Goal: Task Accomplishment & Management: Manage account settings

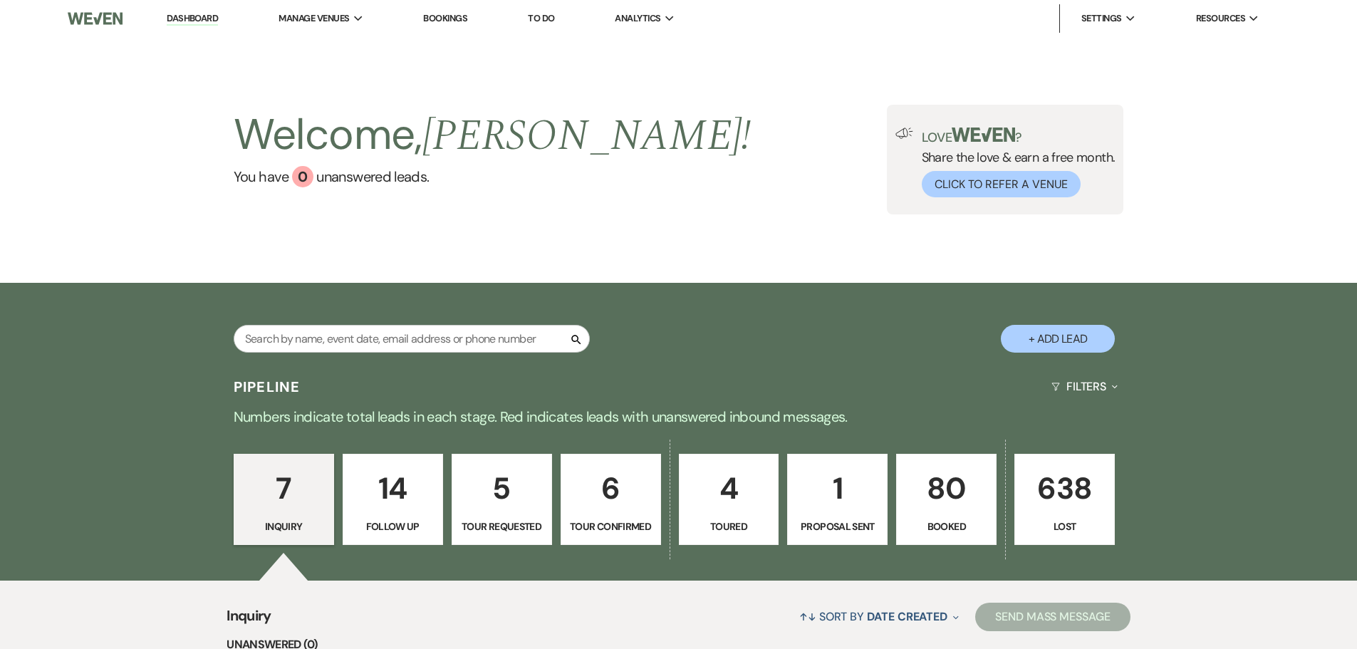
click at [941, 491] on p "80" at bounding box center [946, 488] width 82 height 48
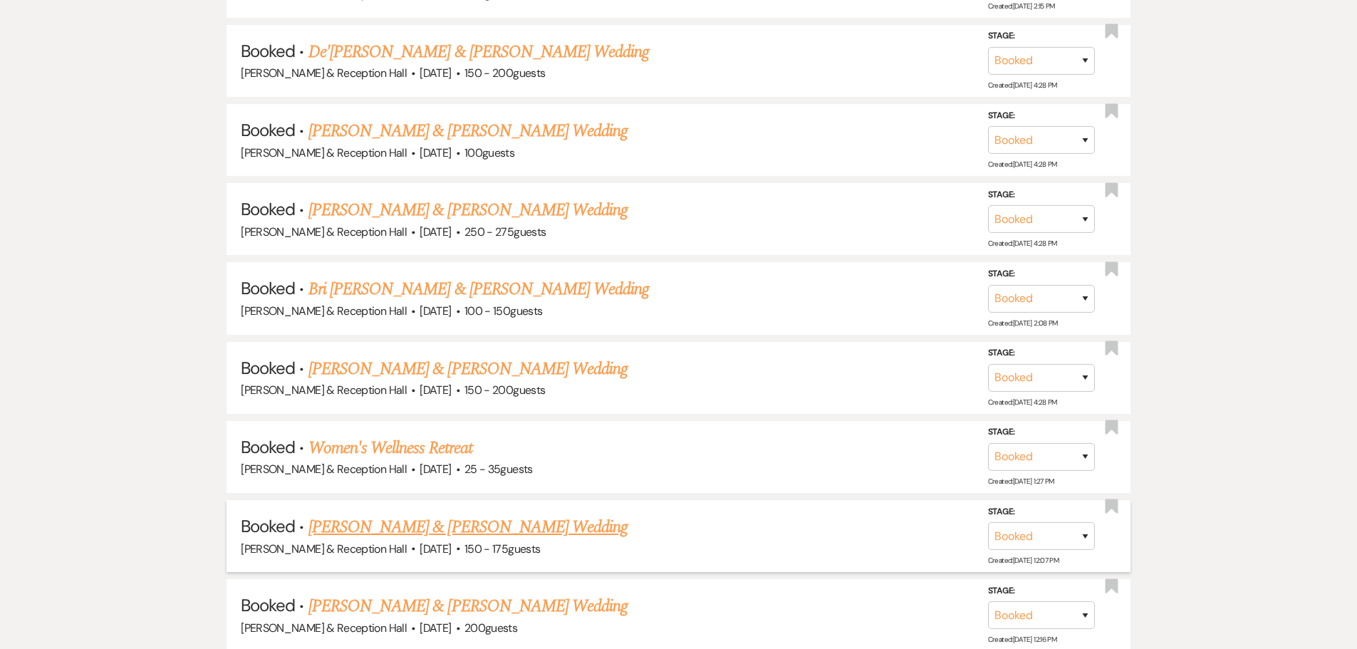
scroll to position [1139, 0]
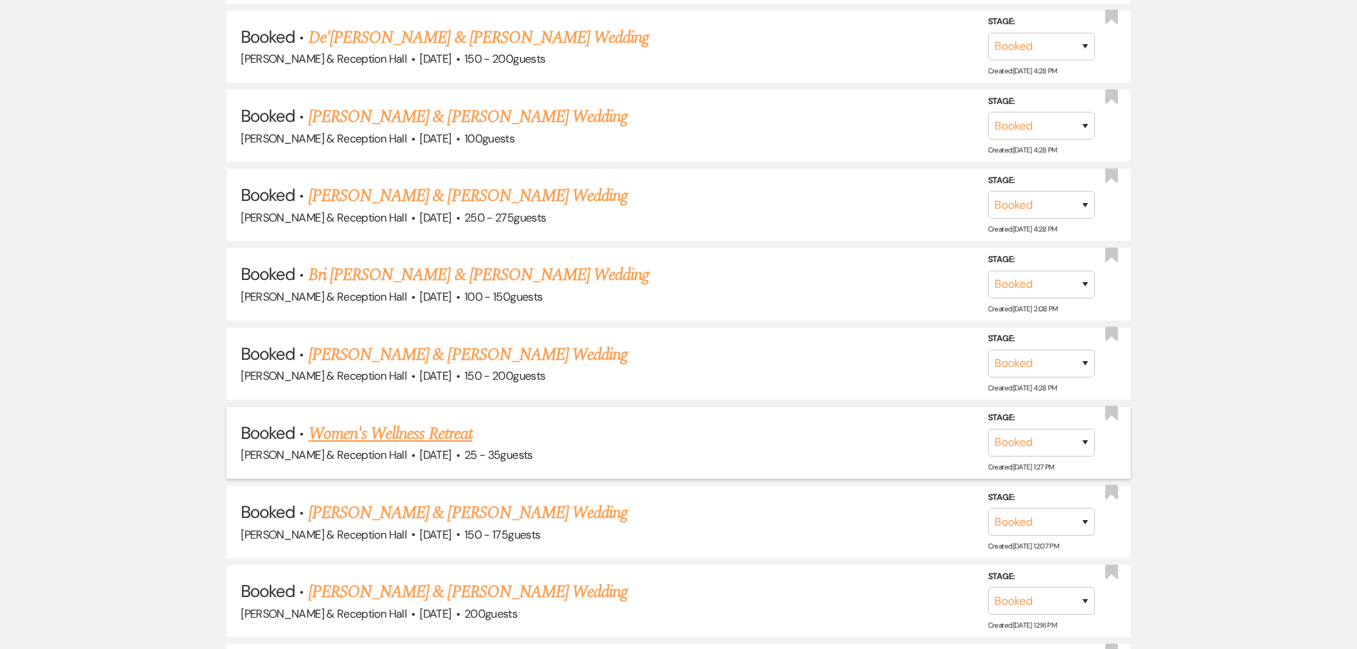
click at [418, 433] on link "Women's Wellness Retreat" at bounding box center [390, 434] width 164 height 26
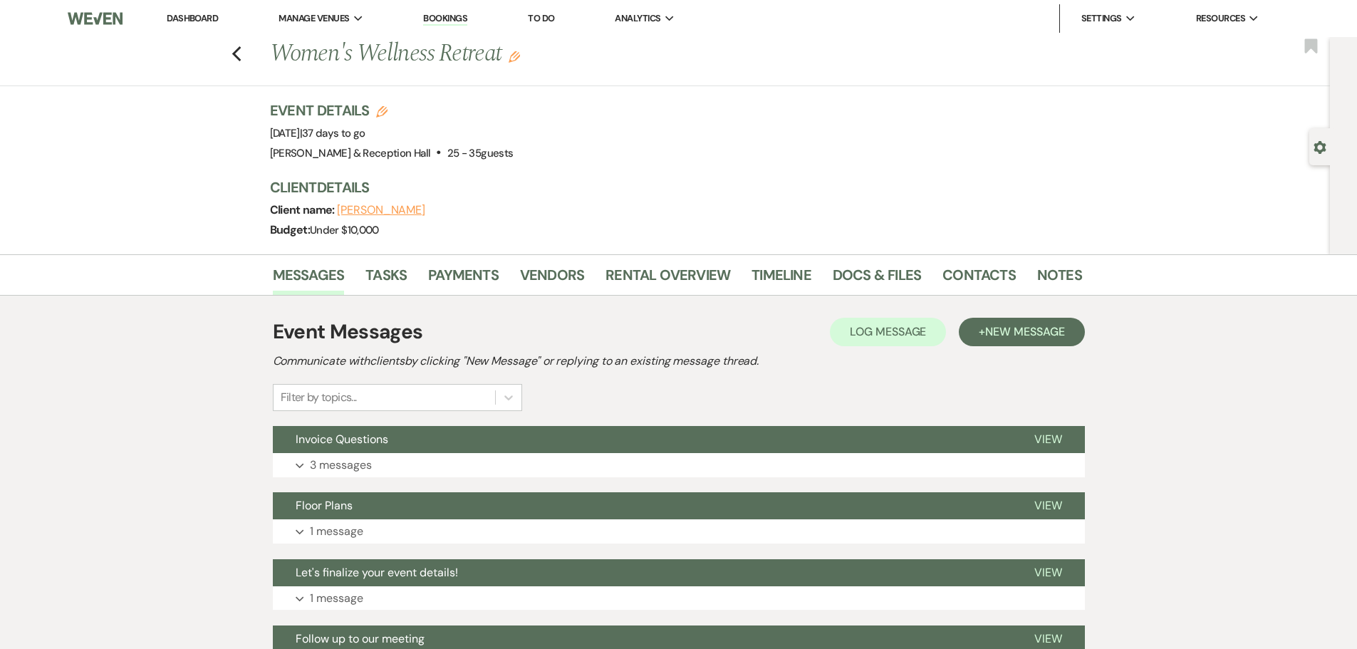
click at [335, 479] on div "Event Messages Log Log Message + New Message Communicate with clients by clicki…" at bounding box center [679, 563] width 812 height 506
click at [331, 461] on p "3 messages" at bounding box center [341, 465] width 62 height 19
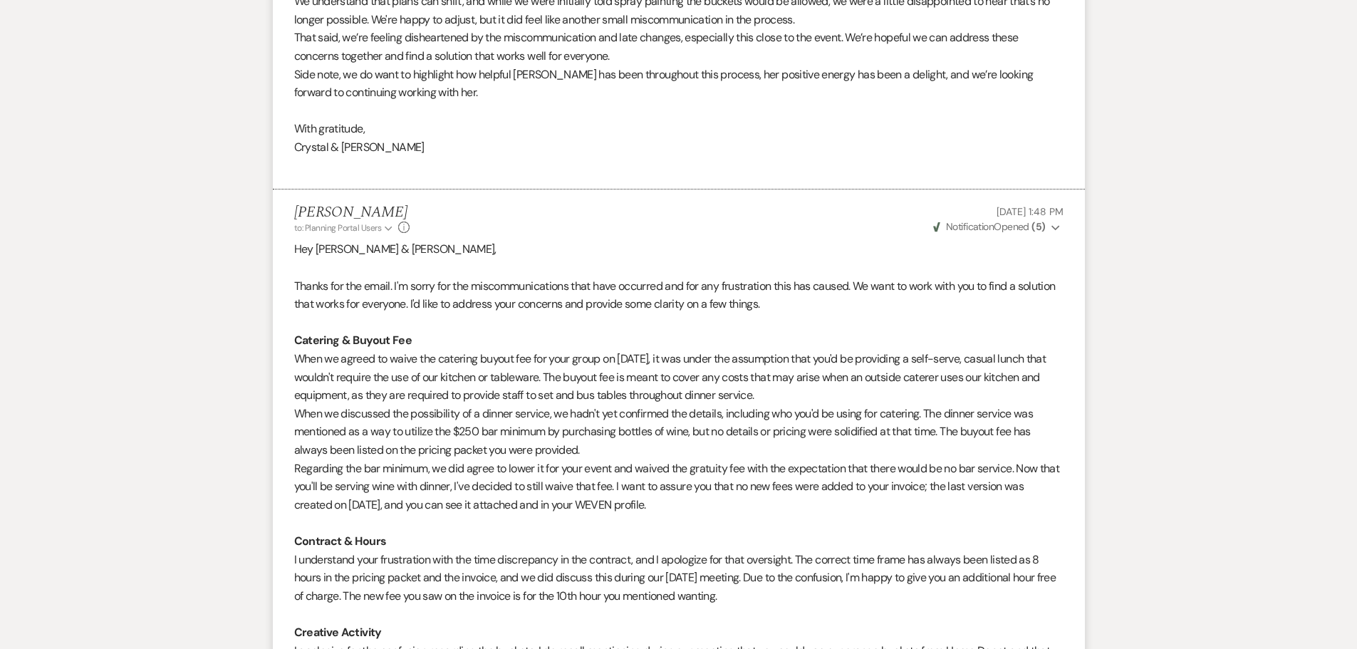
scroll to position [1140, 0]
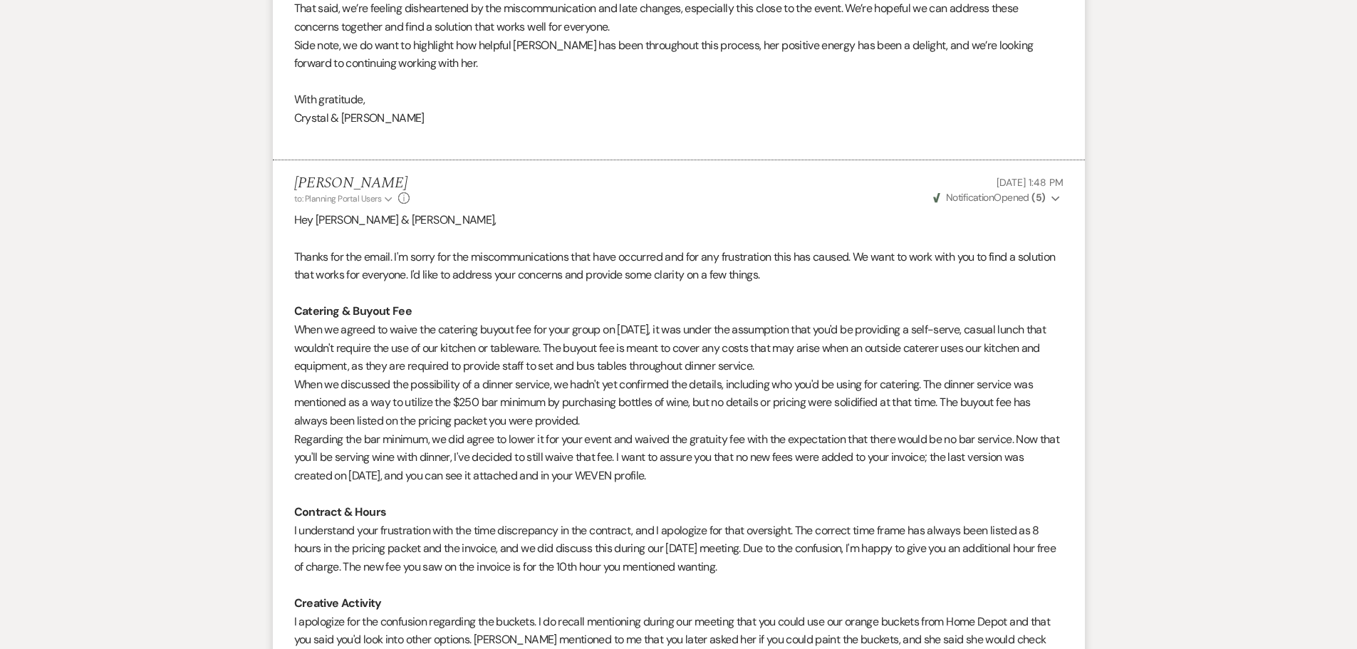
click at [1041, 199] on strong "( 5 )" at bounding box center [1038, 197] width 14 height 13
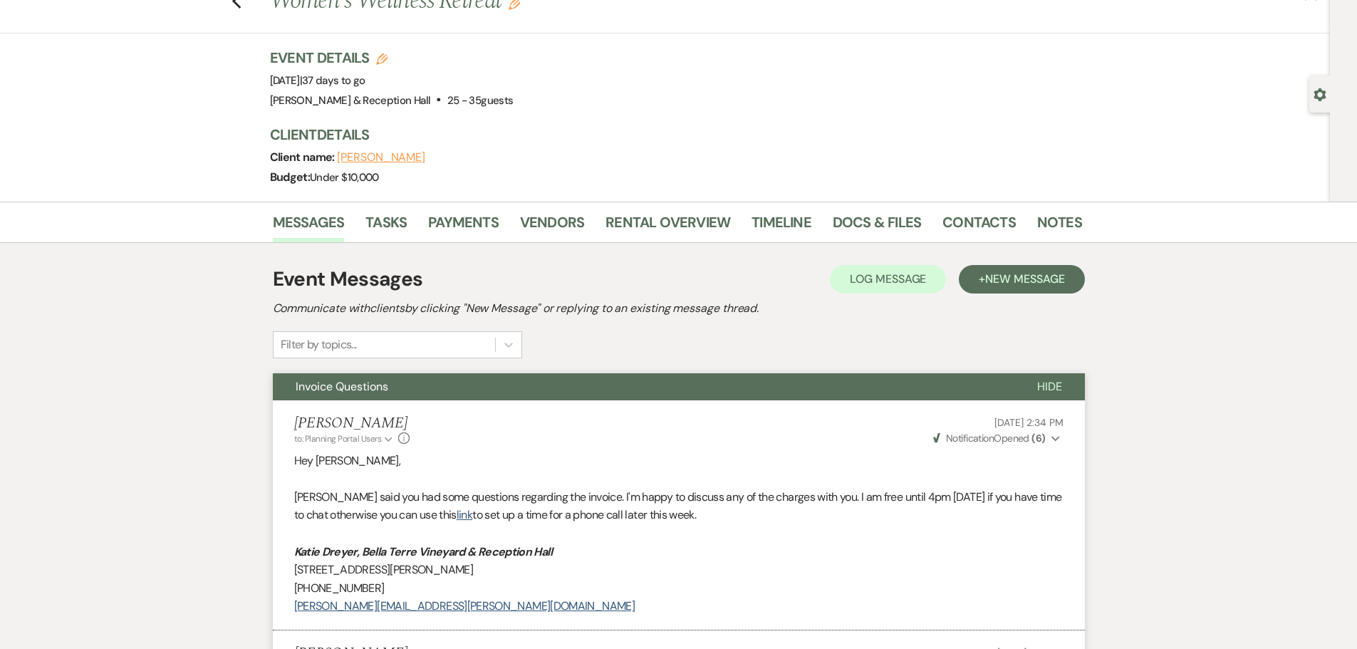
scroll to position [0, 0]
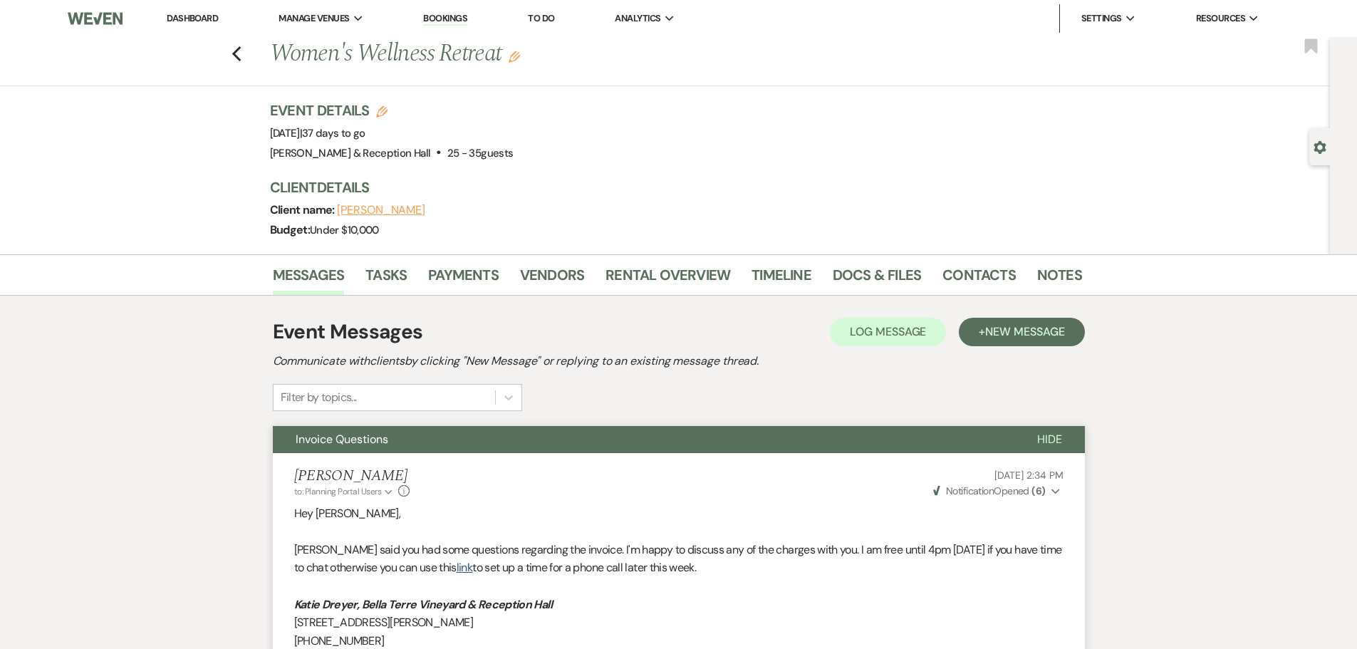
click at [241, 52] on use "button" at bounding box center [235, 54] width 9 height 16
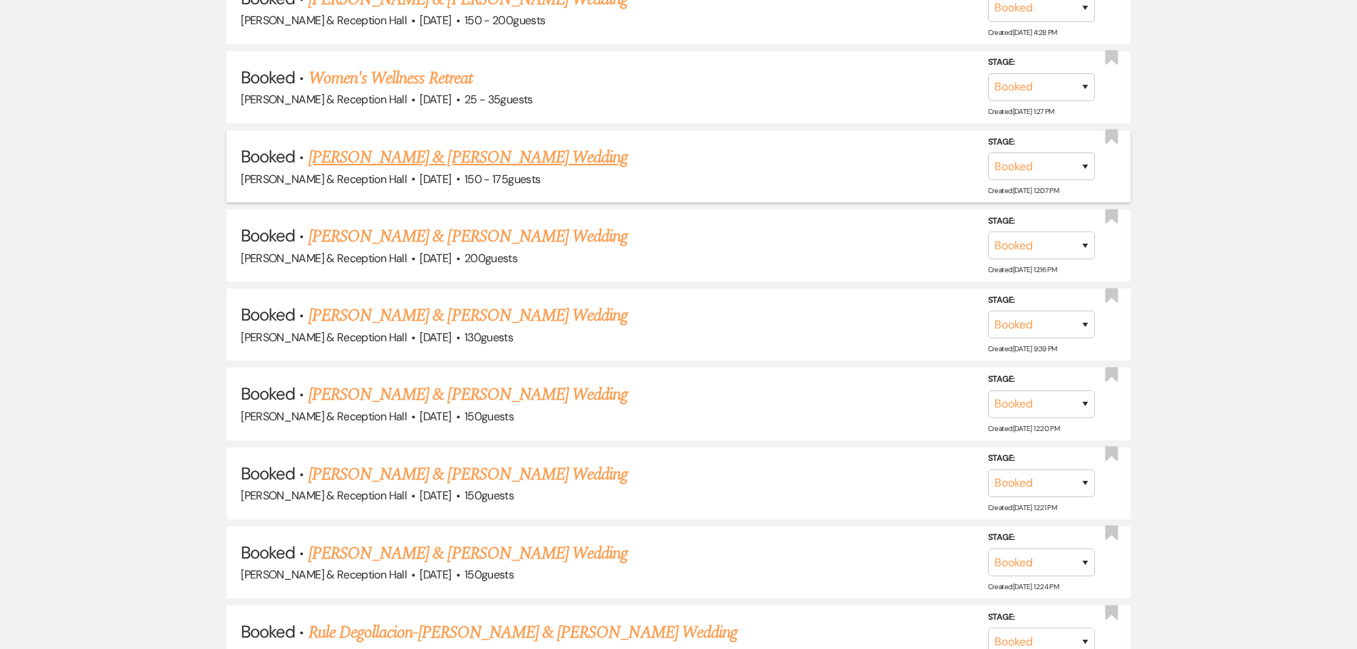
scroll to position [1495, 0]
click at [441, 476] on link "[PERSON_NAME] & [PERSON_NAME] Wedding" at bounding box center [467, 474] width 319 height 26
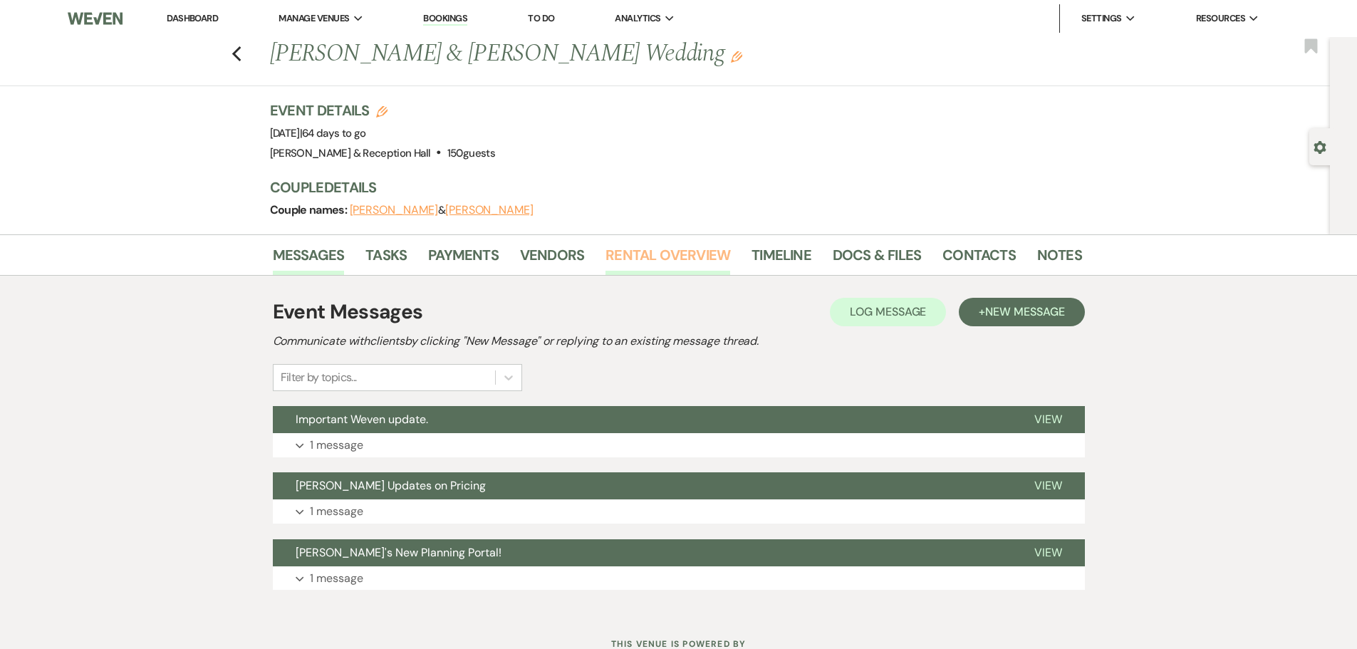
click at [669, 259] on link "Rental Overview" at bounding box center [667, 259] width 125 height 31
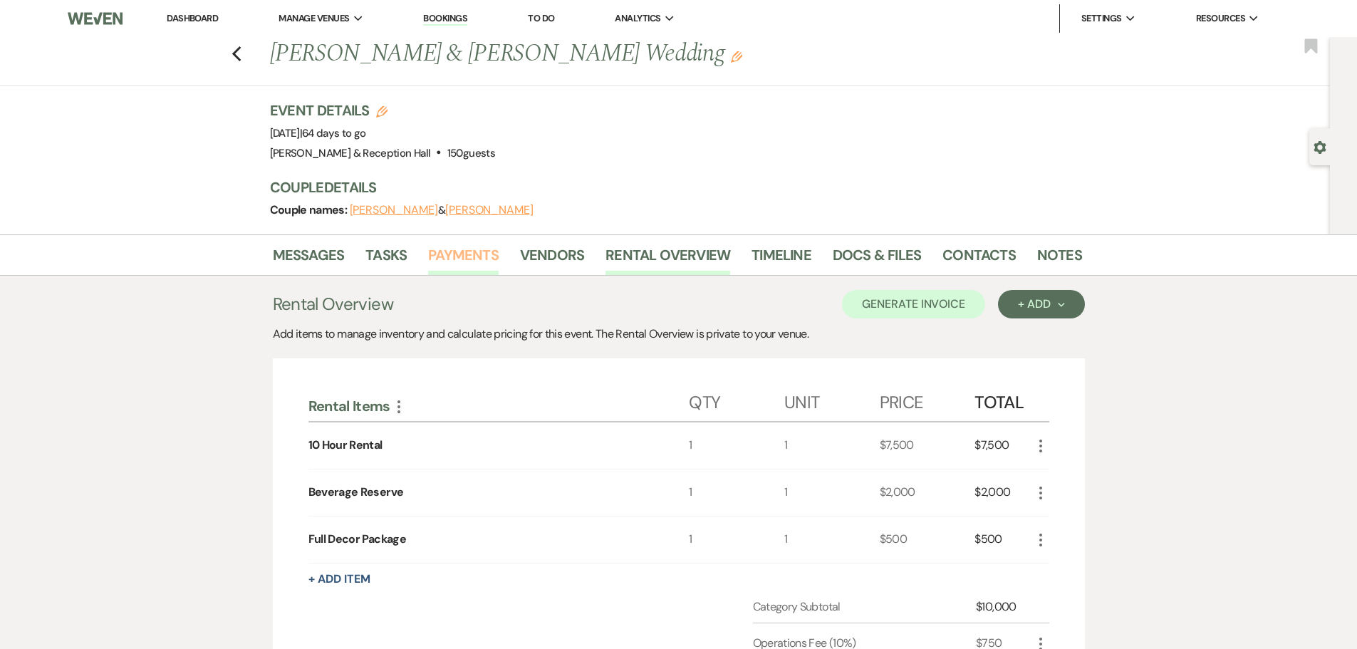
click at [468, 260] on link "Payments" at bounding box center [463, 259] width 70 height 31
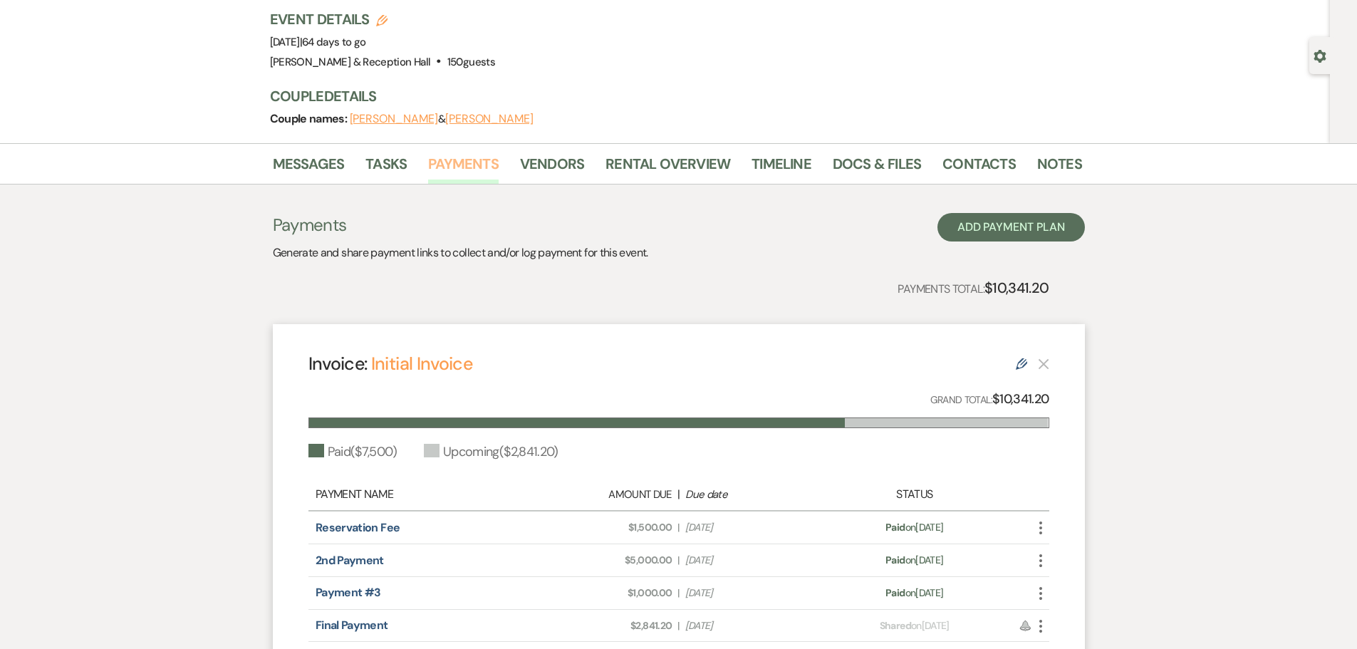
scroll to position [256, 0]
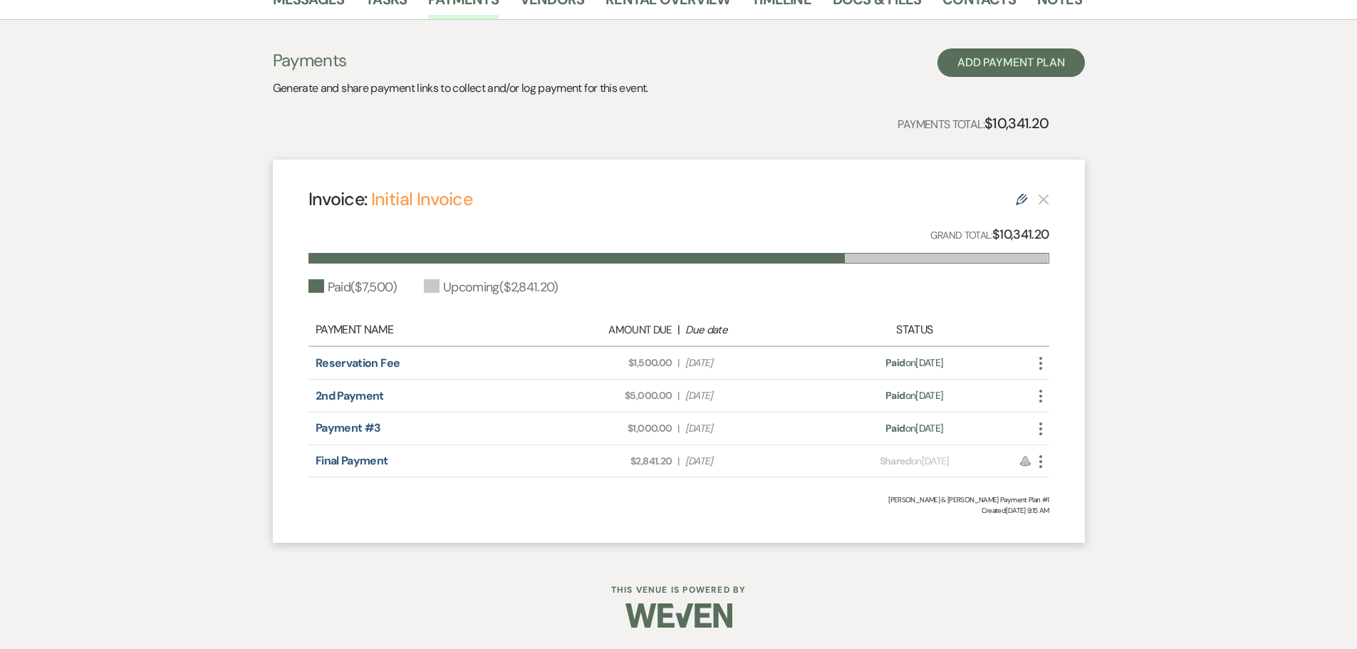
click at [1020, 200] on icon "Edit" at bounding box center [1020, 199] width 11 height 11
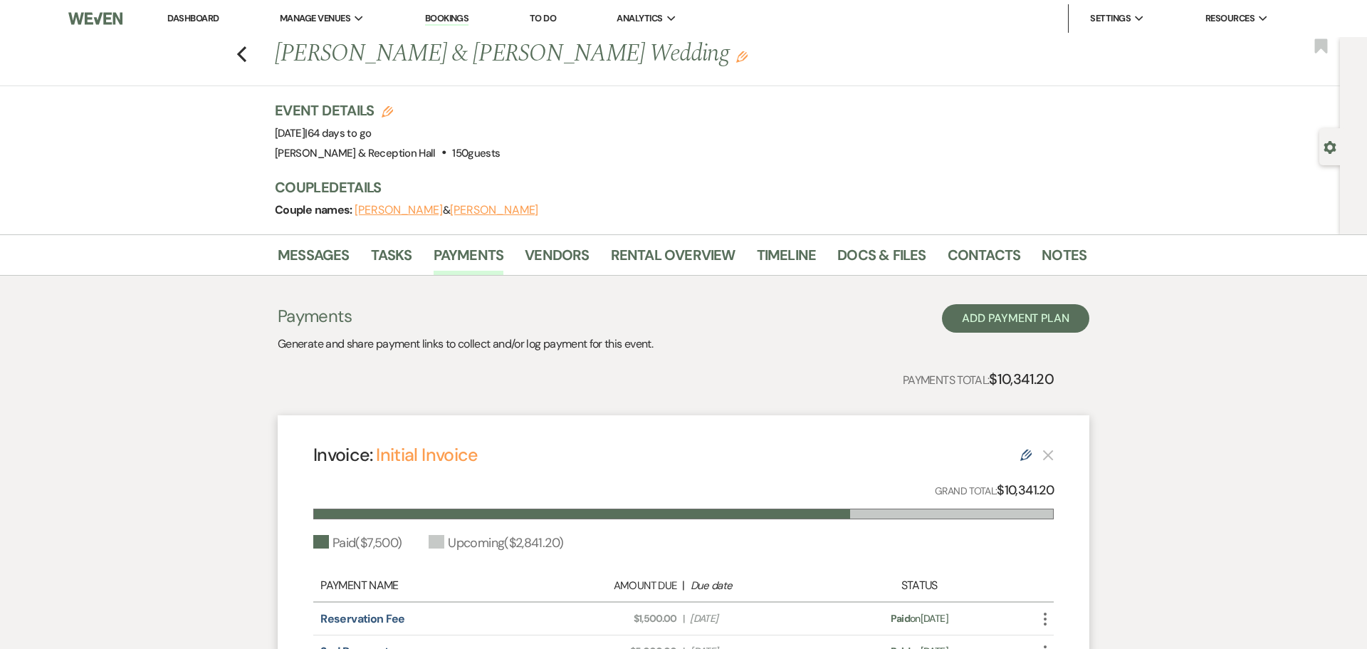
select select "15528"
select select "1"
select select "true"
select select "1"
select select "true"
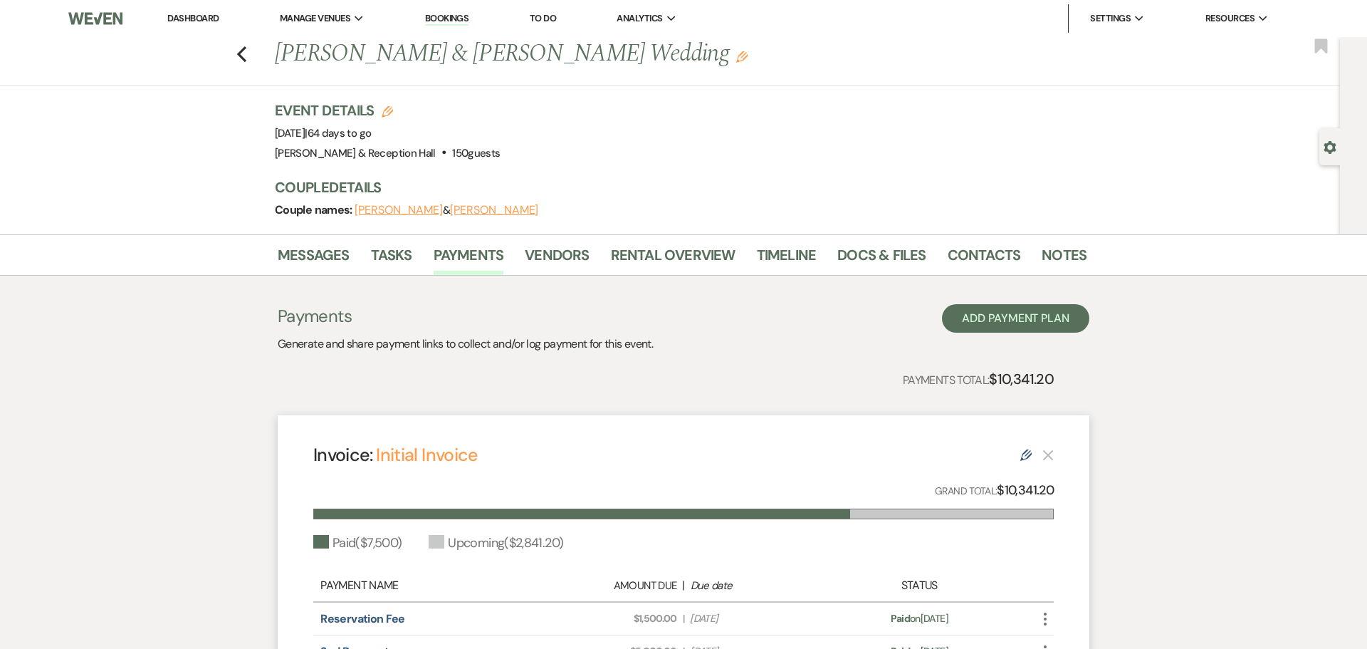
select select "1"
select select "true"
select select "2"
select select "flat"
select select "true"
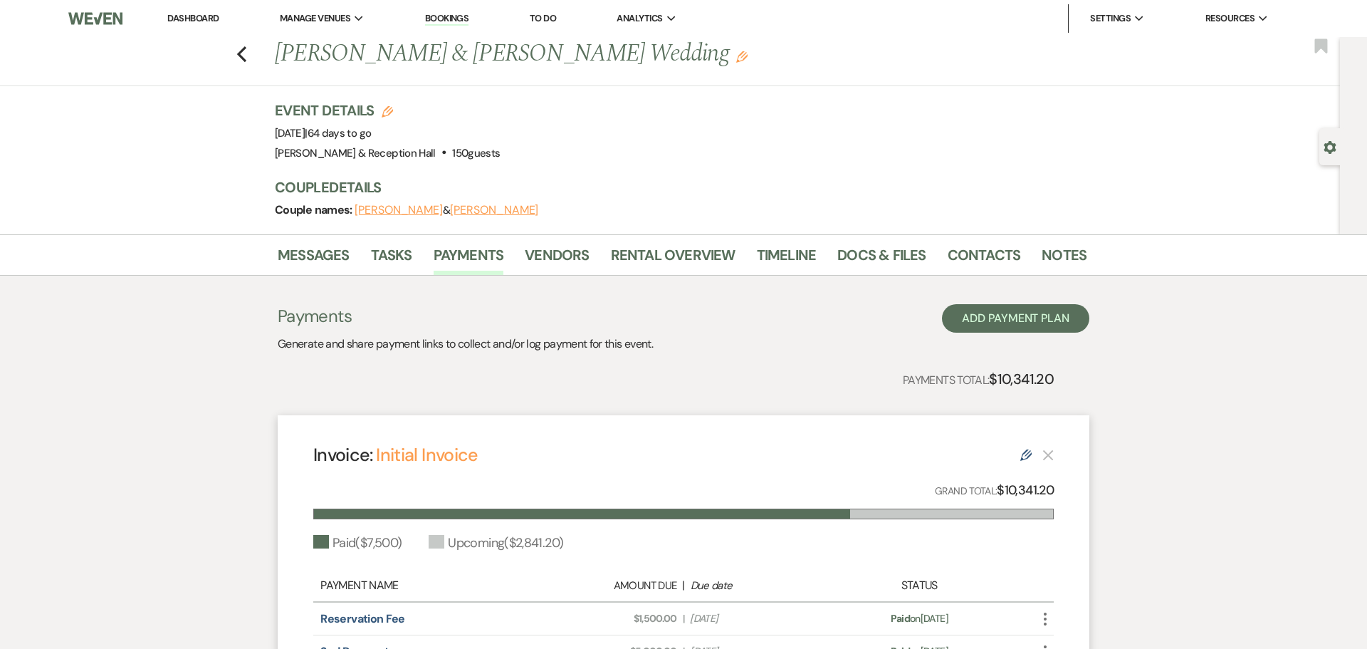
select select "client"
select select "weeks"
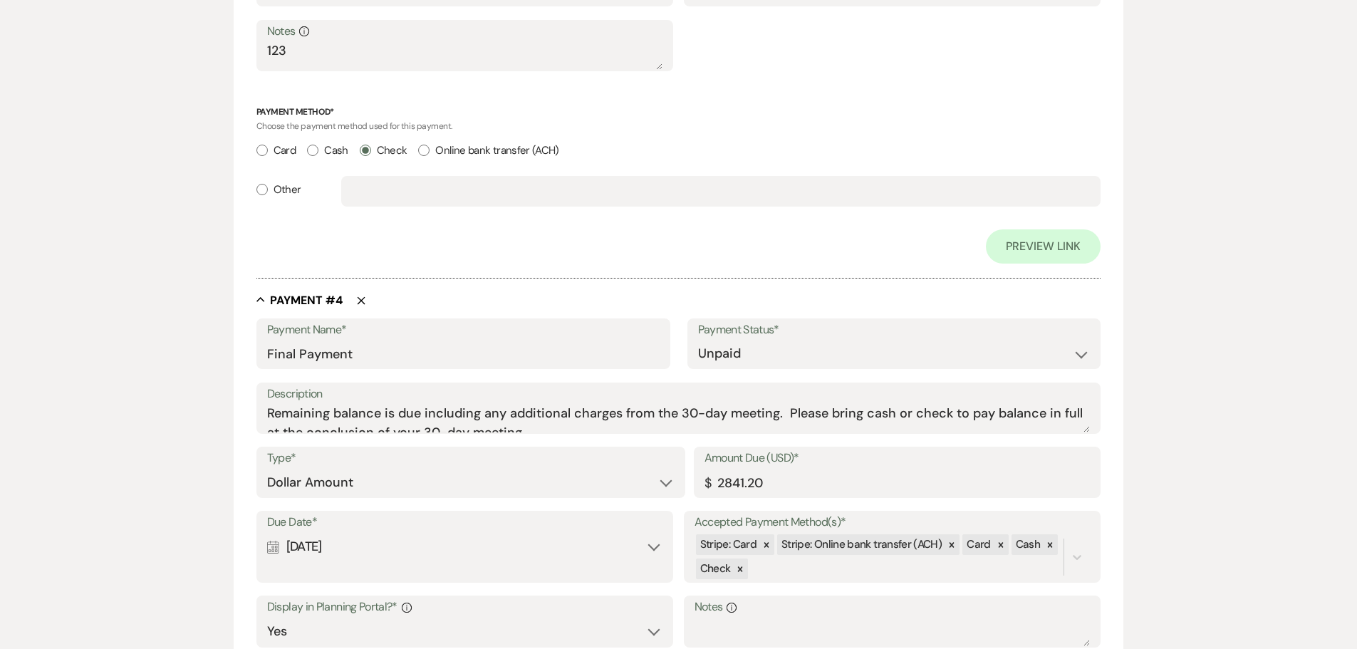
scroll to position [1923, 0]
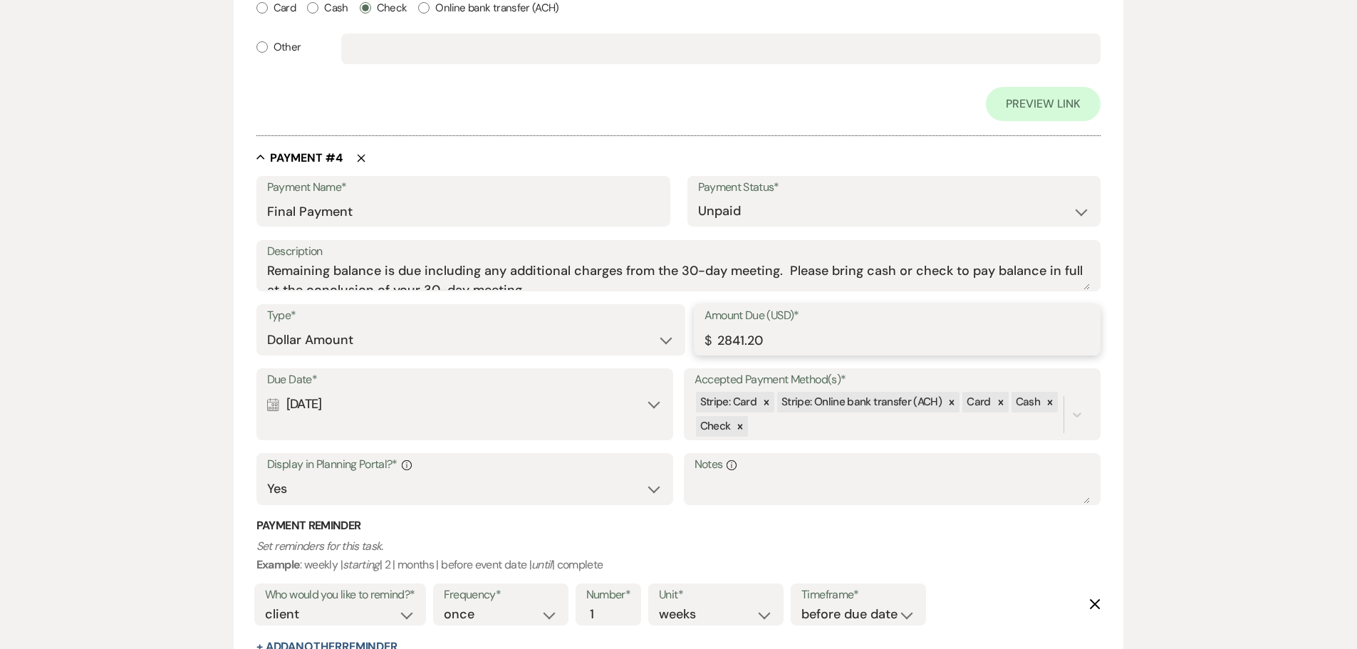
drag, startPoint x: 771, startPoint y: 338, endPoint x: 704, endPoint y: 337, distance: 66.9
click at [704, 336] on div "Amount Due (USD)* $ 2841.20" at bounding box center [897, 329] width 407 height 51
type input "301.20"
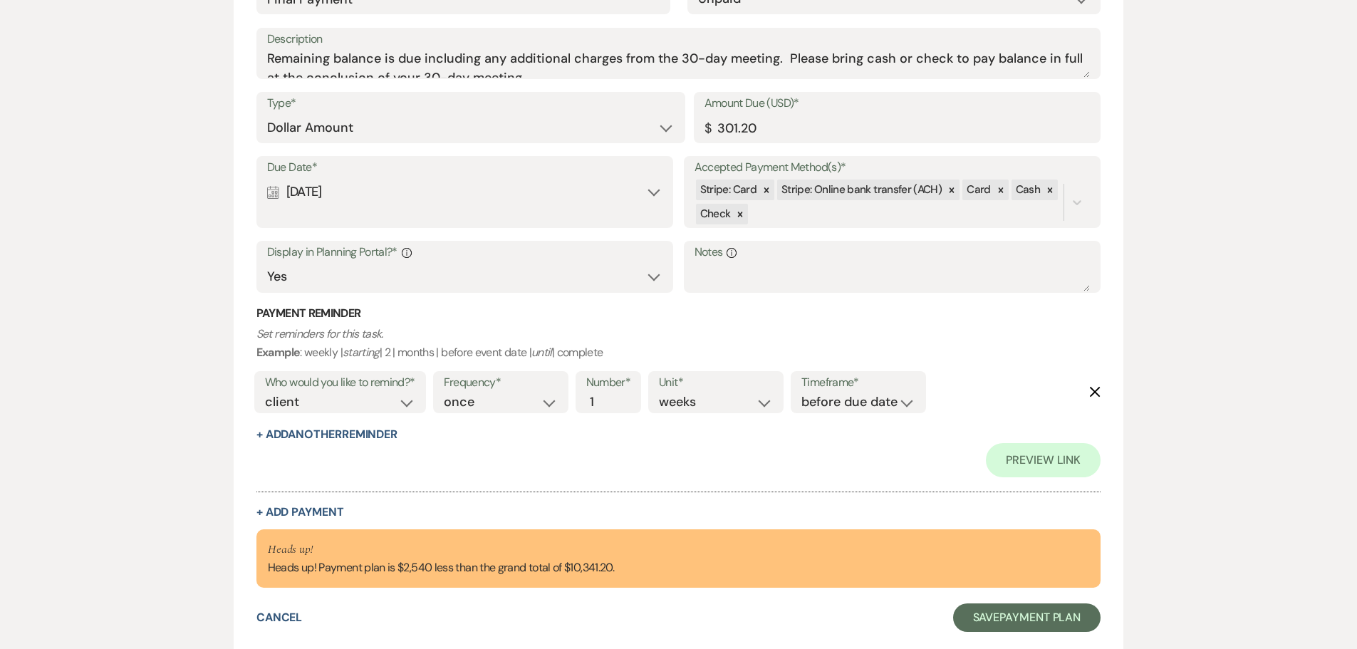
scroll to position [2136, 0]
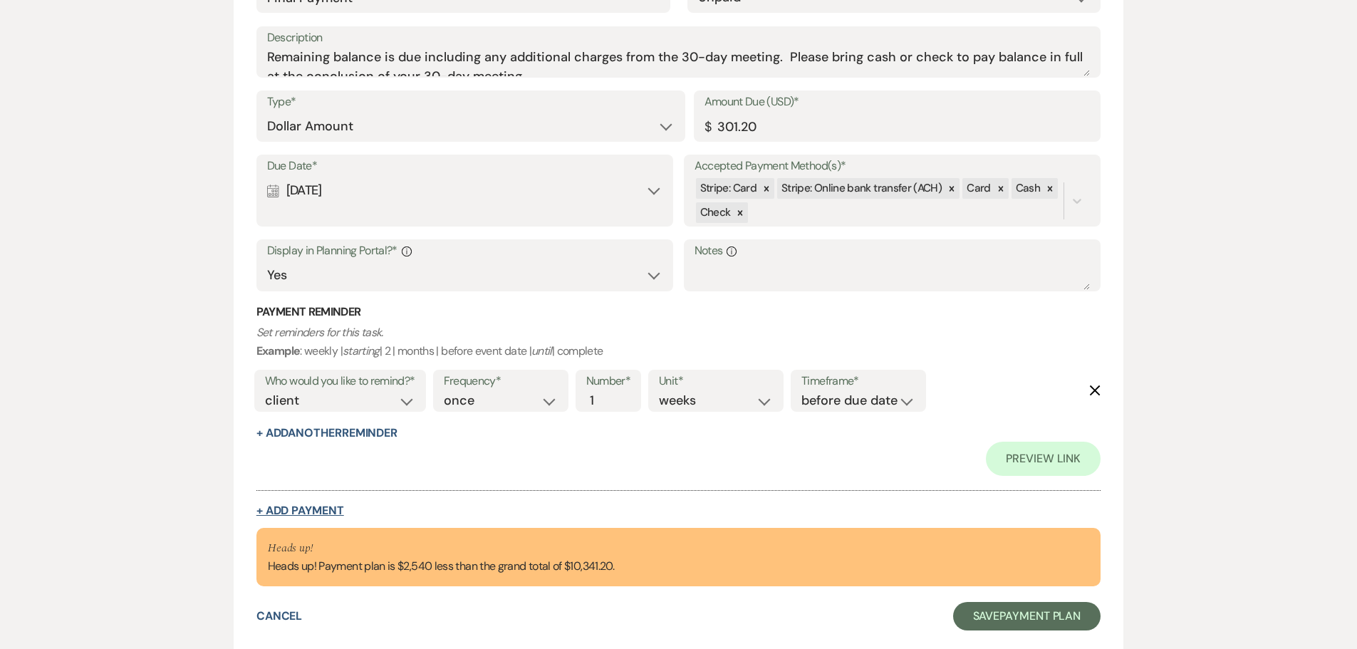
click at [326, 510] on button "+ Add Payment" at bounding box center [300, 510] width 88 height 11
select select "2"
select select "flat"
select select "true"
select select "client"
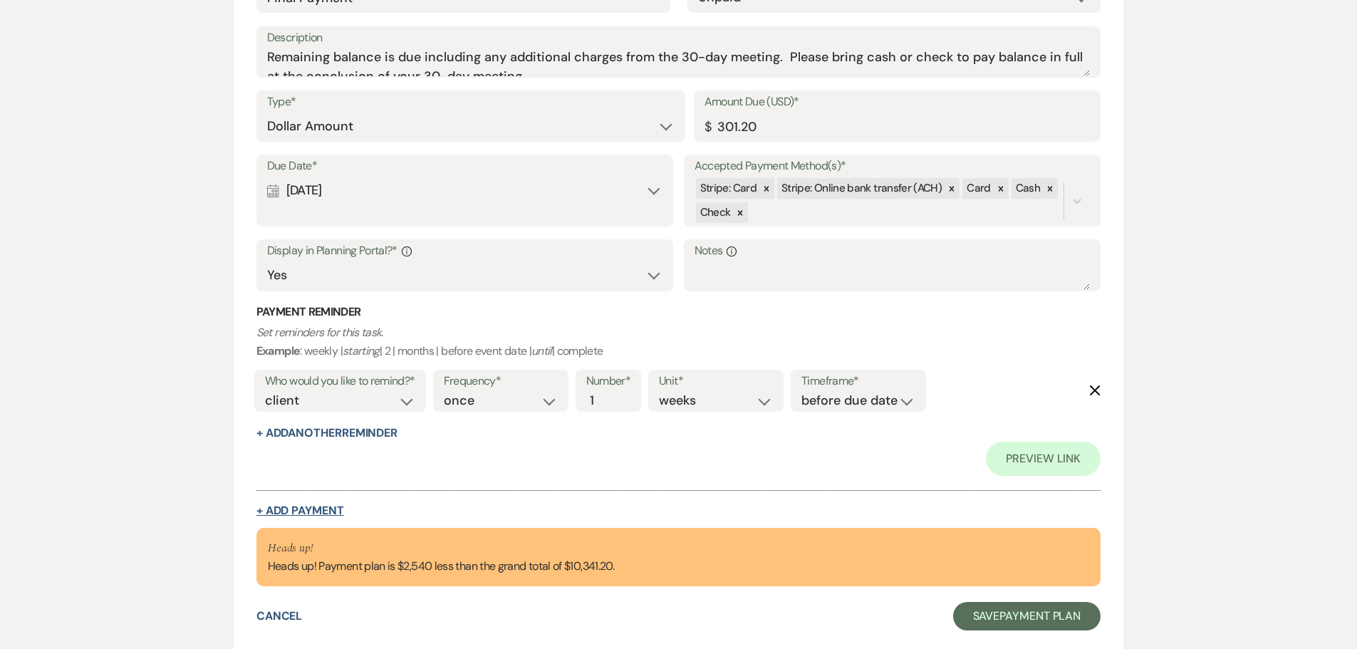
select select "weeks"
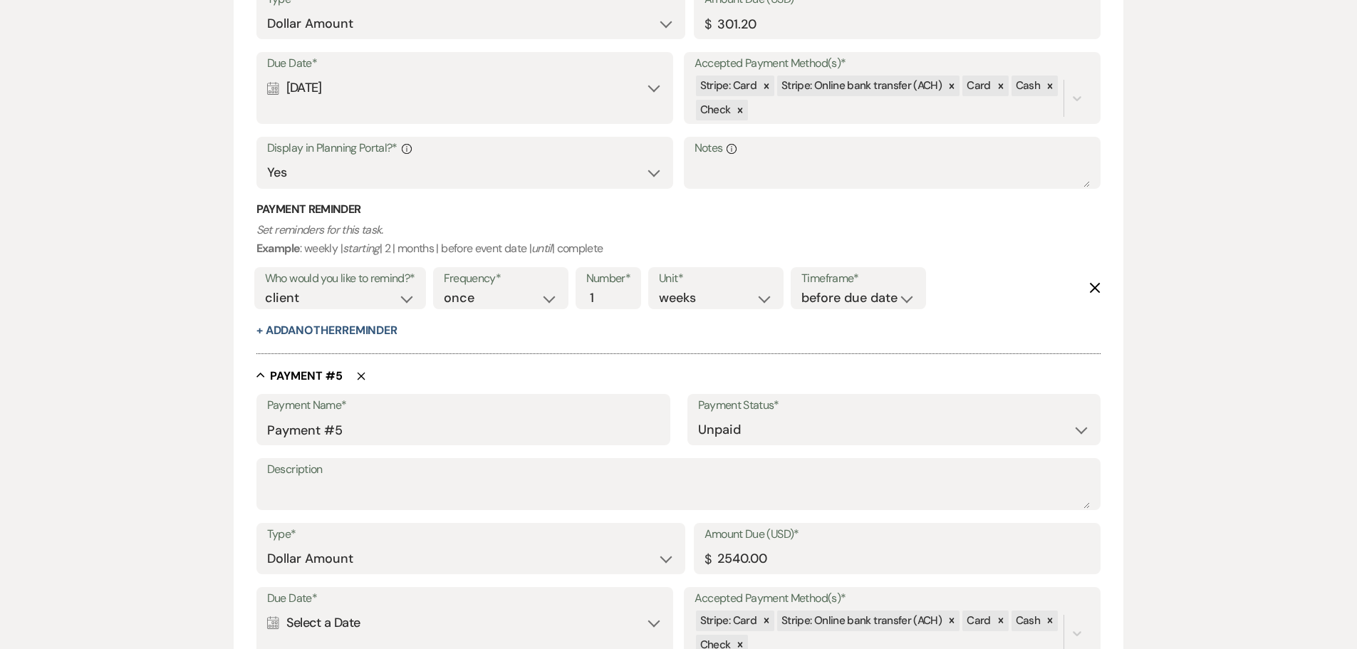
scroll to position [2034, 0]
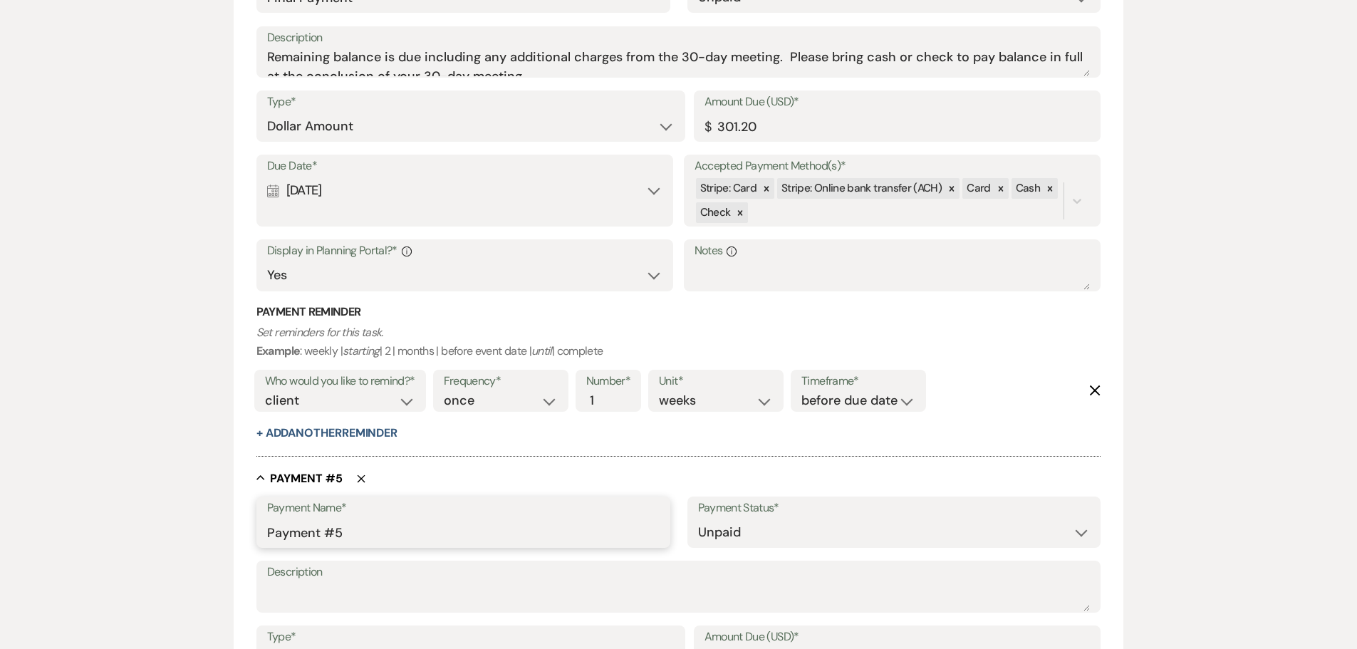
click at [354, 534] on input "Payment #5" at bounding box center [463, 532] width 392 height 28
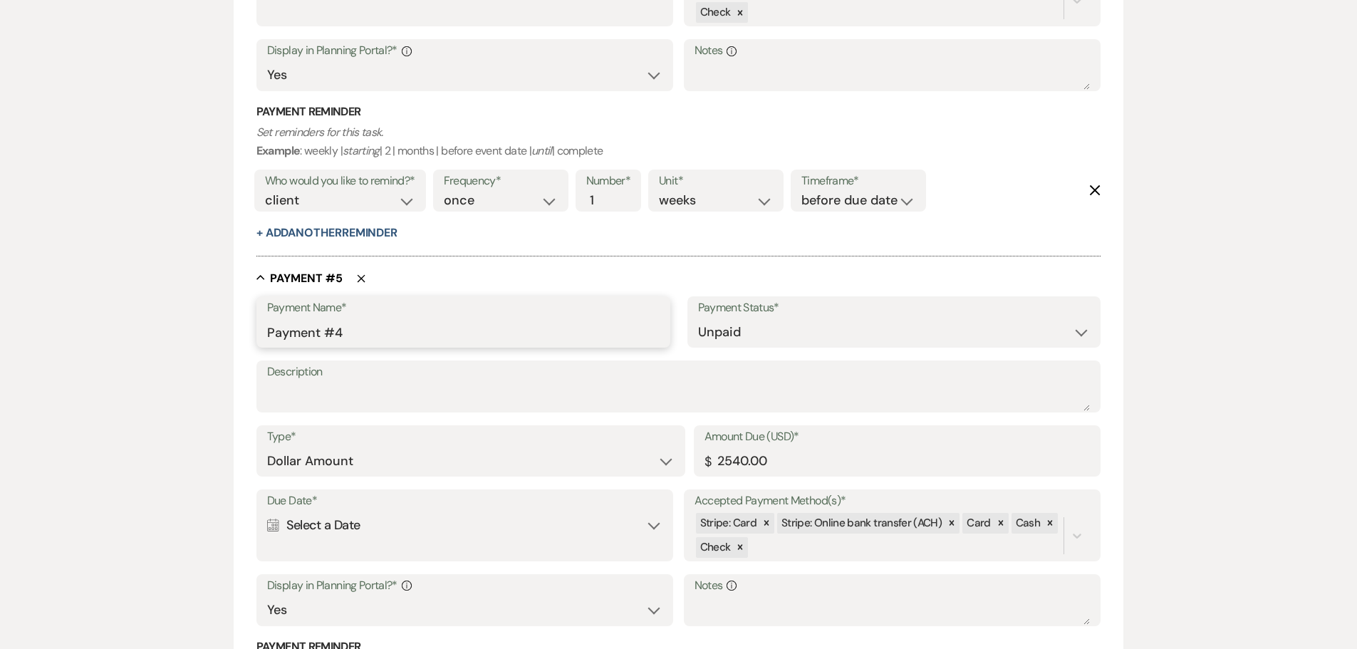
scroll to position [2247, 0]
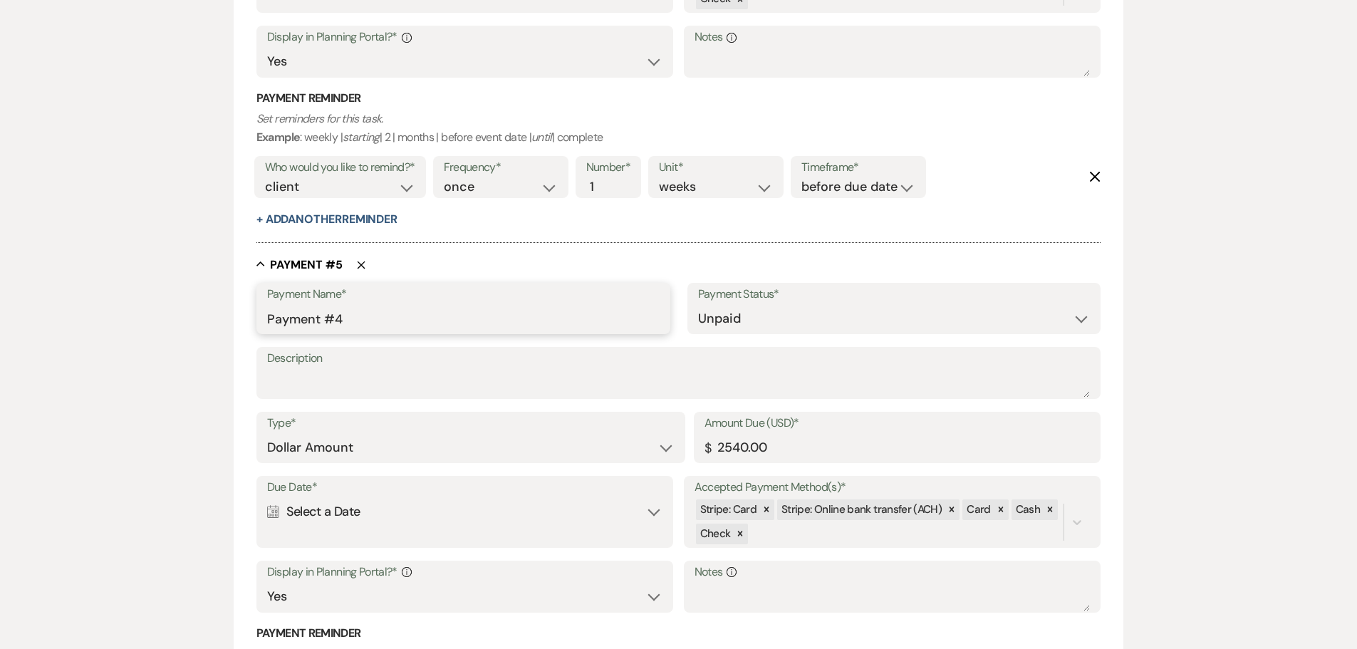
type input "Payment #4"
click at [791, 318] on select "Paid Unpaid" at bounding box center [894, 319] width 392 height 28
click at [698, 305] on select "Paid Unpaid" at bounding box center [894, 319] width 392 height 28
click at [348, 538] on div "Due Date* Calendar Select a Date Expand" at bounding box center [464, 512] width 417 height 72
click at [351, 507] on div "Calendar Select a Date Expand" at bounding box center [465, 512] width 396 height 28
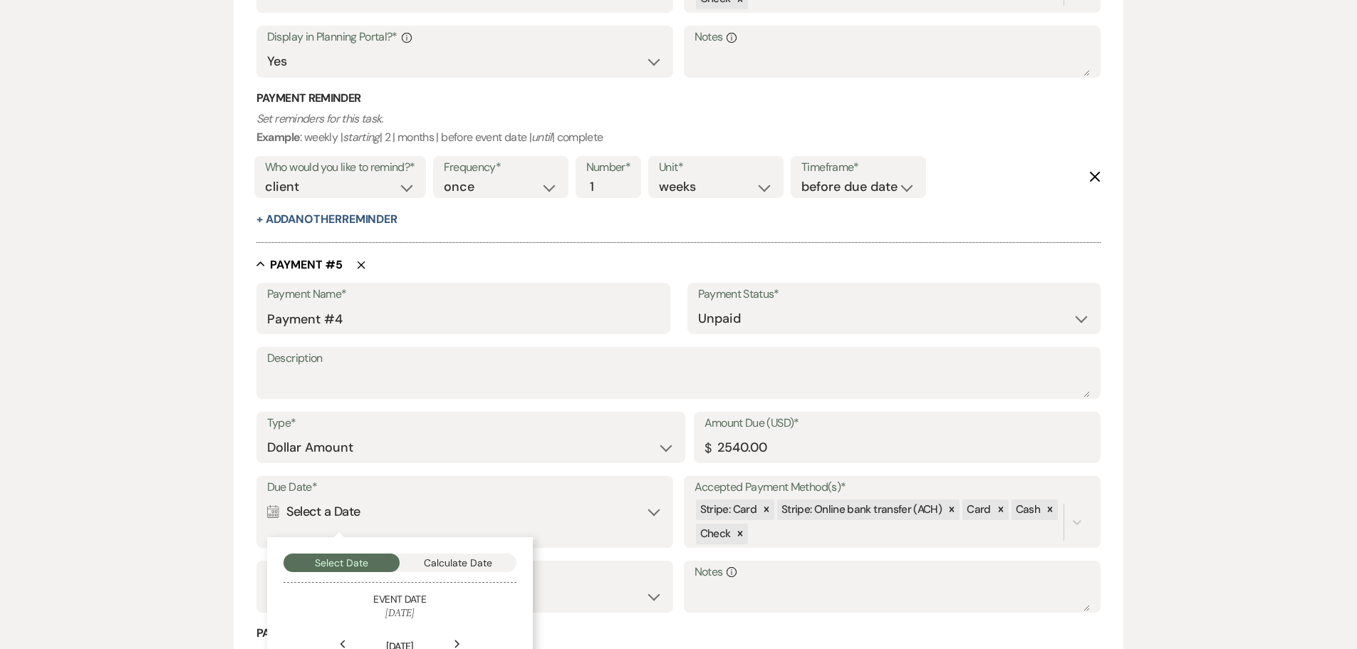
scroll to position [2532, 0]
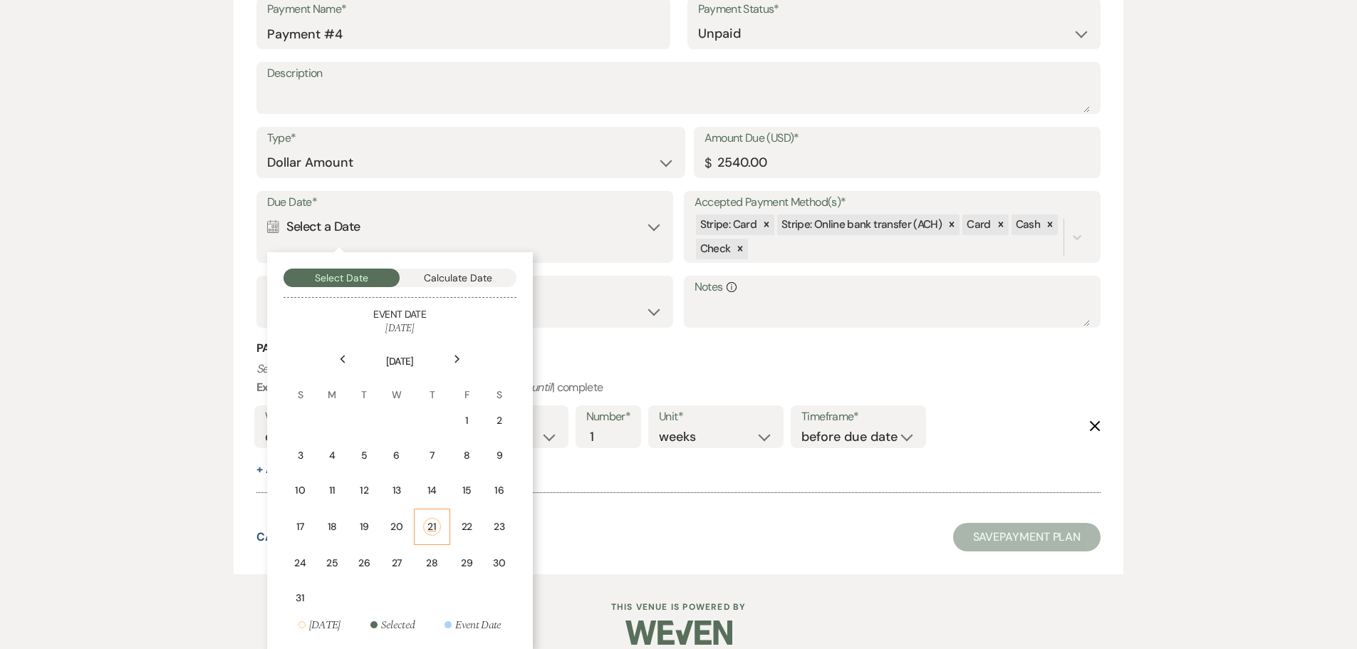
click at [434, 523] on div "21" at bounding box center [432, 527] width 18 height 18
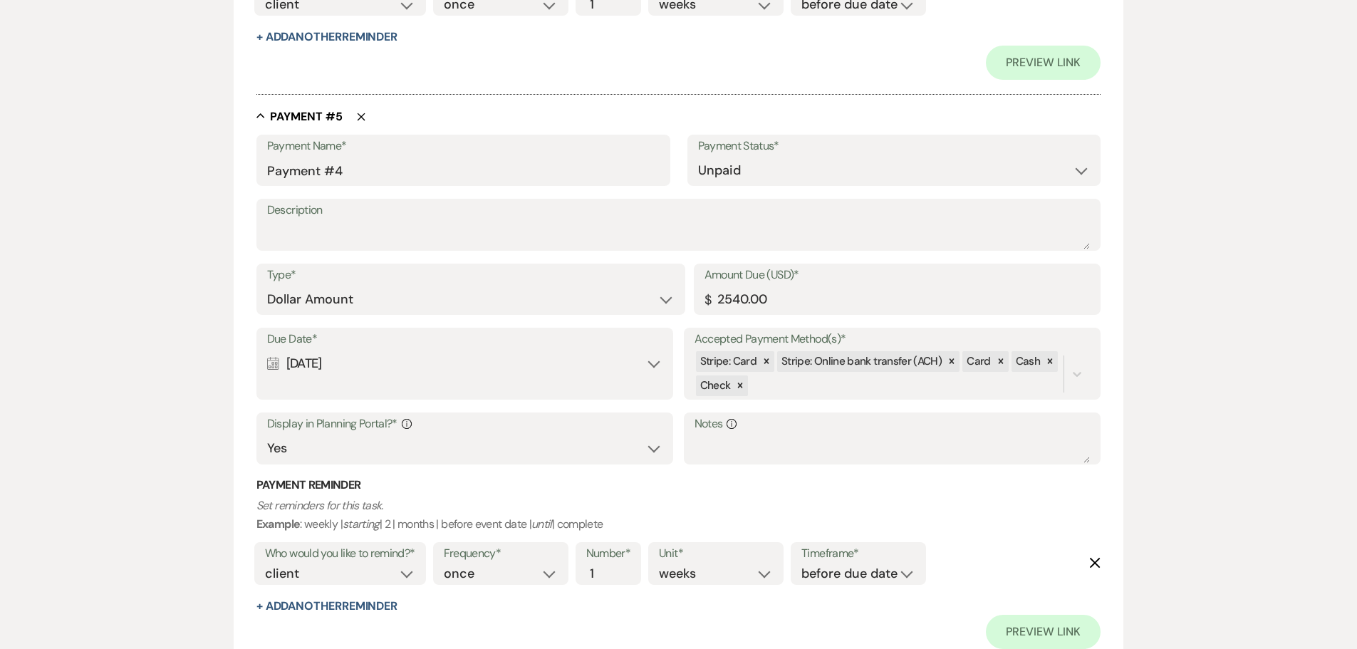
scroll to position [2669, 0]
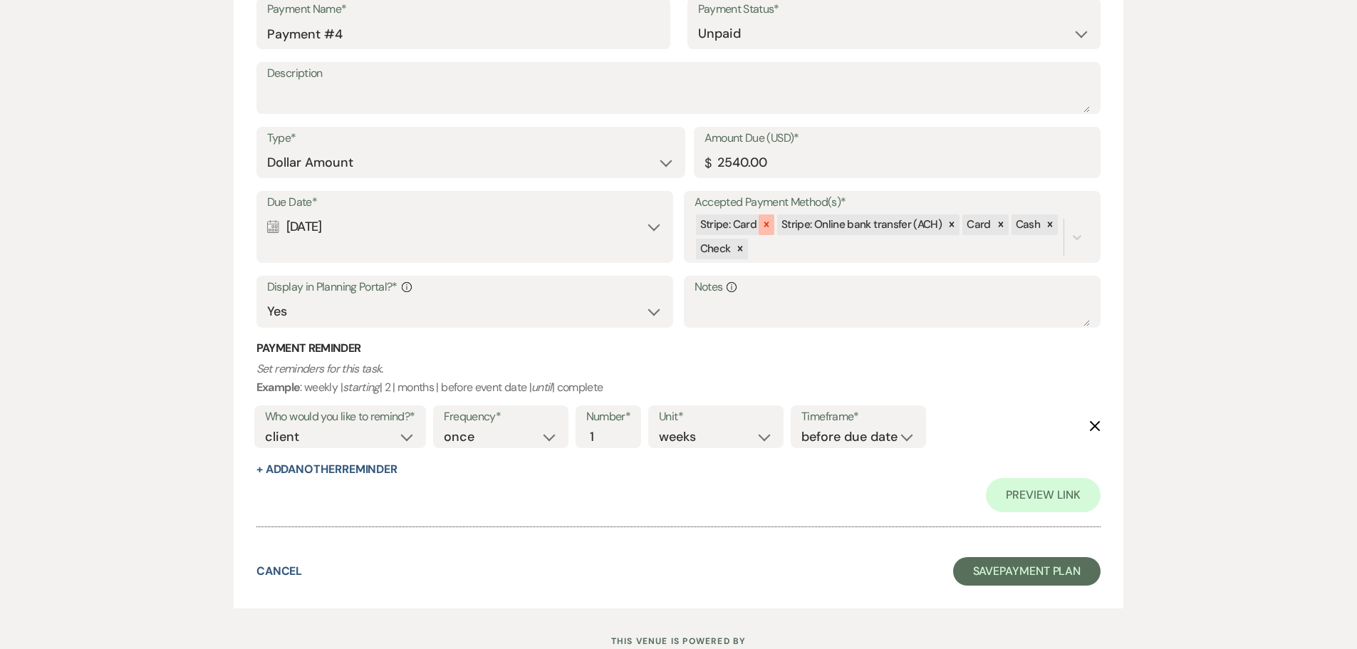
click at [766, 224] on icon at bounding box center [766, 224] width 5 height 5
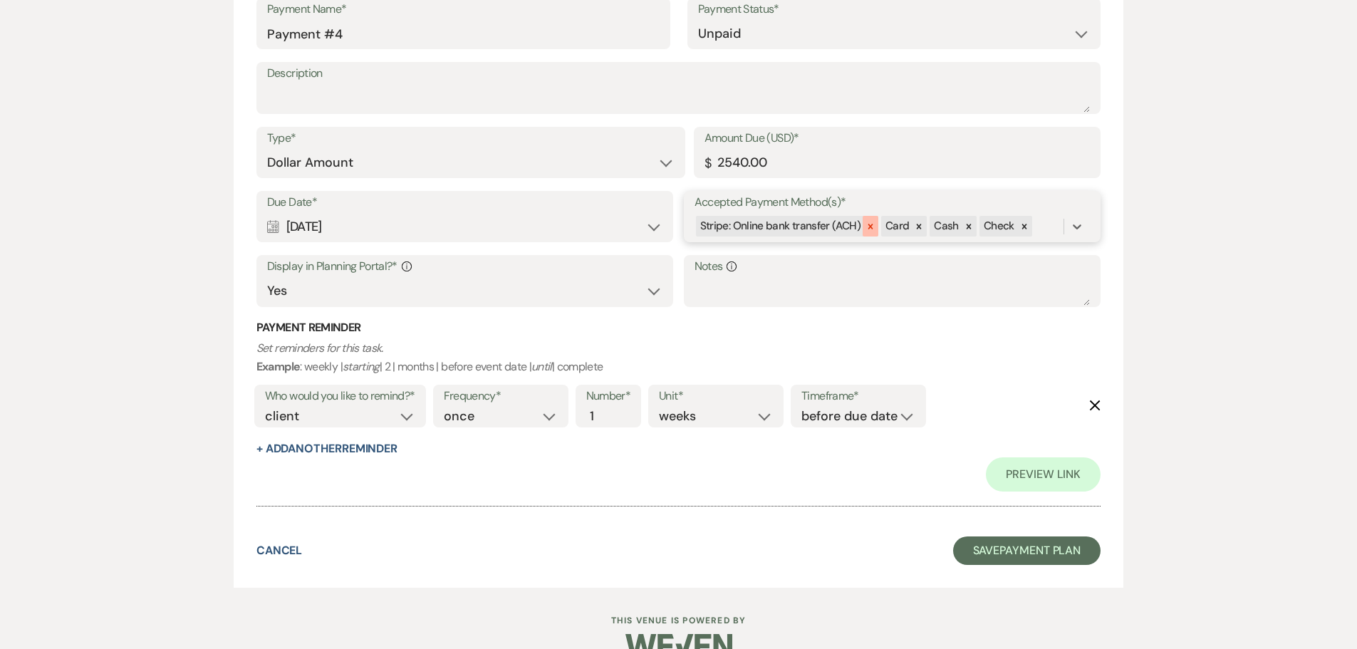
click at [871, 224] on icon at bounding box center [870, 226] width 10 height 10
click at [1092, 405] on icon "Delete" at bounding box center [1094, 404] width 11 height 11
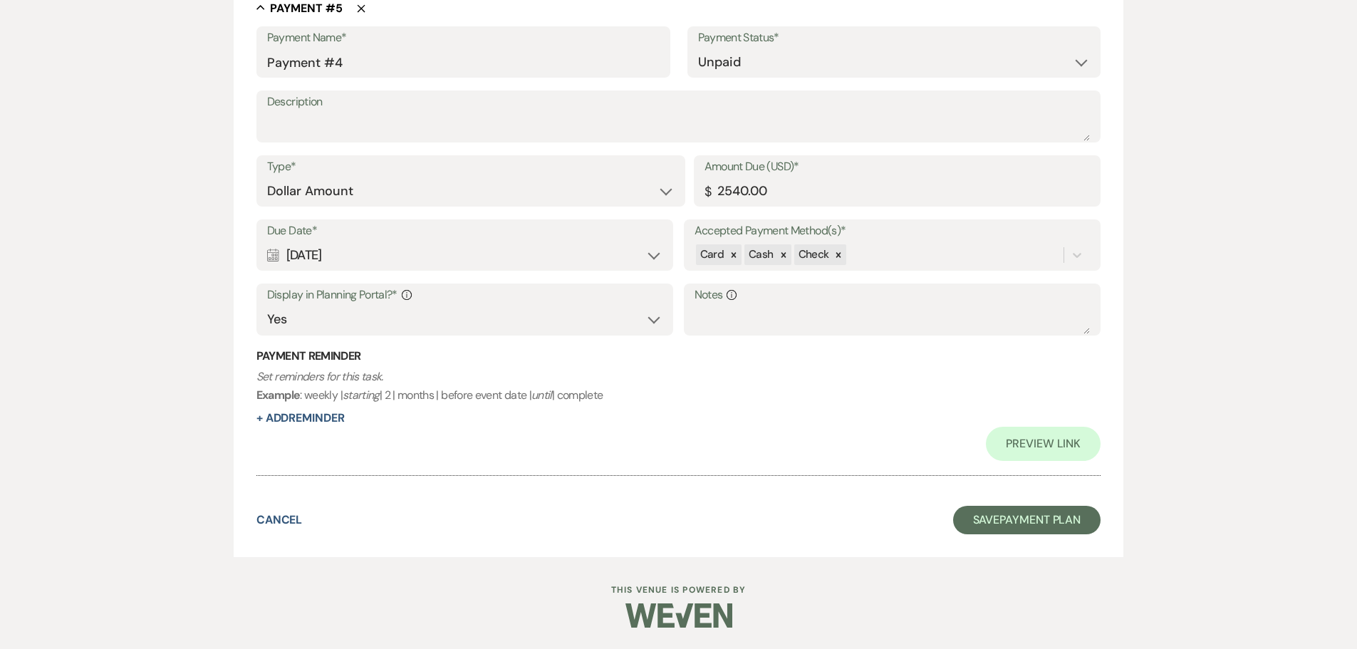
scroll to position [2641, 0]
click at [1024, 525] on button "Save Payment Plan" at bounding box center [1027, 520] width 148 height 28
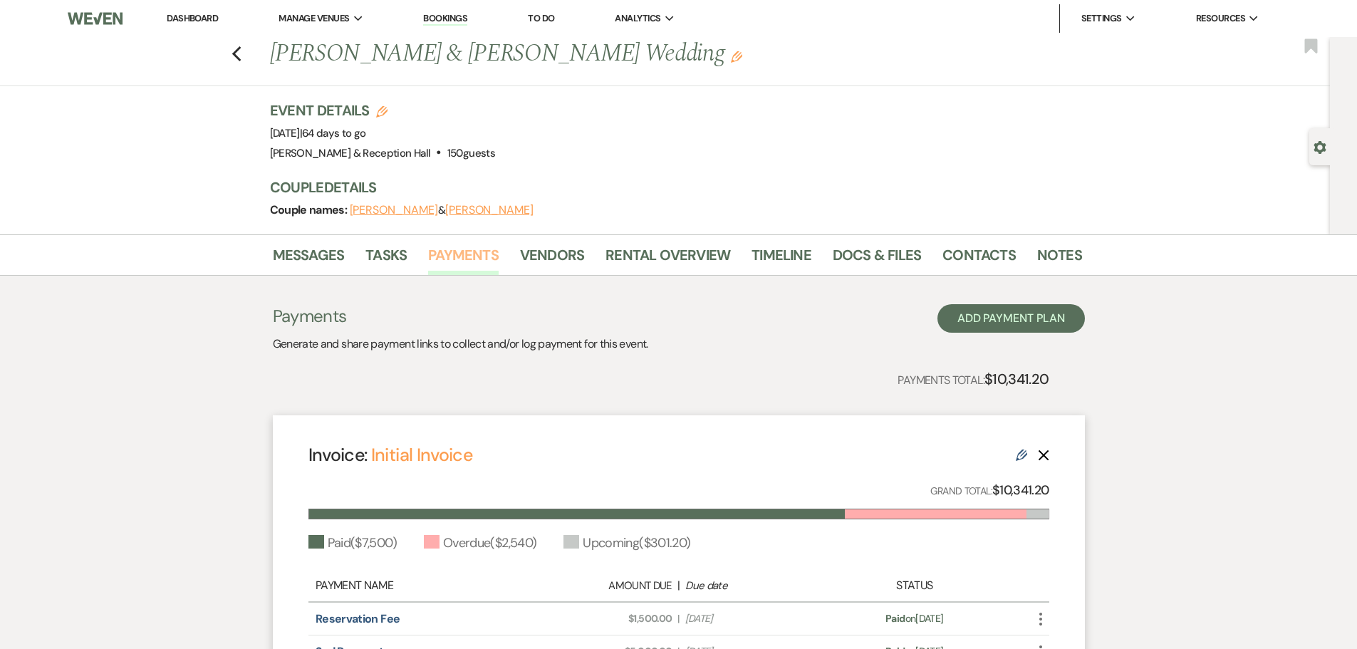
click at [462, 254] on link "Payments" at bounding box center [463, 259] width 70 height 31
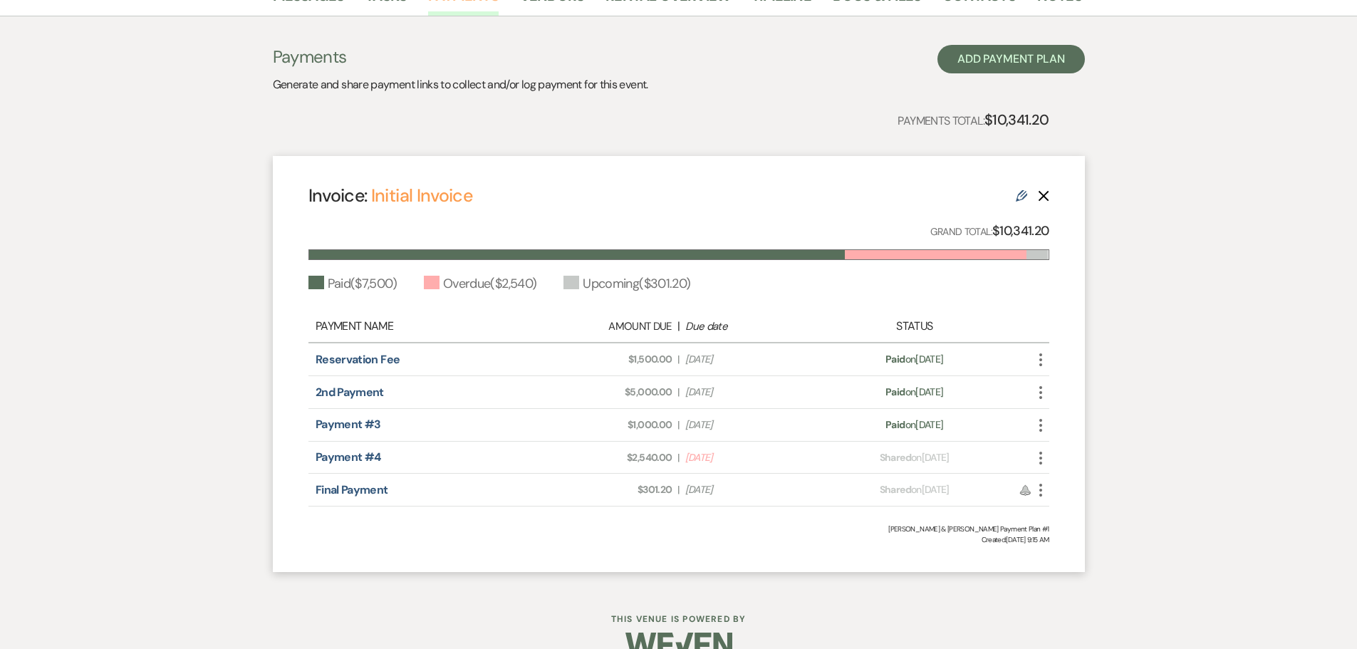
scroll to position [285, 0]
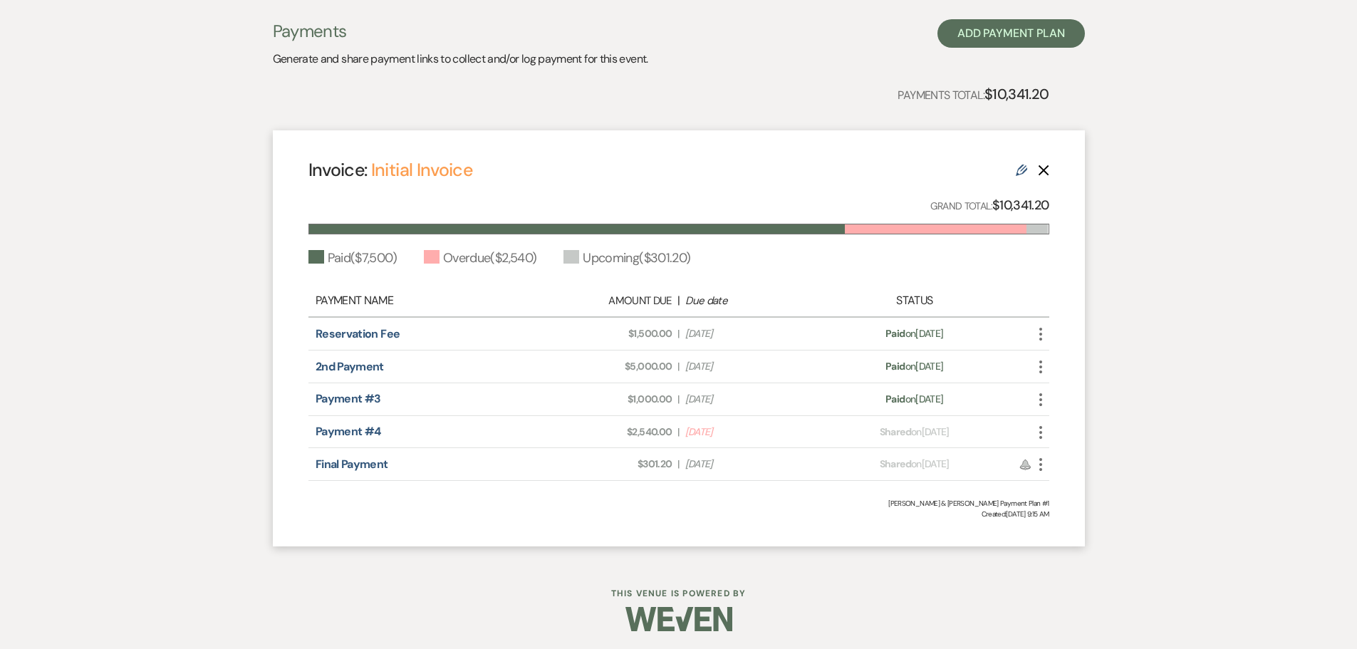
click at [1041, 426] on icon "More" at bounding box center [1040, 432] width 17 height 17
click at [1102, 505] on button "Check Mark Mark as Paid" at bounding box center [1104, 508] width 144 height 24
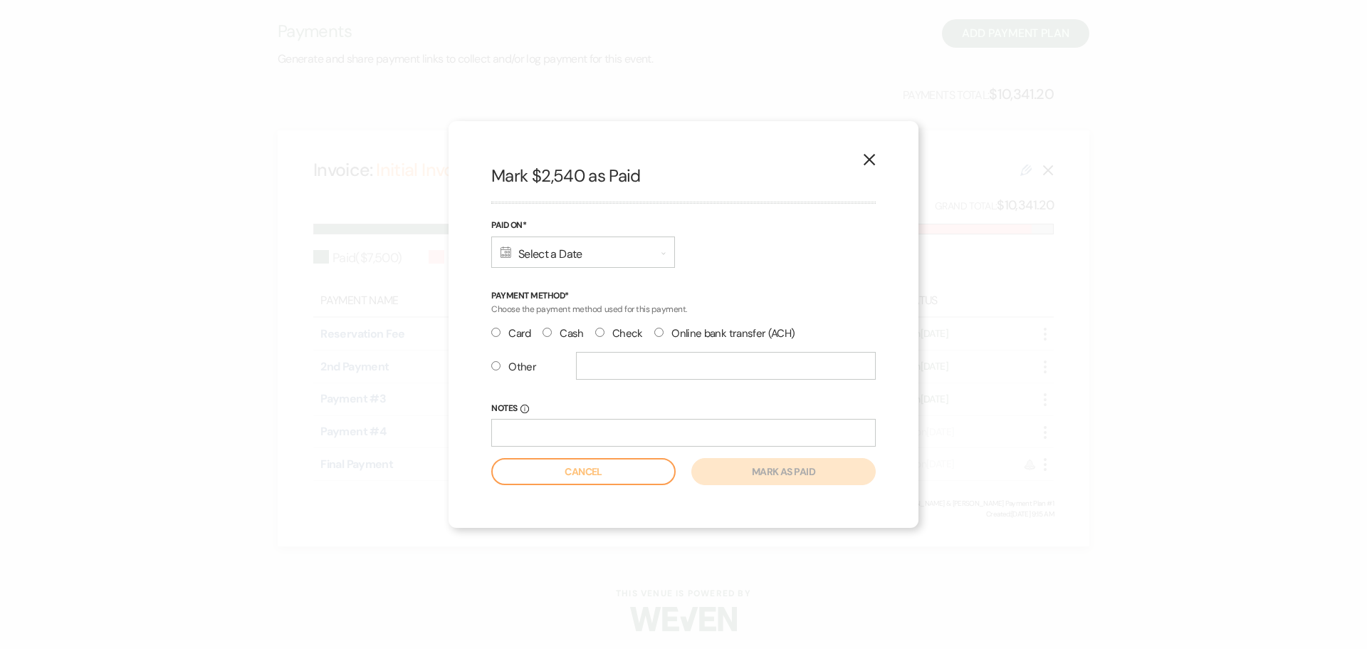
click at [596, 251] on div "Calendar Select a Date Expand" at bounding box center [583, 251] width 184 height 31
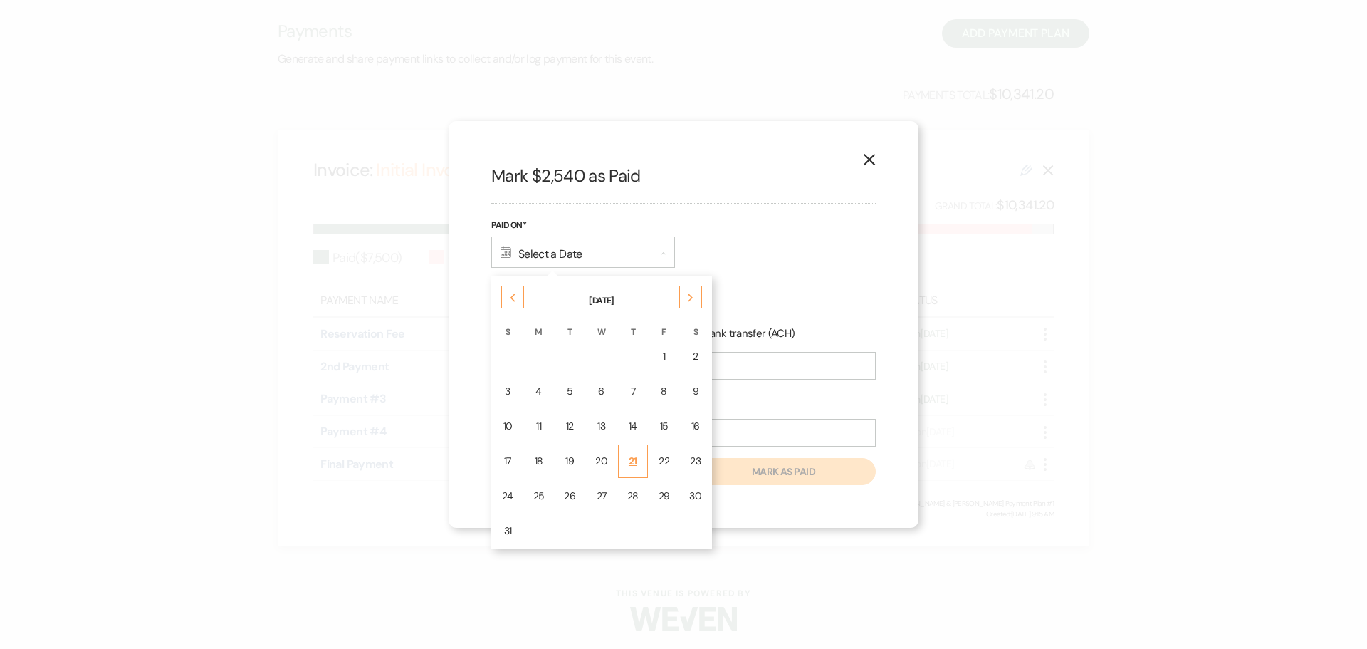
click at [634, 463] on div "21" at bounding box center [632, 461] width 11 height 15
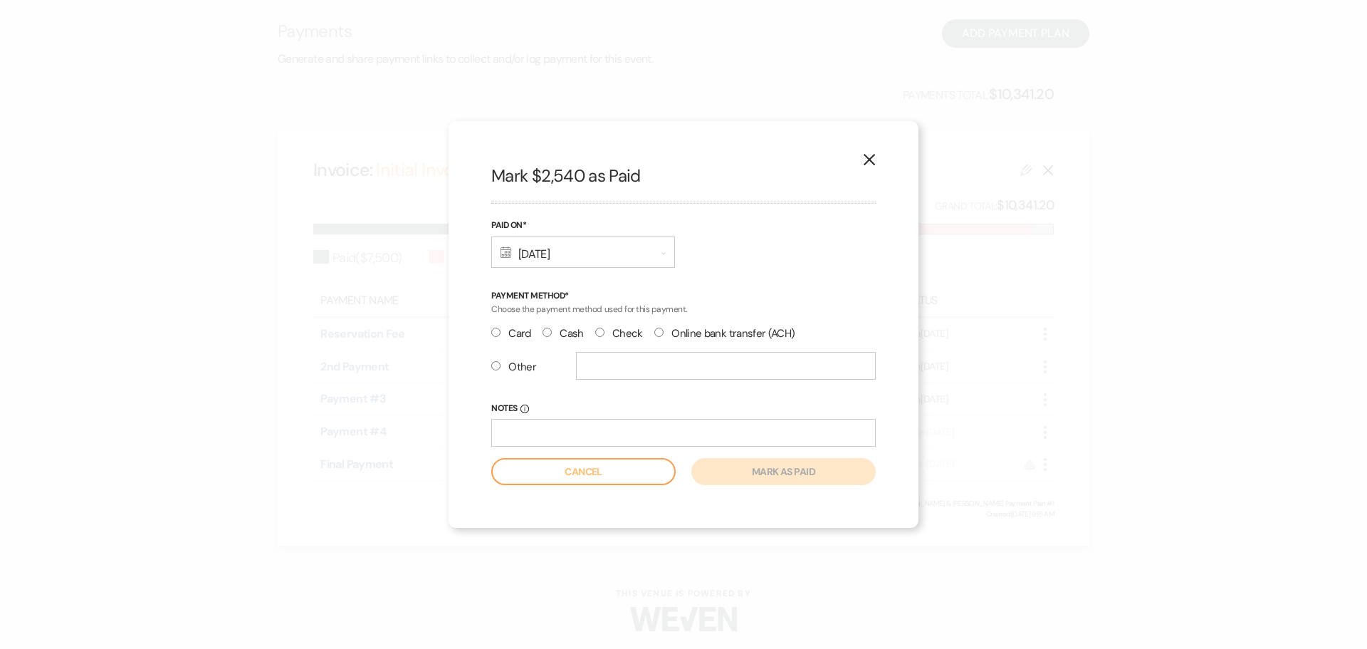
click at [601, 331] on input "Check" at bounding box center [599, 332] width 9 height 9
radio input "true"
click at [609, 426] on input "Notes Info" at bounding box center [683, 433] width 385 height 28
type input "ck#1076"
click at [786, 469] on button "Mark as paid" at bounding box center [783, 471] width 184 height 27
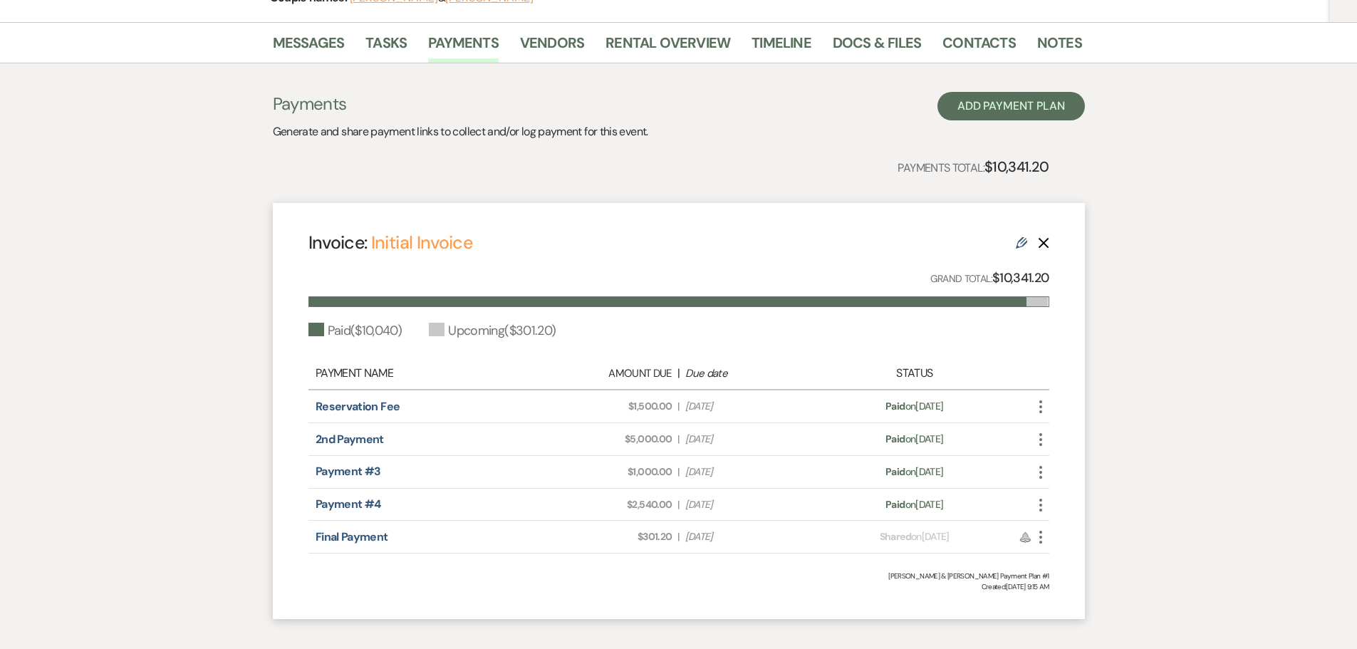
scroll to position [288, 0]
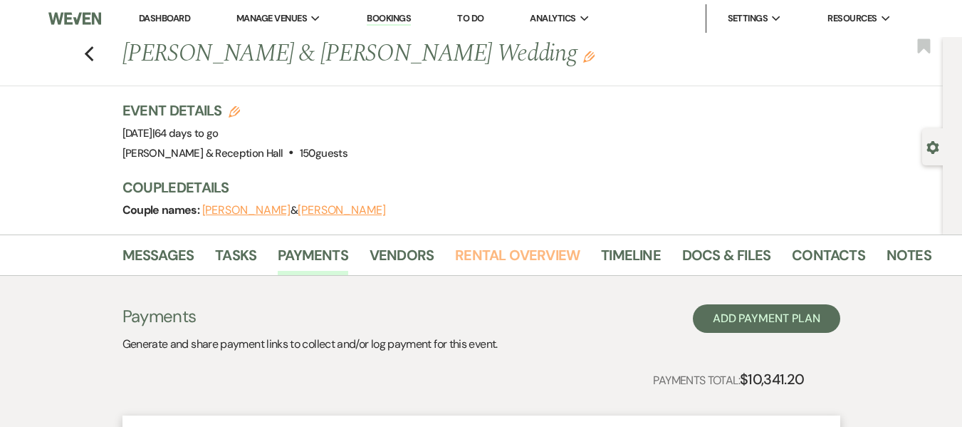
drag, startPoint x: 516, startPoint y: 250, endPoint x: 520, endPoint y: 228, distance: 22.4
click at [516, 250] on link "Rental Overview" at bounding box center [517, 259] width 125 height 31
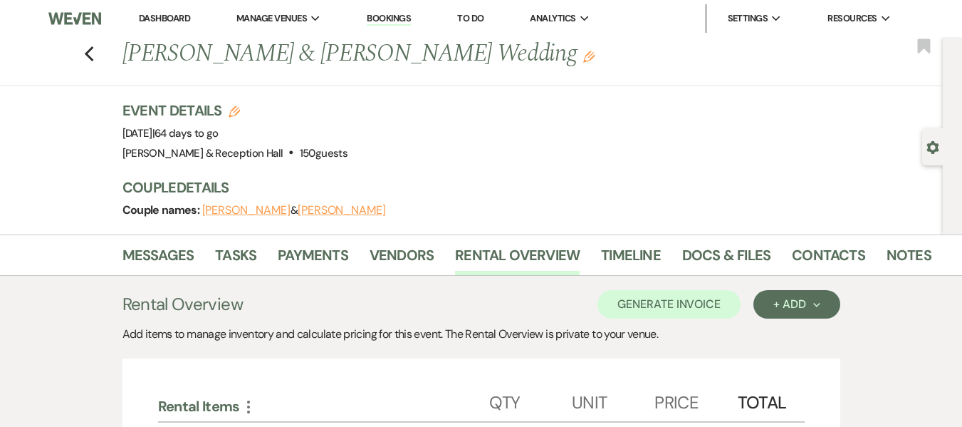
click at [652, 163] on div "Event Details Edit Event Date: [DATE] | 64 days to go Venue: [PERSON_NAME][GEOG…" at bounding box center [528, 167] width 812 height 134
click at [398, 17] on link "Bookings" at bounding box center [389, 19] width 44 height 14
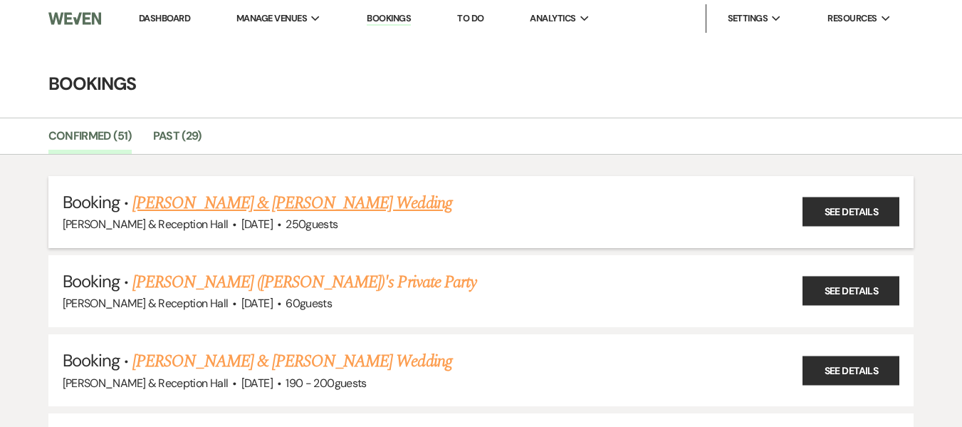
click at [288, 202] on link "[PERSON_NAME] & [PERSON_NAME] Wedding" at bounding box center [291, 203] width 319 height 26
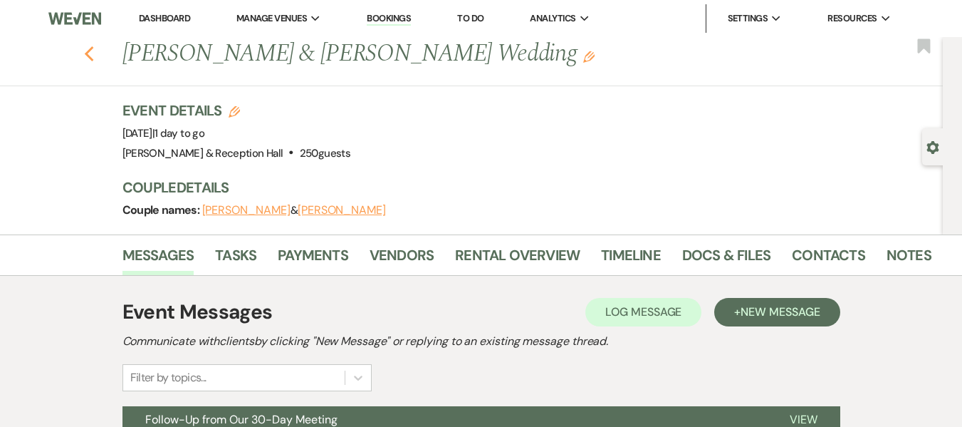
click at [92, 55] on use "button" at bounding box center [88, 54] width 9 height 16
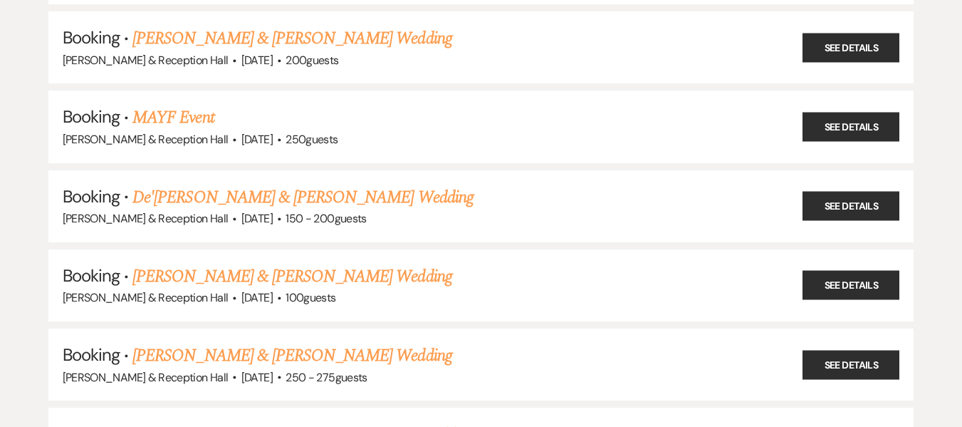
scroll to position [498, 0]
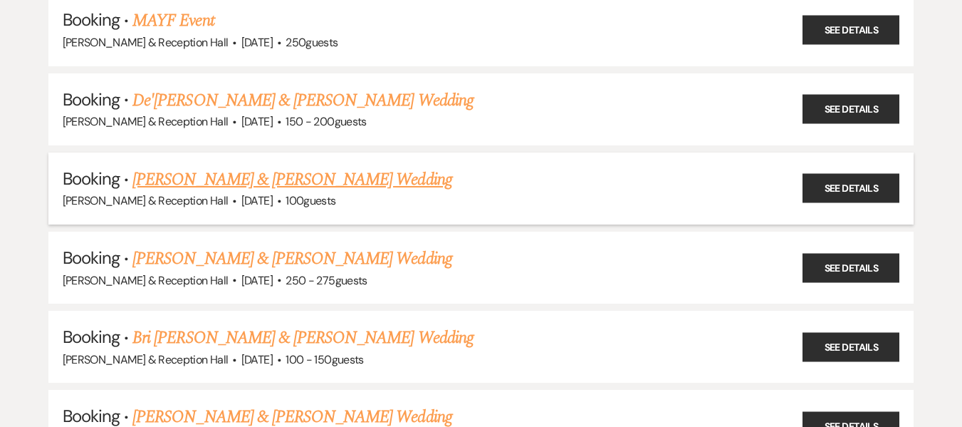
click at [332, 178] on link "[PERSON_NAME] & [PERSON_NAME] Wedding" at bounding box center [291, 180] width 319 height 26
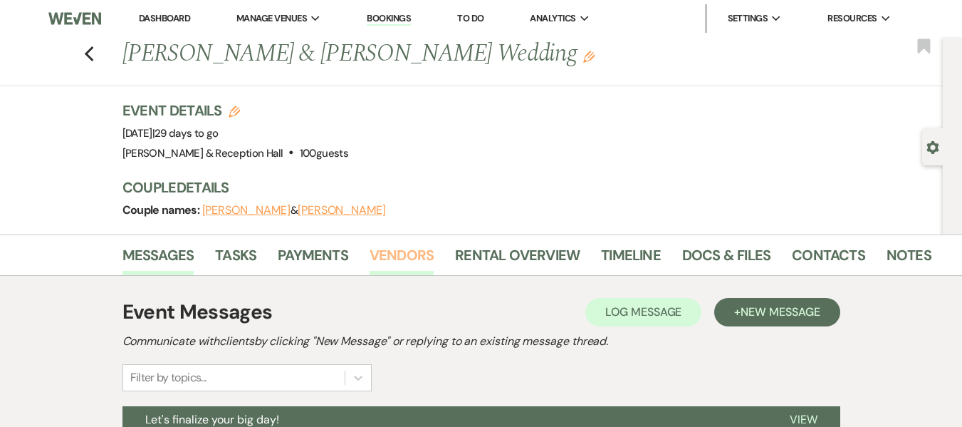
click at [408, 263] on link "Vendors" at bounding box center [402, 259] width 64 height 31
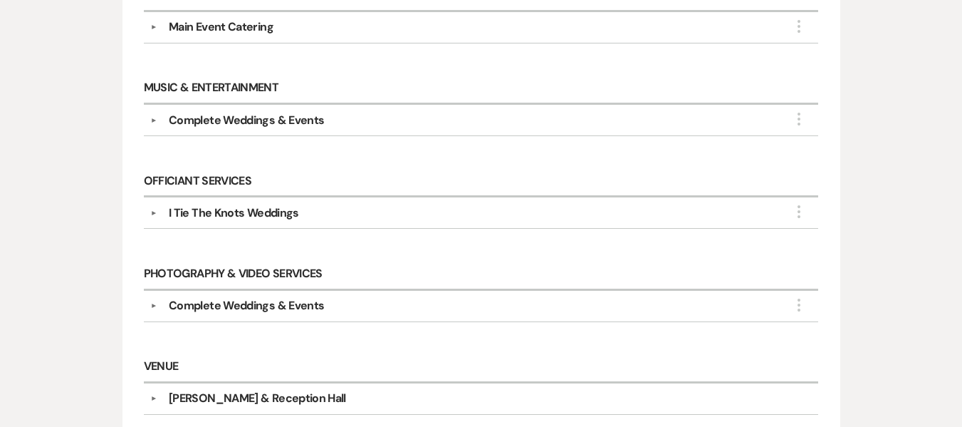
scroll to position [498, 0]
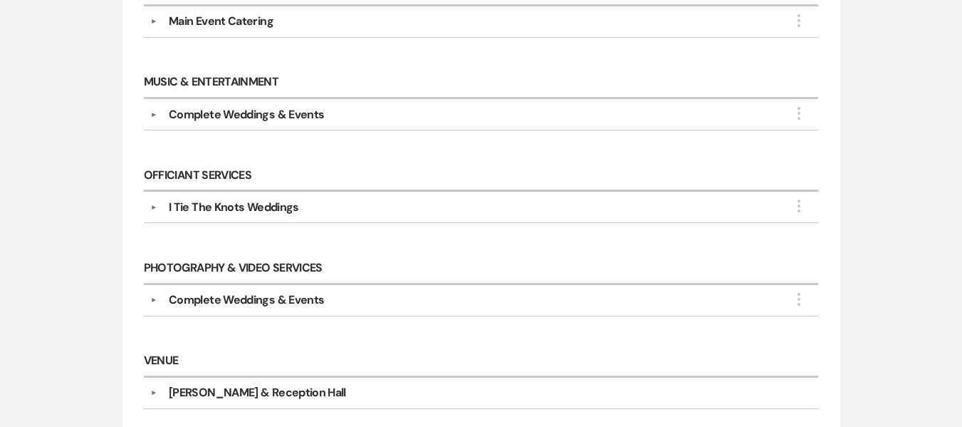
click at [254, 204] on div "I Tie The Knots Weddings" at bounding box center [234, 207] width 130 height 17
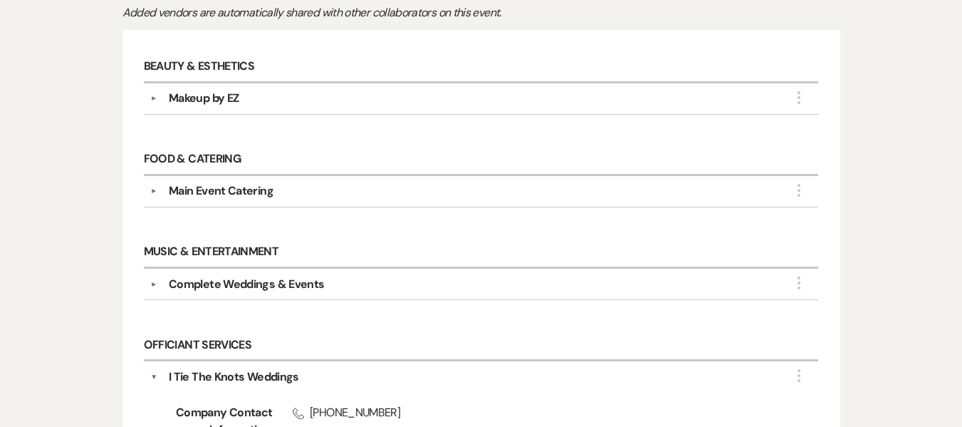
scroll to position [160, 0]
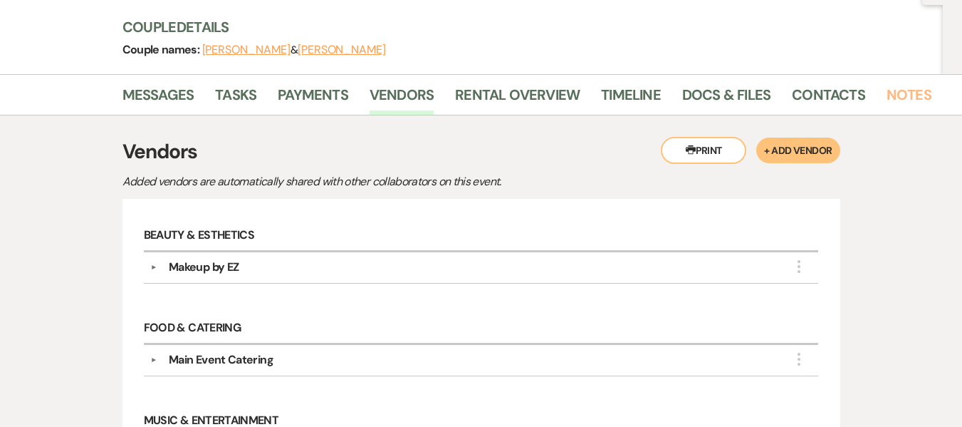
click at [887, 94] on link "Notes" at bounding box center [909, 98] width 45 height 31
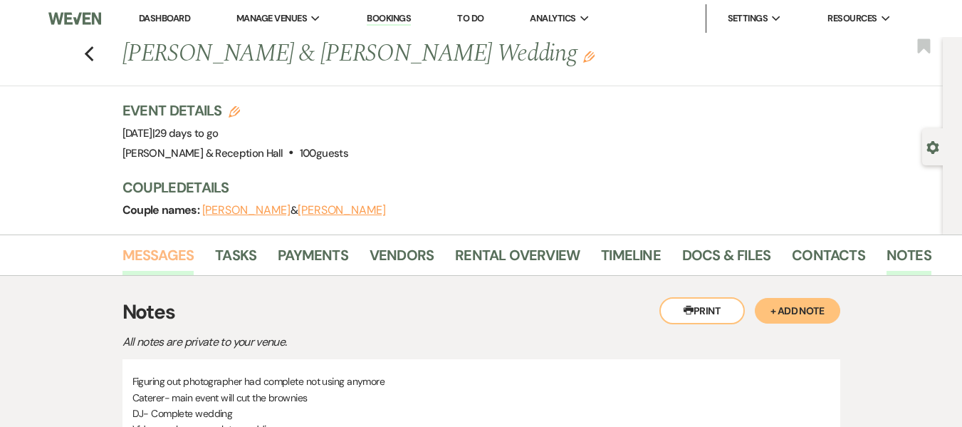
click at [148, 254] on link "Messages" at bounding box center [158, 259] width 72 height 31
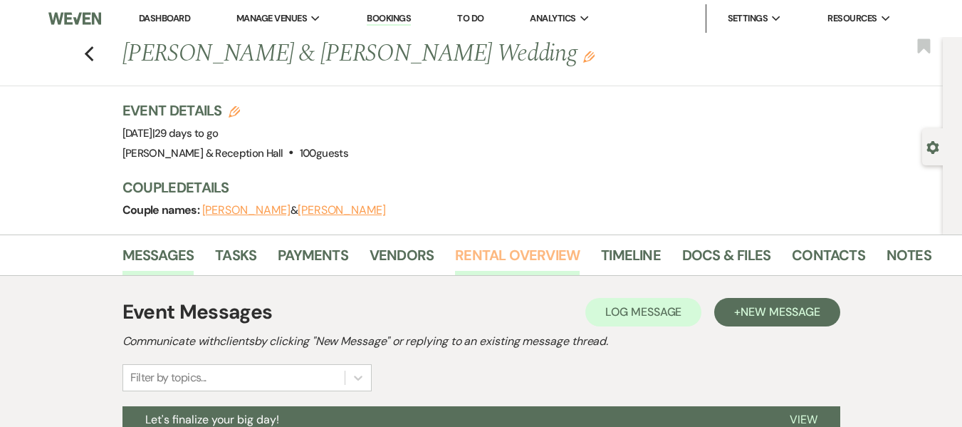
click at [498, 256] on link "Rental Overview" at bounding box center [517, 259] width 125 height 31
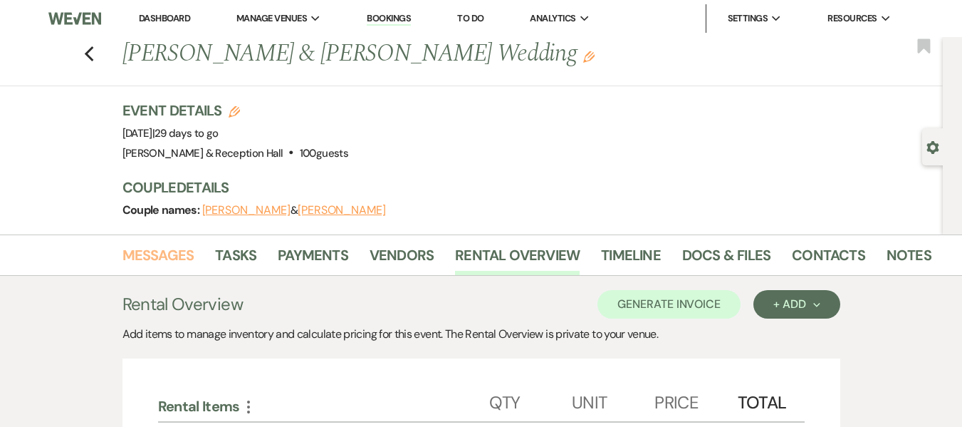
drag, startPoint x: 155, startPoint y: 256, endPoint x: 307, endPoint y: 231, distance: 154.5
click at [155, 256] on link "Messages" at bounding box center [158, 259] width 72 height 31
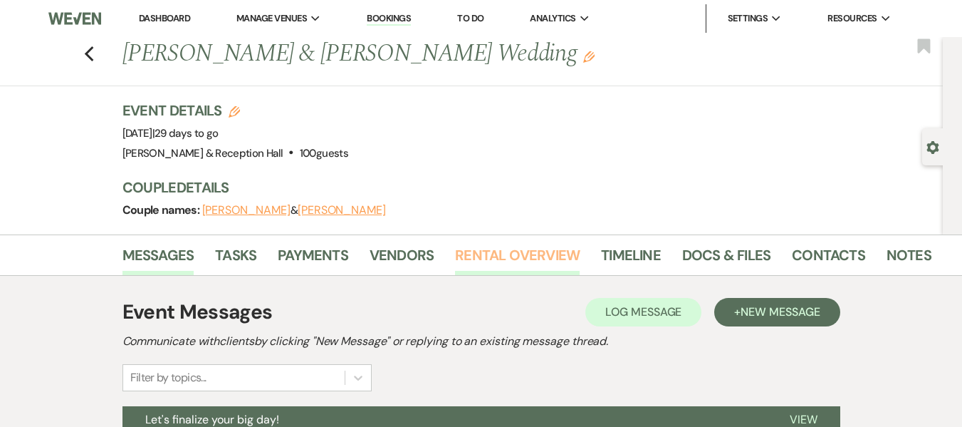
click at [570, 244] on link "Rental Overview" at bounding box center [517, 259] width 125 height 31
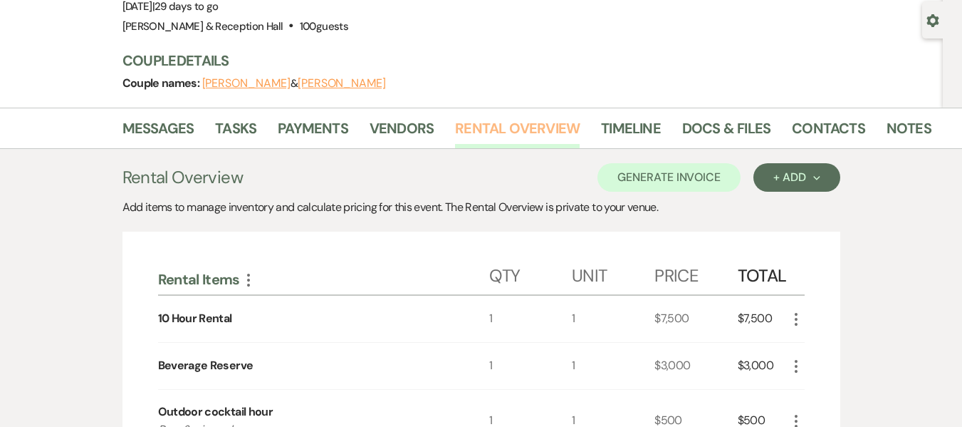
scroll to position [123, 0]
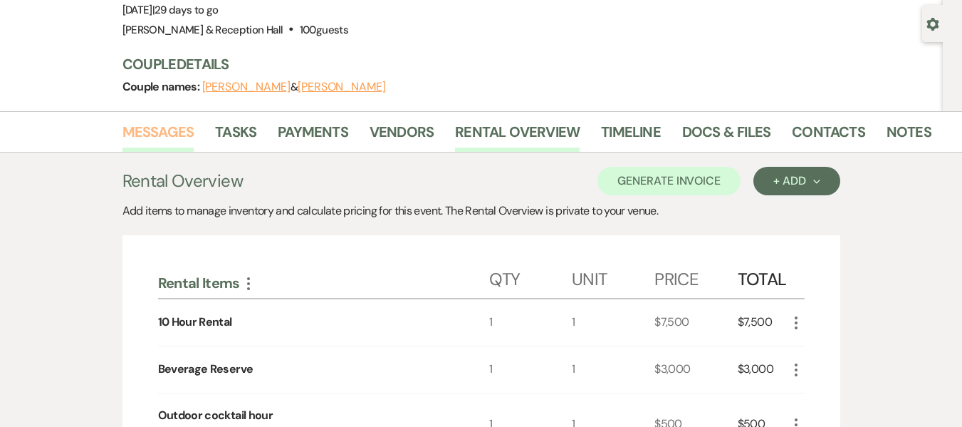
click at [165, 136] on link "Messages" at bounding box center [158, 135] width 72 height 31
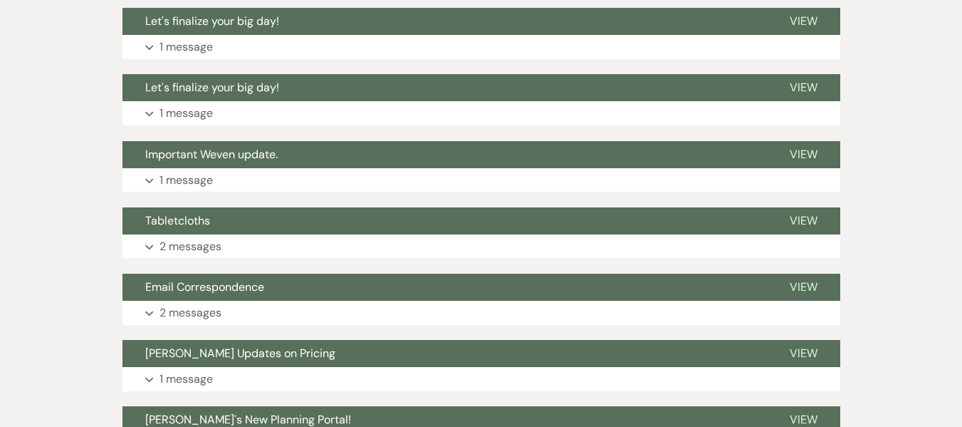
scroll to position [402, 0]
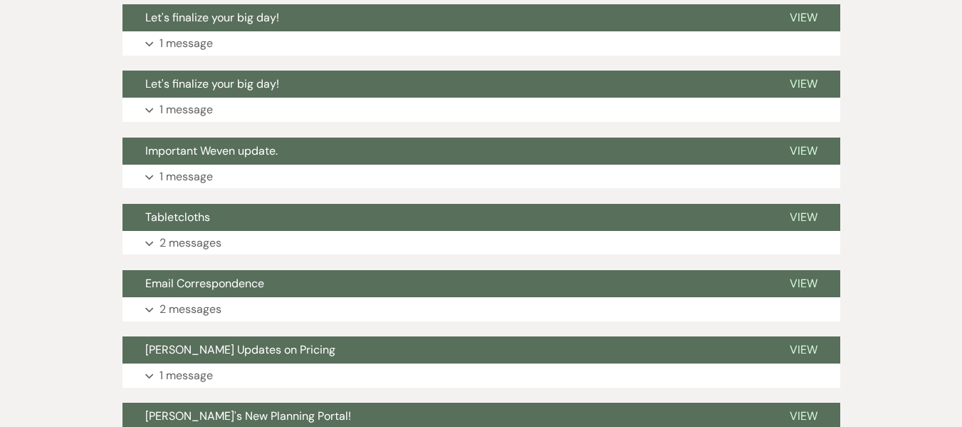
click at [146, 266] on div "Event Messages Log Log Message + New Message Communicate with clients by clicki…" at bounding box center [481, 174] width 718 height 573
click at [179, 247] on p "2 messages" at bounding box center [191, 243] width 62 height 19
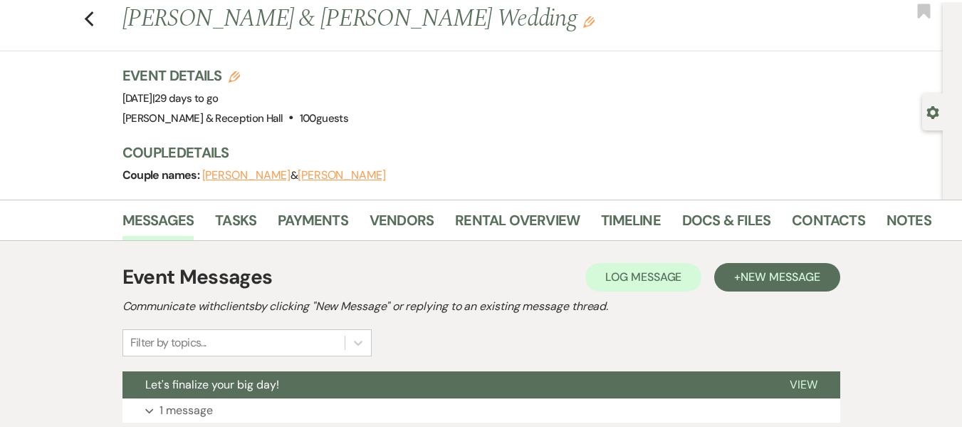
scroll to position [33, 0]
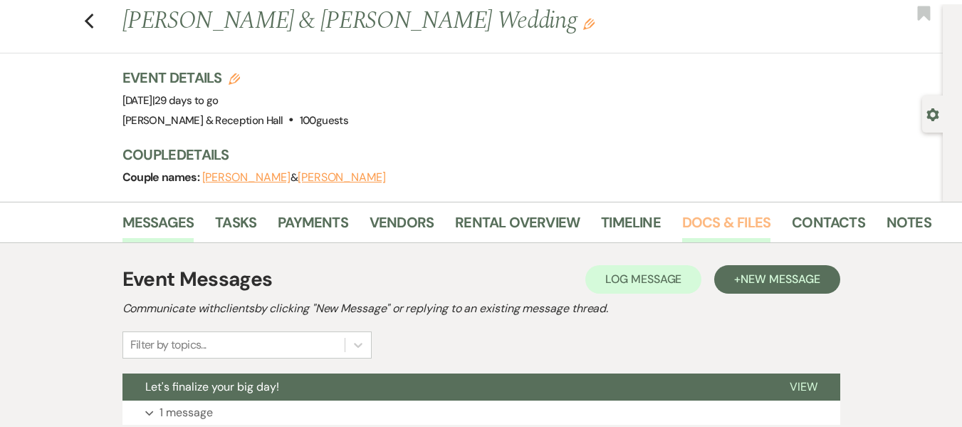
click at [741, 227] on link "Docs & Files" at bounding box center [726, 226] width 88 height 31
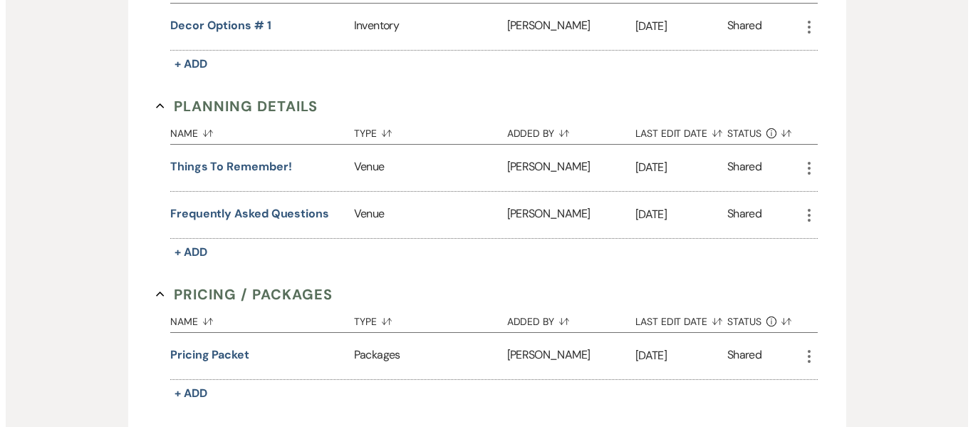
scroll to position [952, 0]
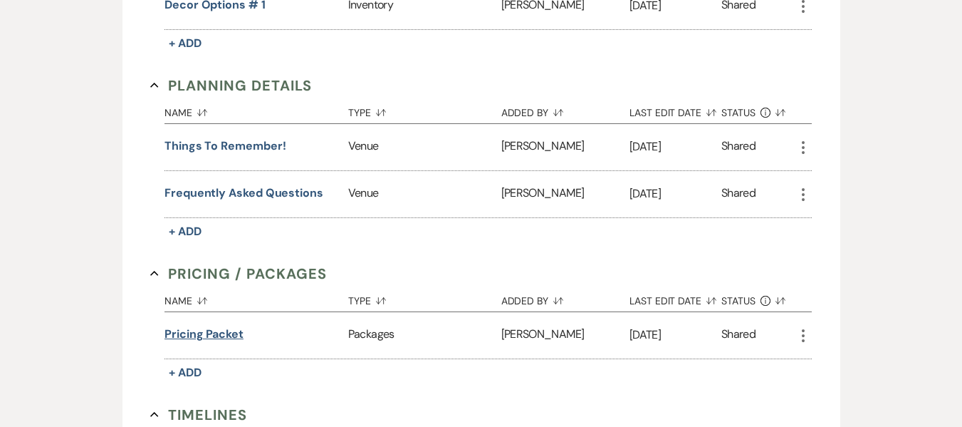
click at [200, 338] on button "Pricing packet" at bounding box center [203, 333] width 79 height 17
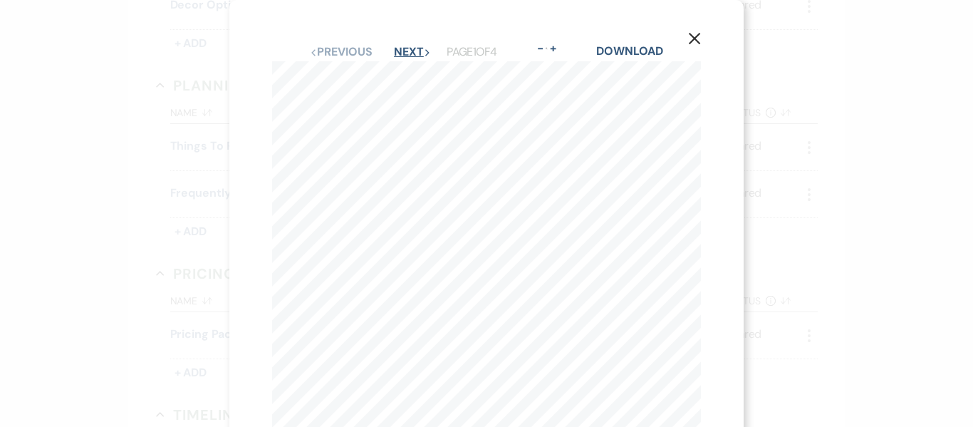
click at [404, 51] on button "Next Next" at bounding box center [412, 51] width 37 height 11
click at [404, 51] on button "Next Next" at bounding box center [411, 51] width 37 height 11
click at [341, 42] on div "X Previous Previous Next Next Page 3 of 4 - Zoom + Download 2  [DATE] | 10-Hou…" at bounding box center [486, 329] width 514 height 659
click at [347, 46] on button "Previous Previous" at bounding box center [340, 51] width 62 height 11
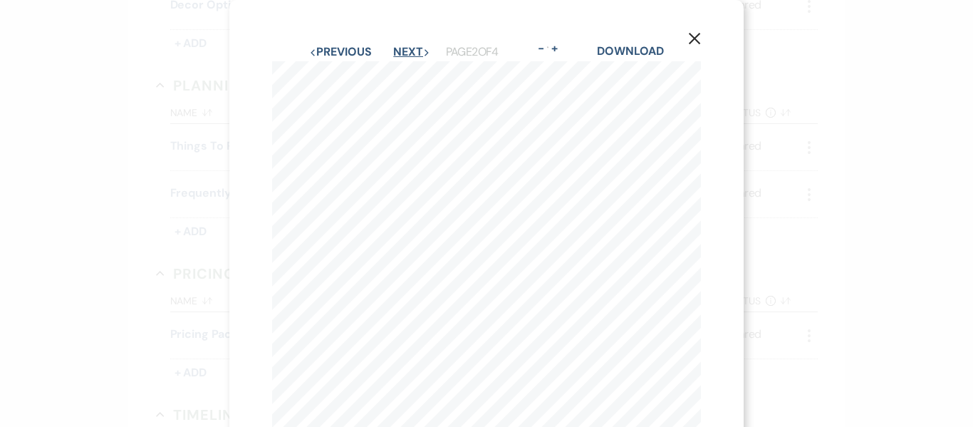
click at [412, 51] on button "Next Next" at bounding box center [411, 51] width 37 height 11
click at [412, 54] on button "Next Next" at bounding box center [411, 51] width 37 height 11
click at [397, 53] on button "Next Next" at bounding box center [411, 51] width 37 height 11
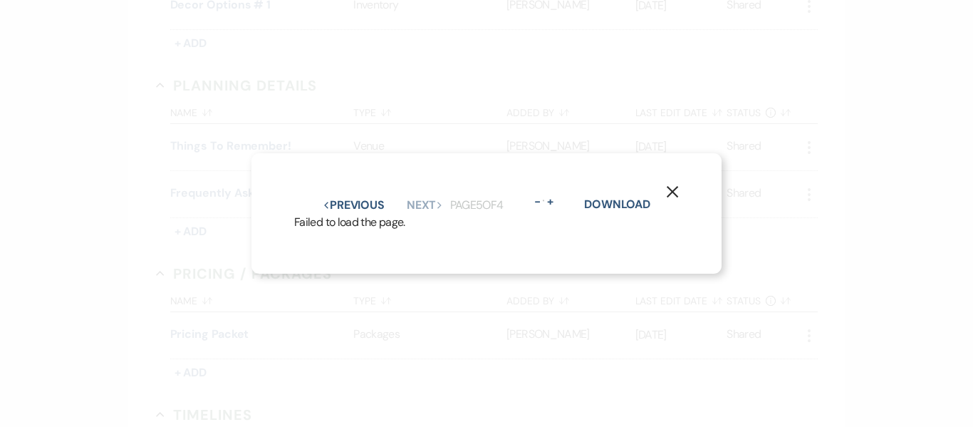
click at [673, 185] on icon "X" at bounding box center [672, 191] width 13 height 13
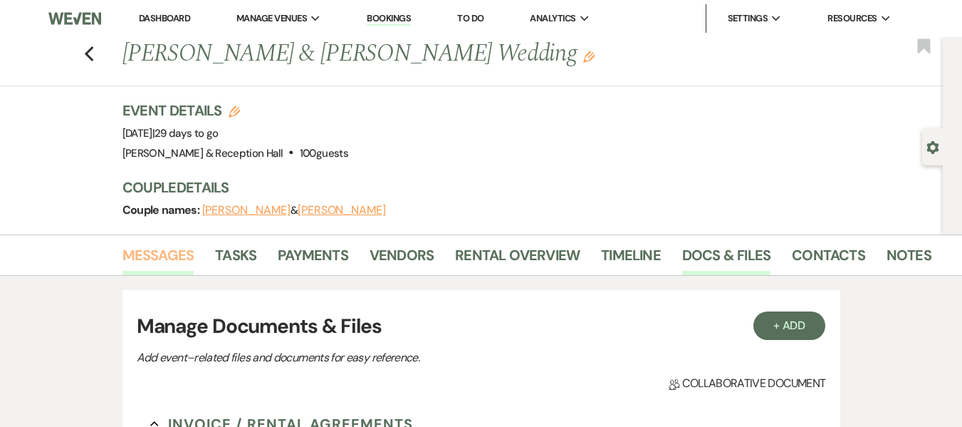
click at [164, 245] on link "Messages" at bounding box center [158, 259] width 72 height 31
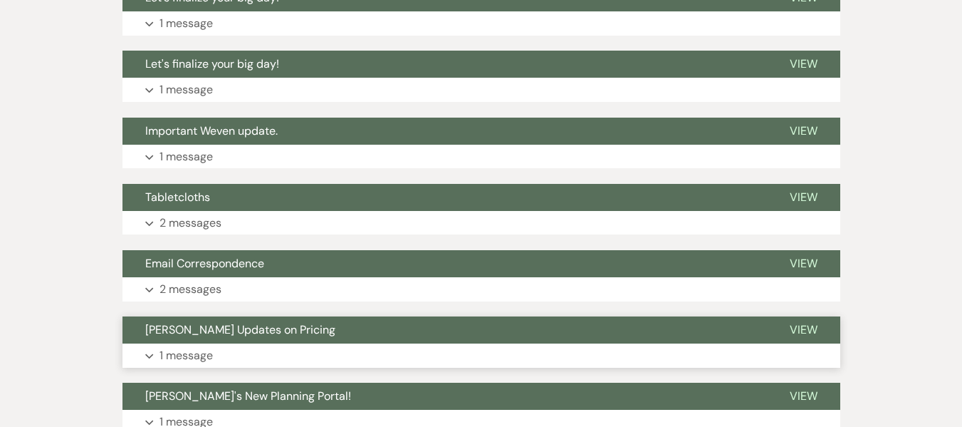
scroll to position [423, 0]
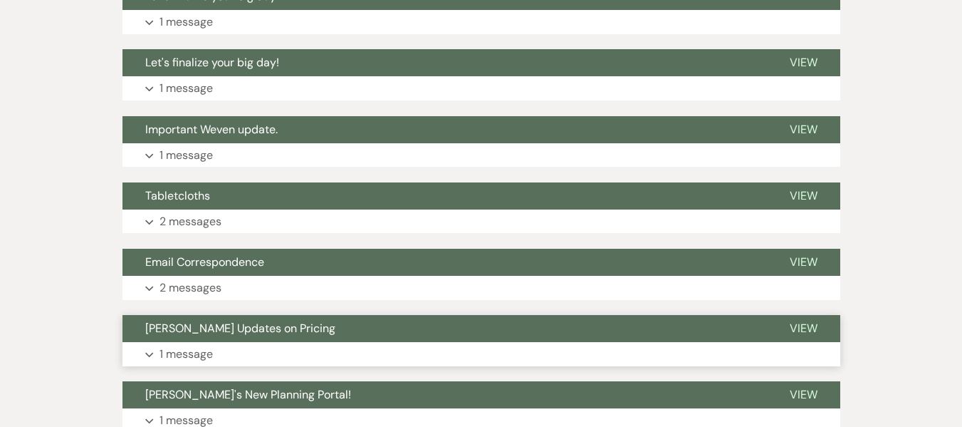
click at [244, 328] on span "[PERSON_NAME] Updates on Pricing" at bounding box center [240, 327] width 190 height 15
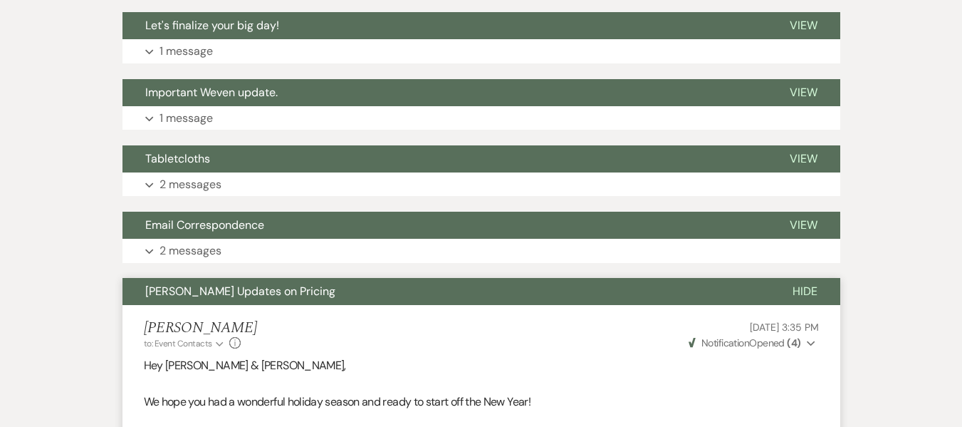
scroll to position [453, 0]
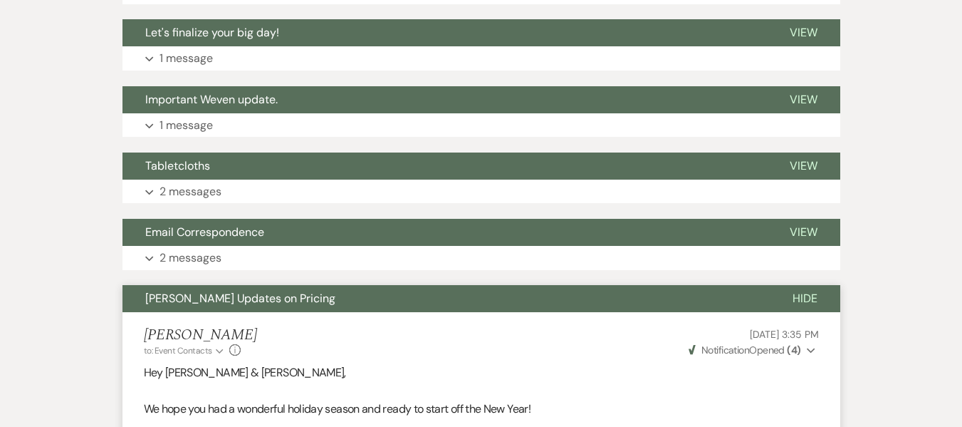
click at [800, 350] on strong "( 4 )" at bounding box center [794, 349] width 14 height 13
click at [406, 260] on button "Expand 2 messages" at bounding box center [481, 258] width 718 height 24
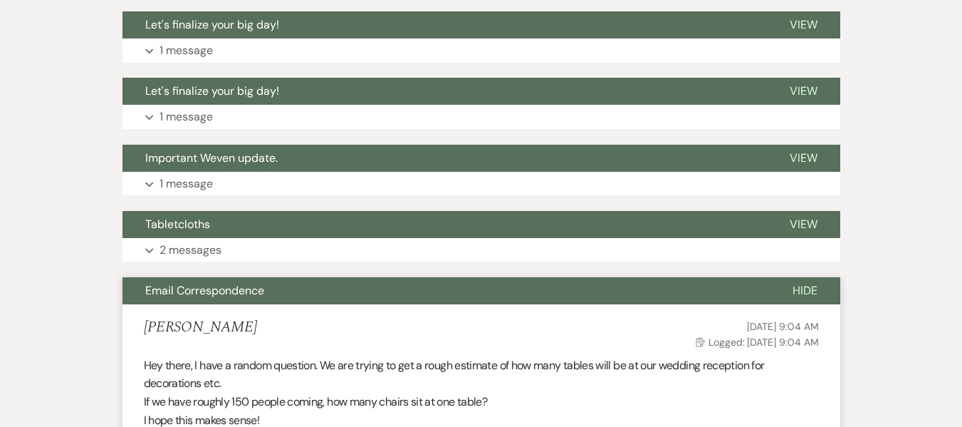
scroll to position [348, 0]
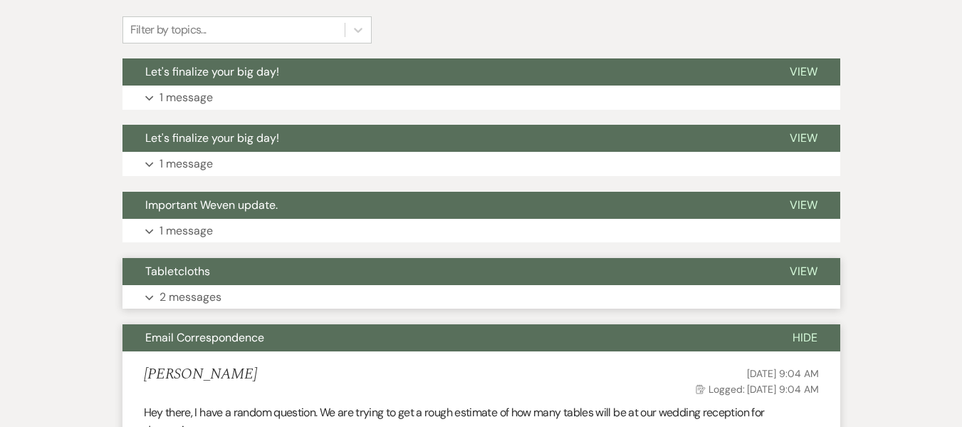
click at [493, 291] on button "Expand 2 messages" at bounding box center [481, 297] width 718 height 24
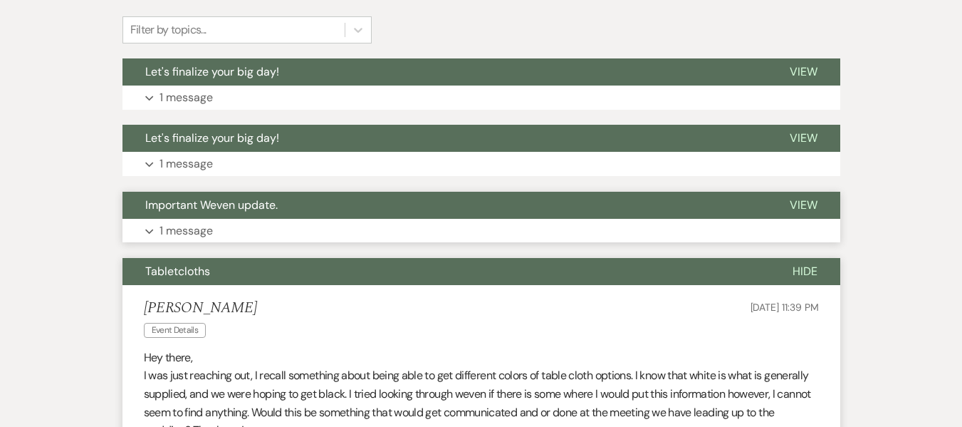
click at [480, 233] on button "Expand 1 message" at bounding box center [481, 231] width 718 height 24
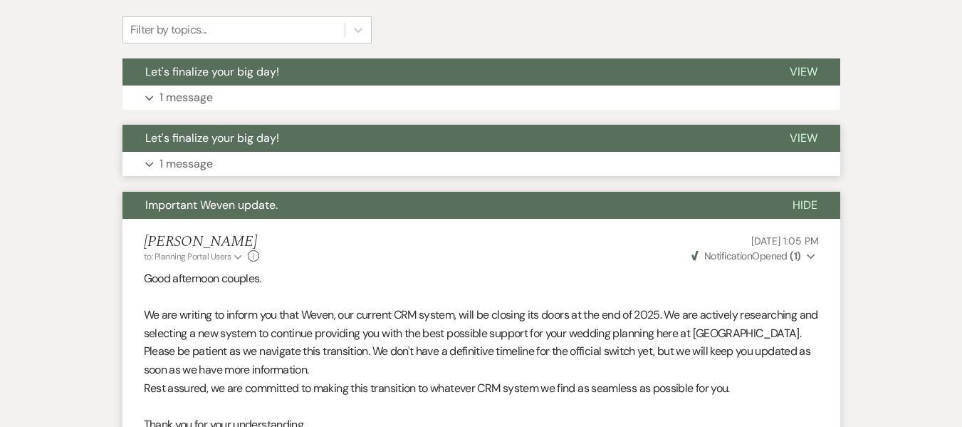
click at [528, 164] on button "Expand 1 message" at bounding box center [481, 164] width 718 height 24
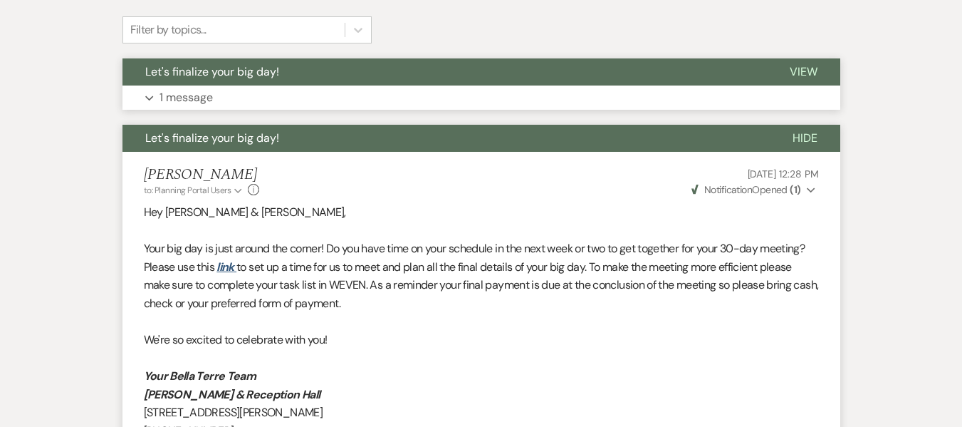
click at [511, 95] on button "Expand 1 message" at bounding box center [481, 97] width 718 height 24
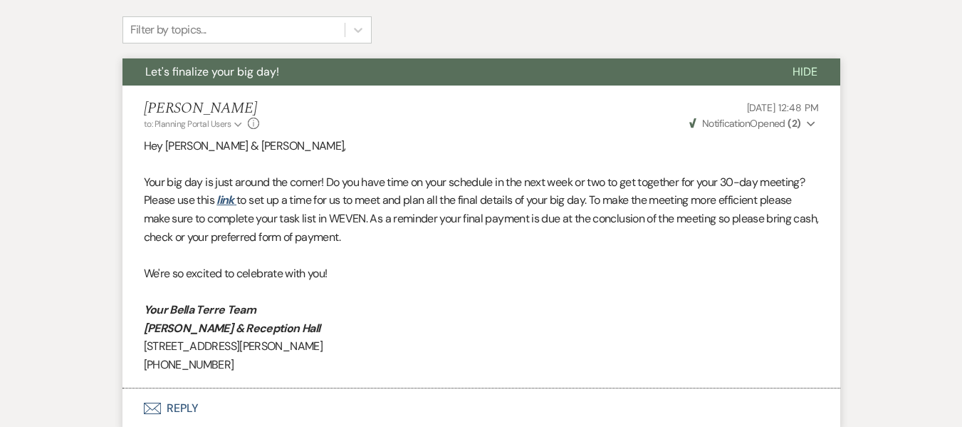
click at [794, 121] on strong "( 2 )" at bounding box center [794, 123] width 13 height 13
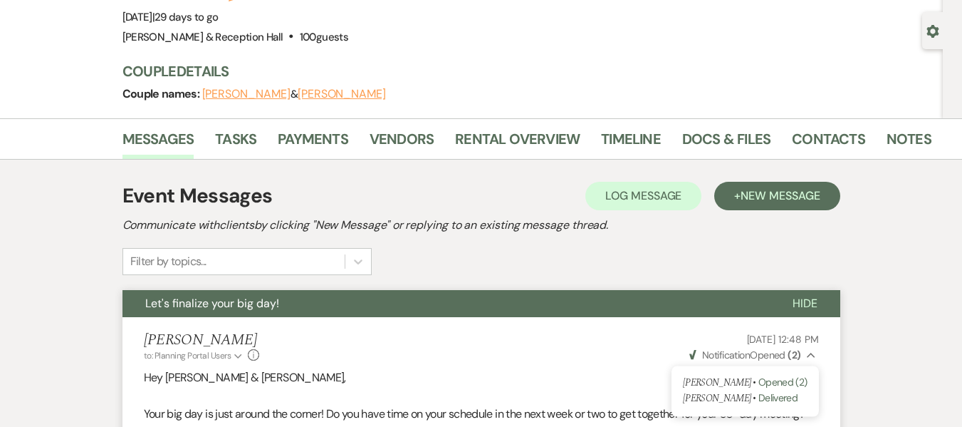
scroll to position [110, 0]
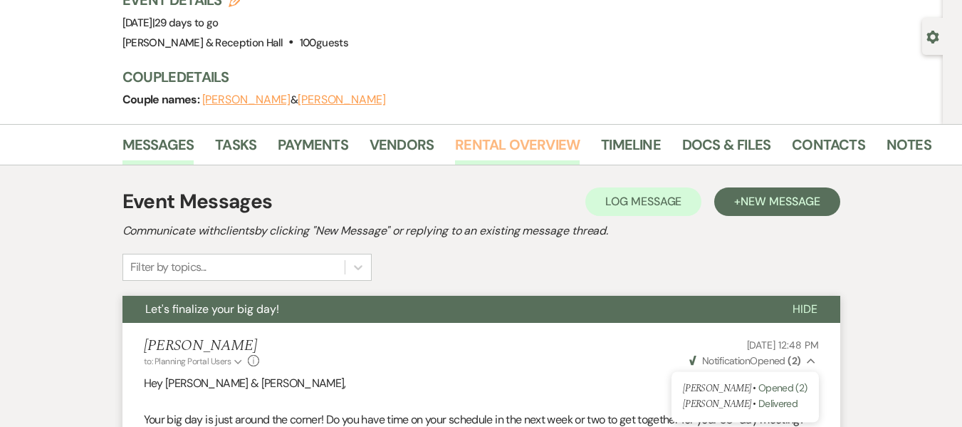
click at [468, 146] on link "Rental Overview" at bounding box center [517, 148] width 125 height 31
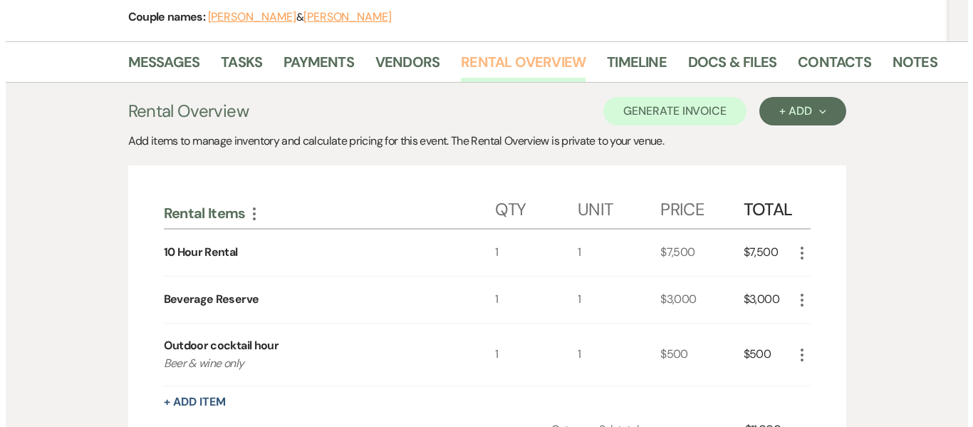
scroll to position [194, 0]
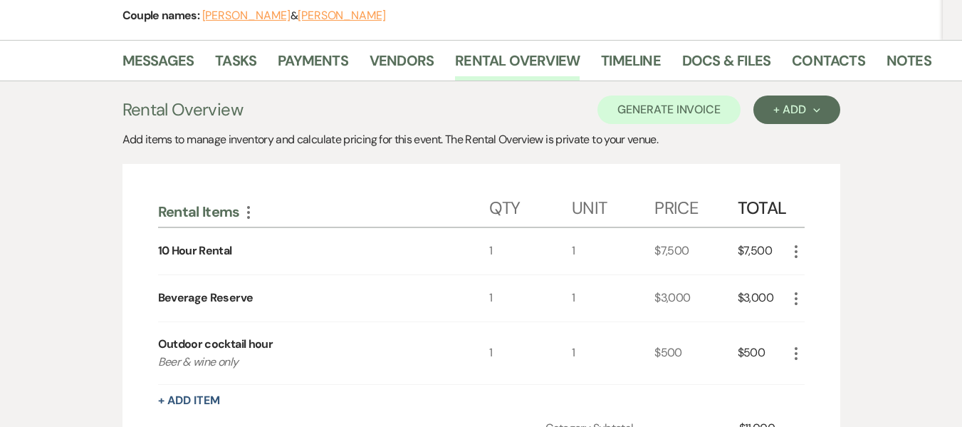
click at [790, 349] on icon "More" at bounding box center [796, 353] width 17 height 17
click at [827, 373] on button "Pencil Edit" at bounding box center [825, 381] width 74 height 23
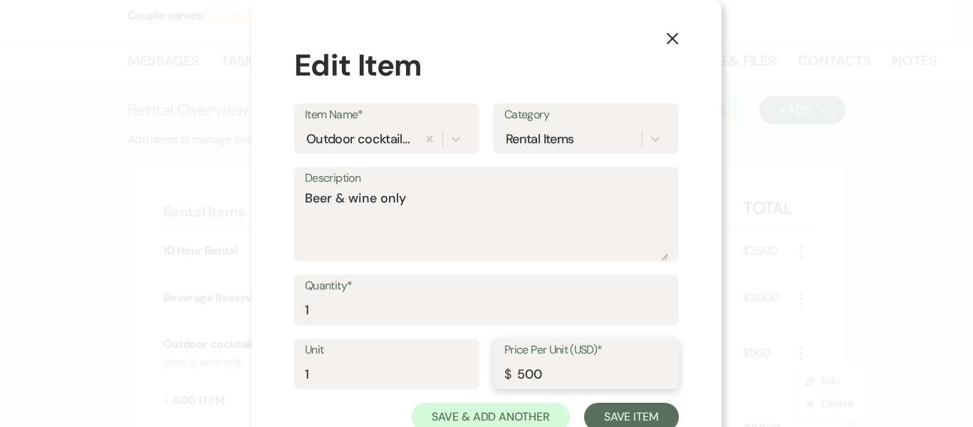
drag, startPoint x: 582, startPoint y: 372, endPoint x: 512, endPoint y: 373, distance: 69.8
click at [512, 373] on input "500" at bounding box center [586, 374] width 164 height 28
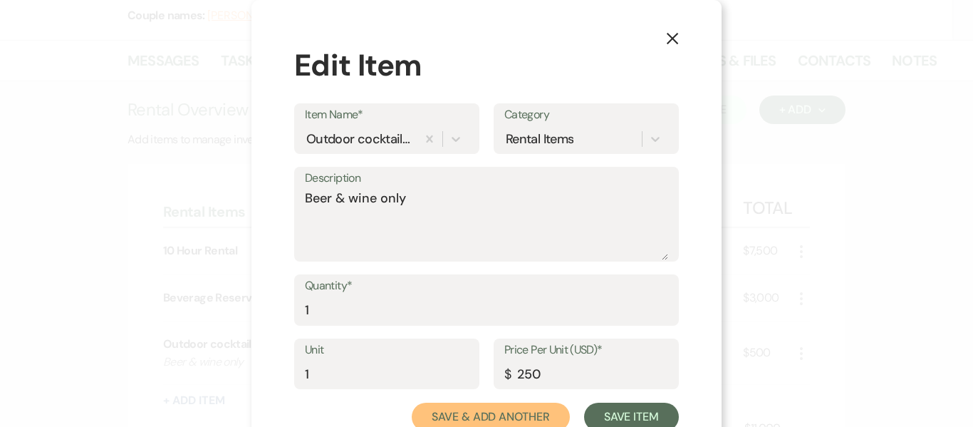
click at [531, 412] on button "Save & Add Another" at bounding box center [491, 416] width 158 height 28
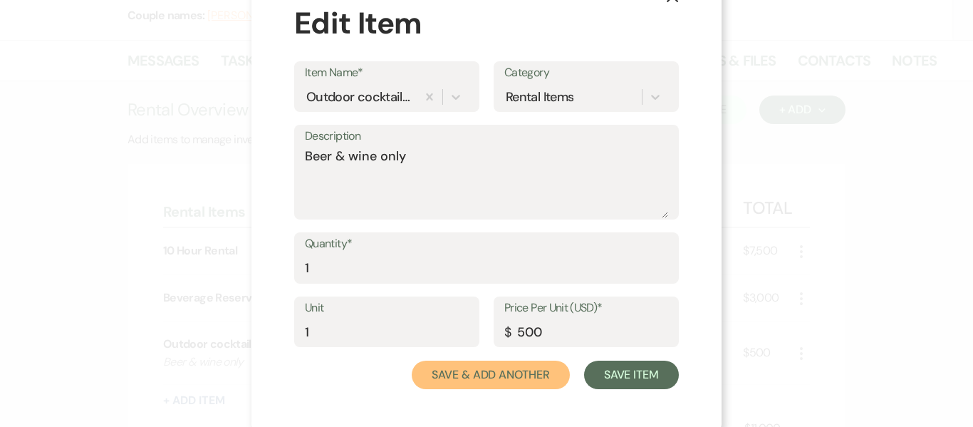
scroll to position [43, 0]
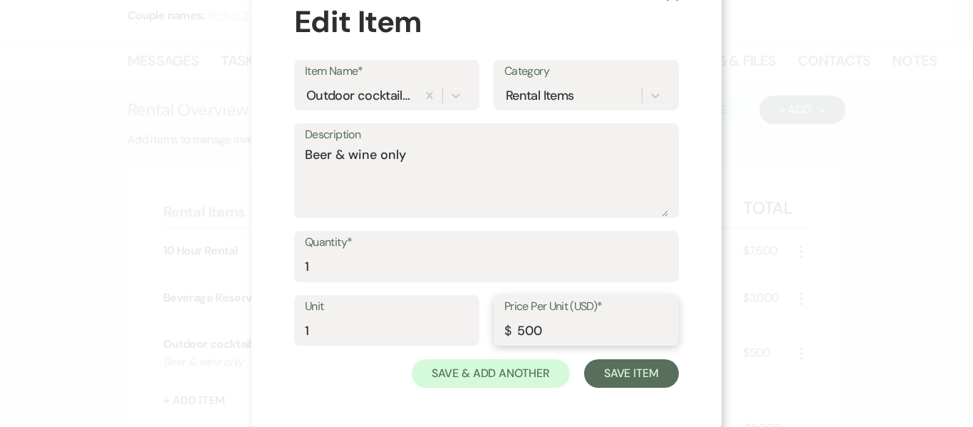
drag, startPoint x: 552, startPoint y: 332, endPoint x: 506, endPoint y: 330, distance: 46.3
click at [506, 330] on div "Price Per Unit (USD)* $ 500" at bounding box center [585, 320] width 185 height 51
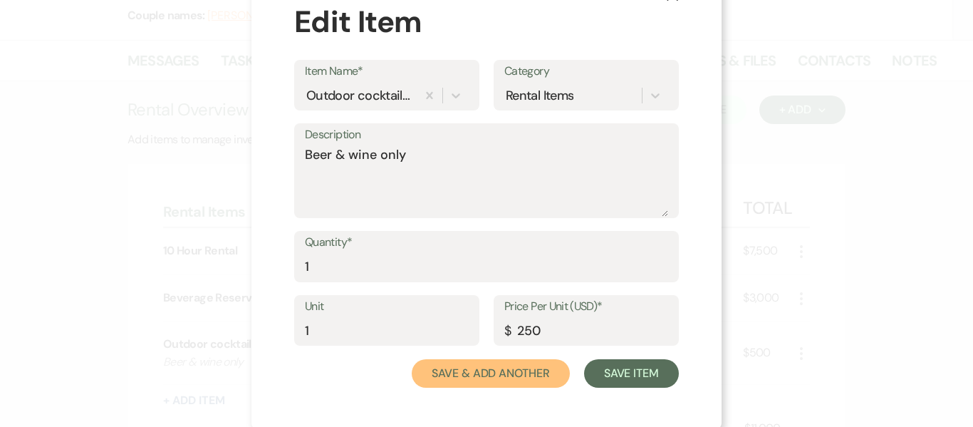
click at [450, 382] on button "Save & Add Another" at bounding box center [491, 373] width 158 height 28
type input "500"
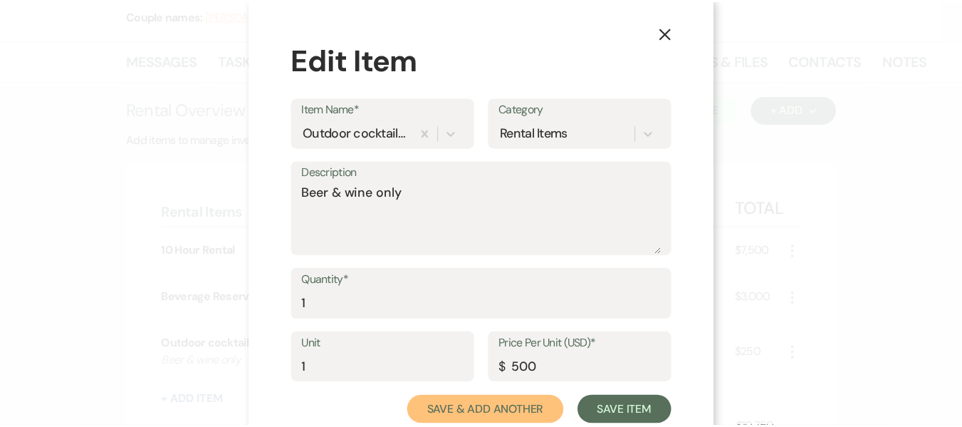
scroll to position [0, 0]
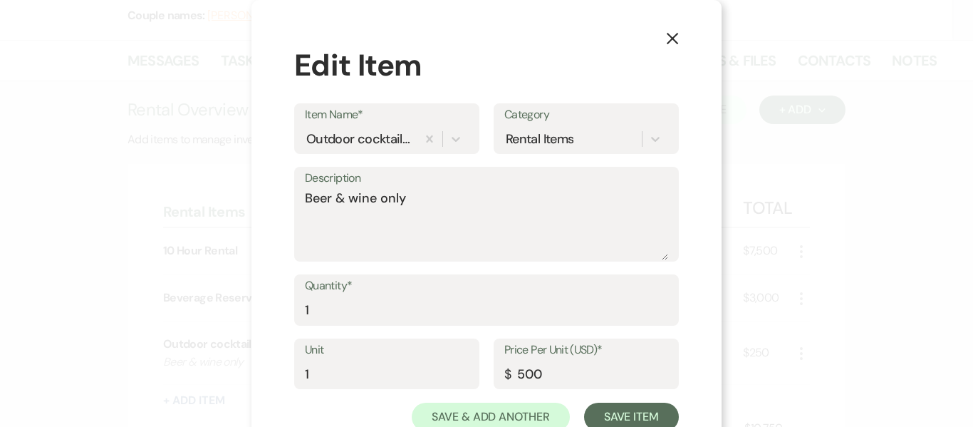
click at [667, 44] on icon "X" at bounding box center [672, 38] width 13 height 13
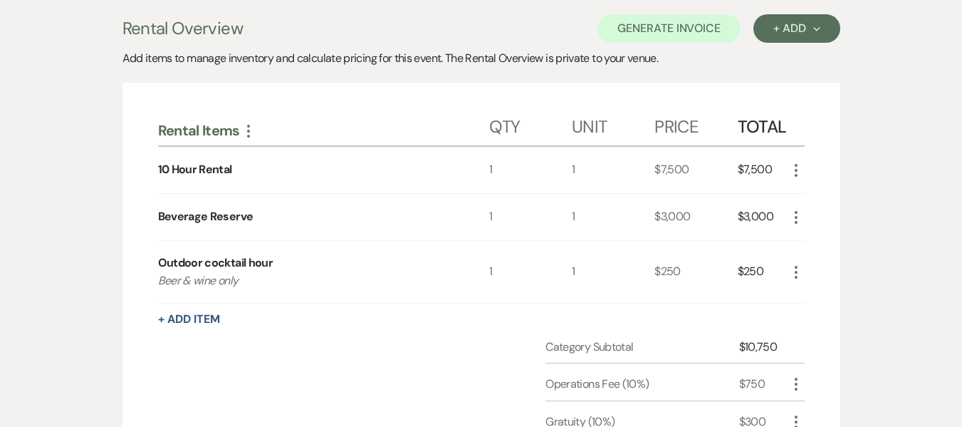
scroll to position [261, 0]
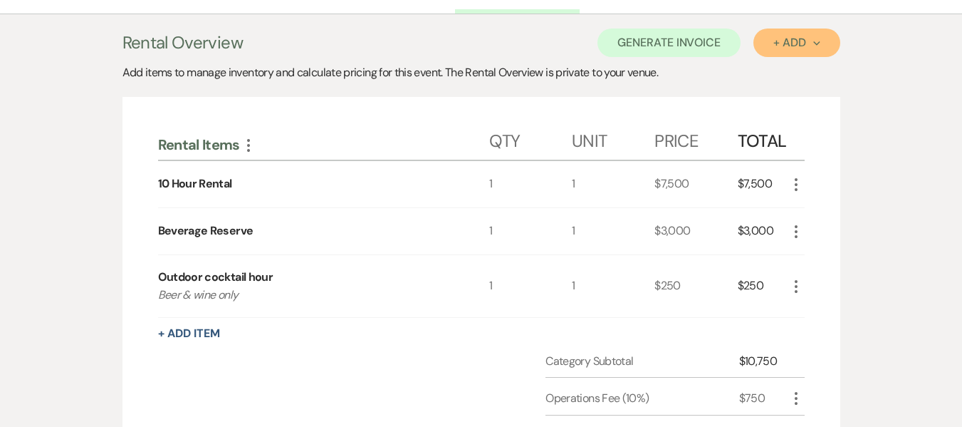
click at [795, 53] on button "+ Add Next" at bounding box center [796, 42] width 86 height 28
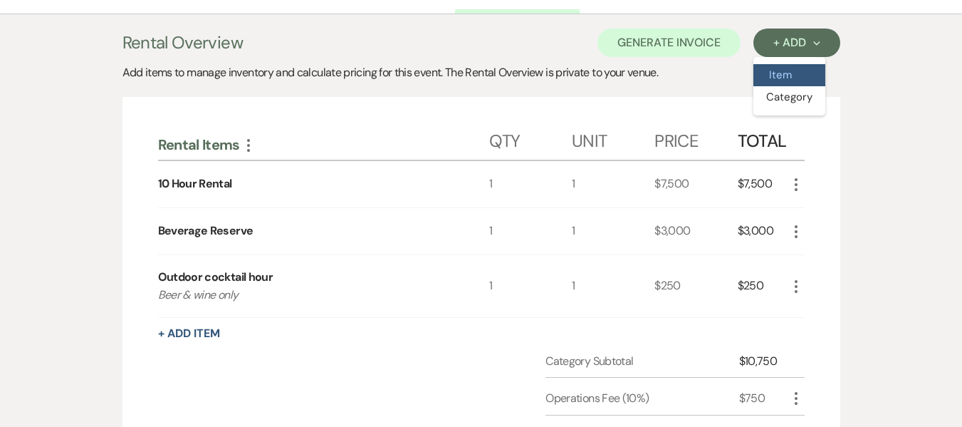
click at [778, 83] on button "Item" at bounding box center [789, 75] width 72 height 22
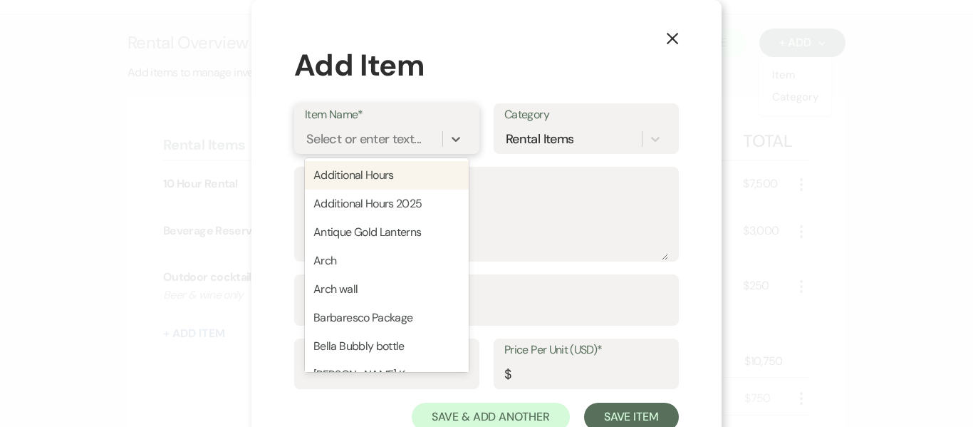
click at [377, 137] on div "Select or enter text..." at bounding box center [363, 138] width 115 height 19
click at [372, 174] on div "Additional Hours" at bounding box center [387, 175] width 164 height 28
type input "1"
type input "150"
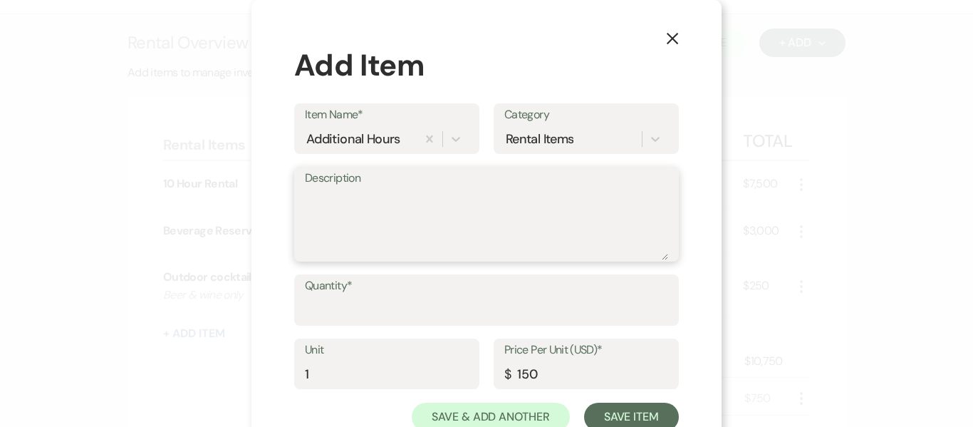
click at [371, 199] on textarea "Description" at bounding box center [486, 224] width 363 height 71
type textarea "Arrival 11:30am; Departure 11pm"
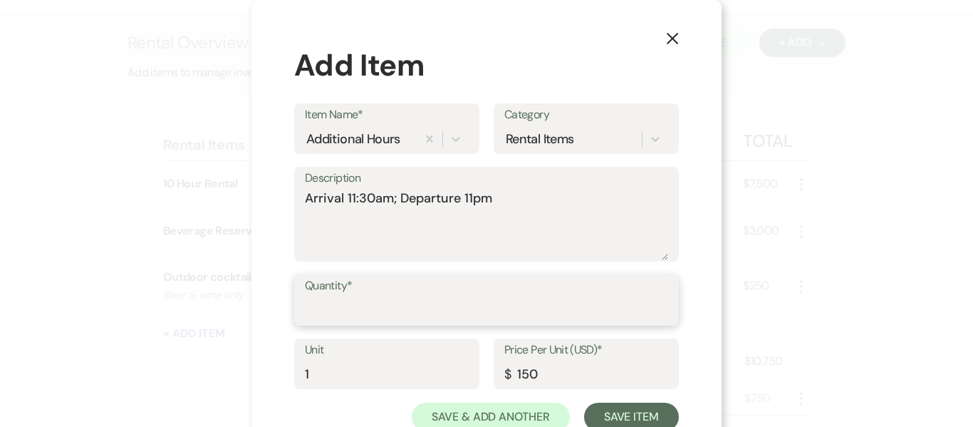
click at [329, 308] on input "Quantity*" at bounding box center [486, 310] width 363 height 28
type input "1"
drag, startPoint x: 534, startPoint y: 377, endPoint x: 505, endPoint y: 375, distance: 29.2
click at [505, 375] on div "Price Per Unit (USD)* $ 150" at bounding box center [585, 363] width 185 height 51
click at [545, 373] on input "150" at bounding box center [586, 374] width 164 height 28
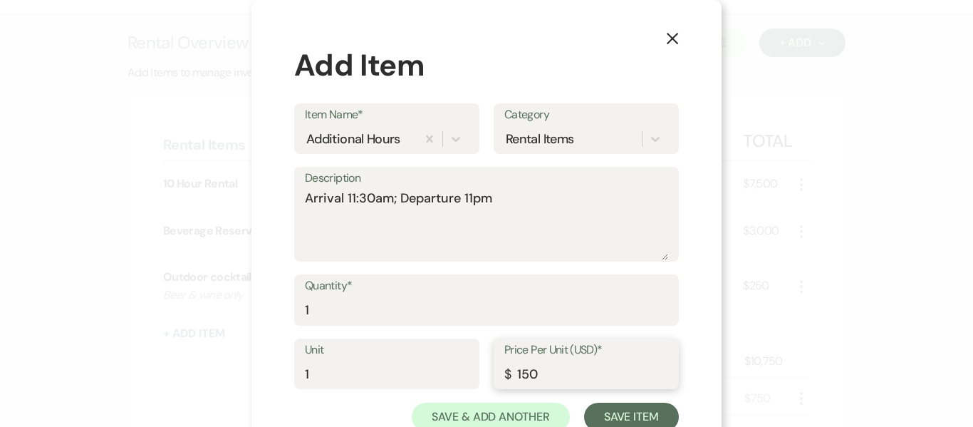
drag, startPoint x: 545, startPoint y: 373, endPoint x: 498, endPoint y: 372, distance: 47.0
click at [498, 372] on div "Price Per Unit (USD)* $ 150" at bounding box center [585, 363] width 185 height 51
type input "225"
click at [597, 142] on div "Rental Items" at bounding box center [572, 138] width 137 height 25
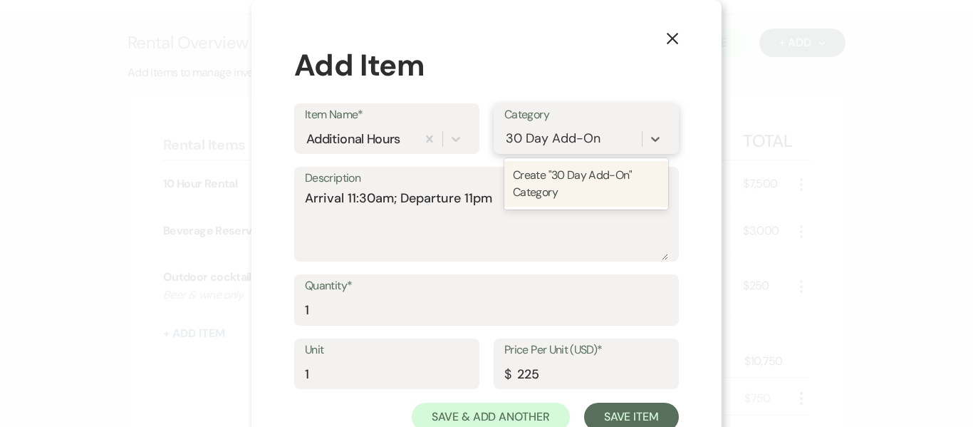
type input "30 Day Add-Ons"
click at [597, 181] on div "Create "30 Day Add-Ons" Category" at bounding box center [586, 184] width 164 height 46
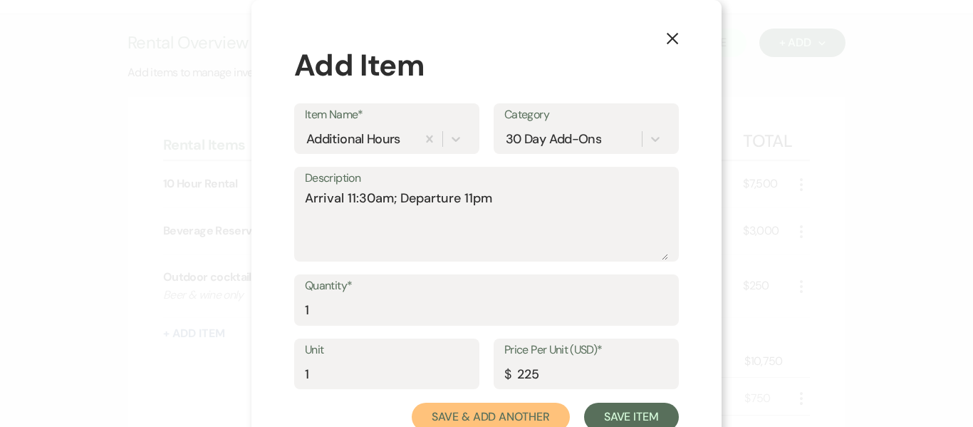
click at [519, 412] on button "Save & Add Another" at bounding box center [491, 416] width 158 height 28
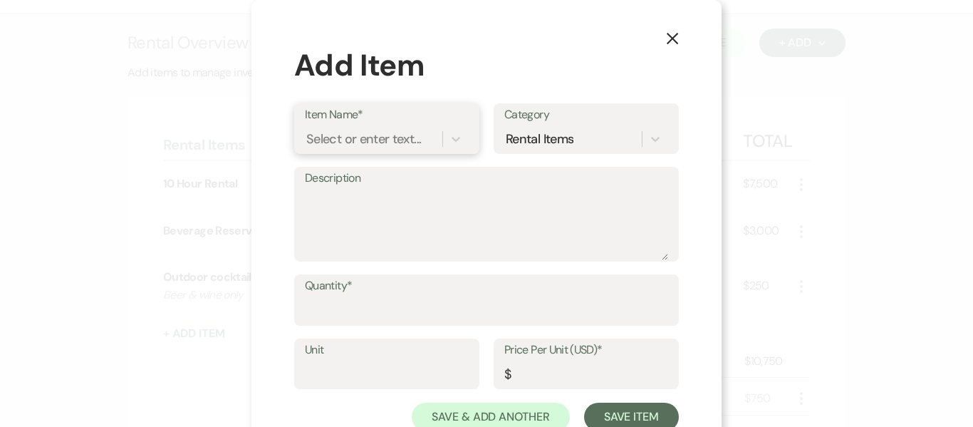
click at [343, 144] on div "Select or enter text..." at bounding box center [363, 138] width 115 height 19
type input "Pre-Ceremony Drinks"
click at [360, 173] on div "+ Add "Pre-Ceremony Drinks"" at bounding box center [387, 175] width 164 height 28
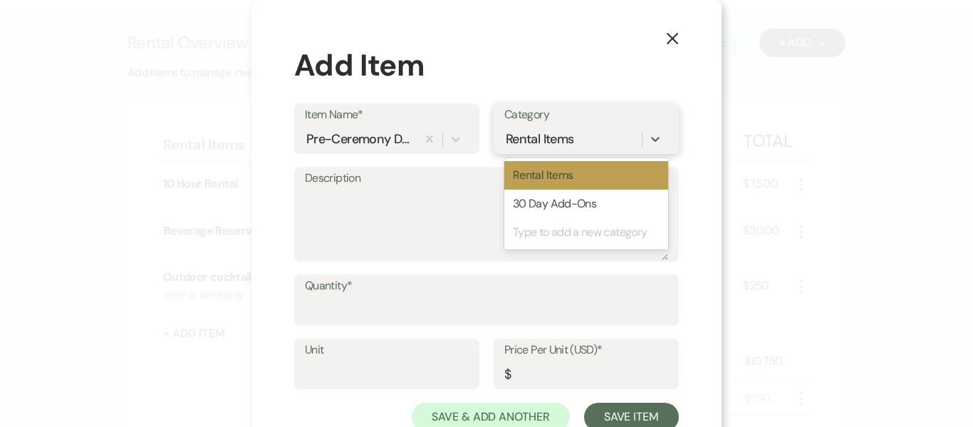
click at [506, 148] on div "Rental Items" at bounding box center [540, 138] width 68 height 19
click at [528, 203] on div "30 Day Add-Ons" at bounding box center [586, 203] width 164 height 28
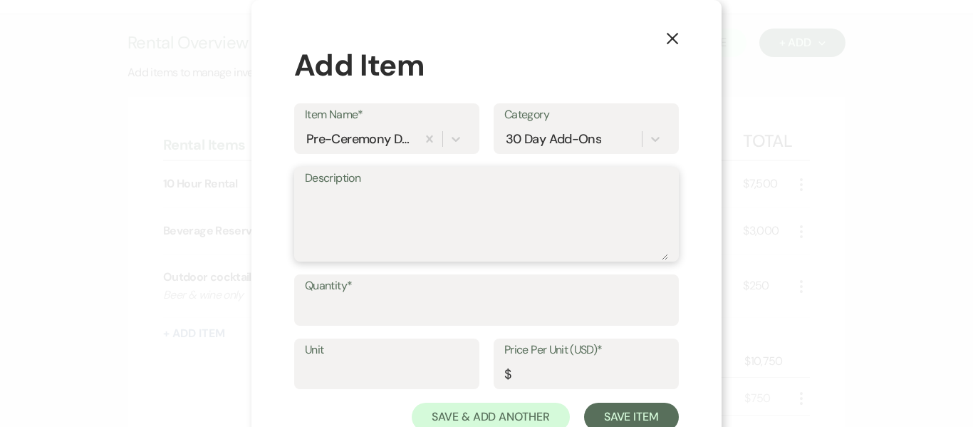
click at [528, 203] on textarea "Description" at bounding box center [486, 224] width 363 height 71
type textarea "1"
type textarea "24pk Smirnoff"
click at [424, 324] on div "Quantity*" at bounding box center [486, 299] width 385 height 51
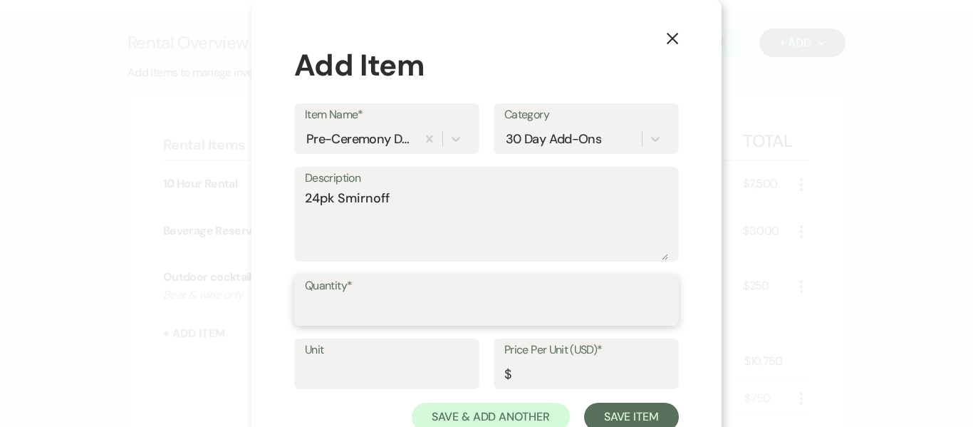
click at [432, 312] on input "Quantity*" at bounding box center [486, 310] width 363 height 28
type input "1"
type input "25"
click at [432, 312] on input "1" at bounding box center [486, 310] width 363 height 28
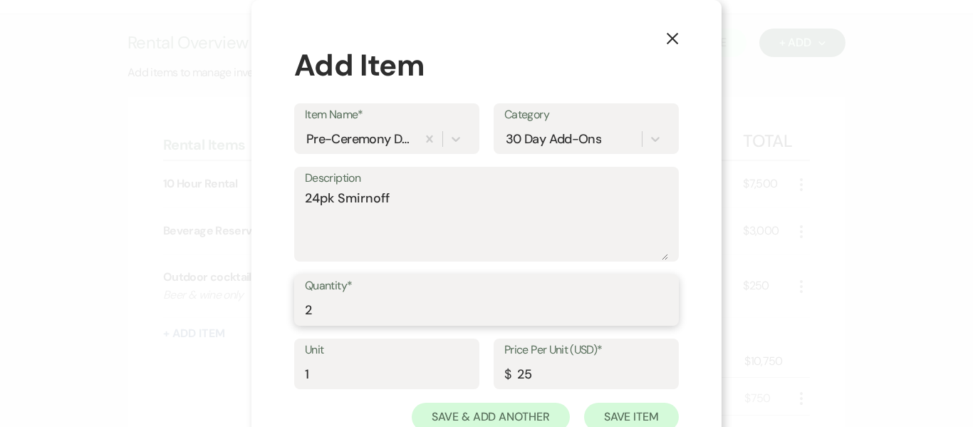
type input "2"
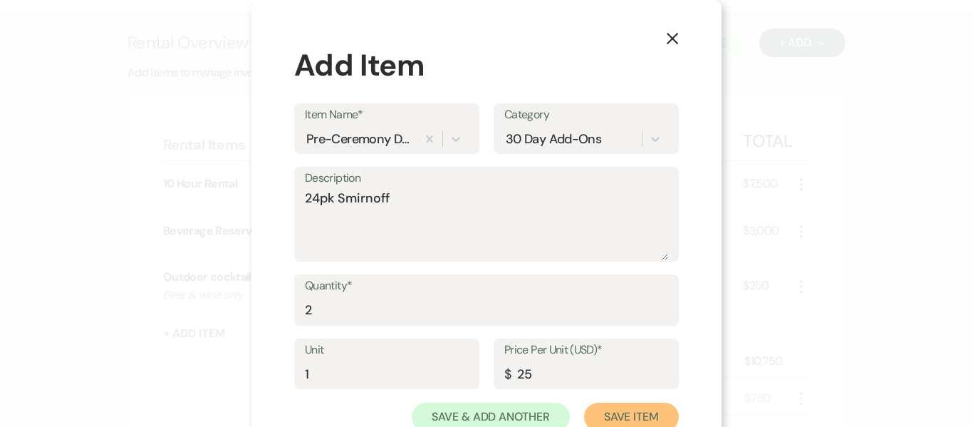
click at [623, 417] on button "Save Item" at bounding box center [631, 416] width 95 height 28
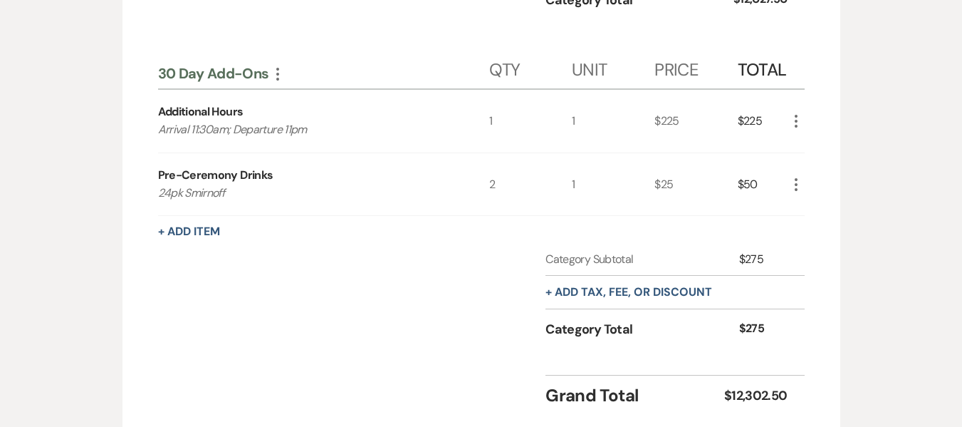
scroll to position [818, 0]
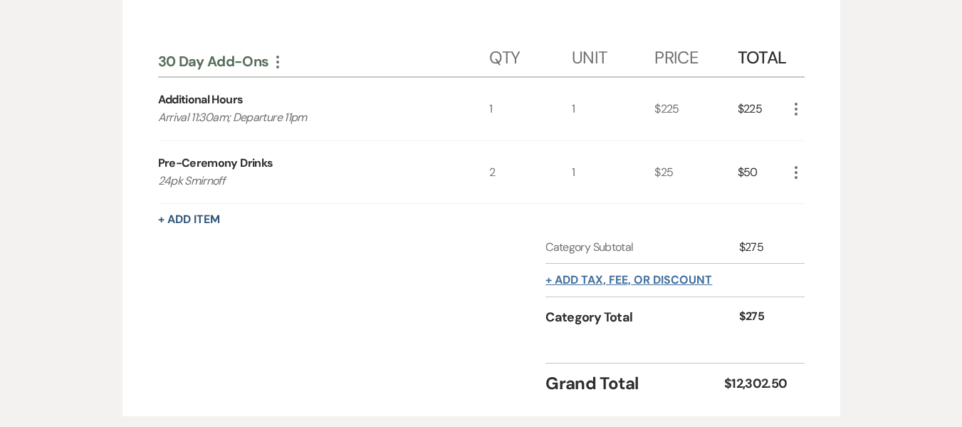
click at [659, 276] on button "+ Add tax, fee, or discount" at bounding box center [628, 279] width 167 height 11
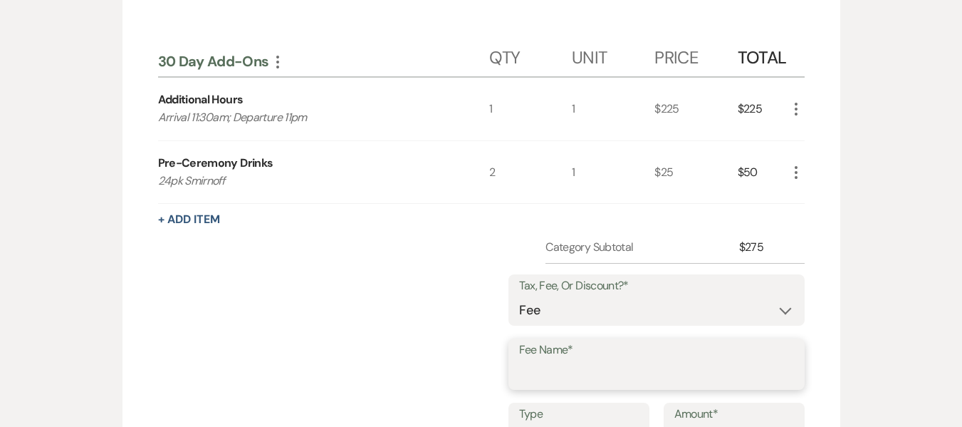
click at [626, 360] on input "Fee Name*" at bounding box center [656, 374] width 275 height 28
type input "Sales Tax"
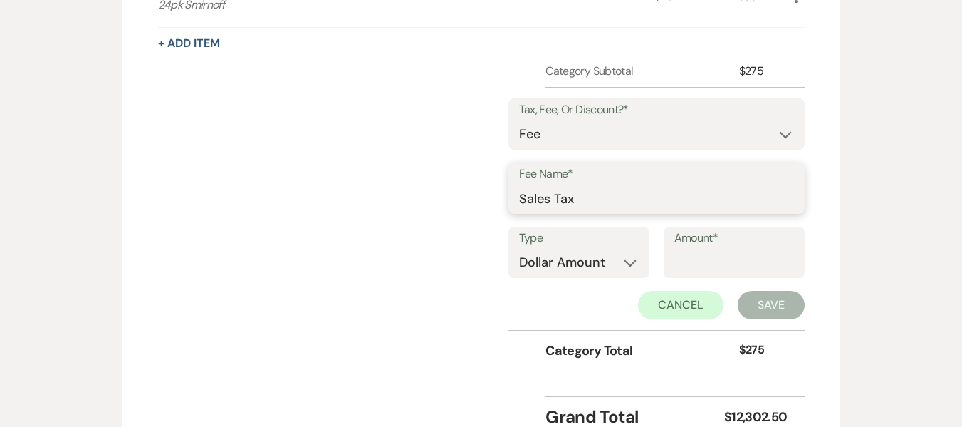
scroll to position [1007, 0]
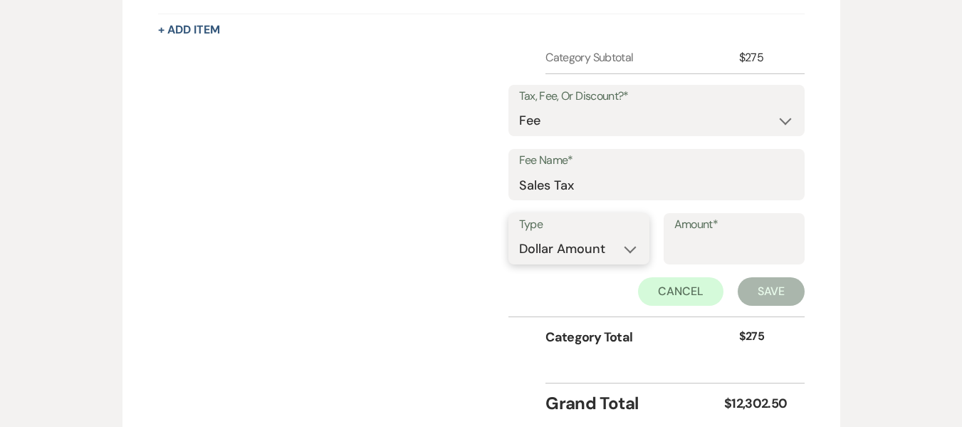
click at [601, 239] on select "Dollar Amount Percentage" at bounding box center [579, 249] width 120 height 28
select select "false"
click at [519, 235] on select "Dollar Amount Percentage" at bounding box center [579, 249] width 120 height 28
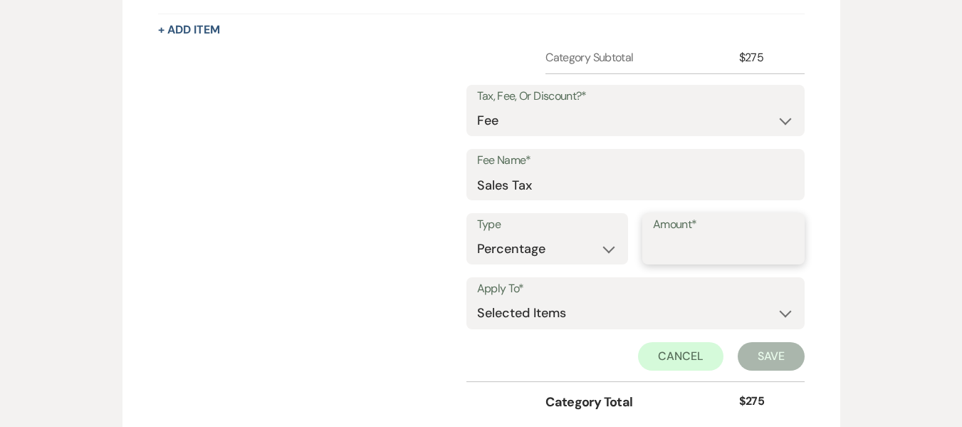
click at [709, 248] on input "Amount*" at bounding box center [723, 249] width 141 height 28
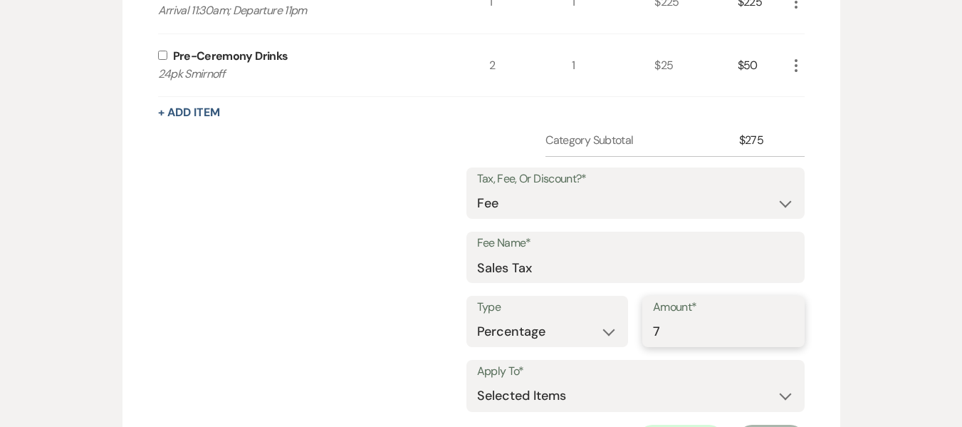
scroll to position [881, 0]
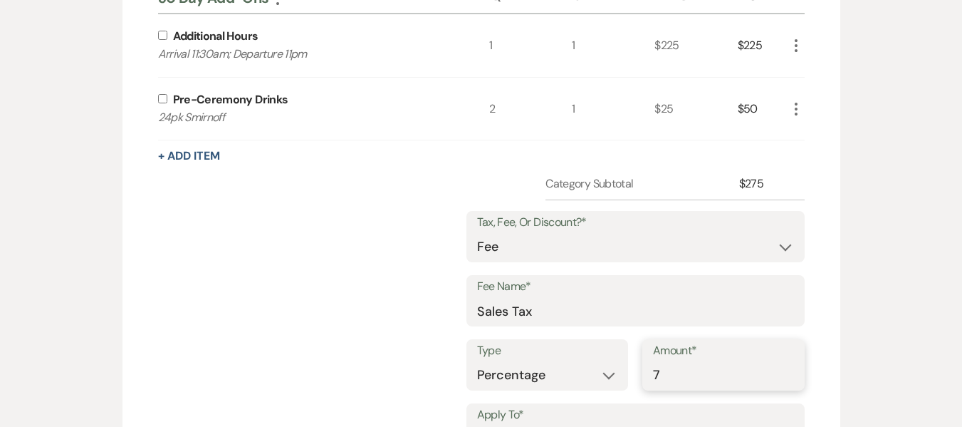
type input "7"
click at [164, 96] on input "checkbox" at bounding box center [162, 98] width 9 height 9
checkbox input "true"
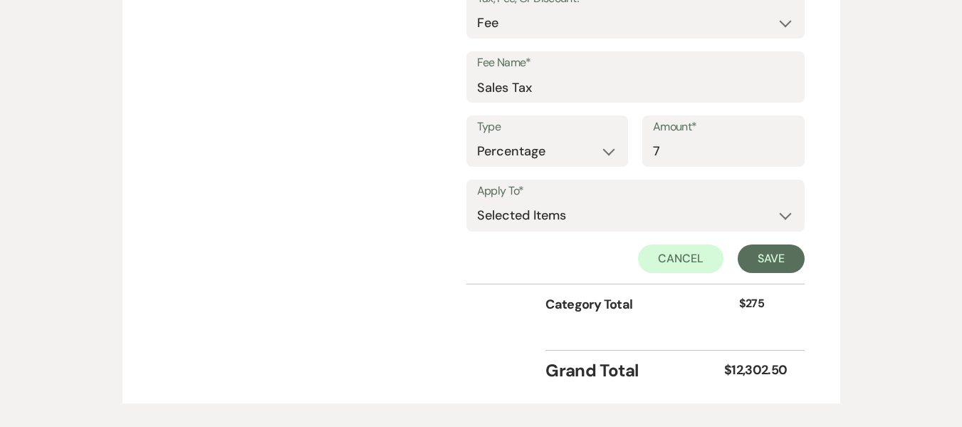
scroll to position [1187, 0]
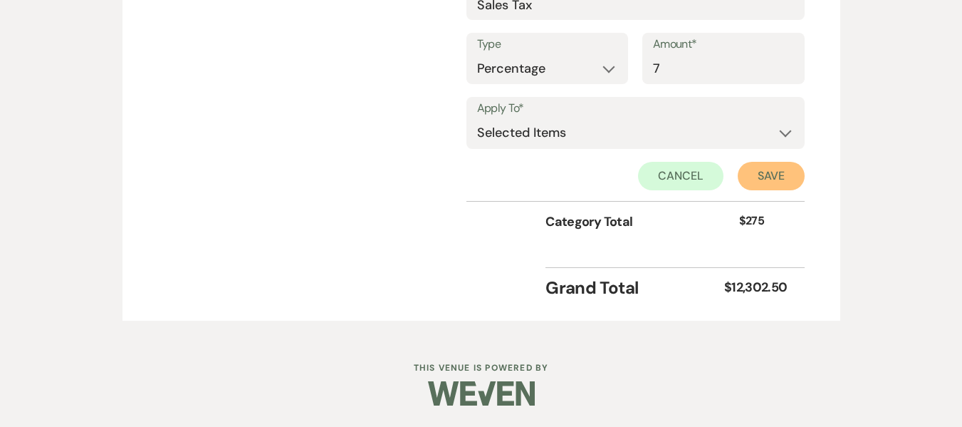
click at [781, 177] on button "Save" at bounding box center [771, 176] width 67 height 28
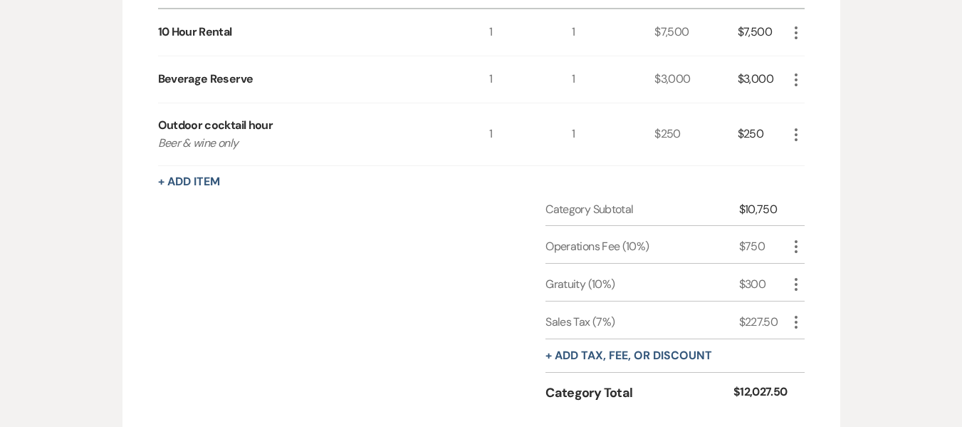
scroll to position [384, 0]
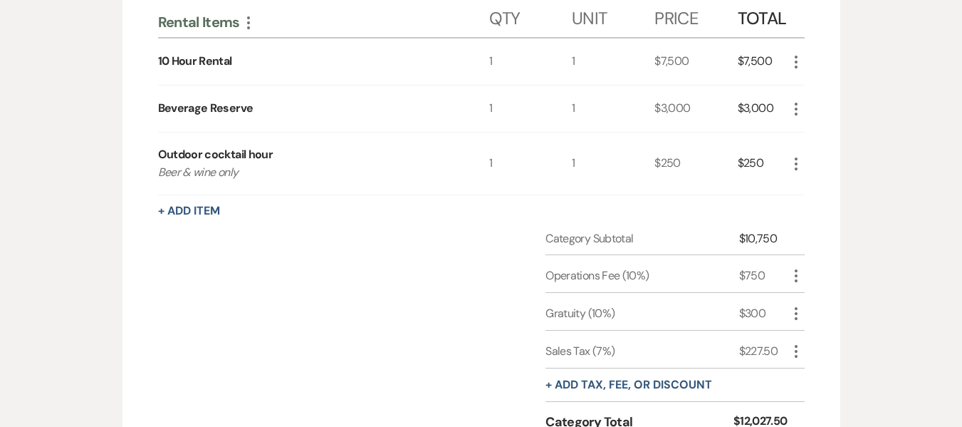
click at [798, 351] on icon "More" at bounding box center [796, 351] width 17 height 17
click at [813, 377] on button "Pencil Edit" at bounding box center [825, 378] width 74 height 23
select select "false"
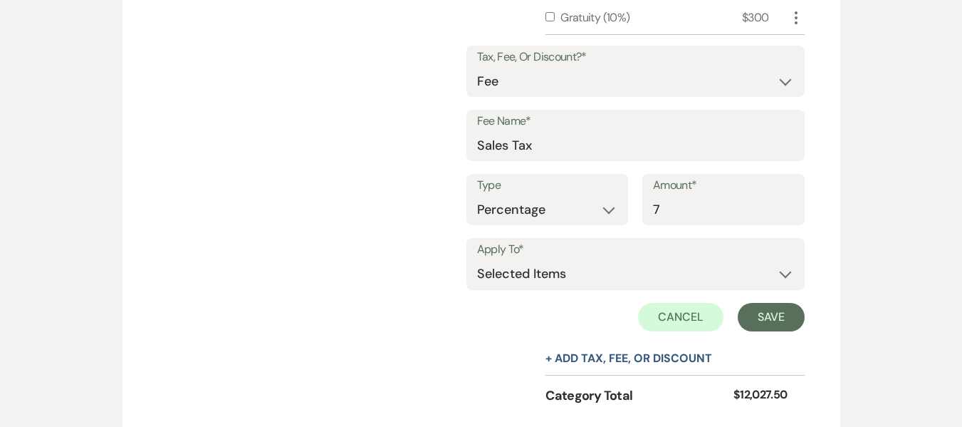
scroll to position [685, 0]
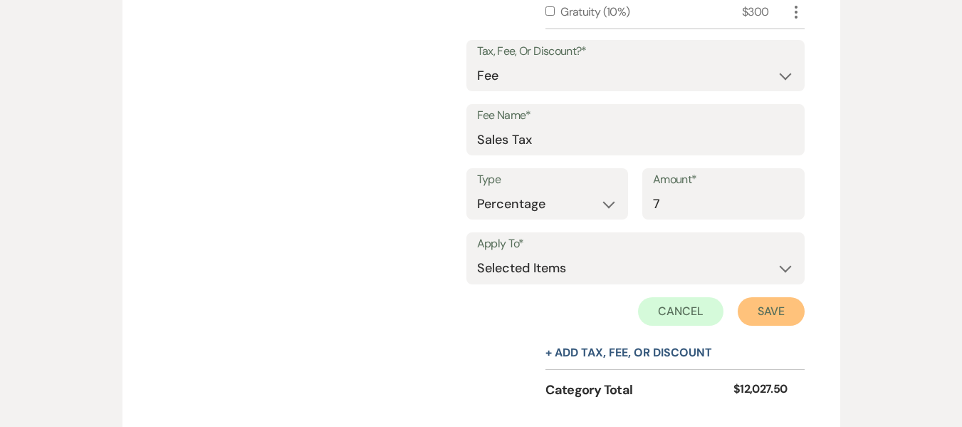
click at [784, 305] on button "Save" at bounding box center [771, 311] width 67 height 28
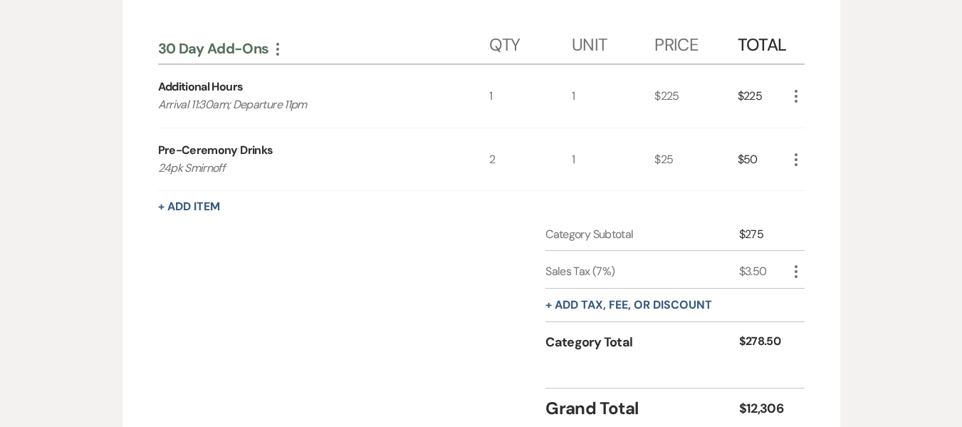
scroll to position [837, 0]
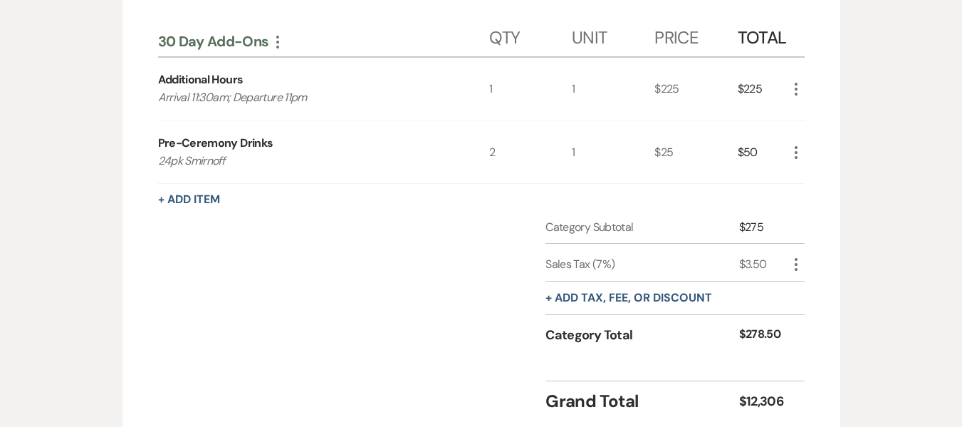
click at [797, 263] on icon "More" at bounding box center [796, 264] width 17 height 17
click at [815, 291] on button "Pencil Edit" at bounding box center [825, 292] width 74 height 23
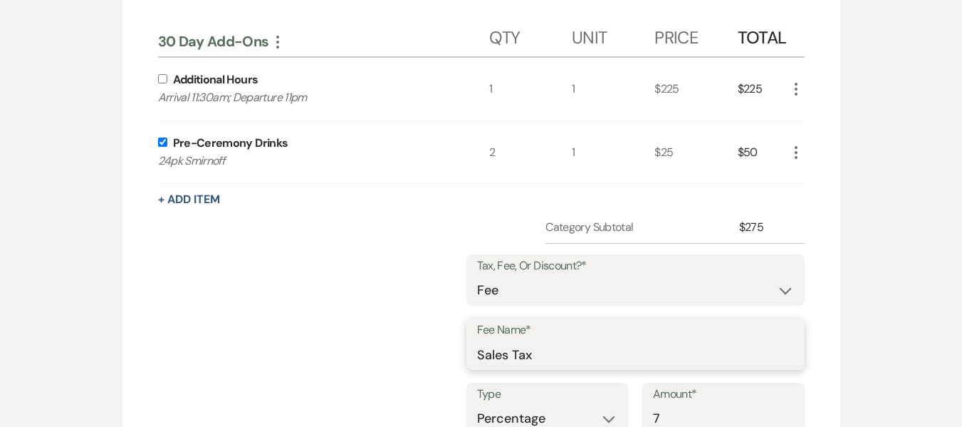
click at [538, 355] on input "Sales Tax" at bounding box center [635, 354] width 317 height 28
click at [534, 414] on select "Dollar Amount Percentage" at bounding box center [547, 418] width 141 height 28
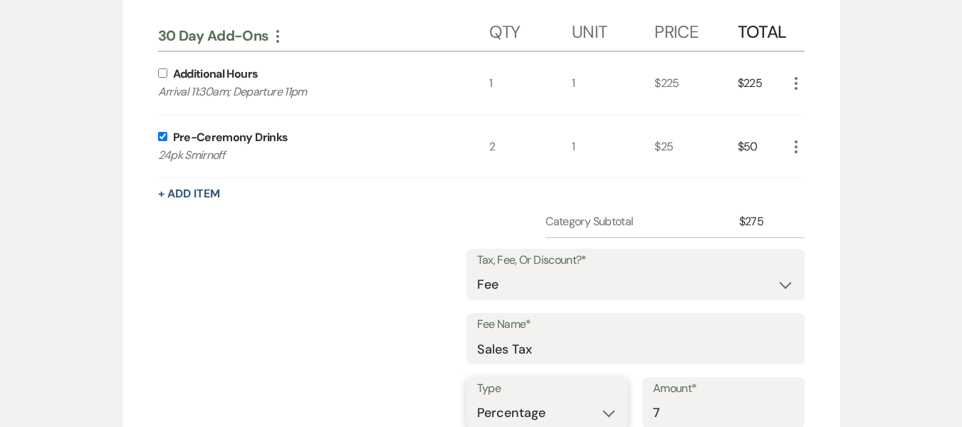
select select "true"
click at [530, 399] on select "Dollar Amount Percentage" at bounding box center [547, 413] width 141 height 28
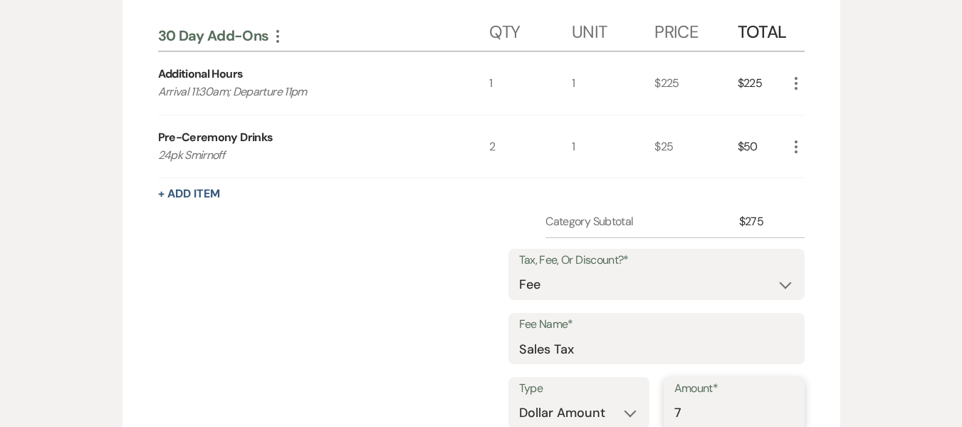
click at [697, 409] on input "7" at bounding box center [734, 413] width 120 height 28
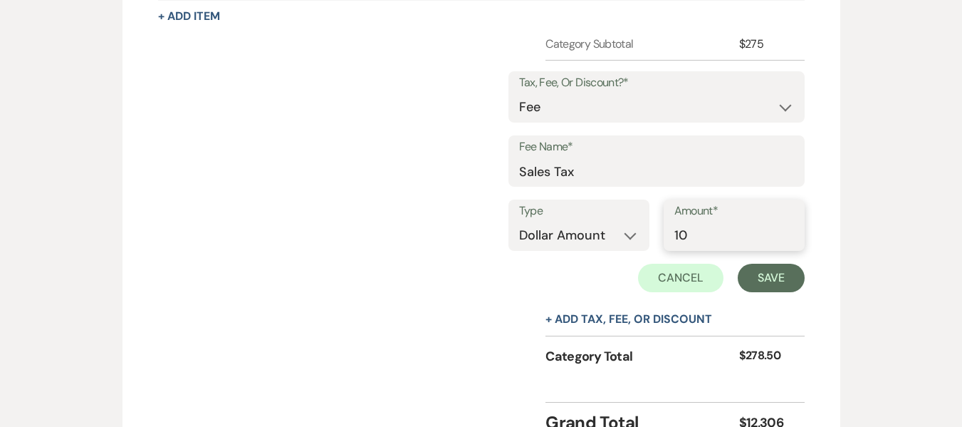
scroll to position [1026, 0]
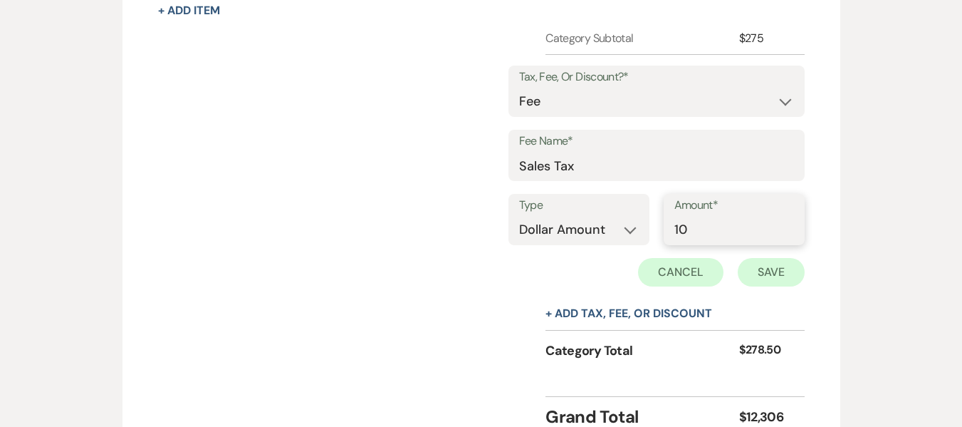
type input "10"
click at [767, 274] on button "Save" at bounding box center [771, 272] width 67 height 28
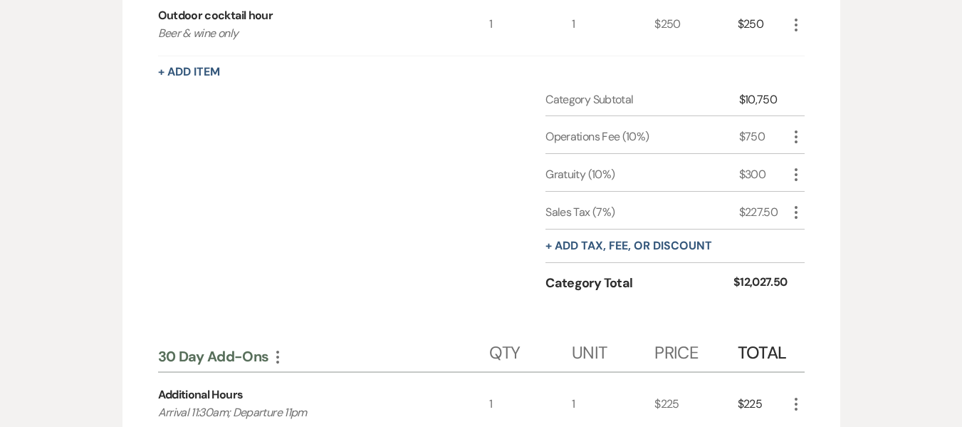
scroll to position [526, 0]
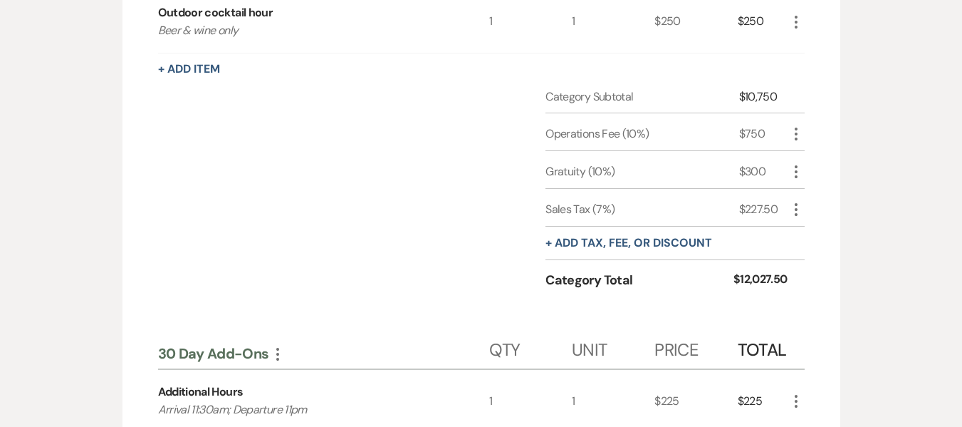
click at [867, 273] on div "Rental Overview Generate Invoice + Add Next Add items to manage inventory and c…" at bounding box center [481, 255] width 812 height 1010
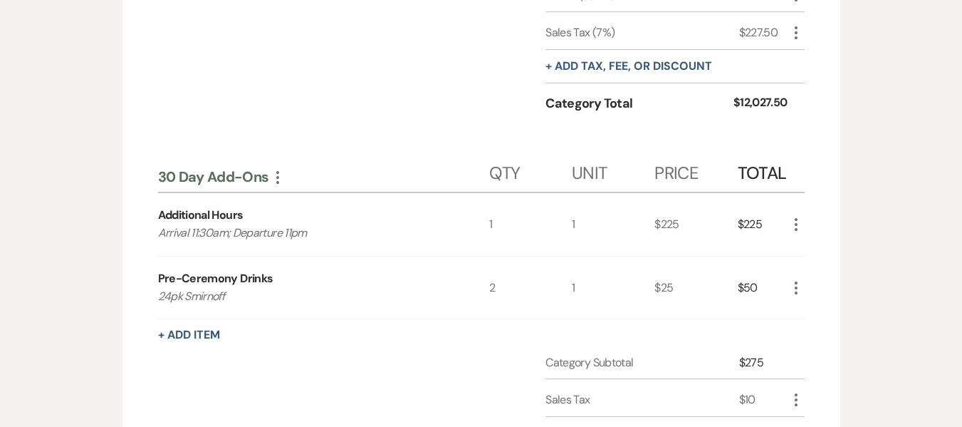
scroll to position [951, 0]
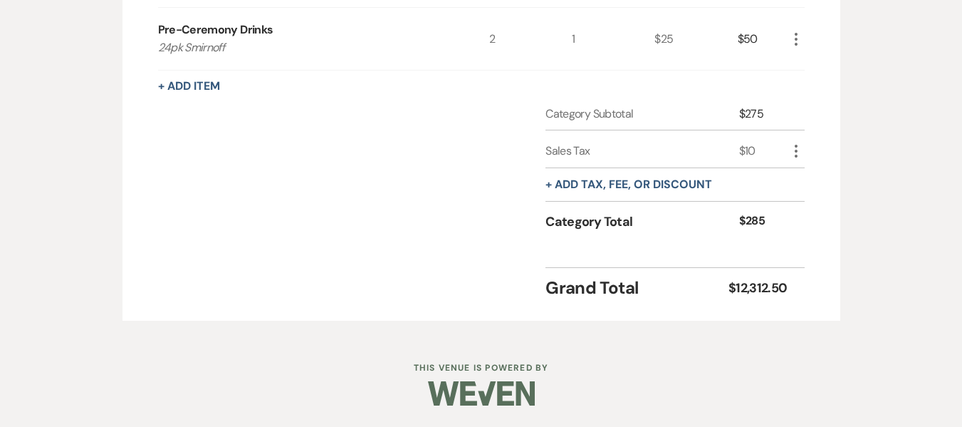
click at [794, 46] on icon "More" at bounding box center [796, 39] width 17 height 17
click at [799, 153] on icon "More" at bounding box center [796, 150] width 17 height 17
click at [827, 198] on button "[PERSON_NAME]" at bounding box center [826, 201] width 77 height 23
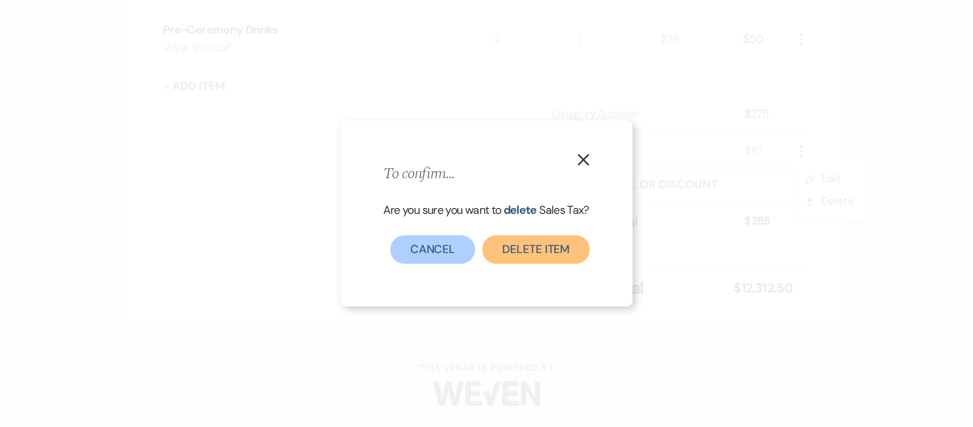
click at [513, 251] on button "Delete item" at bounding box center [536, 249] width 108 height 28
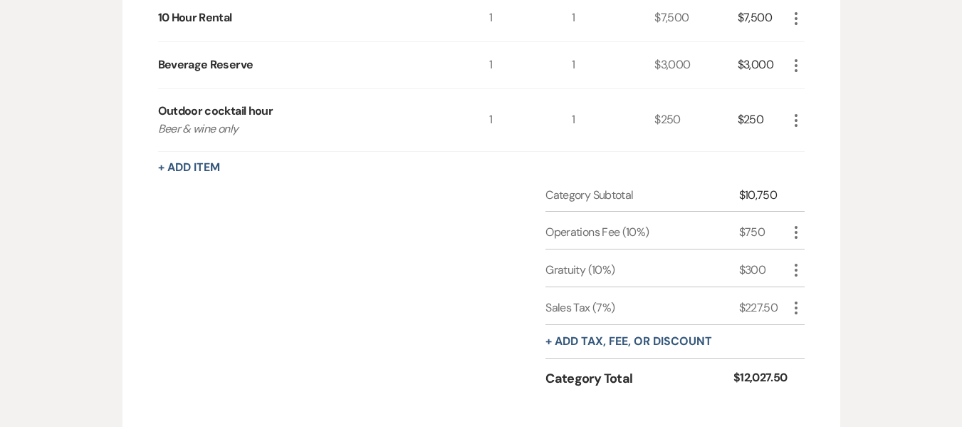
scroll to position [414, 0]
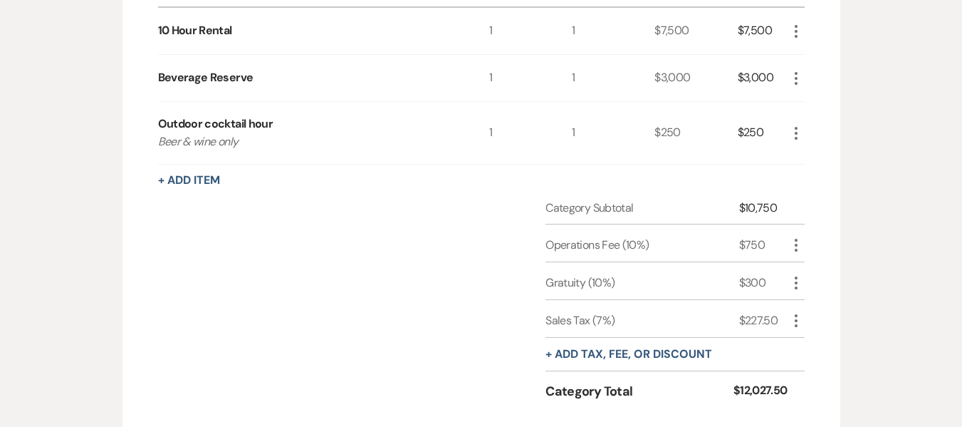
click at [800, 317] on icon "More" at bounding box center [796, 320] width 17 height 17
click at [813, 344] on button "Pencil Edit" at bounding box center [825, 348] width 74 height 23
select select "false"
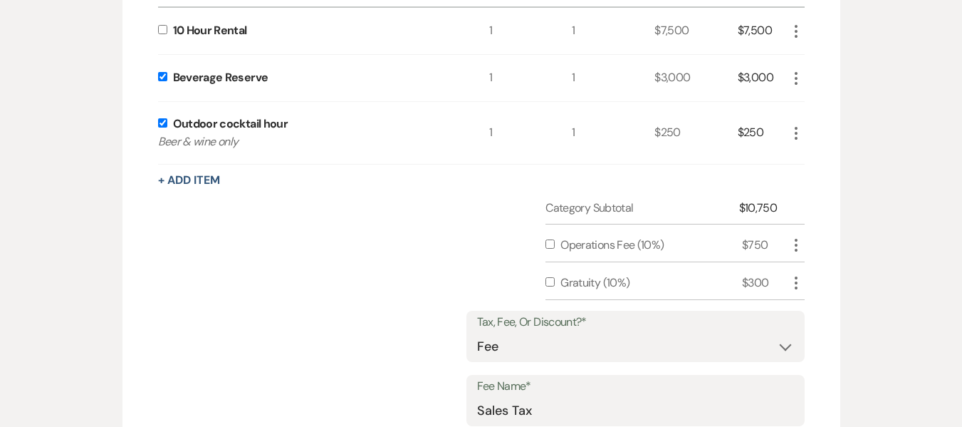
scroll to position [771, 0]
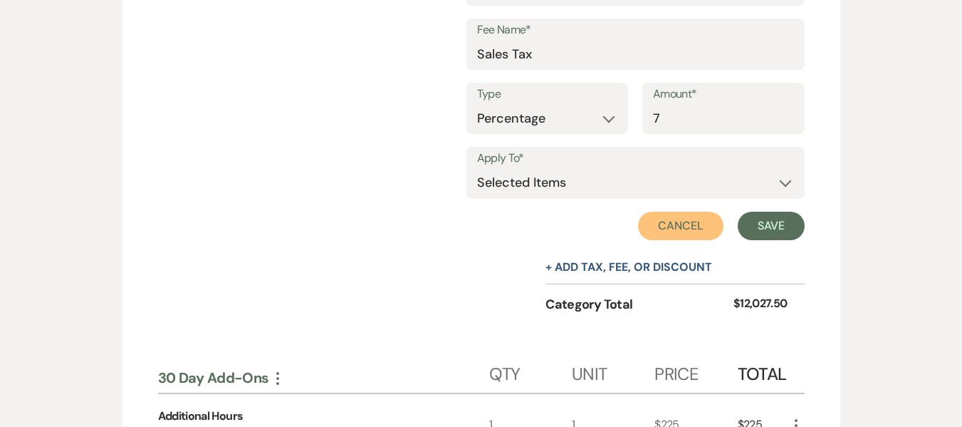
click at [696, 234] on button "Cancel" at bounding box center [680, 225] width 85 height 28
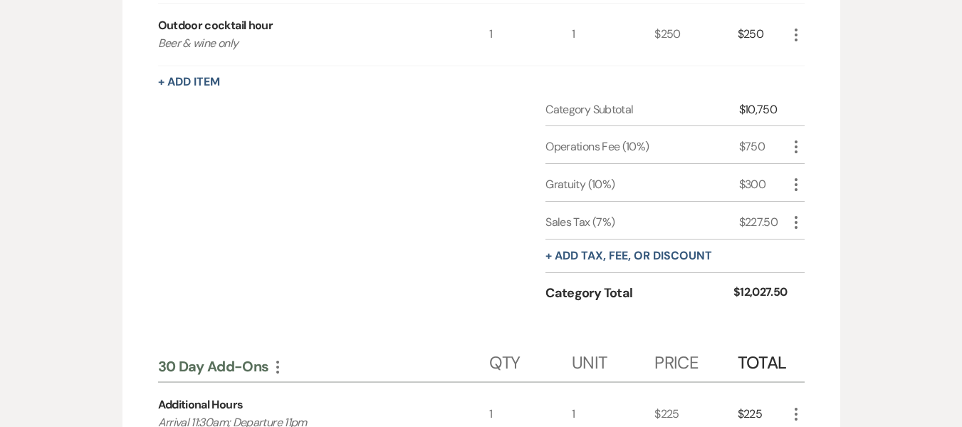
scroll to position [501, 0]
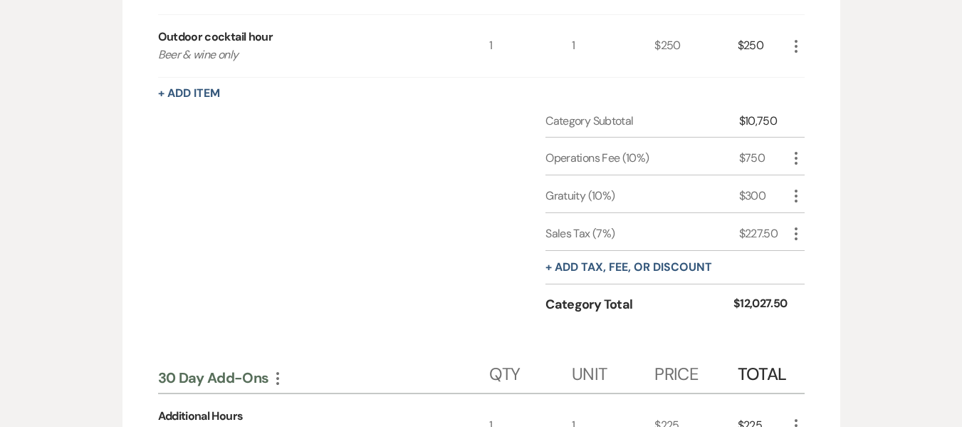
click at [796, 233] on use "button" at bounding box center [796, 233] width 3 height 13
click at [812, 256] on button "Pencil Edit" at bounding box center [825, 261] width 74 height 23
select select "false"
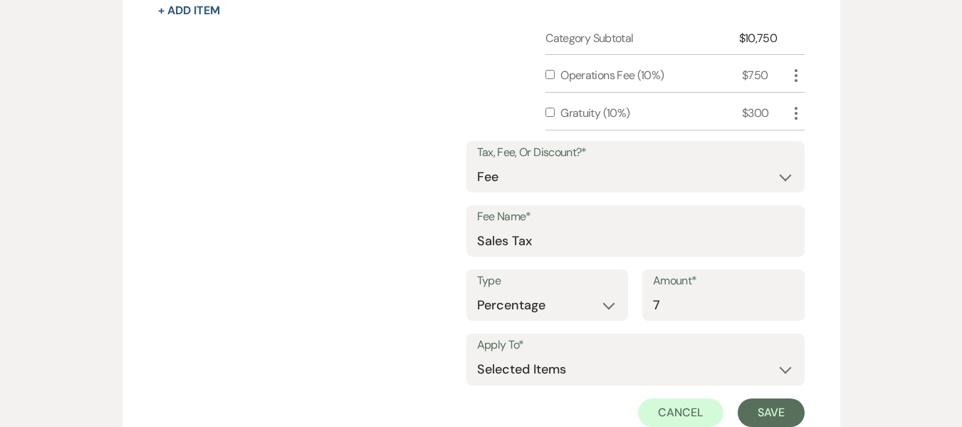
scroll to position [715, 0]
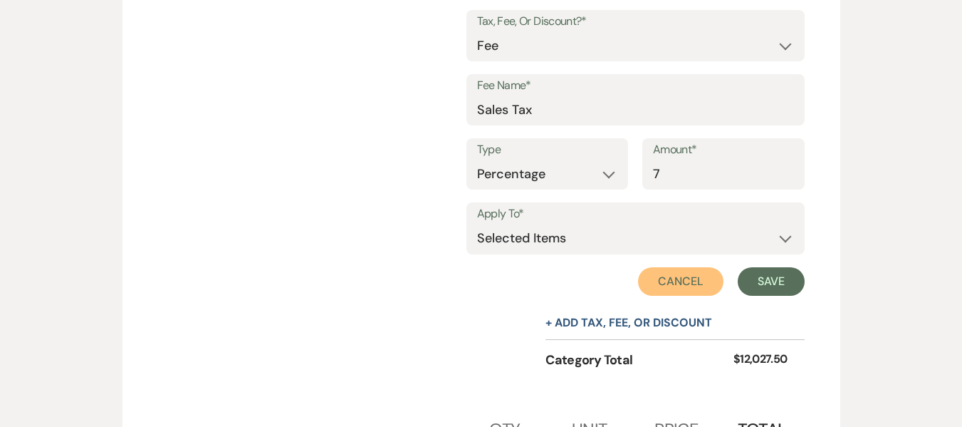
click at [674, 288] on button "Cancel" at bounding box center [680, 281] width 85 height 28
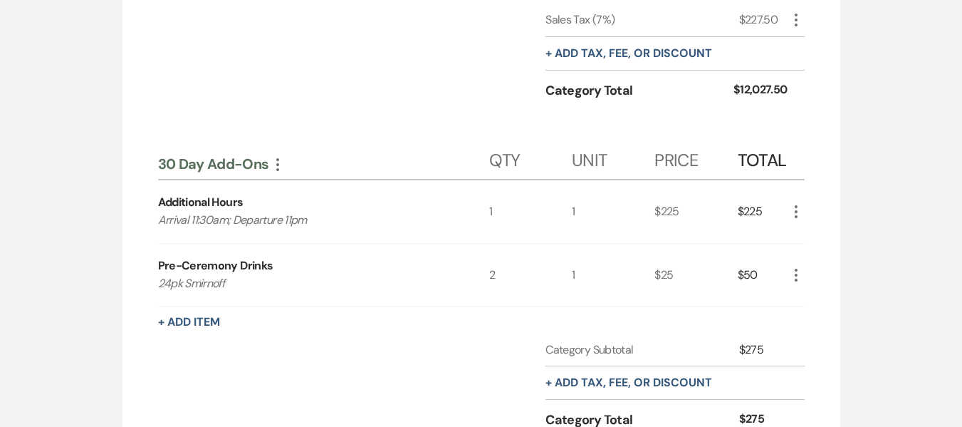
scroll to position [446, 0]
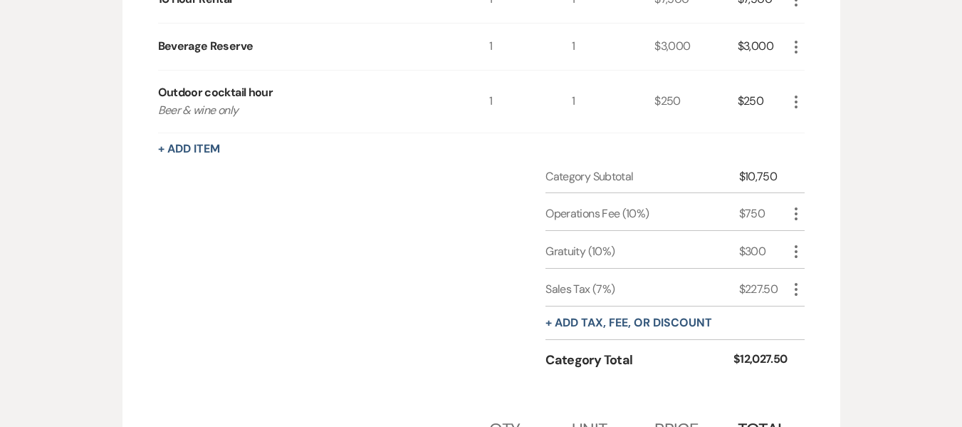
click at [860, 308] on div "Rental Overview Generate Invoice + Add Next Add items to manage inventory and c…" at bounding box center [481, 316] width 812 height 973
click at [796, 286] on use "button" at bounding box center [796, 289] width 3 height 13
click at [815, 315] on button "Pencil Edit" at bounding box center [825, 316] width 74 height 23
select select "false"
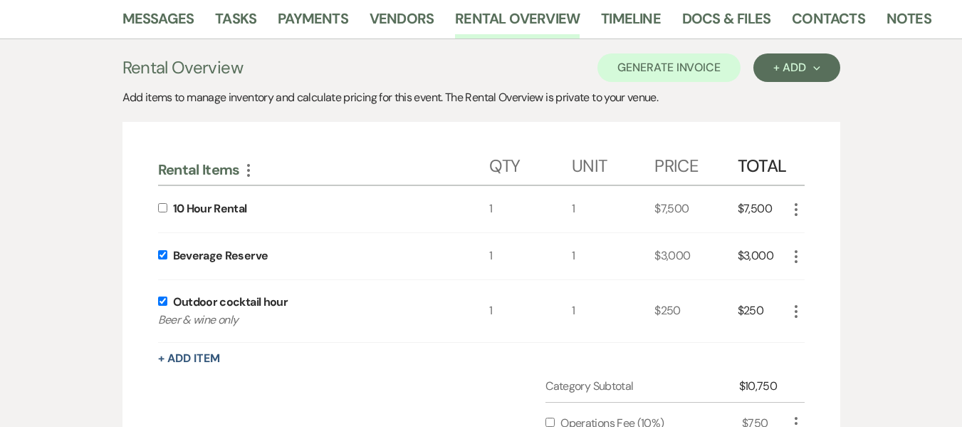
scroll to position [232, 0]
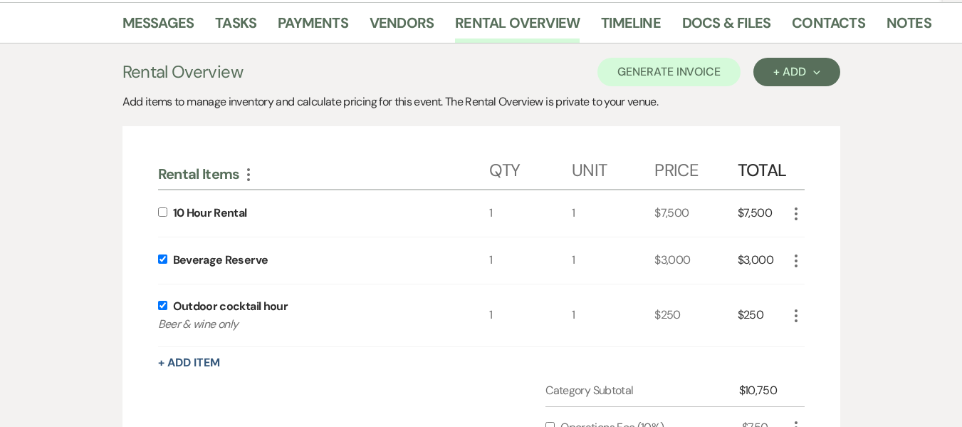
click at [160, 305] on input "checkbox" at bounding box center [162, 305] width 9 height 9
checkbox input "false"
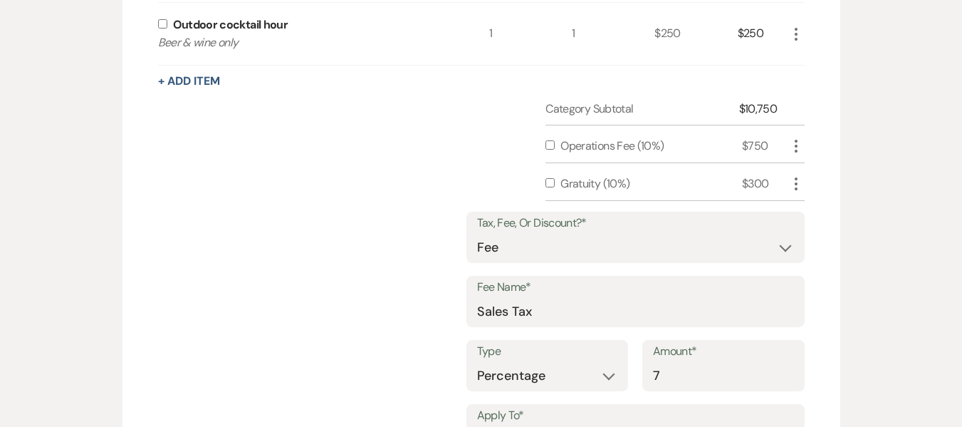
scroll to position [588, 0]
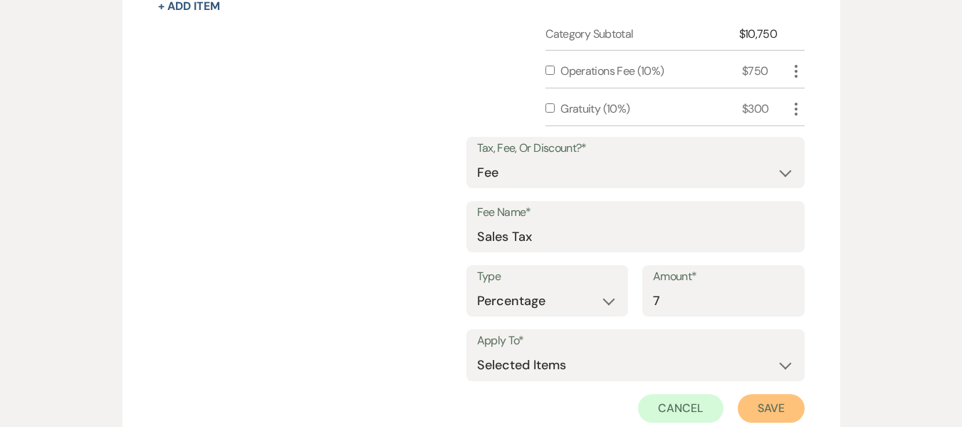
click at [770, 399] on button "Save" at bounding box center [771, 408] width 67 height 28
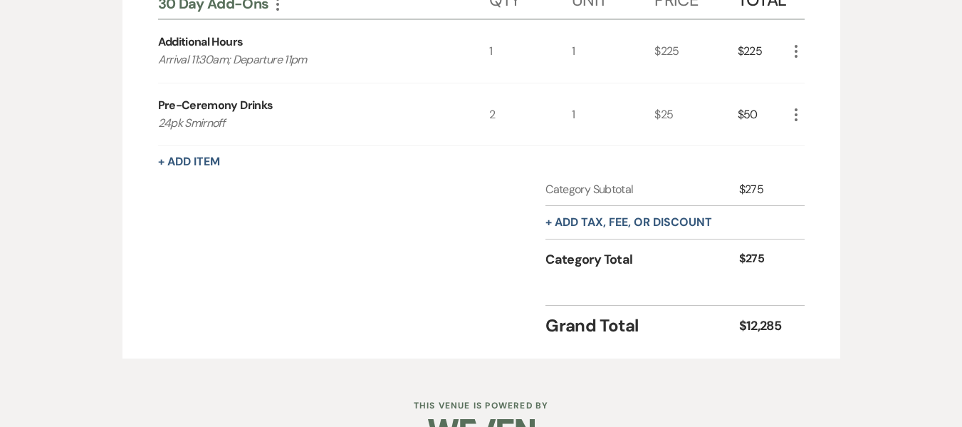
scroll to position [913, 0]
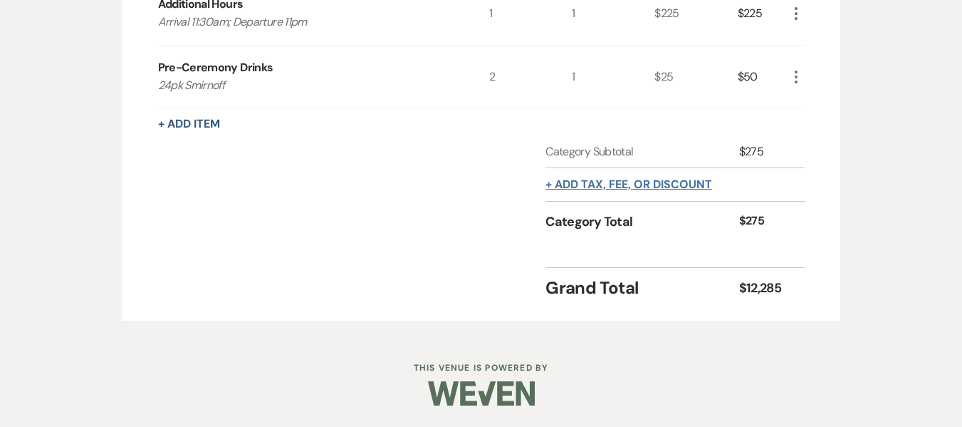
click at [644, 189] on button "+ Add tax, fee, or discount" at bounding box center [628, 184] width 167 height 11
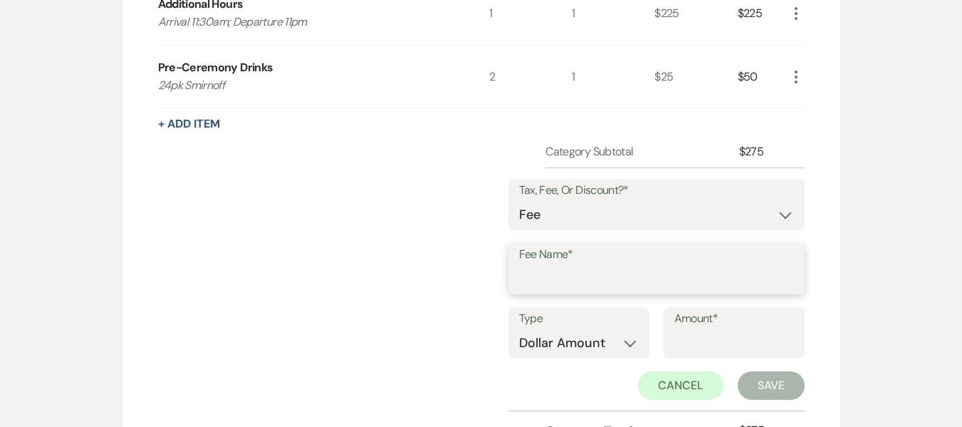
click at [605, 273] on input "Fee Name*" at bounding box center [656, 279] width 275 height 28
type input "Sales Tax"
click at [696, 334] on input "Amount*" at bounding box center [734, 343] width 120 height 28
type input "10"
click at [775, 385] on button "Save" at bounding box center [771, 385] width 67 height 28
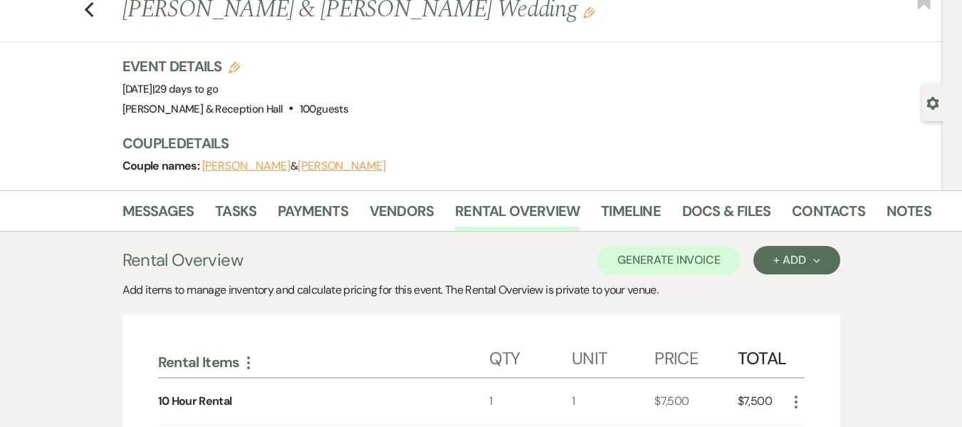
scroll to position [0, 0]
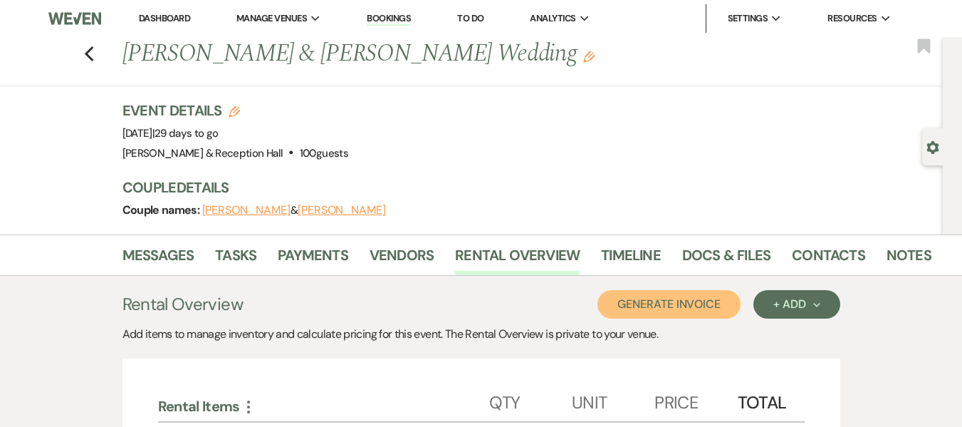
click at [648, 308] on button "Generate Invoice" at bounding box center [668, 304] width 143 height 28
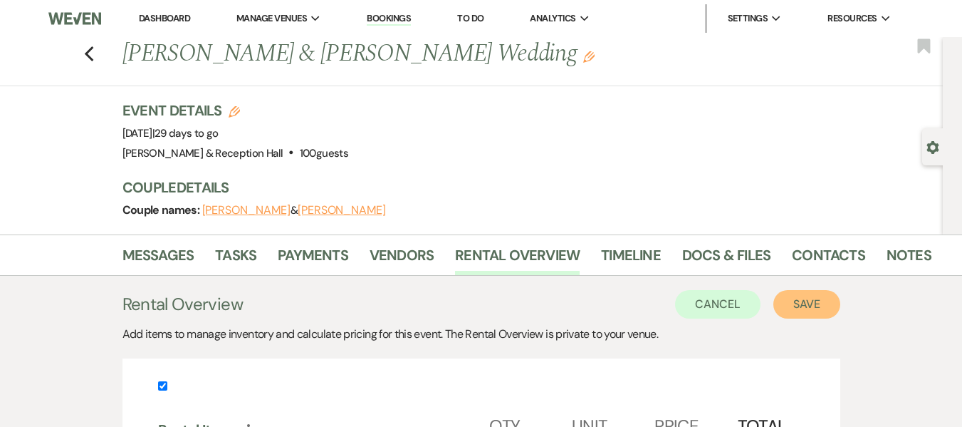
click at [803, 305] on button "Save" at bounding box center [806, 304] width 67 height 28
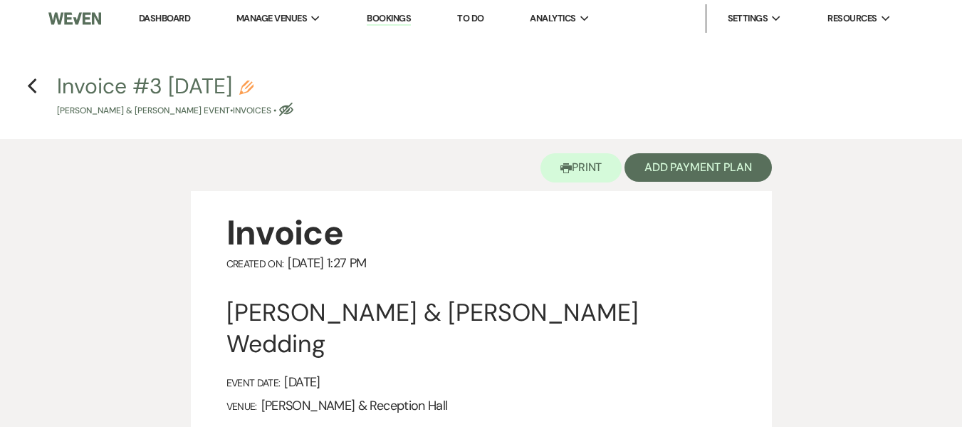
click at [254, 86] on use "button" at bounding box center [246, 87] width 14 height 14
select select "22"
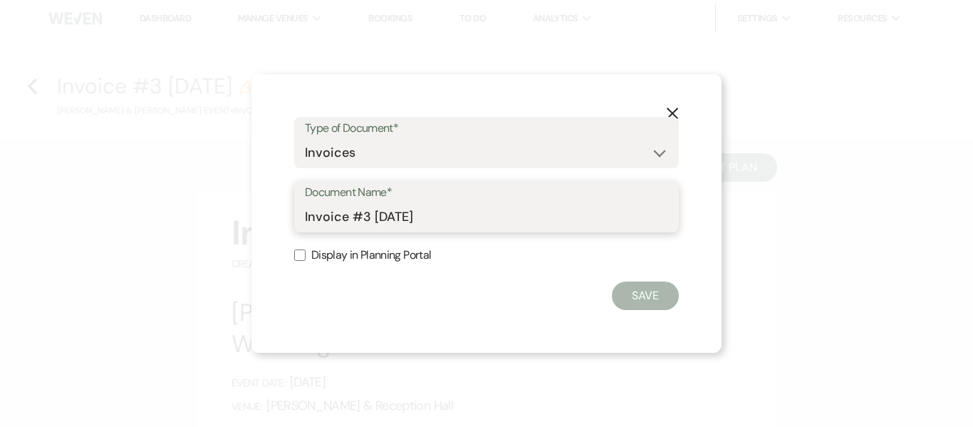
click at [454, 224] on input "Invoice #3 [DATE]" at bounding box center [486, 217] width 363 height 28
drag, startPoint x: 458, startPoint y: 214, endPoint x: 322, endPoint y: 212, distance: 136.0
click at [322, 212] on input "Invoice #3 [DATE]" at bounding box center [486, 217] width 363 height 28
type input "I"
type input "Final 30 Day Invoice"
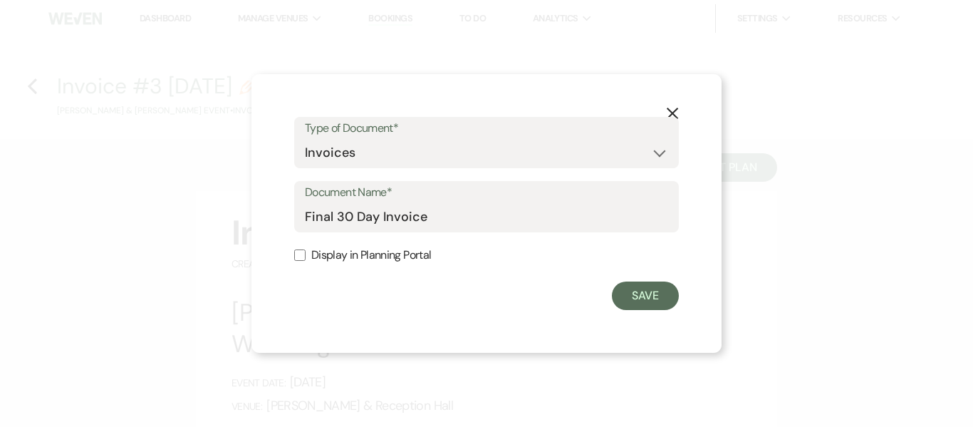
click at [303, 257] on input "Display in Planning Portal" at bounding box center [299, 254] width 11 height 11
checkbox input "true"
click at [640, 293] on button "Save" at bounding box center [645, 295] width 67 height 28
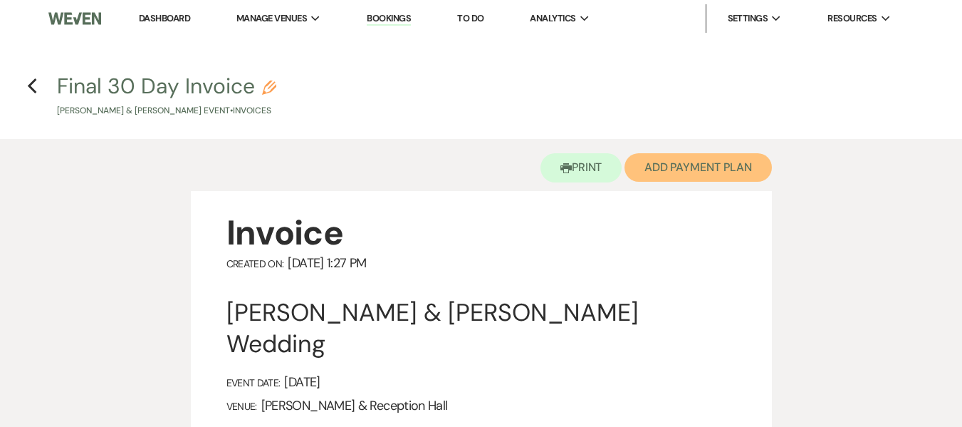
click at [667, 162] on button "Add Payment Plan" at bounding box center [698, 167] width 147 height 28
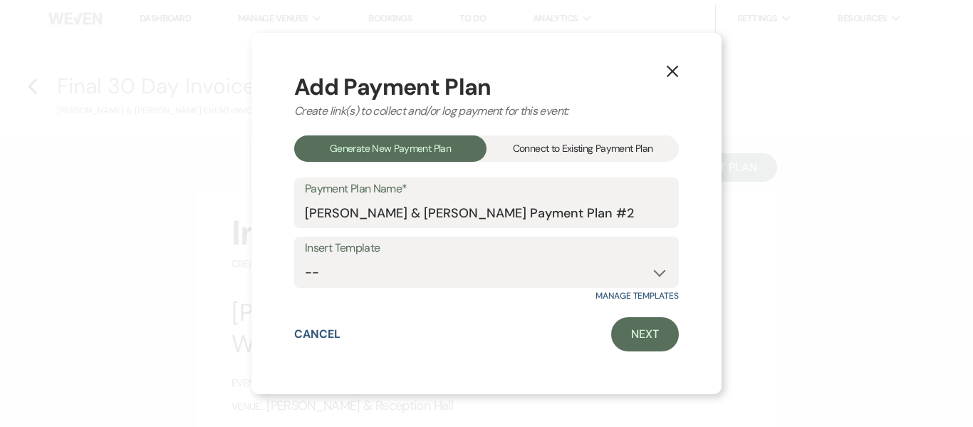
click at [633, 142] on div "Connect to Existing Payment Plan" at bounding box center [582, 148] width 192 height 26
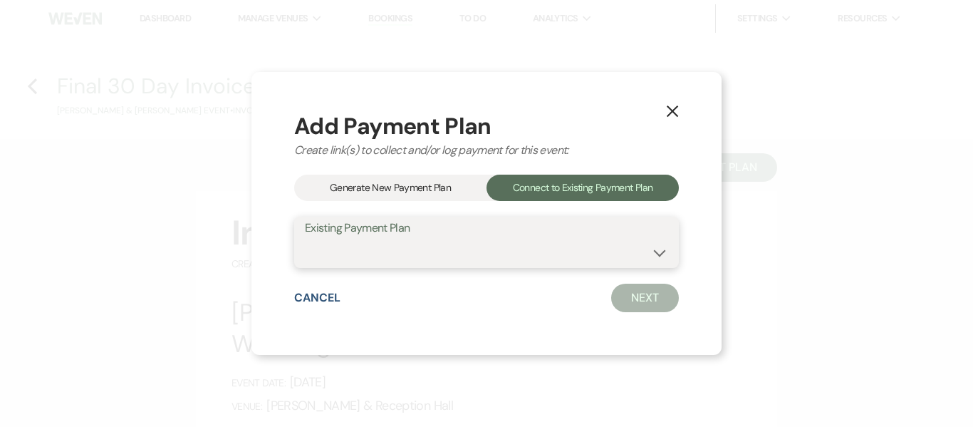
click at [523, 252] on select "[PERSON_NAME] & [PERSON_NAME] Payment Plan #1" at bounding box center [486, 253] width 363 height 28
select select "16633"
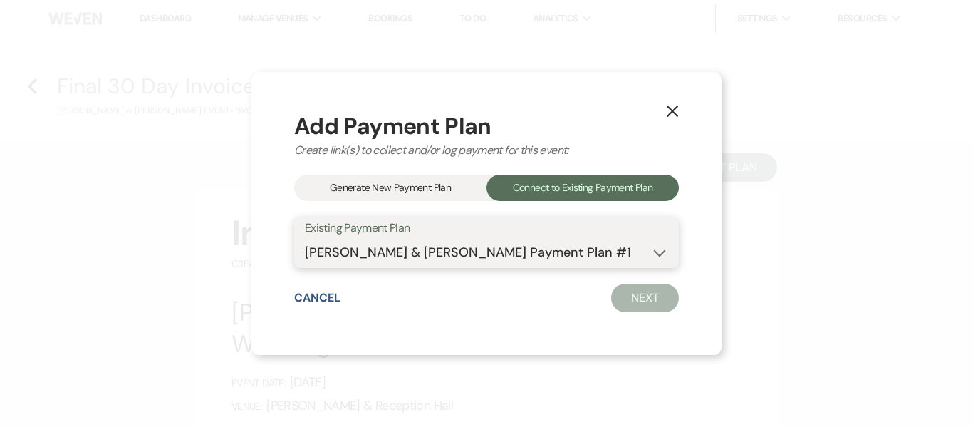
click at [305, 239] on select "[PERSON_NAME] & [PERSON_NAME] Payment Plan #1" at bounding box center [486, 253] width 363 height 28
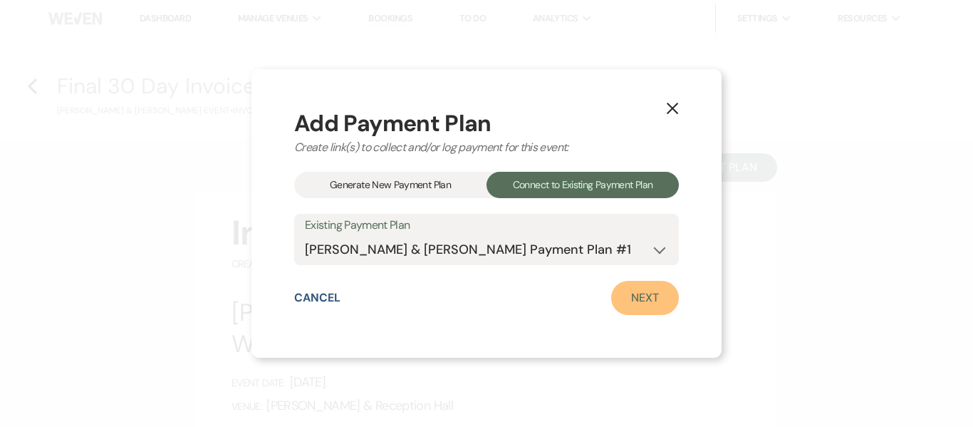
click at [641, 298] on link "Next" at bounding box center [645, 298] width 68 height 34
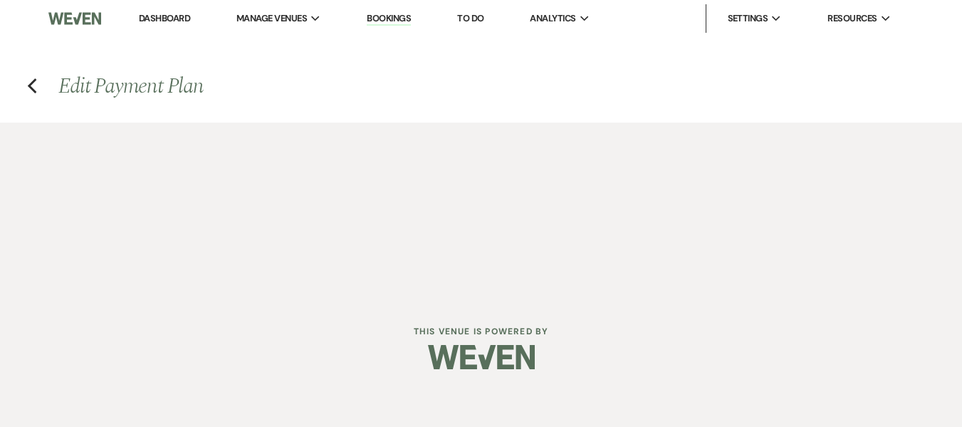
select select "27715"
select select "1"
select select "true"
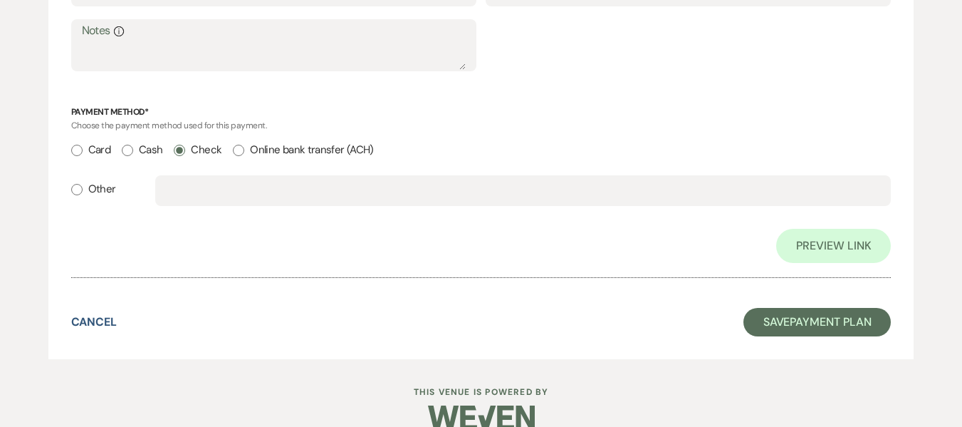
scroll to position [697, 0]
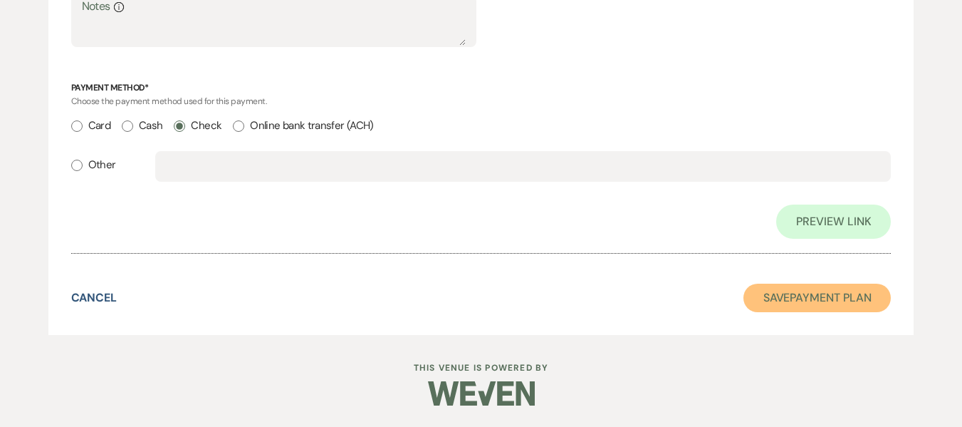
click at [807, 299] on button "Save Payment Plan" at bounding box center [817, 297] width 148 height 28
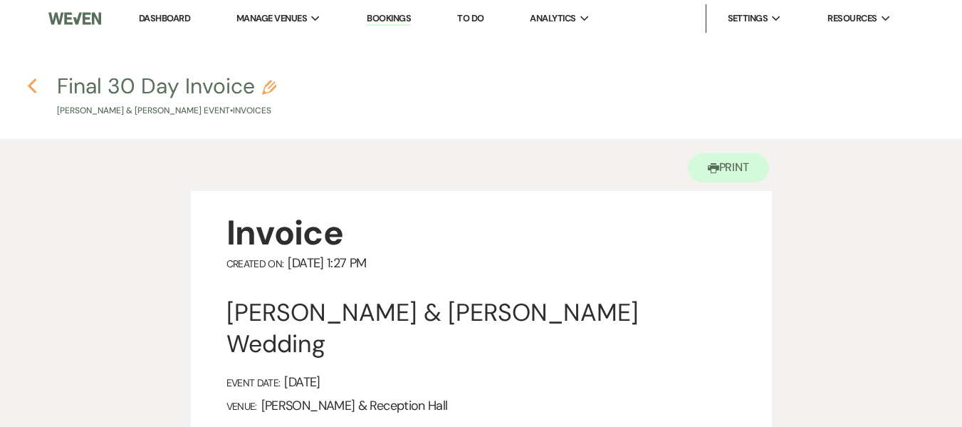
click at [37, 89] on icon "Previous" at bounding box center [32, 86] width 11 height 17
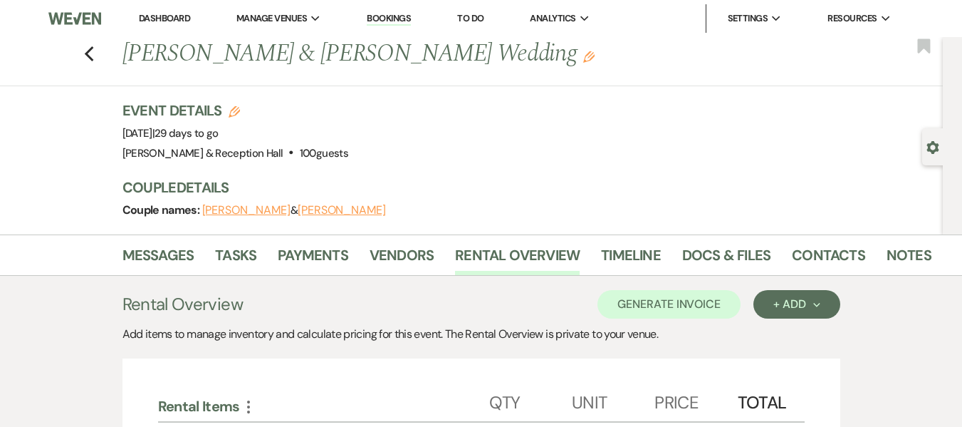
click at [396, 15] on link "Bookings" at bounding box center [389, 19] width 44 height 14
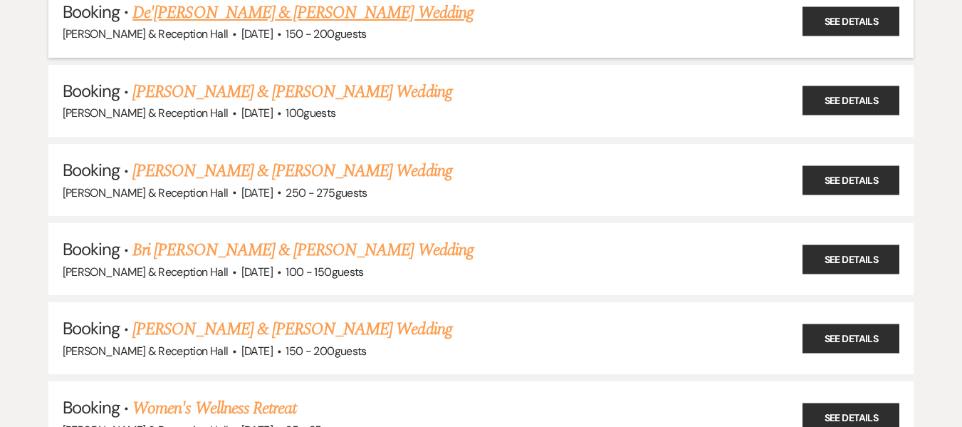
scroll to position [641, 0]
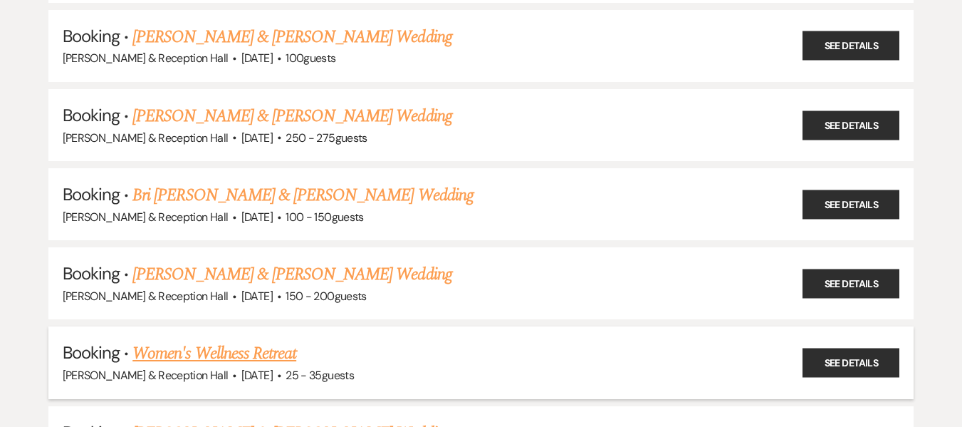
click at [267, 355] on link "Women's Wellness Retreat" at bounding box center [214, 353] width 164 height 26
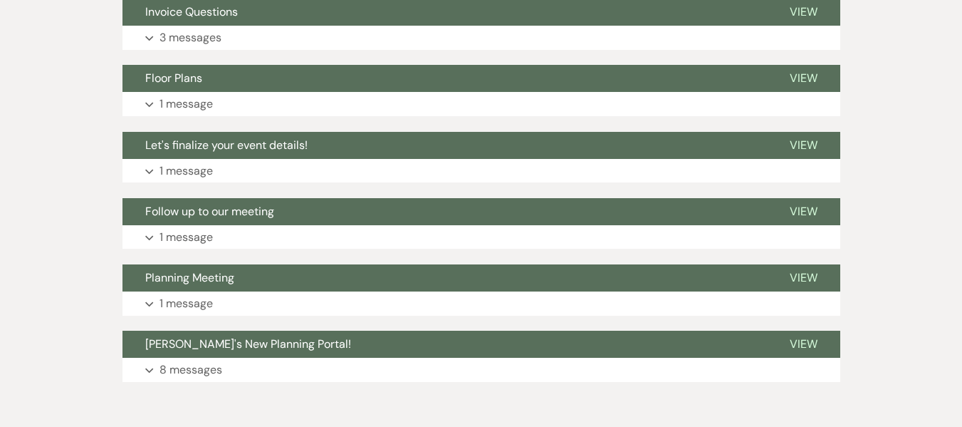
scroll to position [214, 0]
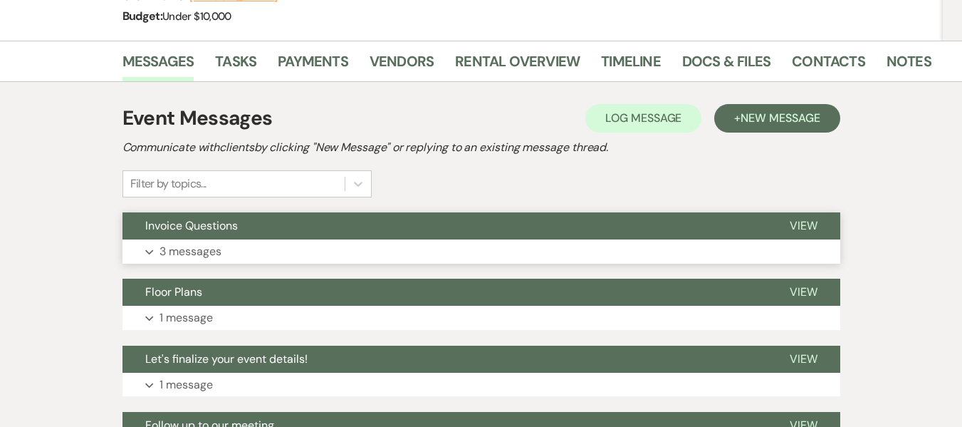
click at [201, 241] on button "Expand 3 messages" at bounding box center [481, 251] width 718 height 24
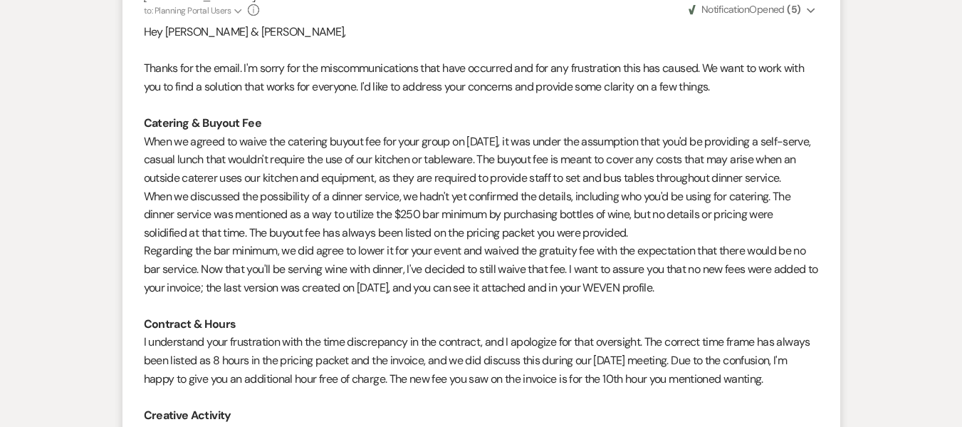
scroll to position [1354, 0]
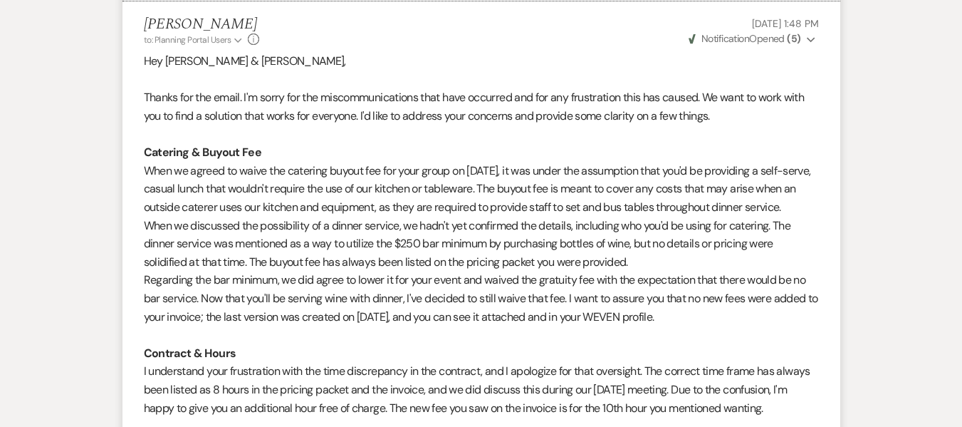
click at [790, 36] on strong "( 5 )" at bounding box center [794, 38] width 14 height 13
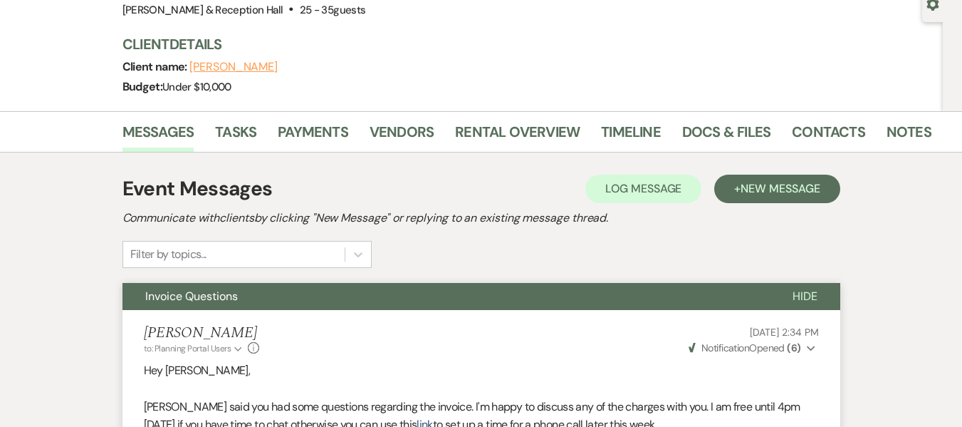
scroll to position [0, 0]
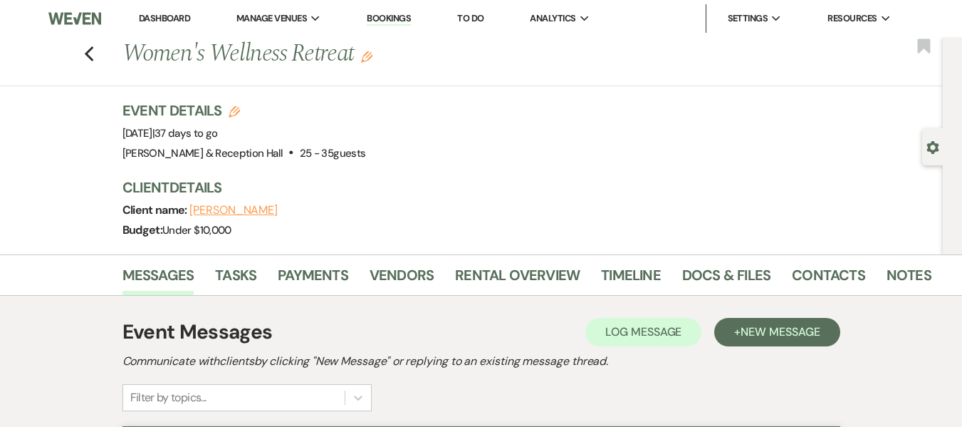
click at [100, 59] on div "Previous Women's Wellness Retreat Edit Bookmark" at bounding box center [468, 61] width 950 height 49
click at [93, 57] on use "button" at bounding box center [88, 54] width 9 height 16
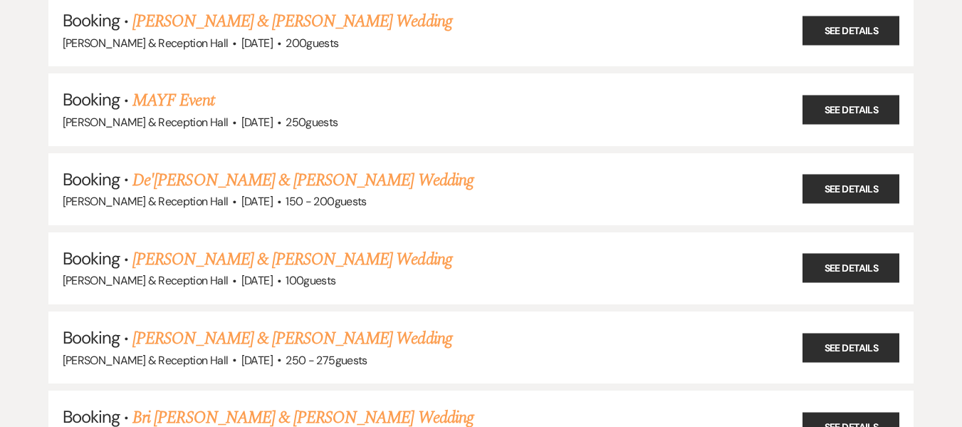
scroll to position [498, 0]
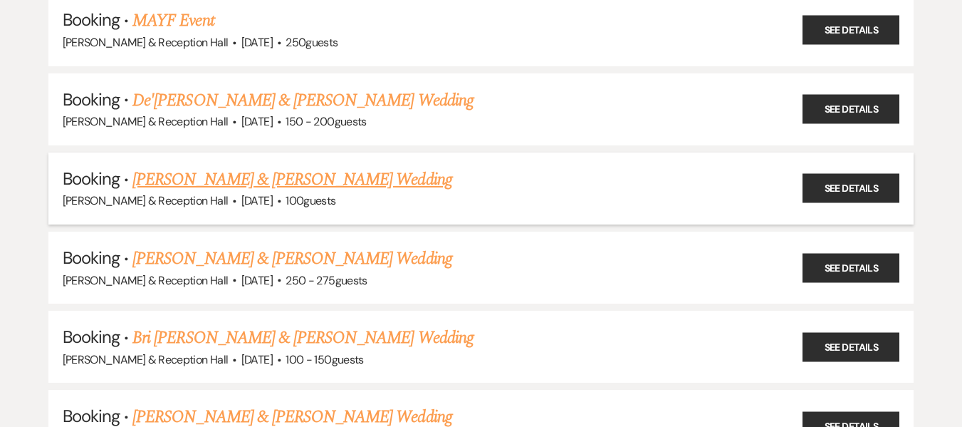
click at [339, 180] on link "[PERSON_NAME] & [PERSON_NAME] Wedding" at bounding box center [291, 180] width 319 height 26
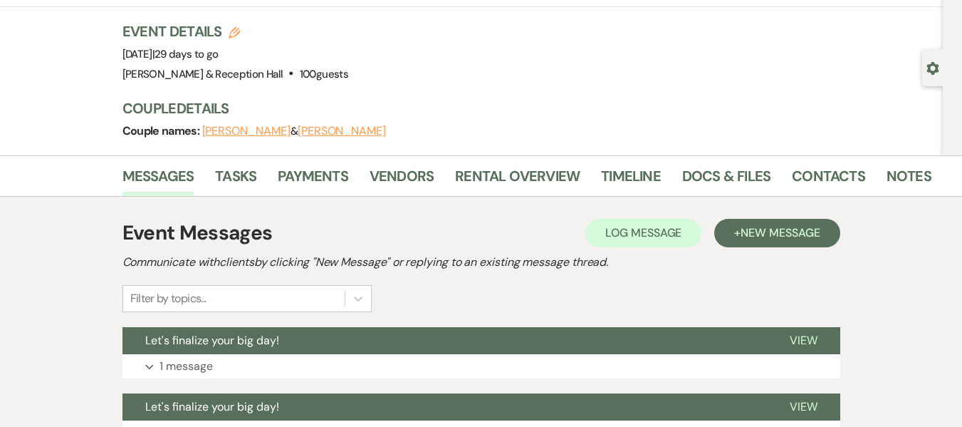
scroll to position [43, 0]
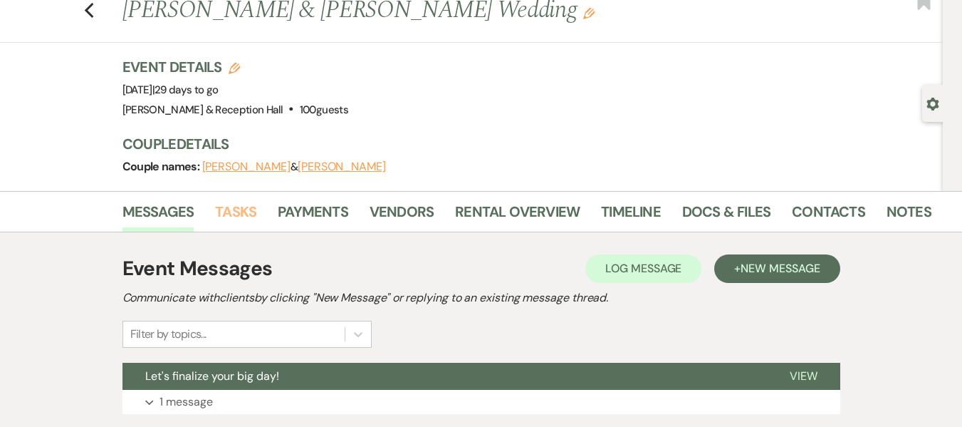
click at [229, 207] on link "Tasks" at bounding box center [235, 215] width 41 height 31
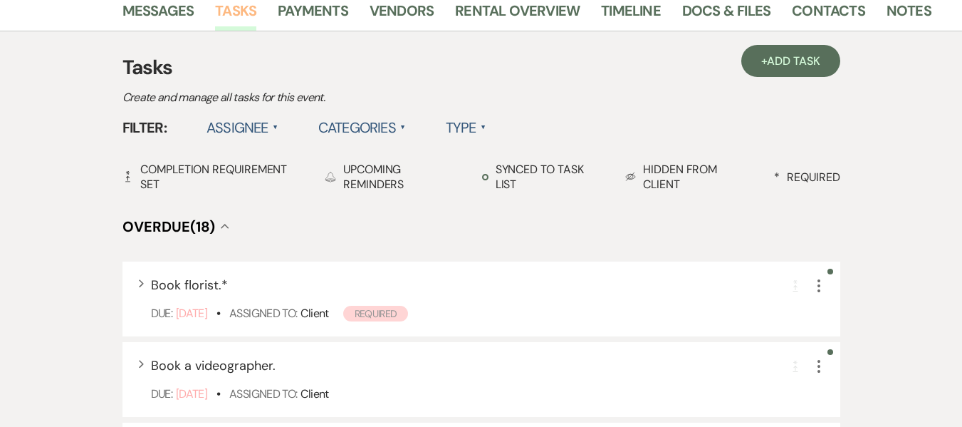
scroll to position [142, 0]
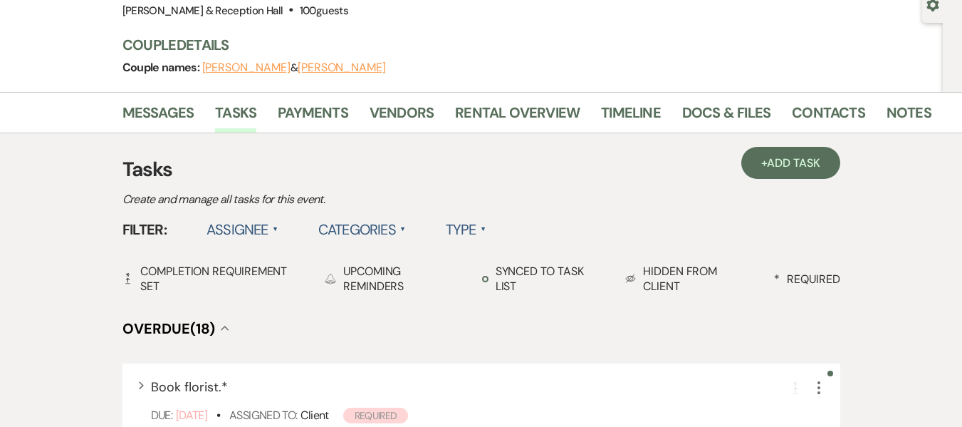
drag, startPoint x: 267, startPoint y: 231, endPoint x: 266, endPoint y: 241, distance: 10.1
click at [267, 230] on label "Assignee ▲" at bounding box center [243, 229] width 72 height 26
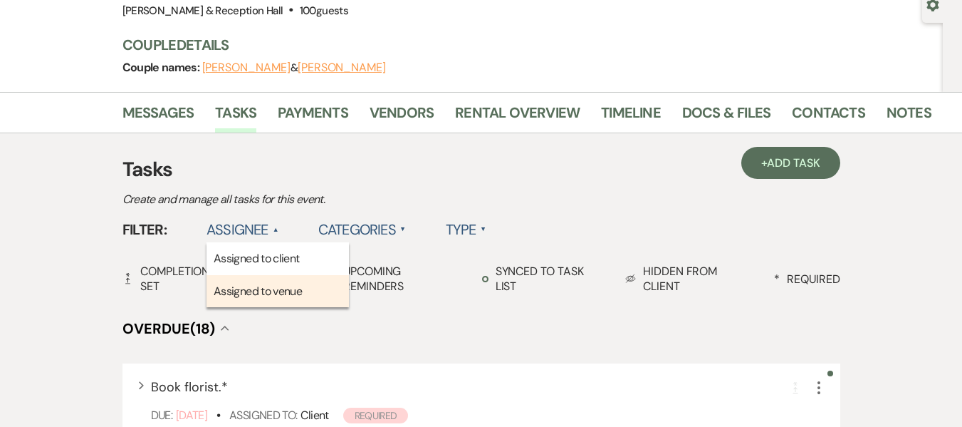
click at [266, 291] on li "Assigned to venue" at bounding box center [278, 291] width 142 height 33
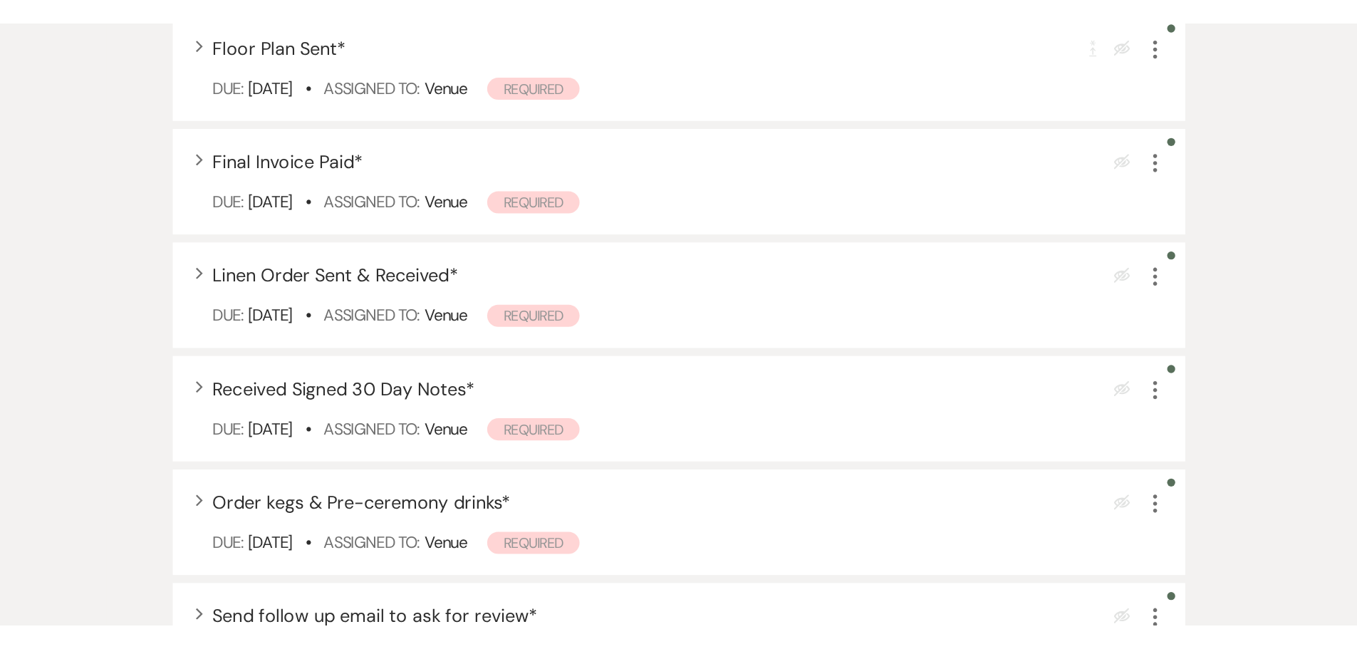
scroll to position [783, 0]
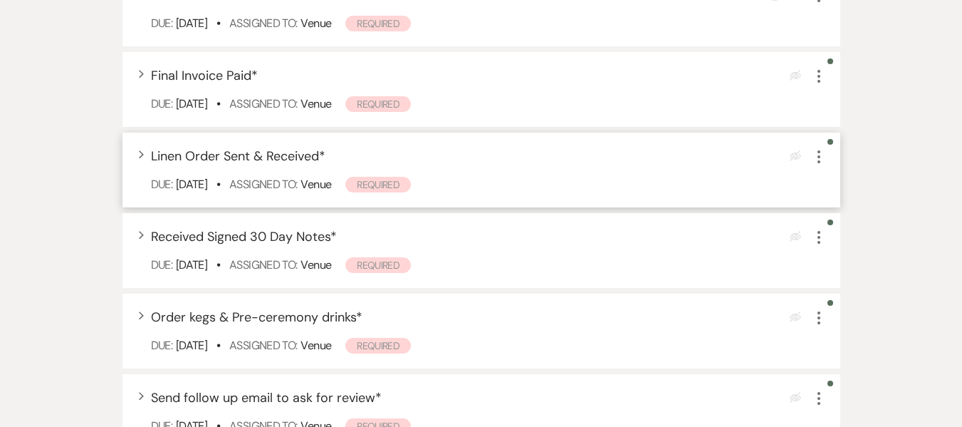
drag, startPoint x: 821, startPoint y: 156, endPoint x: 823, endPoint y: 163, distance: 7.4
click at [821, 157] on icon "More" at bounding box center [818, 156] width 17 height 17
click at [816, 161] on icon "More" at bounding box center [818, 156] width 17 height 17
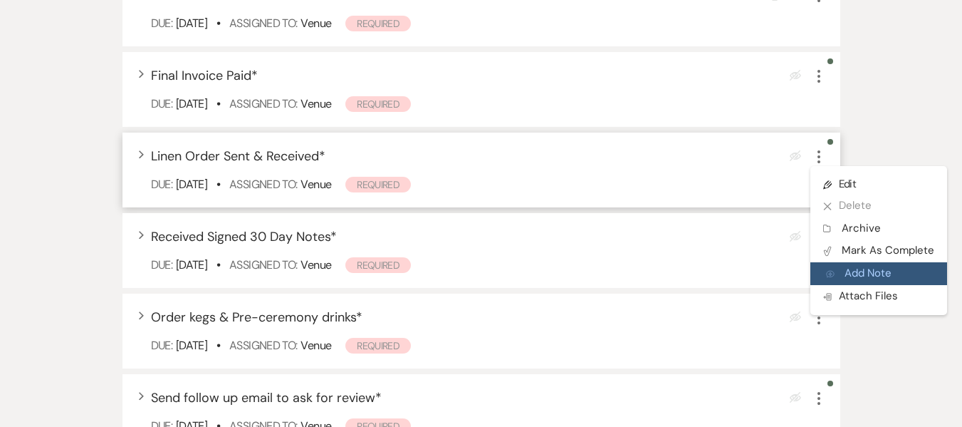
click at [872, 271] on button "Add Note Add Note" at bounding box center [878, 273] width 137 height 23
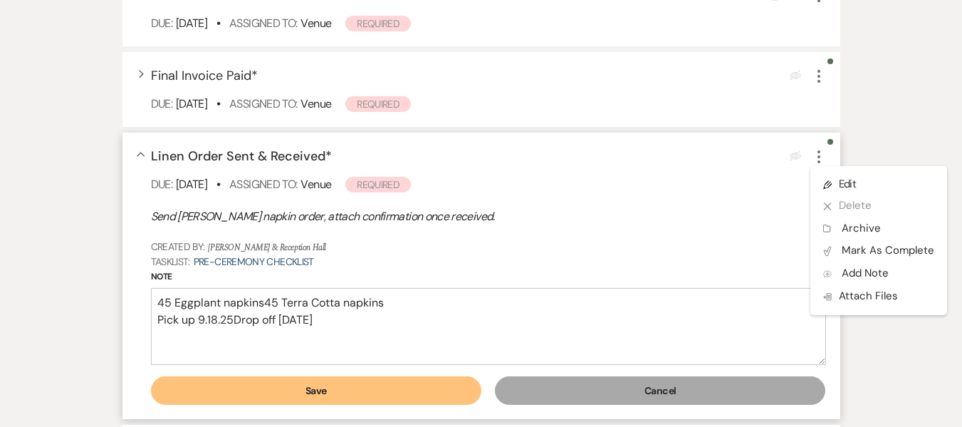
click at [265, 301] on textarea "45 Eggplant napkins45 Terra Cotta napkins Pick up 9.18.25Drop off [DATE]" at bounding box center [488, 326] width 675 height 77
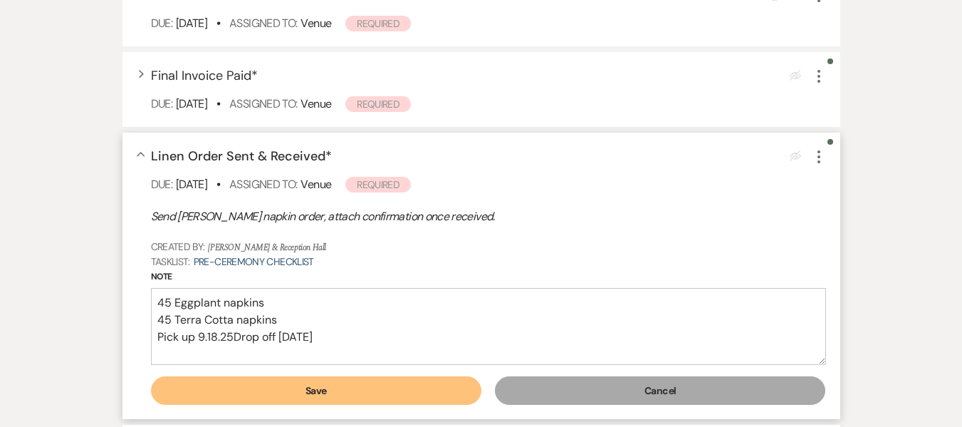
click at [236, 339] on textarea "45 Eggplant napkins 45 Terra Cotta napkins Pick up 9.18.25Drop off [DATE]" at bounding box center [488, 326] width 675 height 77
click at [283, 321] on textarea "45 Eggplant napkins 45 Terra Cotta napkins Pick up [DATE] Drop off [DATE]" at bounding box center [488, 326] width 675 height 77
type textarea "45 Eggplant napkins 45 Terra Cotta napkins Pick up [DATE] Drop off [DATE]"
drag, startPoint x: 354, startPoint y: 389, endPoint x: 362, endPoint y: 382, distance: 10.7
click at [355, 387] on button "Save" at bounding box center [316, 390] width 331 height 28
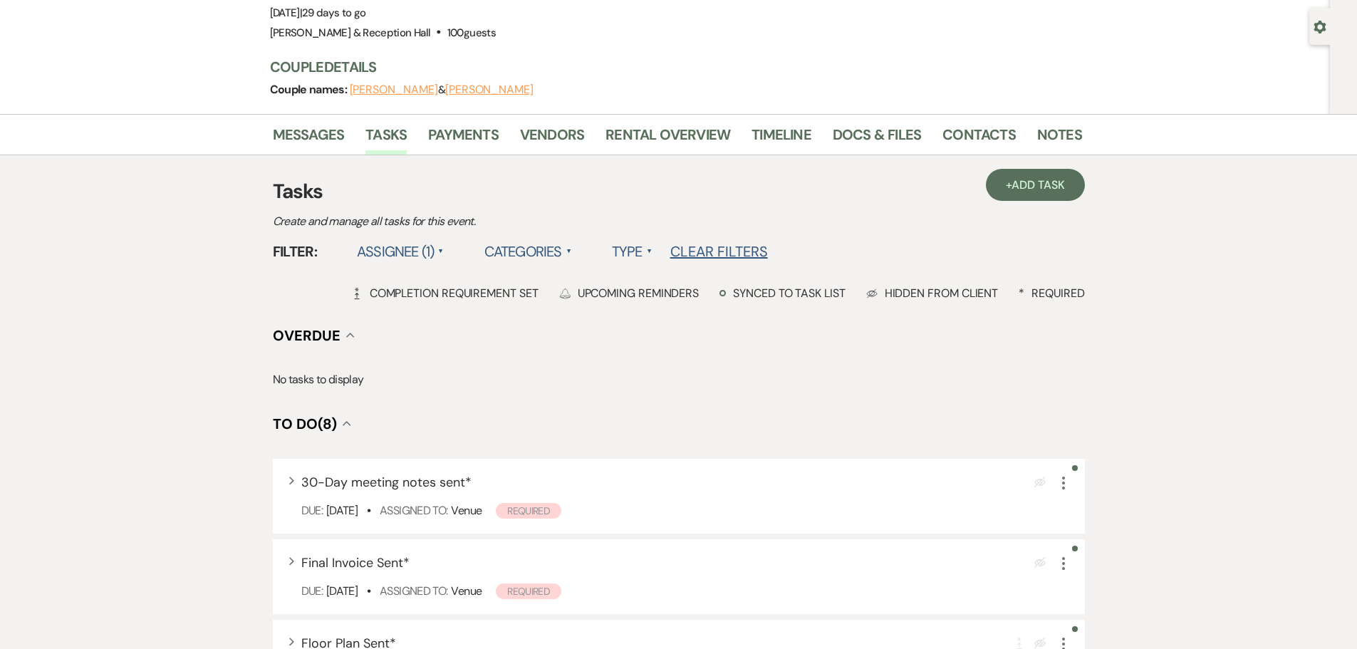
scroll to position [0, 0]
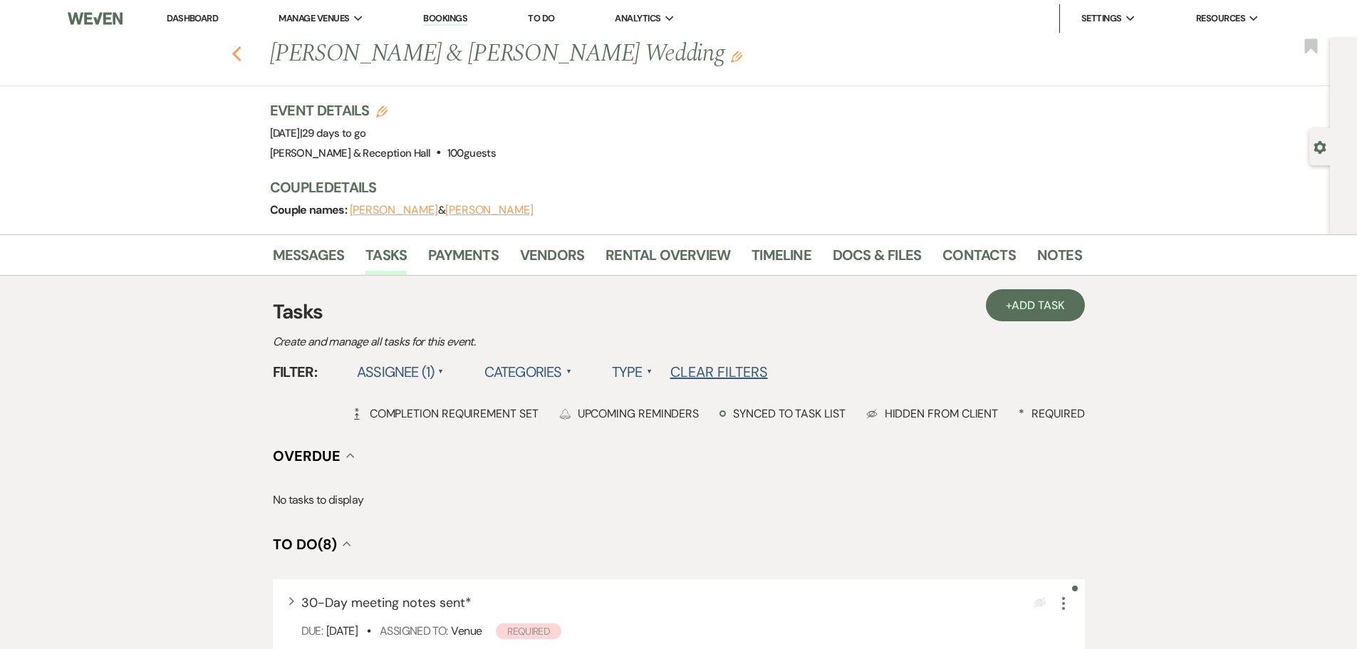
click at [241, 53] on use "button" at bounding box center [235, 54] width 9 height 16
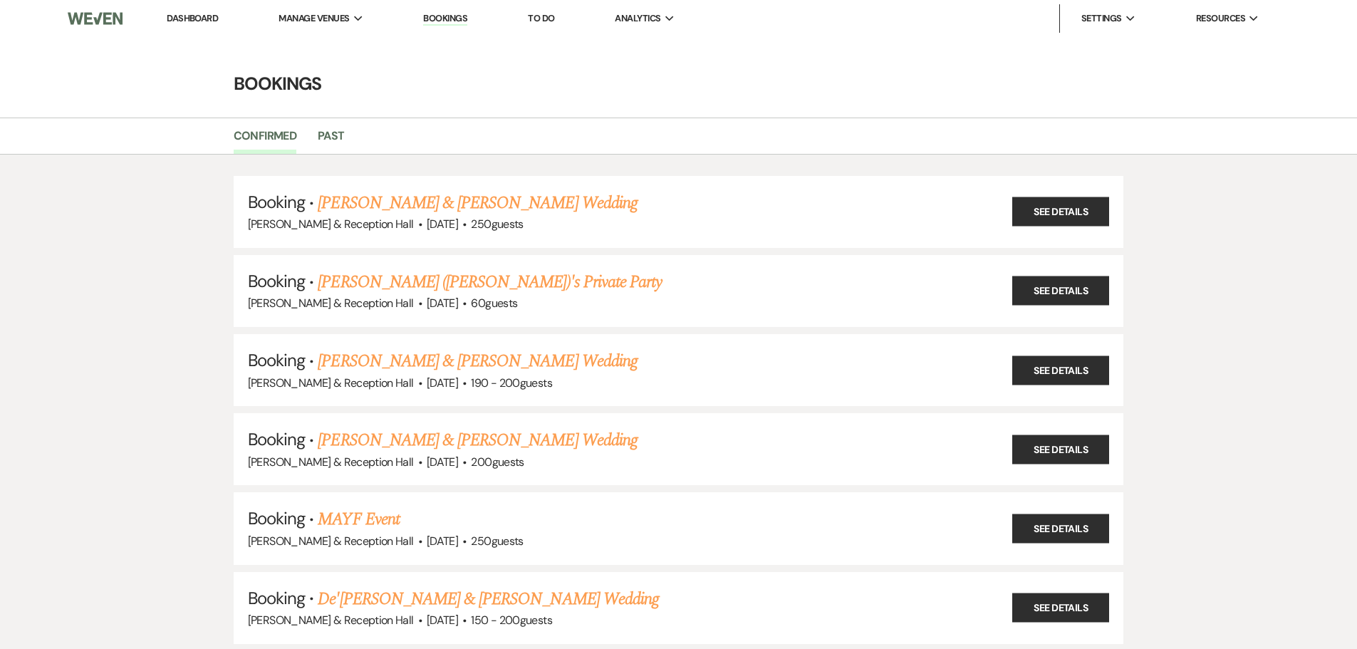
scroll to position [498, 0]
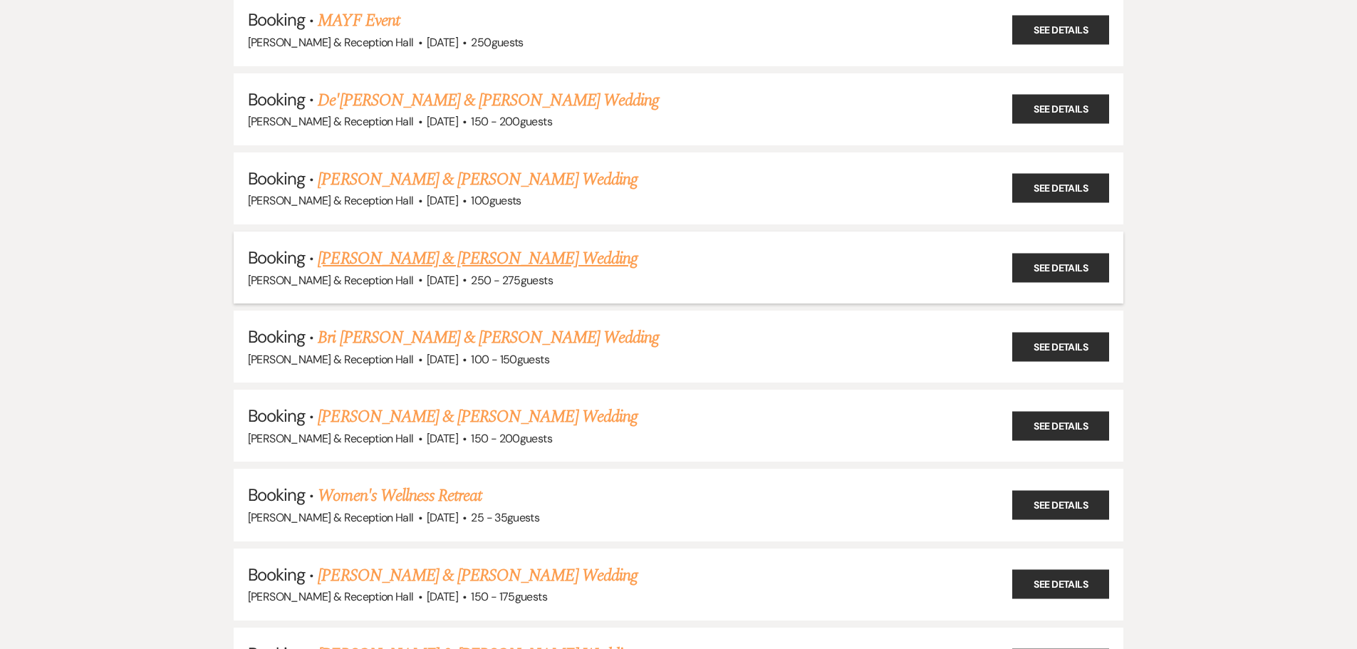
click at [424, 258] on link "[PERSON_NAME] & [PERSON_NAME] Wedding" at bounding box center [477, 259] width 319 height 26
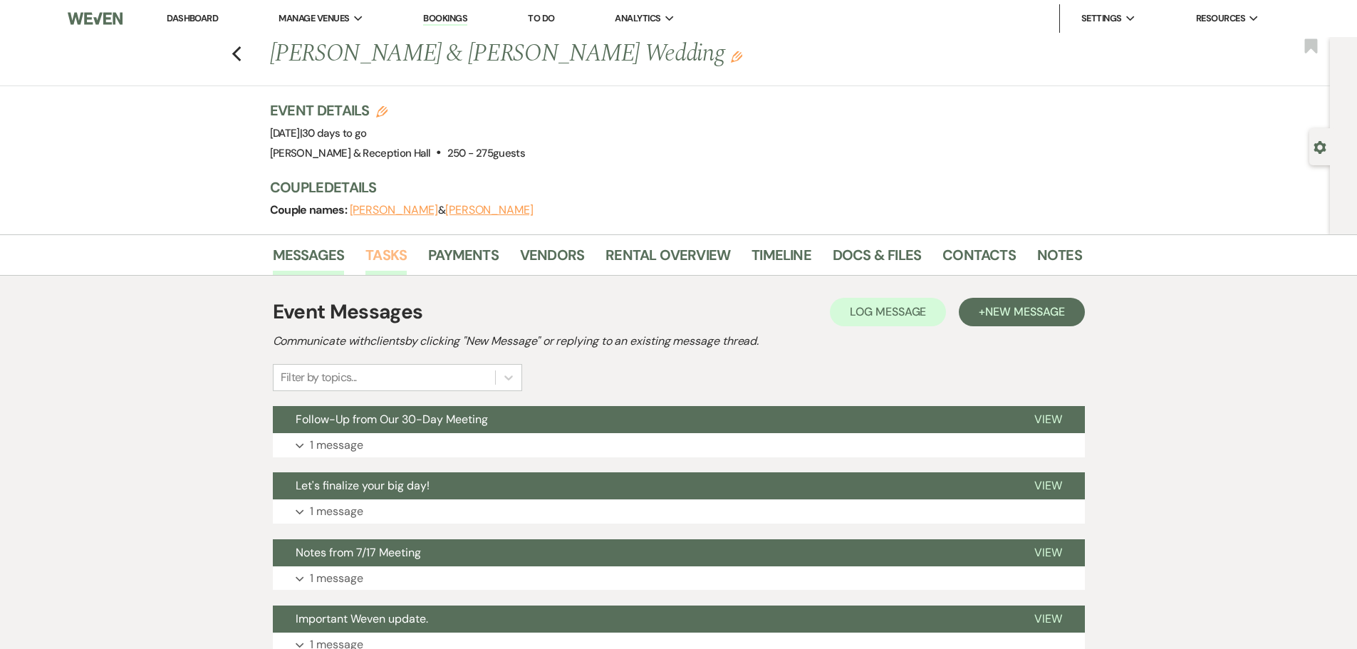
drag, startPoint x: 397, startPoint y: 249, endPoint x: 483, endPoint y: 251, distance: 86.2
click at [396, 250] on link "Tasks" at bounding box center [385, 259] width 41 height 31
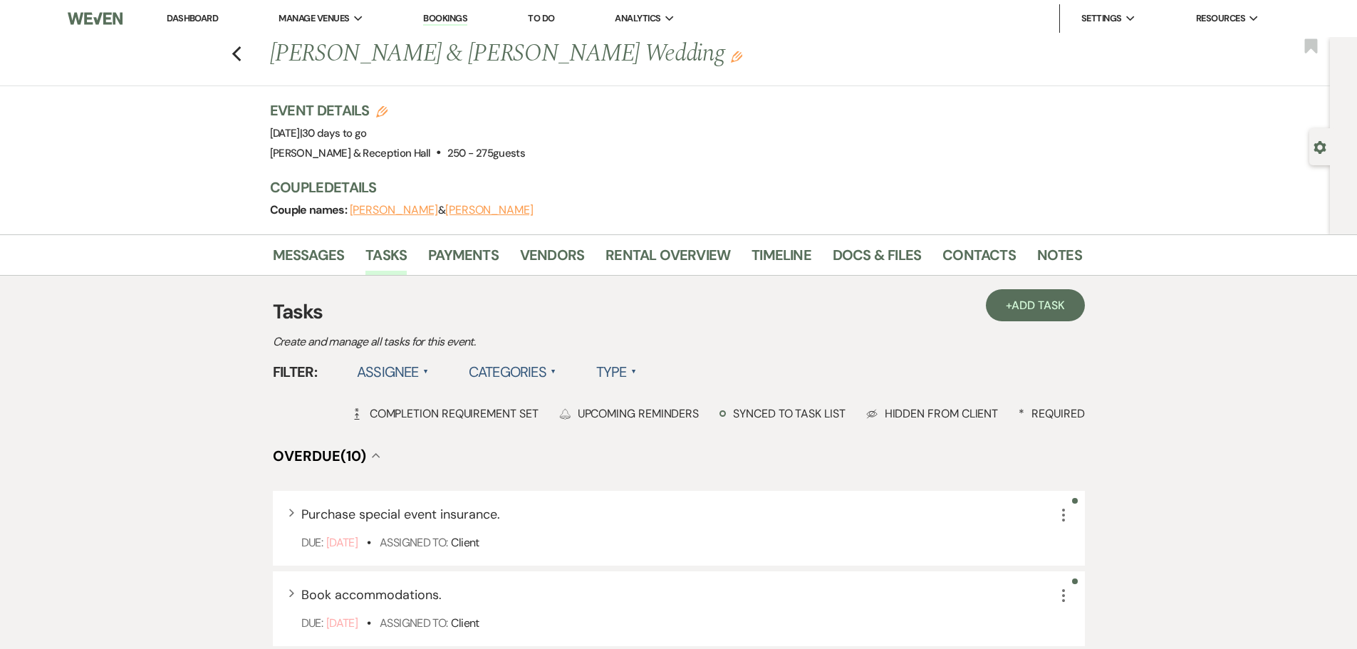
drag, startPoint x: 402, startPoint y: 365, endPoint x: 405, endPoint y: 384, distance: 18.7
click at [402, 367] on label "Assignee ▲" at bounding box center [393, 372] width 72 height 26
click at [409, 433] on li "Assigned to venue" at bounding box center [428, 433] width 142 height 33
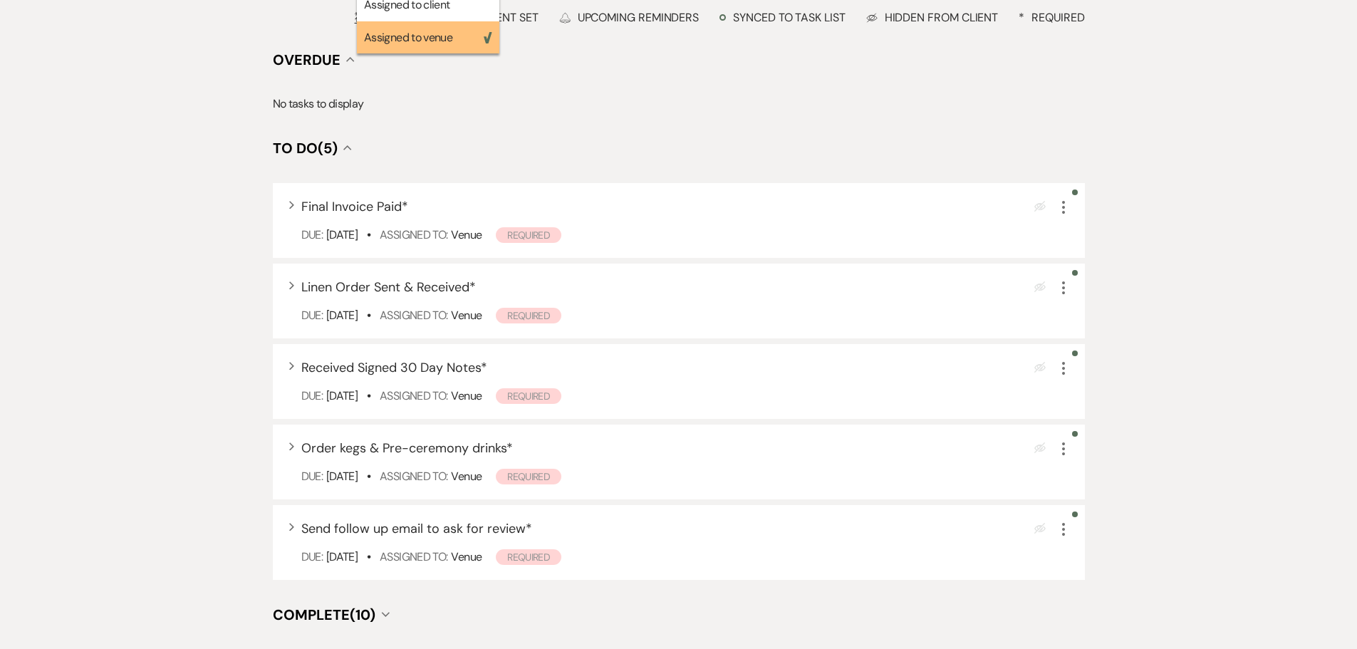
scroll to position [427, 0]
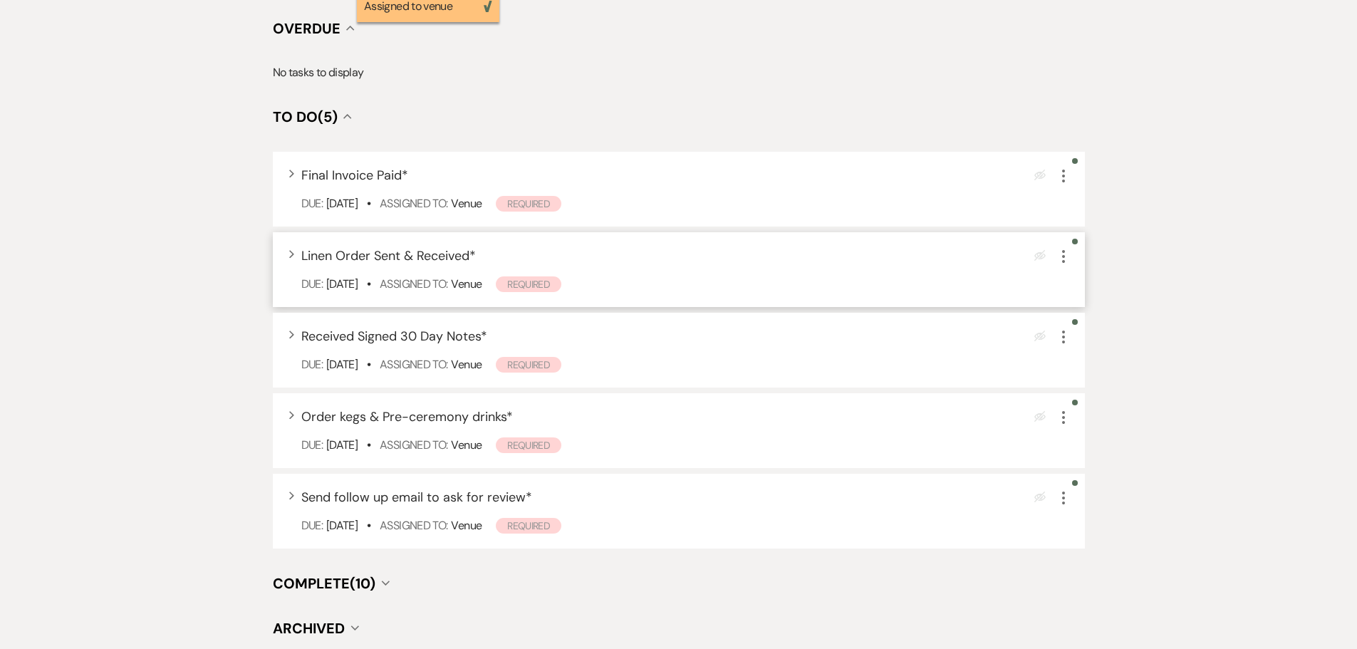
click at [426, 258] on span "Linen Order Sent & Received *" at bounding box center [388, 255] width 174 height 17
click at [427, 259] on span "Linen Order Sent & Received *" at bounding box center [388, 255] width 174 height 17
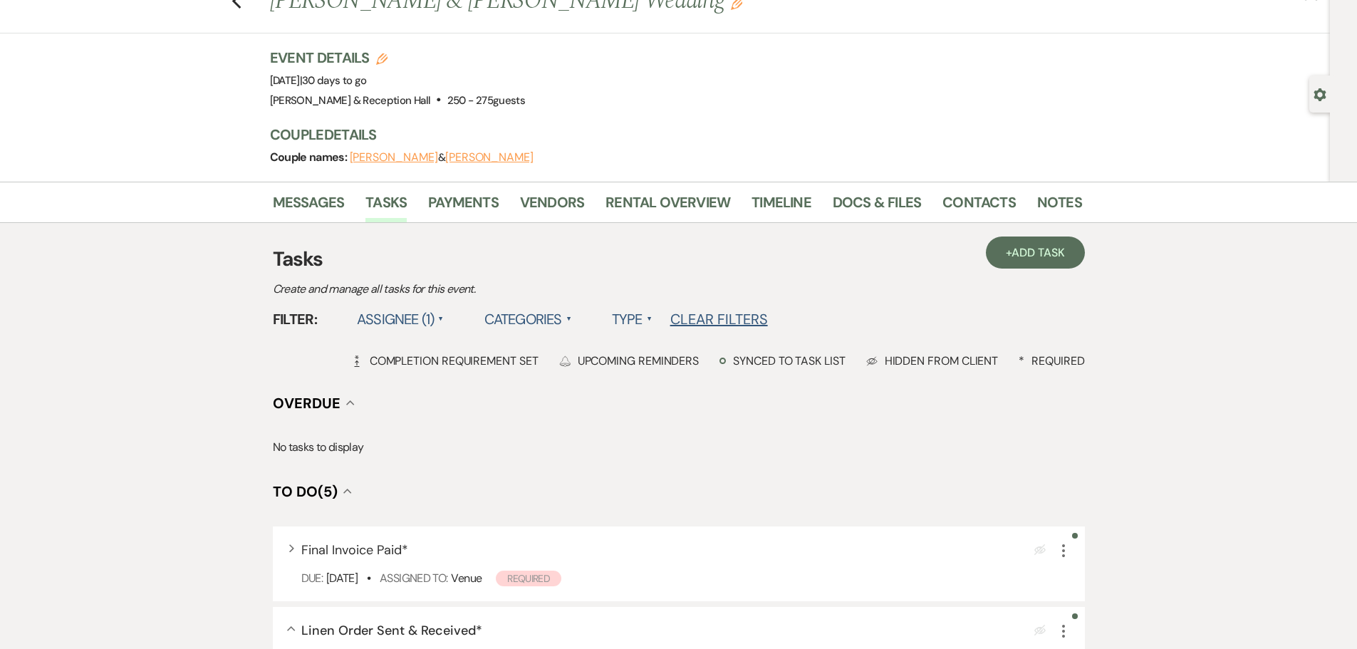
scroll to position [0, 0]
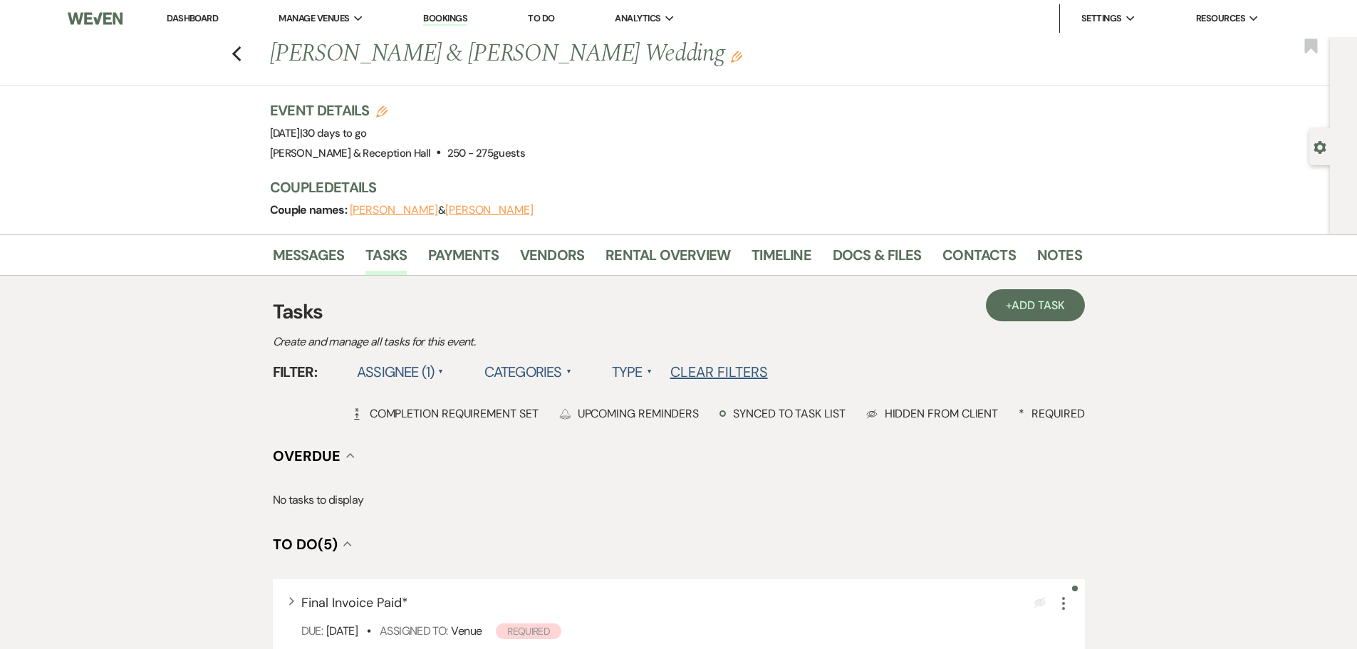
click at [810, 338] on div "Tasks Create and manage all tasks for this event." at bounding box center [679, 324] width 812 height 54
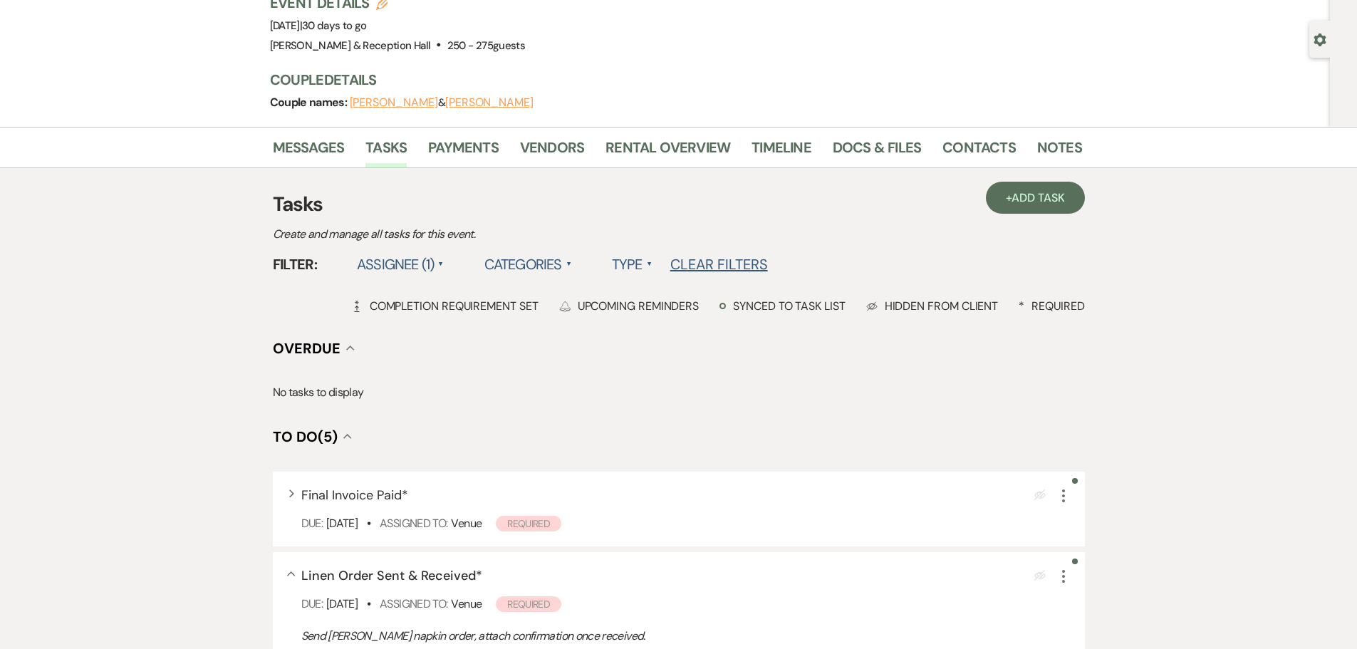
scroll to position [214, 0]
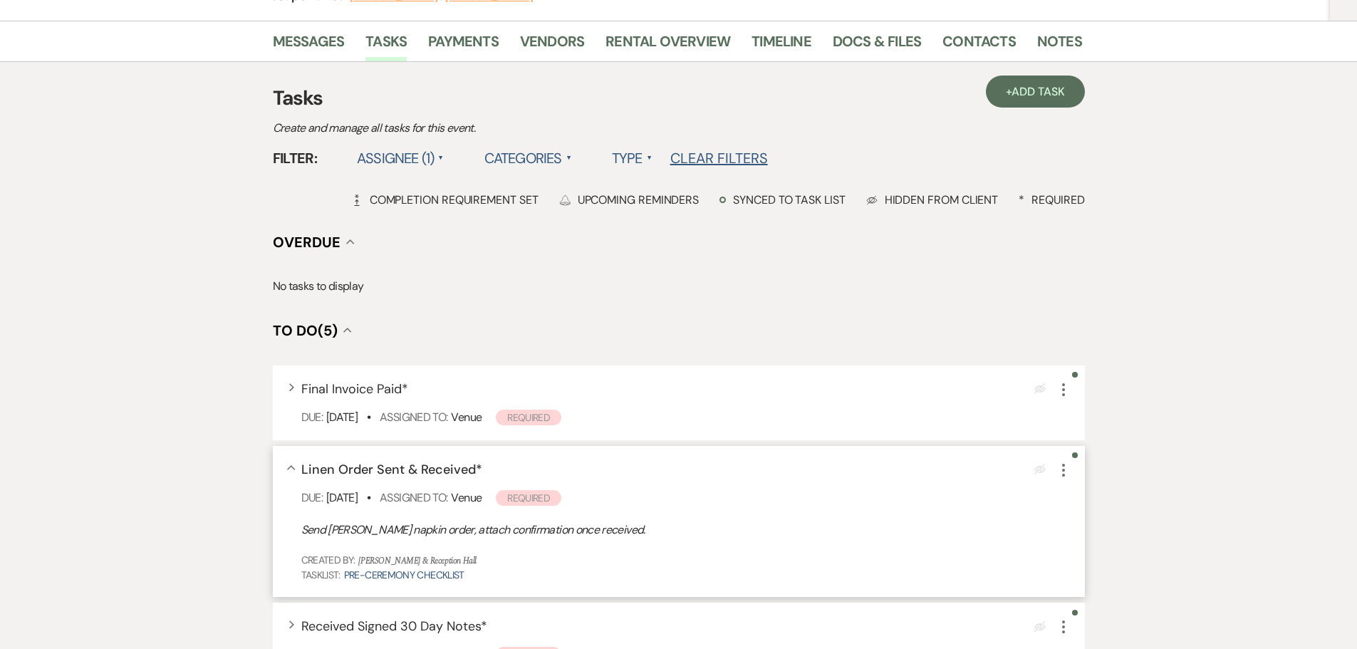
click at [1060, 472] on icon "More" at bounding box center [1063, 469] width 17 height 17
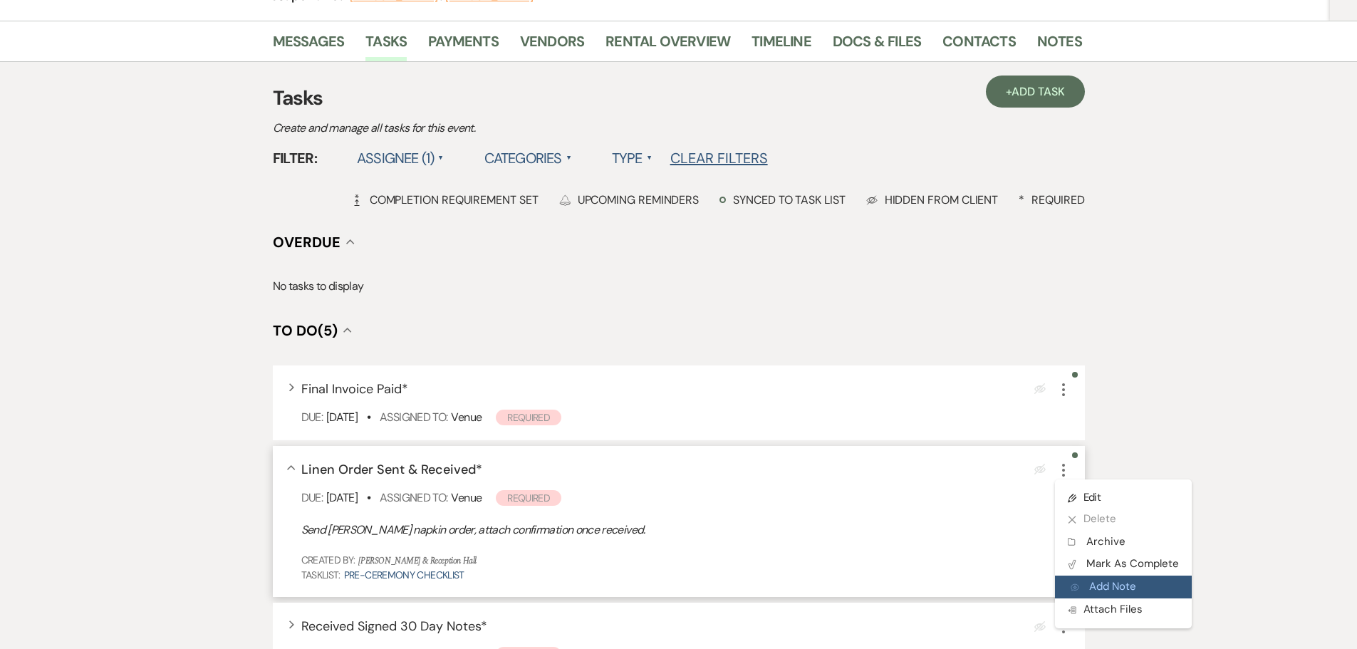
click at [1116, 579] on button "Add Note Add Note" at bounding box center [1123, 586] width 137 height 23
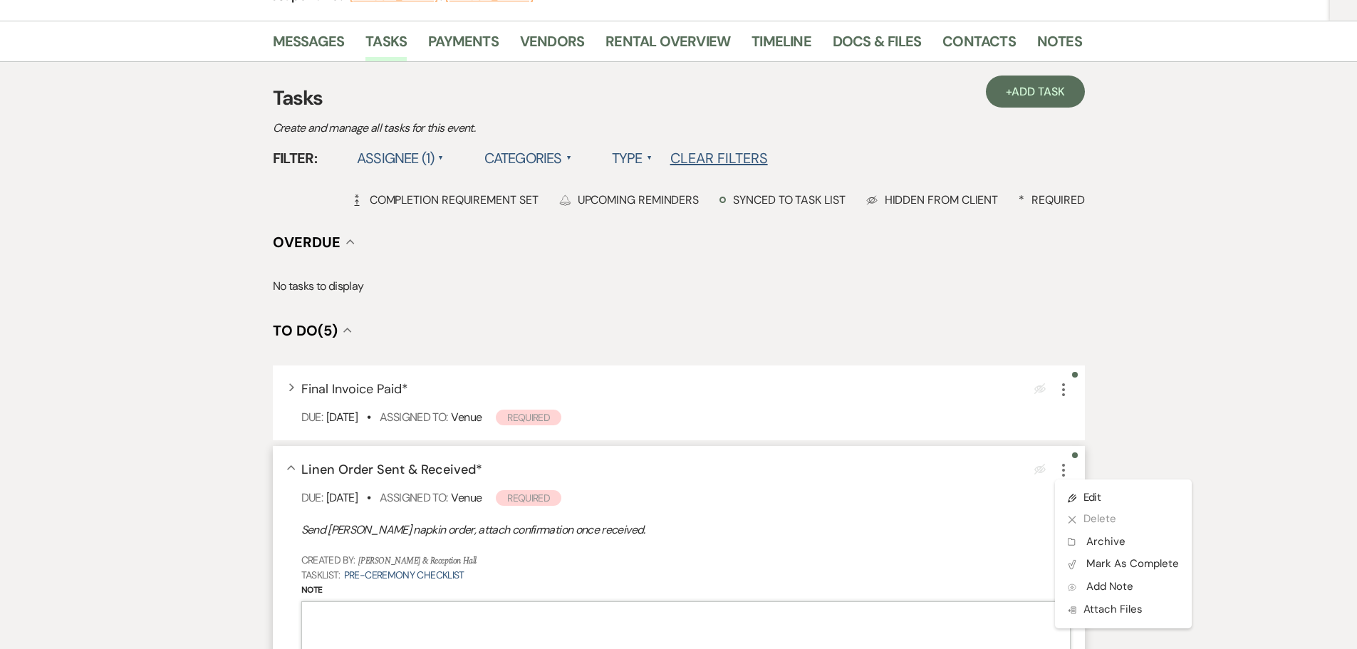
click at [437, 620] on textarea "Note" at bounding box center [685, 639] width 769 height 77
paste textarea "210 Cherry Red [DATE] Pick Up [DATE] Drop off"
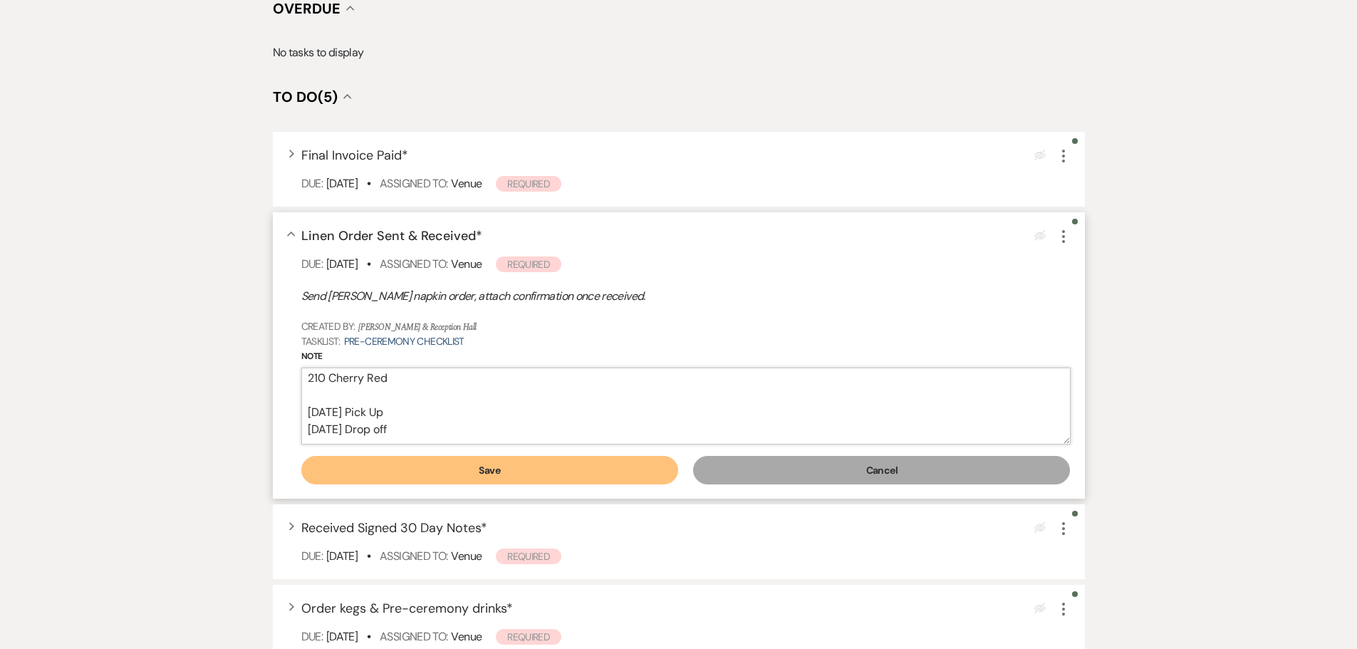
scroll to position [453, 0]
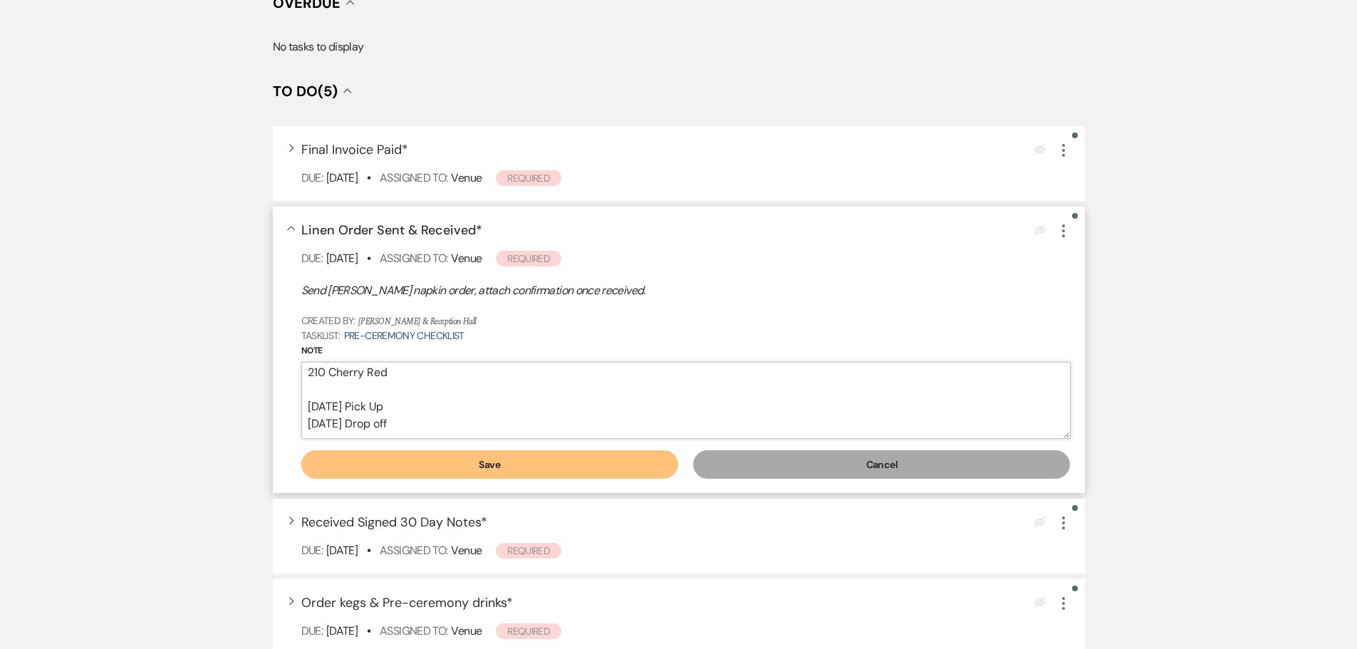
type textarea "210 Cherry Red [DATE] Pick Up [DATE] Drop off"
click at [481, 467] on button "Save" at bounding box center [489, 464] width 377 height 28
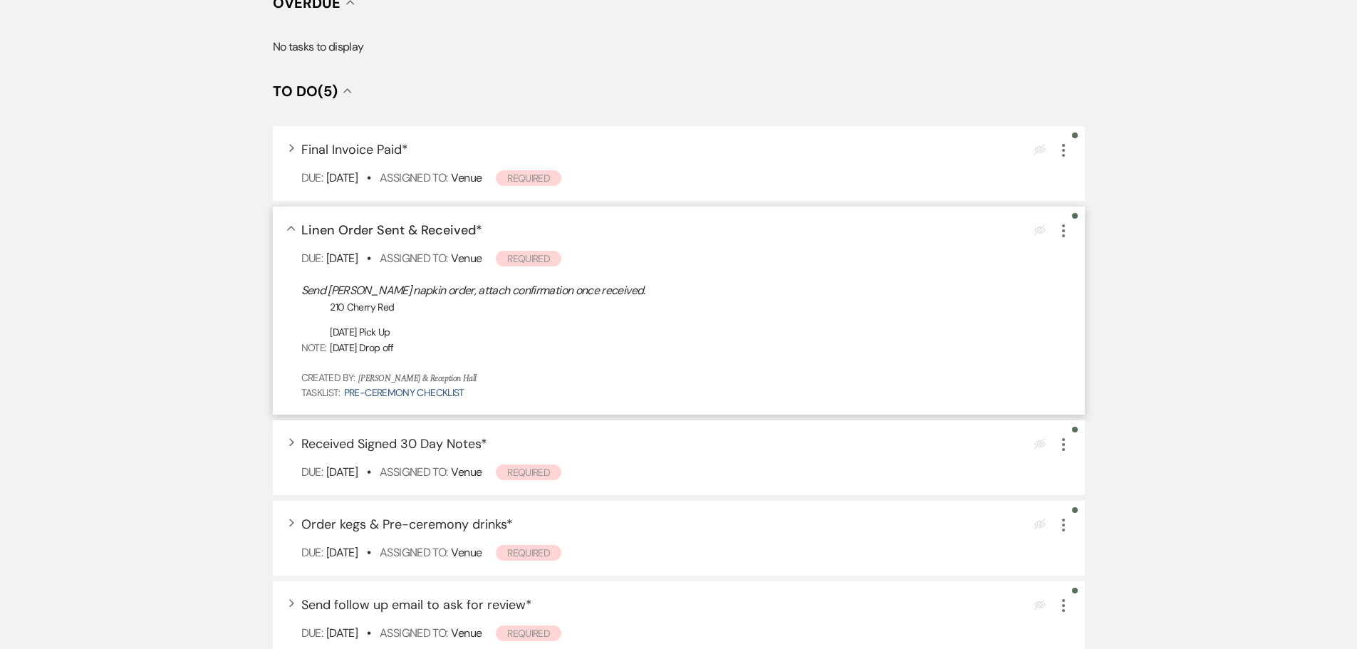
click at [1243, 301] on div "Messages Tasks Payments Vendors Rental Overview Timeline Docs & Files Contacts …" at bounding box center [678, 282] width 1357 height 1003
click at [1208, 357] on div "Messages Tasks Payments Vendors Rental Overview Timeline Docs & Files Contacts …" at bounding box center [678, 282] width 1357 height 1003
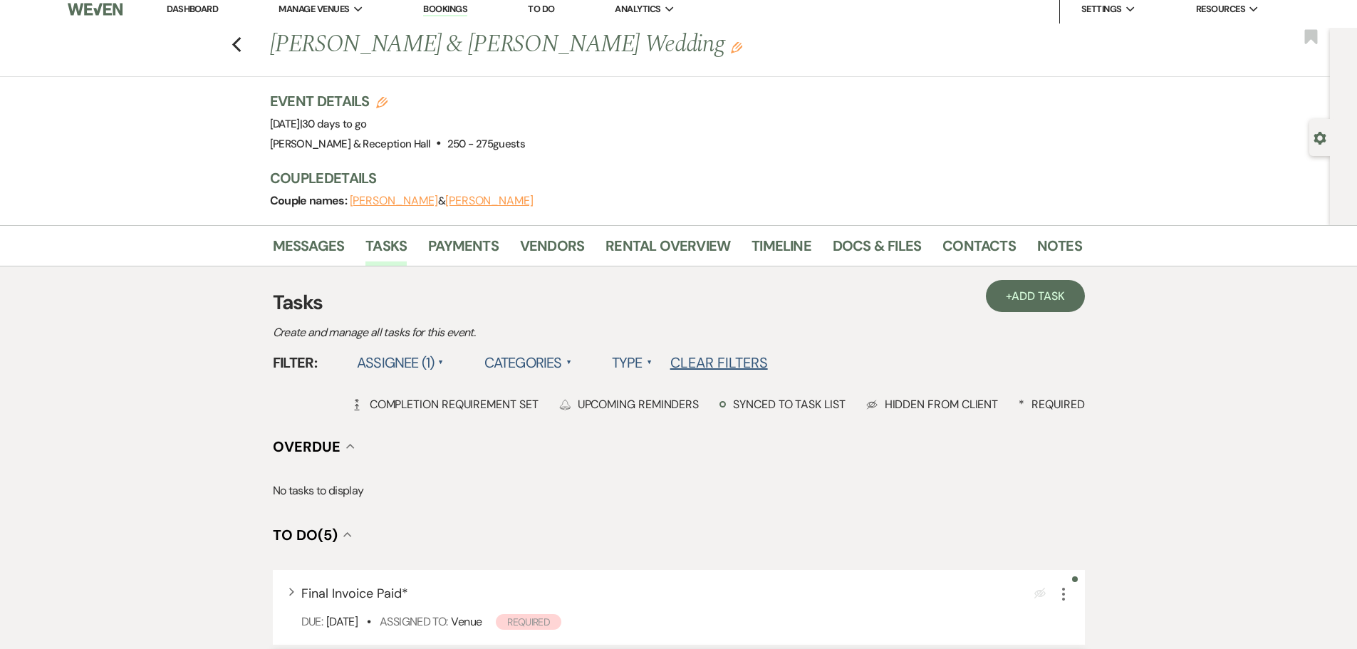
scroll to position [0, 0]
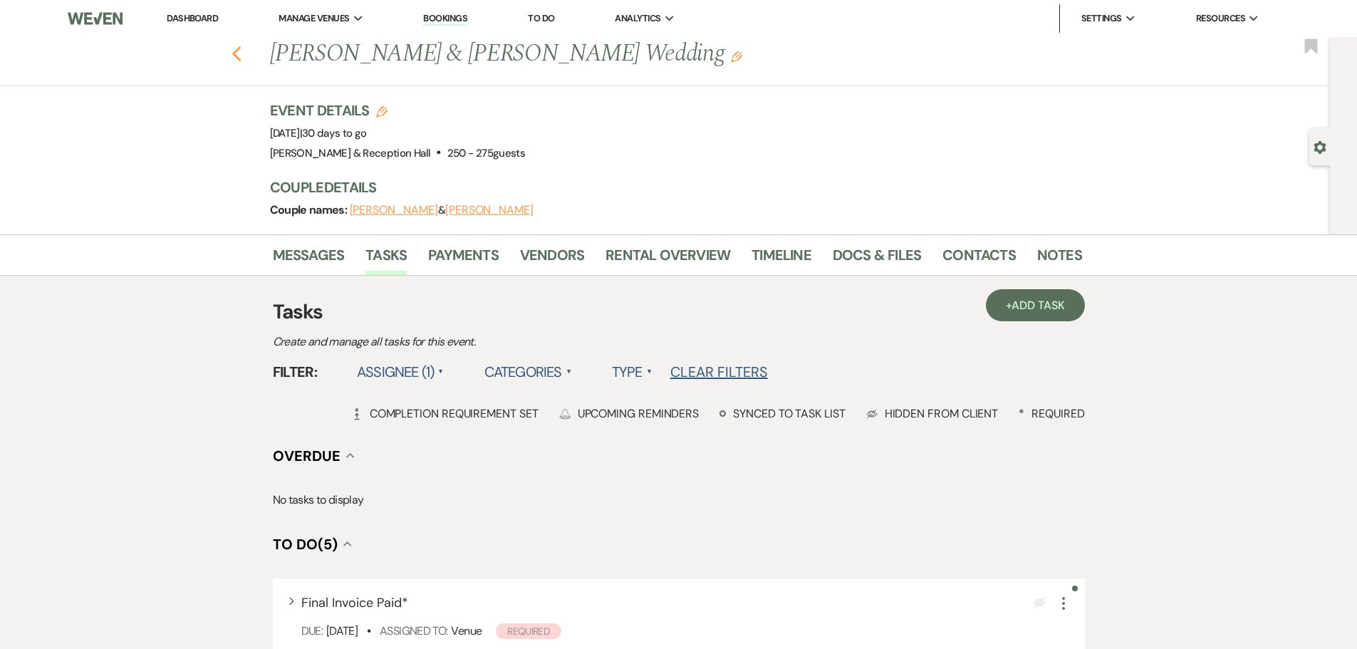
click at [239, 54] on use "button" at bounding box center [235, 54] width 9 height 16
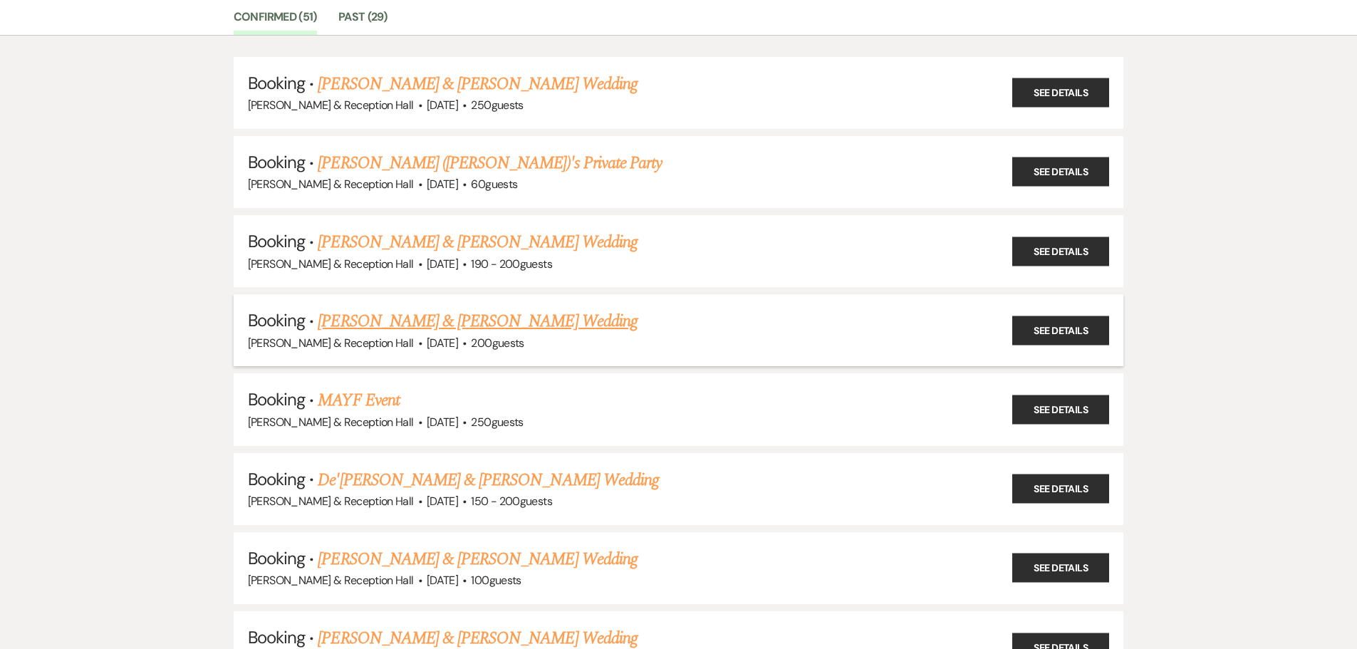
scroll to position [142, 0]
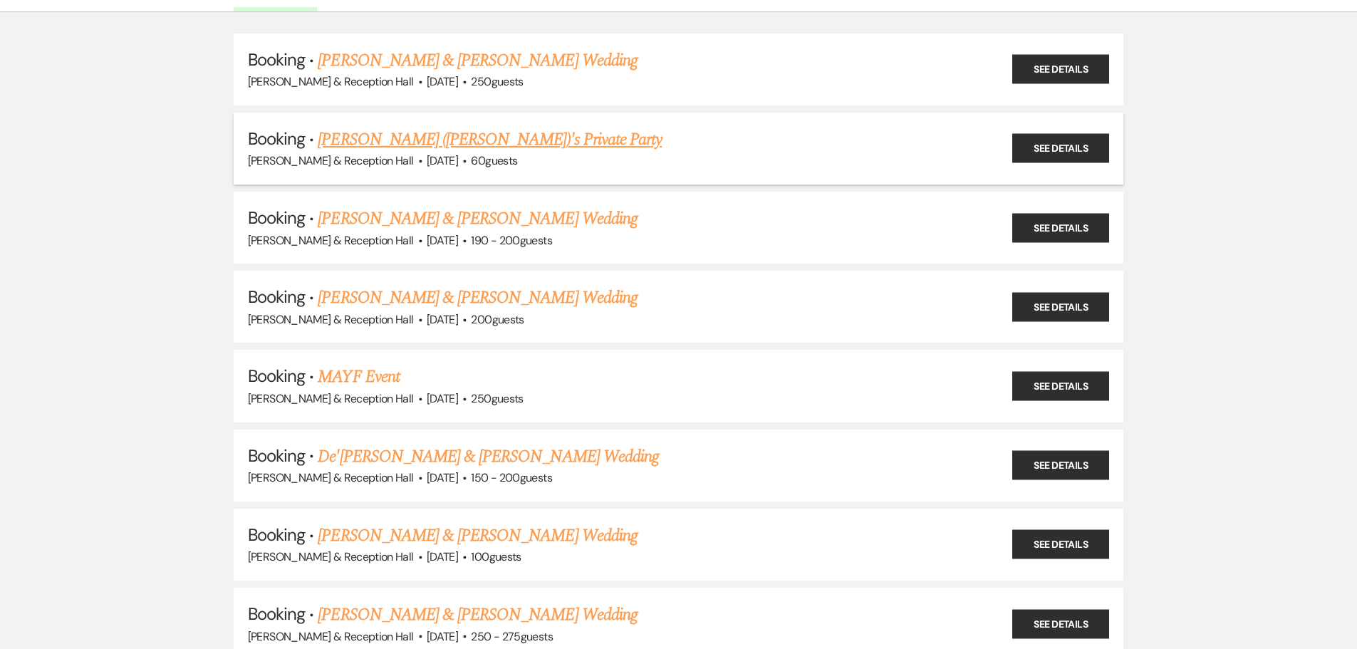
click at [471, 152] on div "[PERSON_NAME] & Reception Hall · [DATE] · 60 guests" at bounding box center [679, 161] width 862 height 19
click at [471, 135] on link "[PERSON_NAME] ([PERSON_NAME])'s Private Party" at bounding box center [490, 140] width 344 height 26
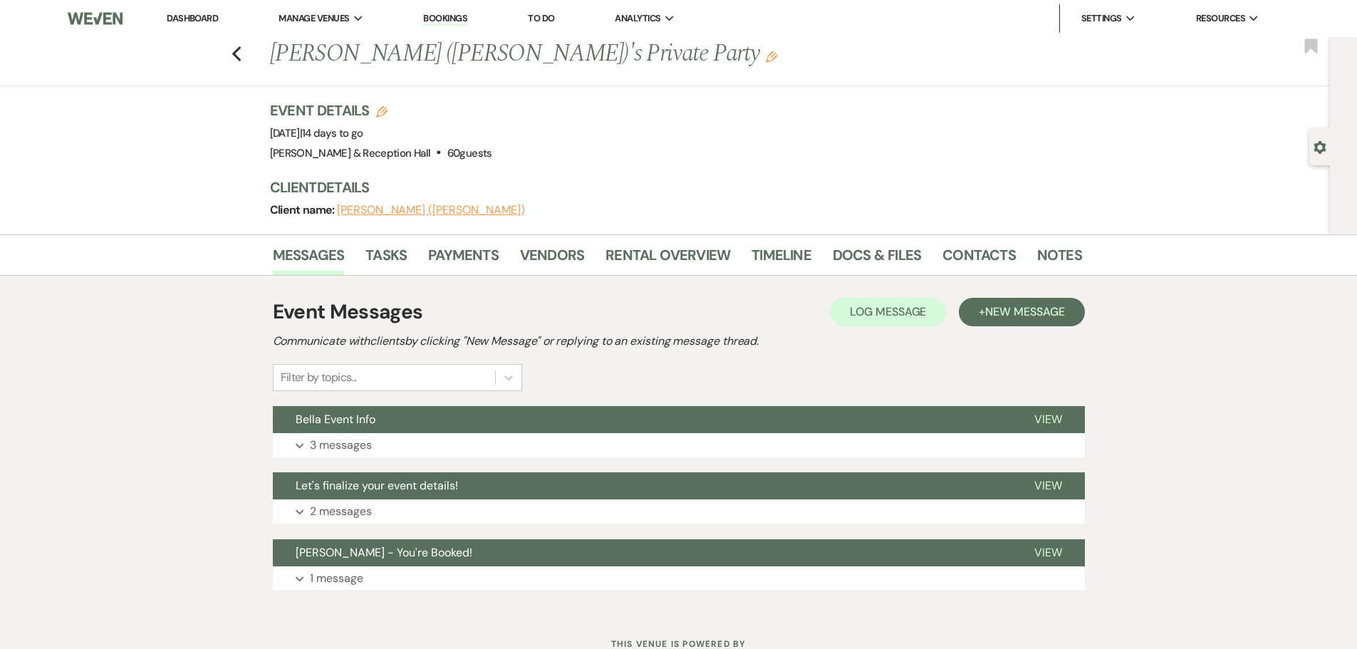
click at [417, 210] on button "[PERSON_NAME] ([PERSON_NAME])" at bounding box center [431, 209] width 188 height 11
select select "1"
select select "email"
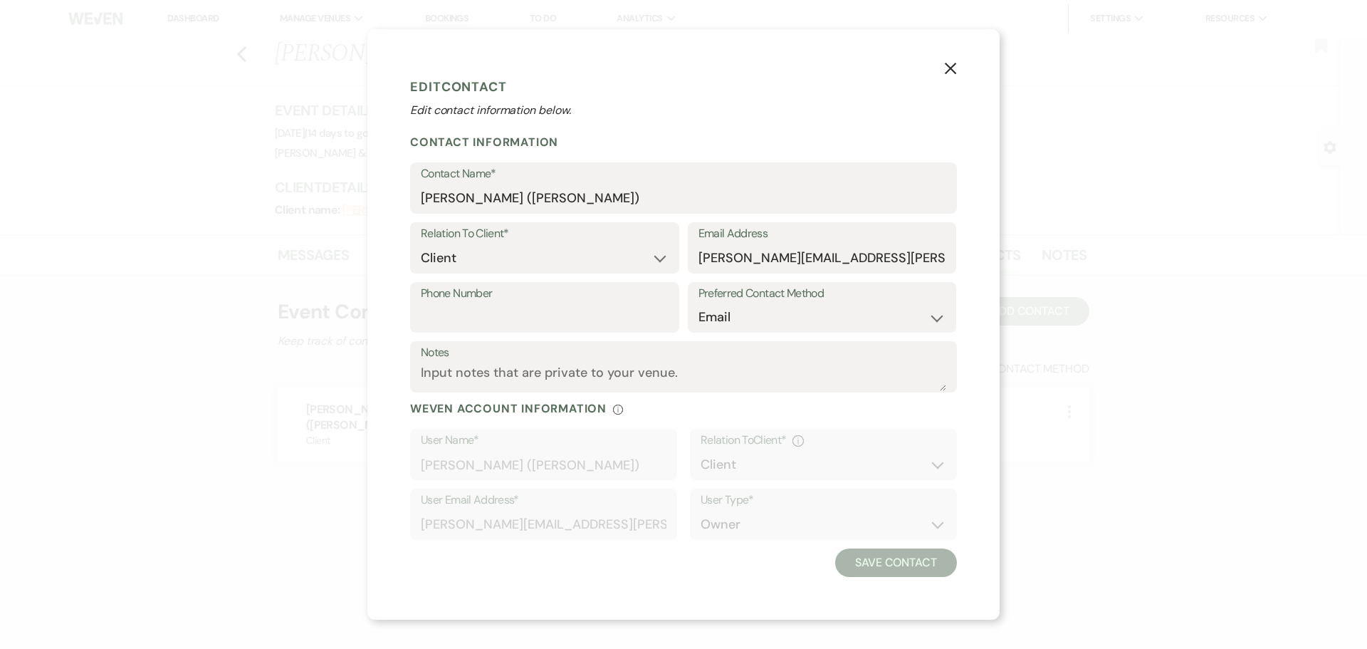
click at [954, 66] on use "button" at bounding box center [950, 67] width 11 height 11
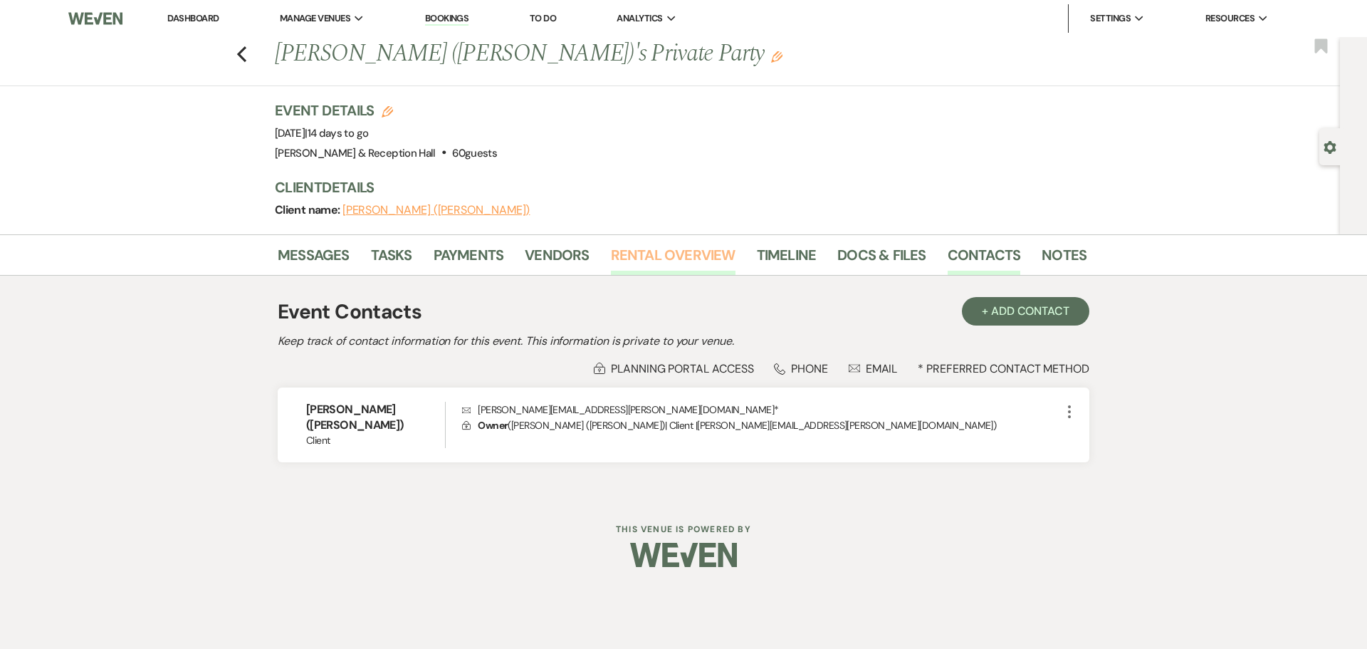
click at [664, 249] on link "Rental Overview" at bounding box center [673, 259] width 125 height 31
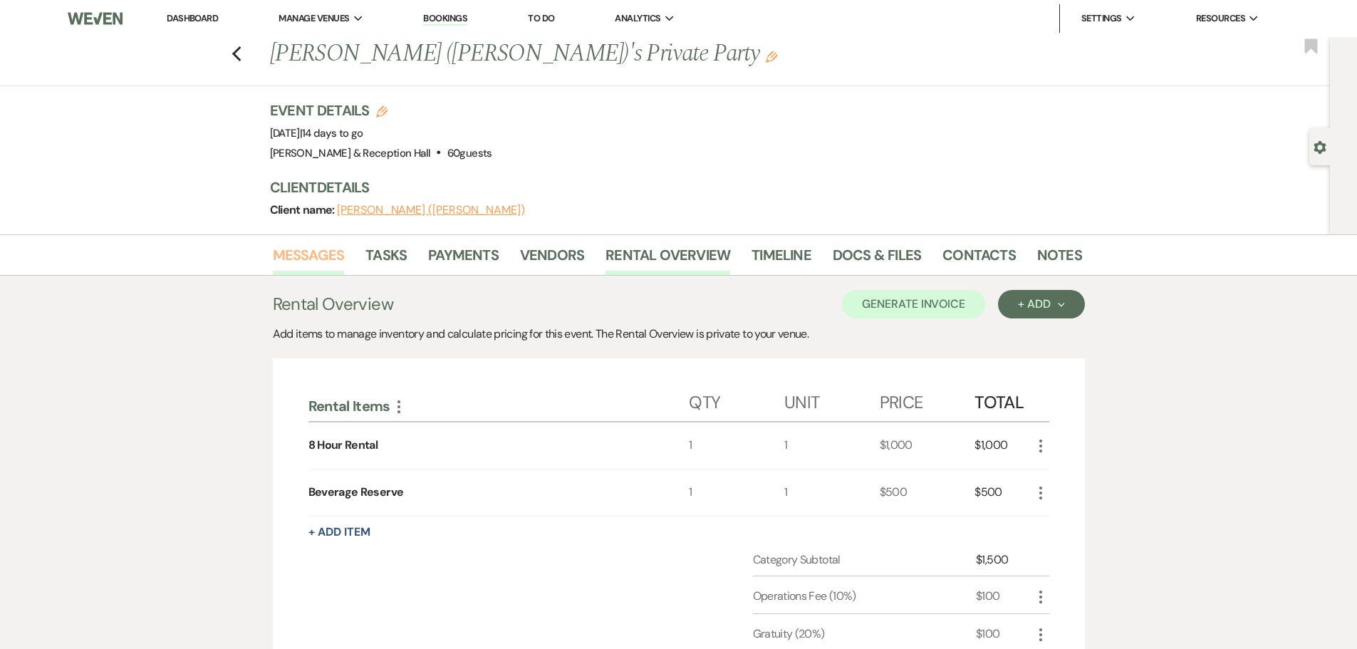
click at [308, 252] on link "Messages" at bounding box center [309, 259] width 72 height 31
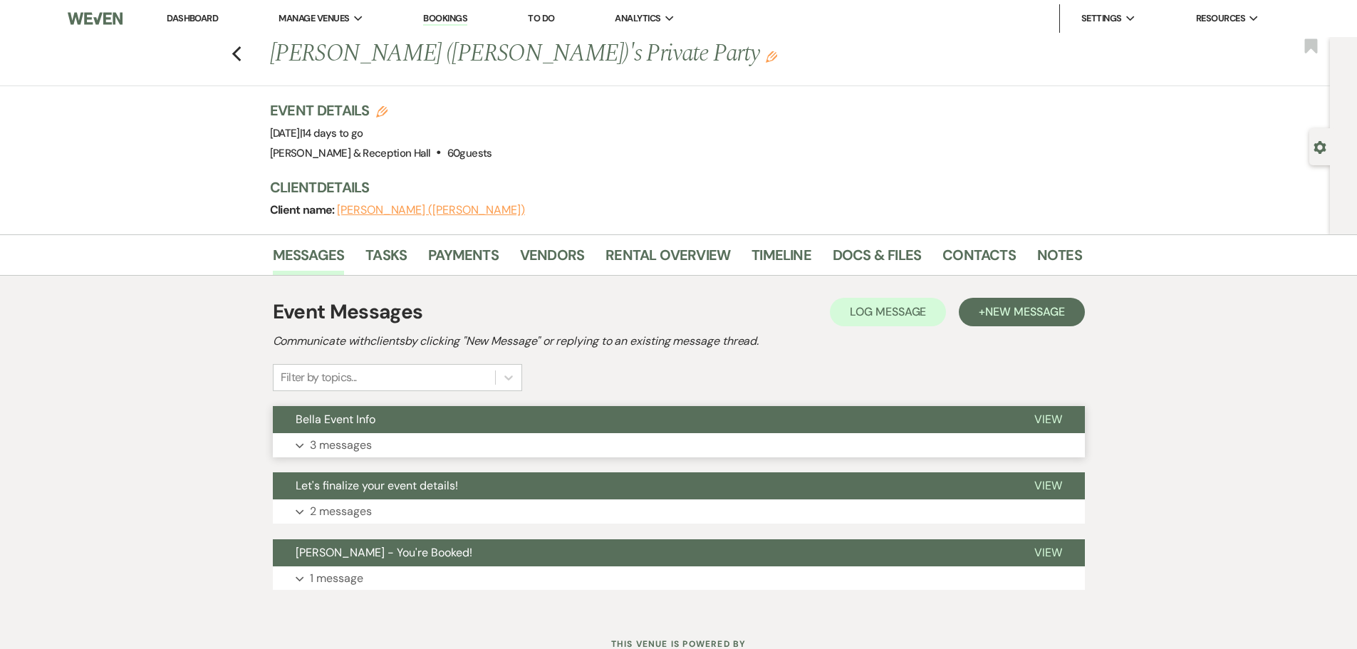
click at [328, 432] on button "Bella Event Info" at bounding box center [642, 419] width 738 height 27
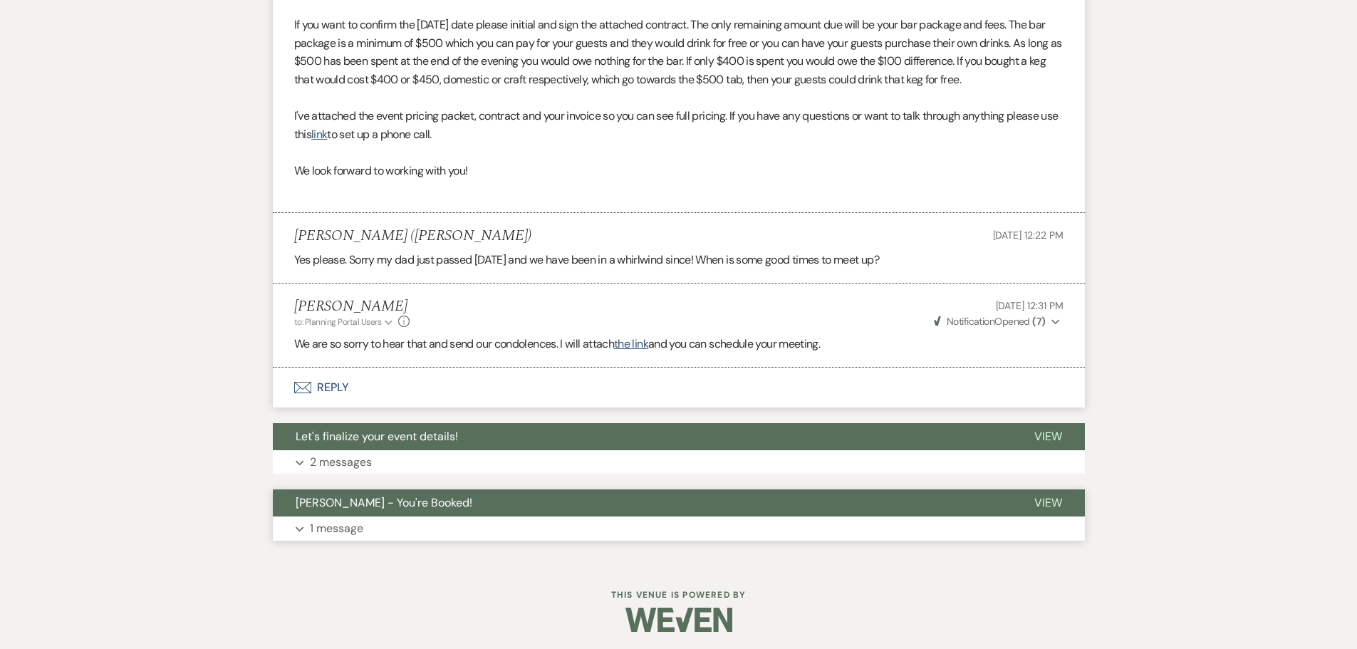
scroll to position [565, 0]
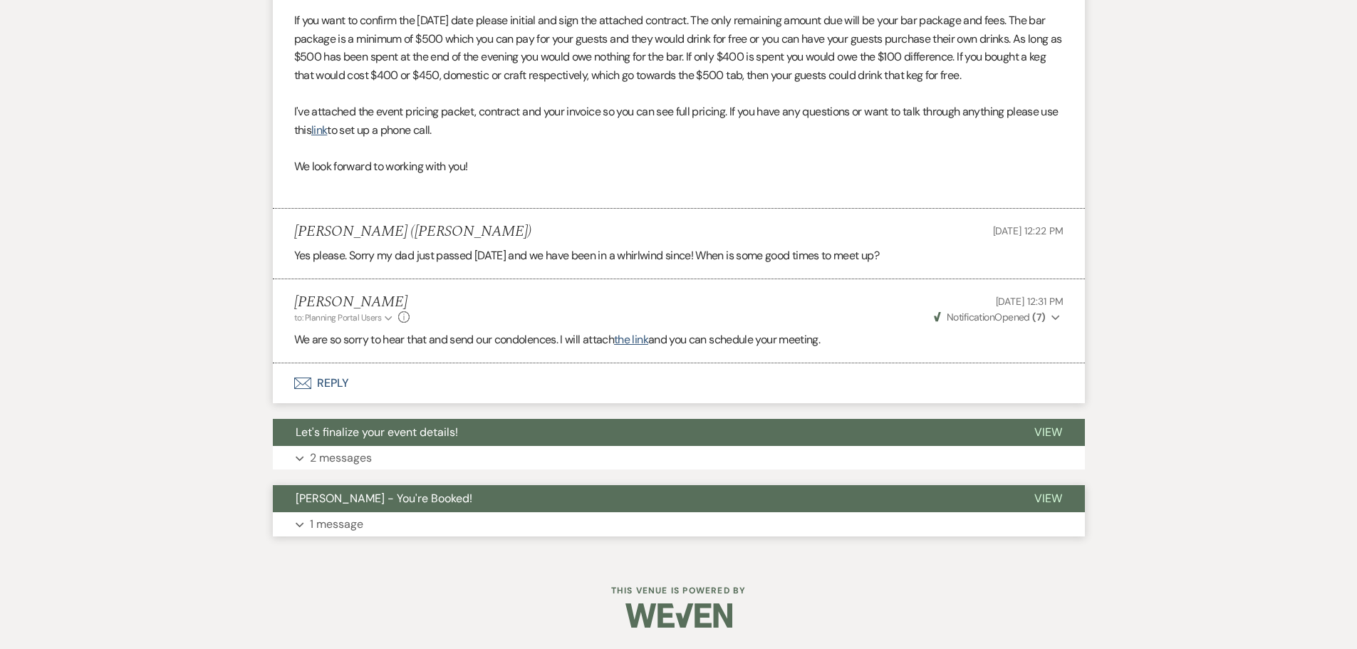
click at [402, 496] on span "[PERSON_NAME] - You're Booked!" at bounding box center [384, 498] width 177 height 15
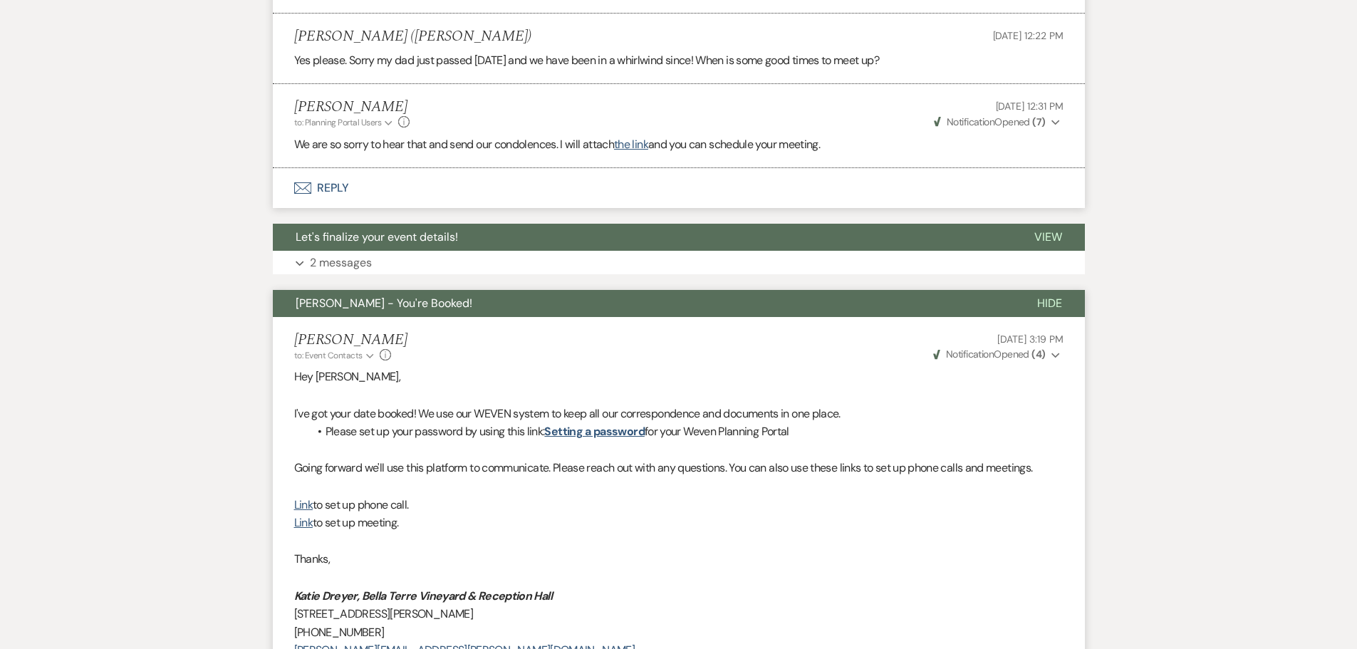
scroll to position [759, 0]
click at [391, 241] on span "Let's finalize your event details!" at bounding box center [377, 237] width 162 height 15
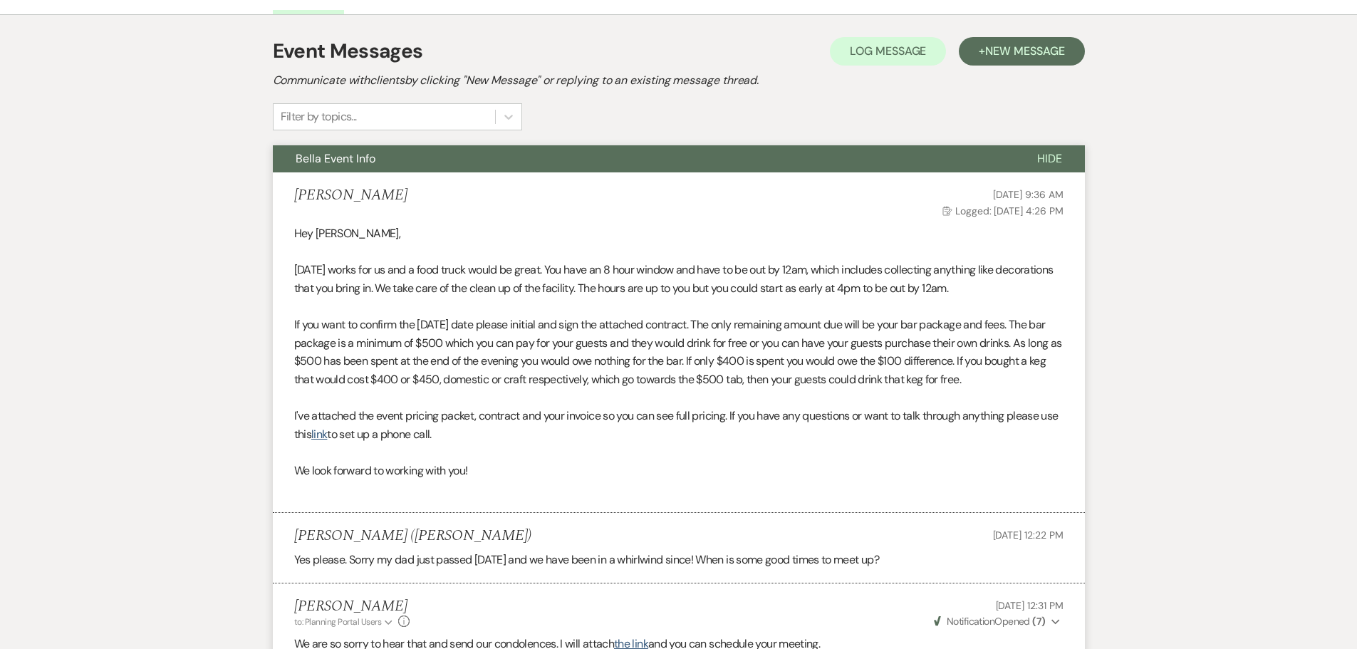
scroll to position [118, 0]
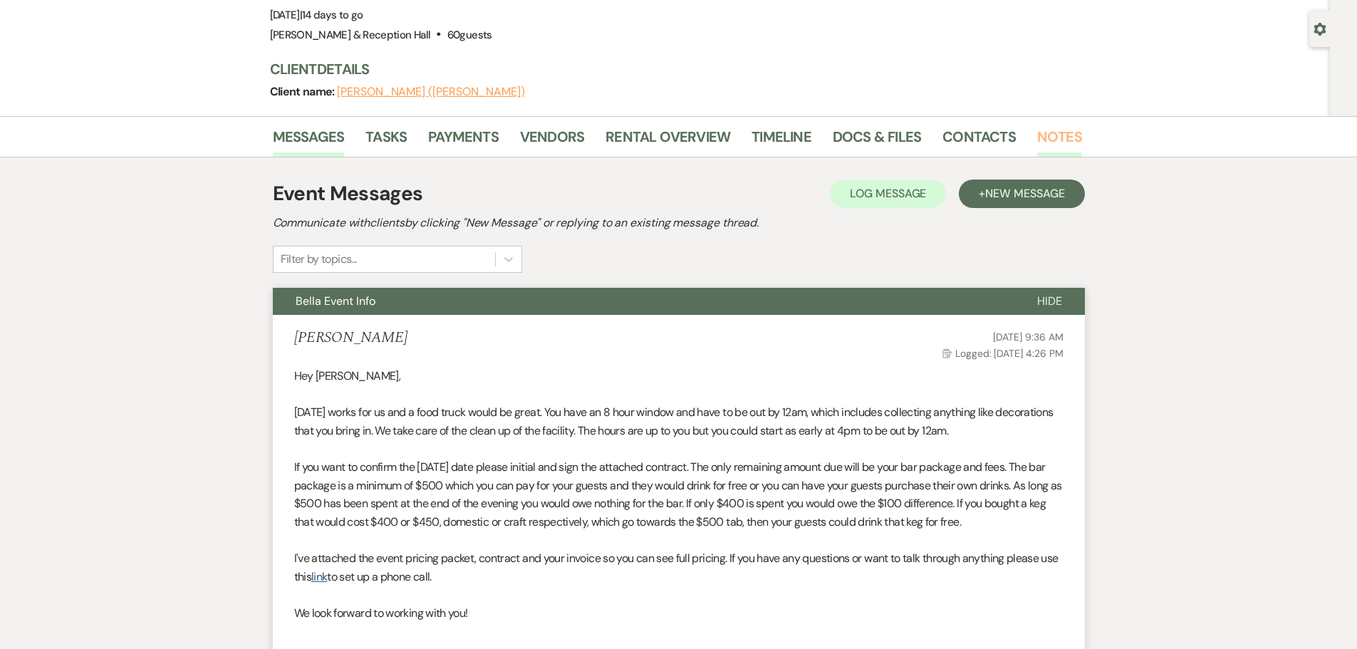
click at [1045, 142] on link "Notes" at bounding box center [1059, 140] width 45 height 31
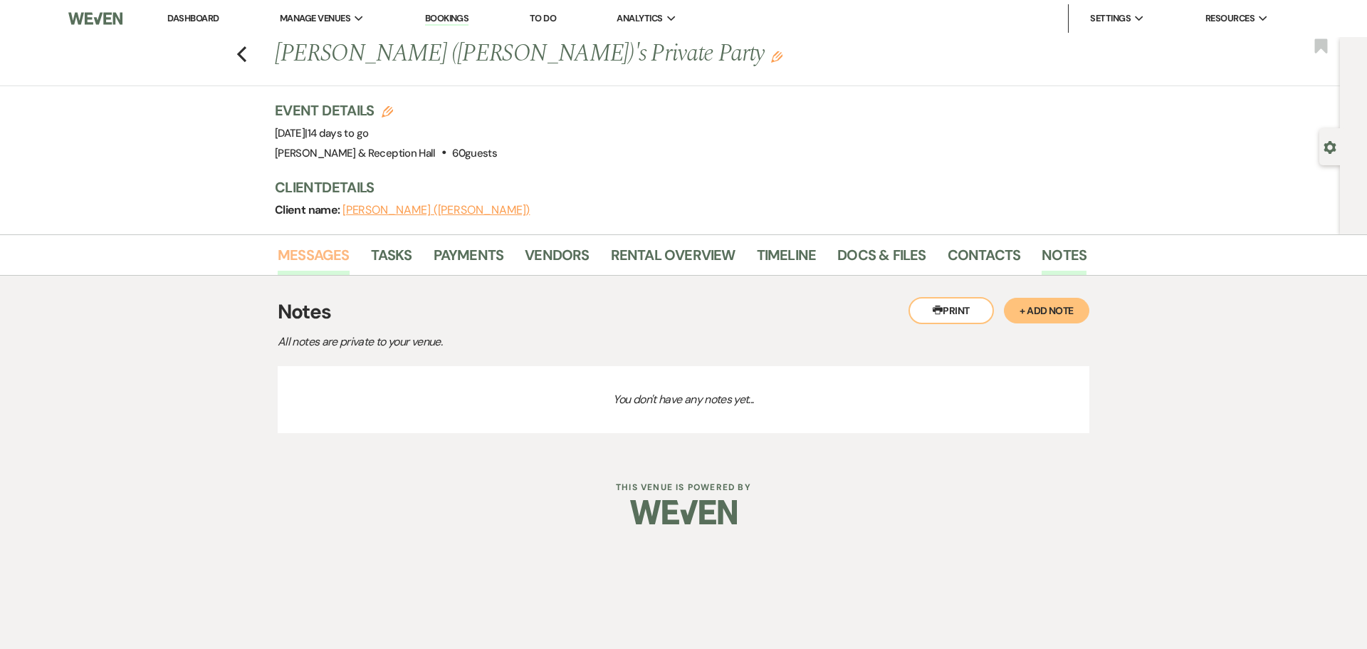
click at [308, 258] on link "Messages" at bounding box center [314, 259] width 72 height 31
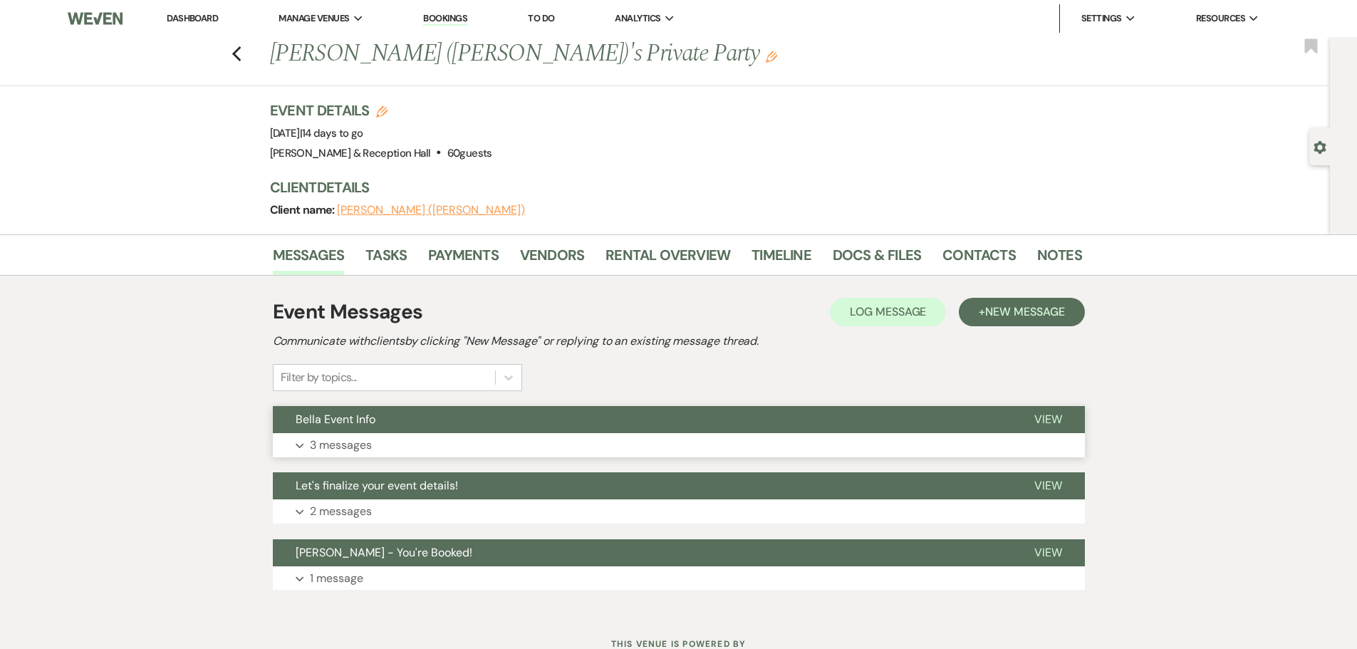
click at [329, 424] on span "Bella Event Info" at bounding box center [336, 419] width 80 height 15
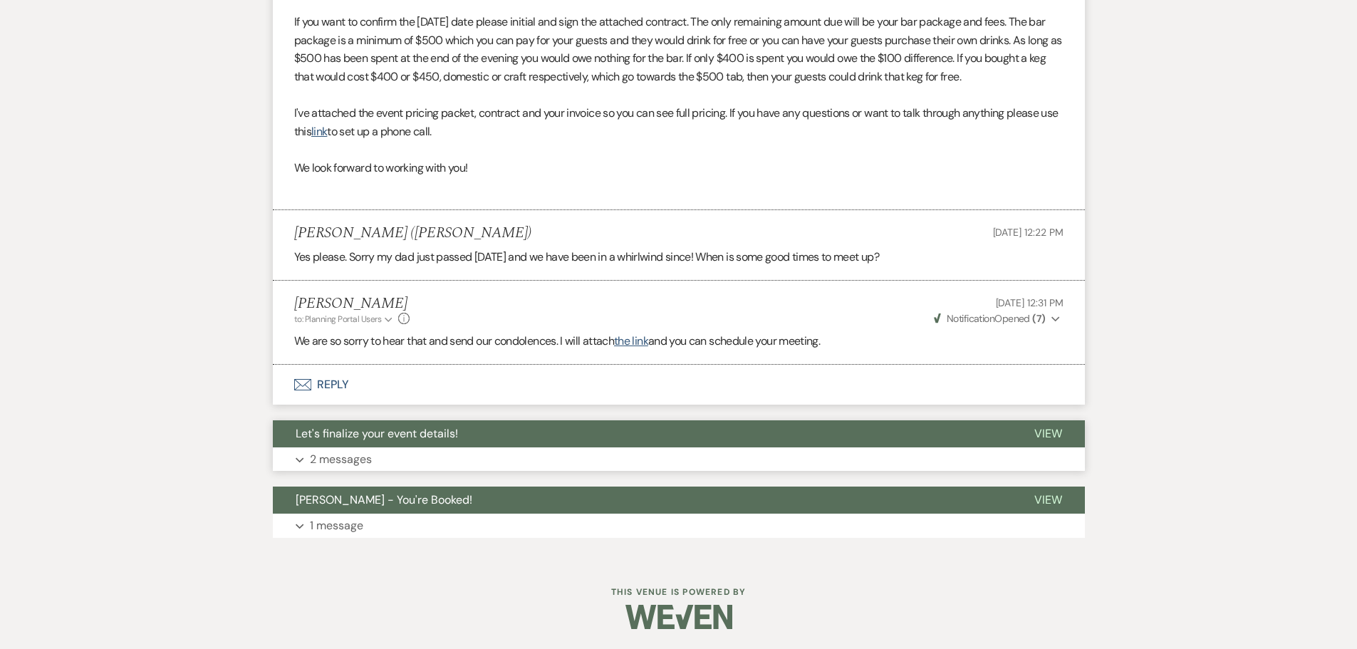
scroll to position [565, 0]
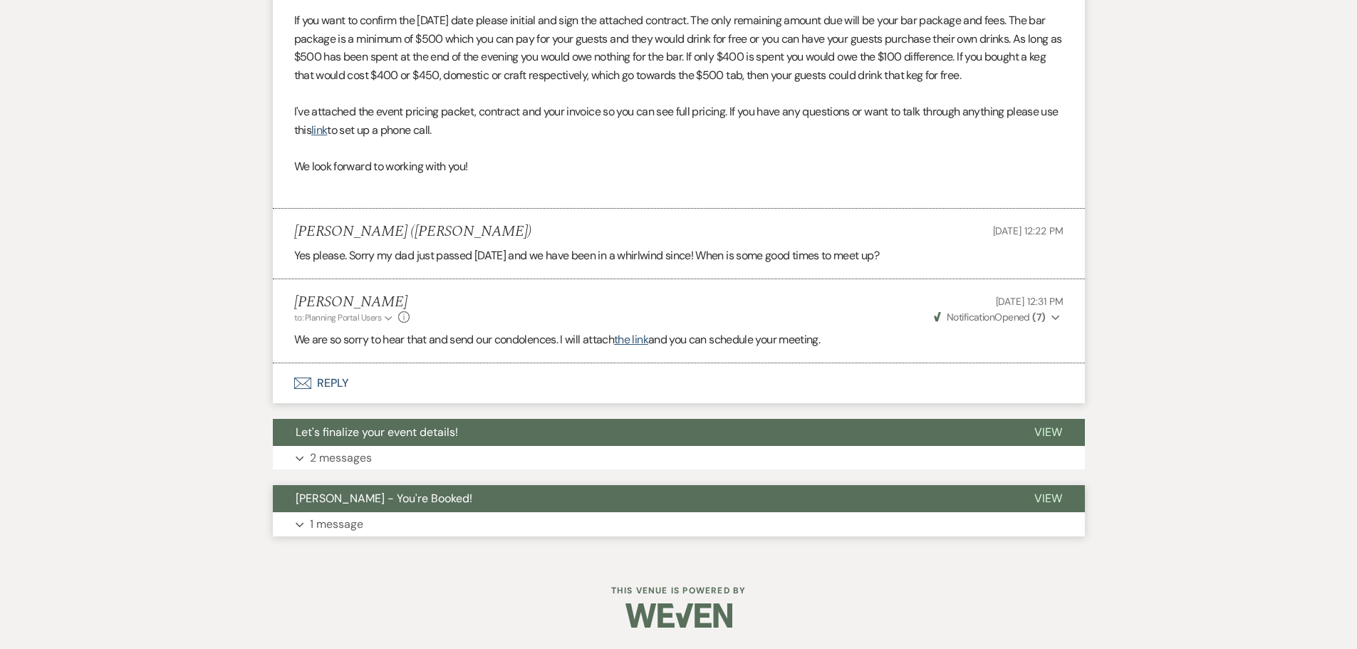
click at [369, 509] on button "[PERSON_NAME] - You're Booked!" at bounding box center [642, 498] width 738 height 27
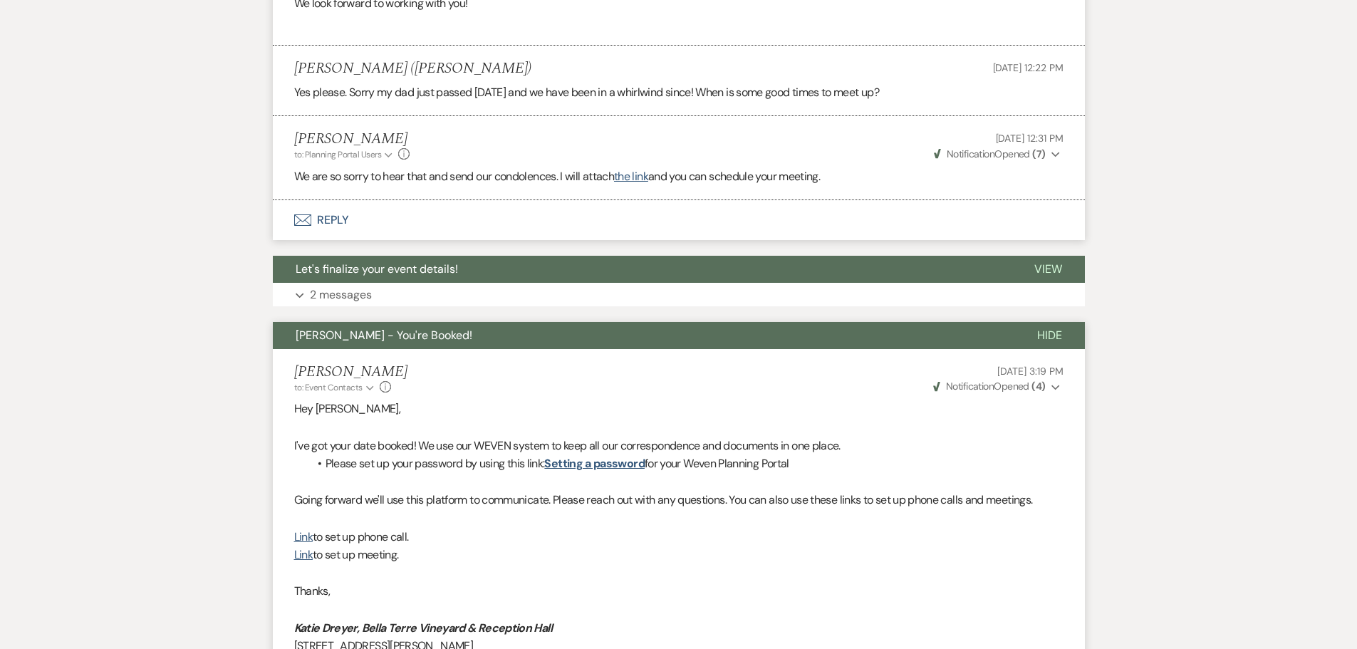
scroll to position [688, 0]
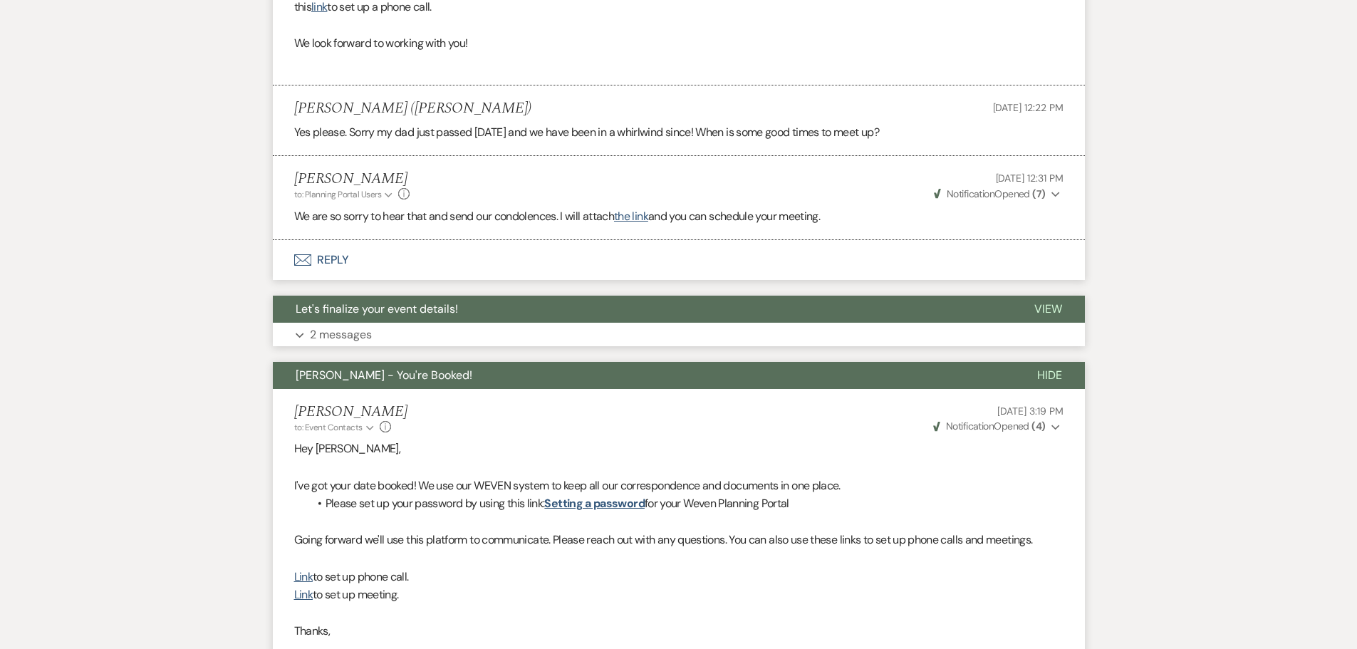
click at [348, 311] on span "Let's finalize your event details!" at bounding box center [377, 308] width 162 height 15
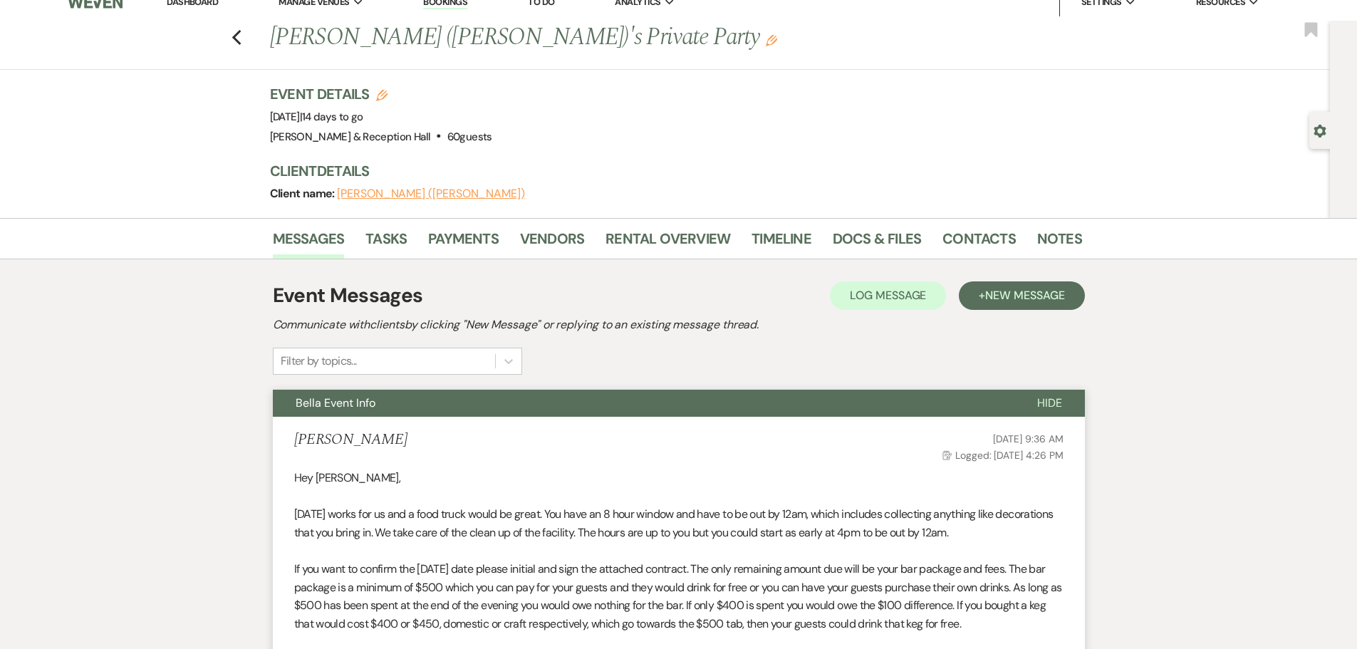
scroll to position [0, 0]
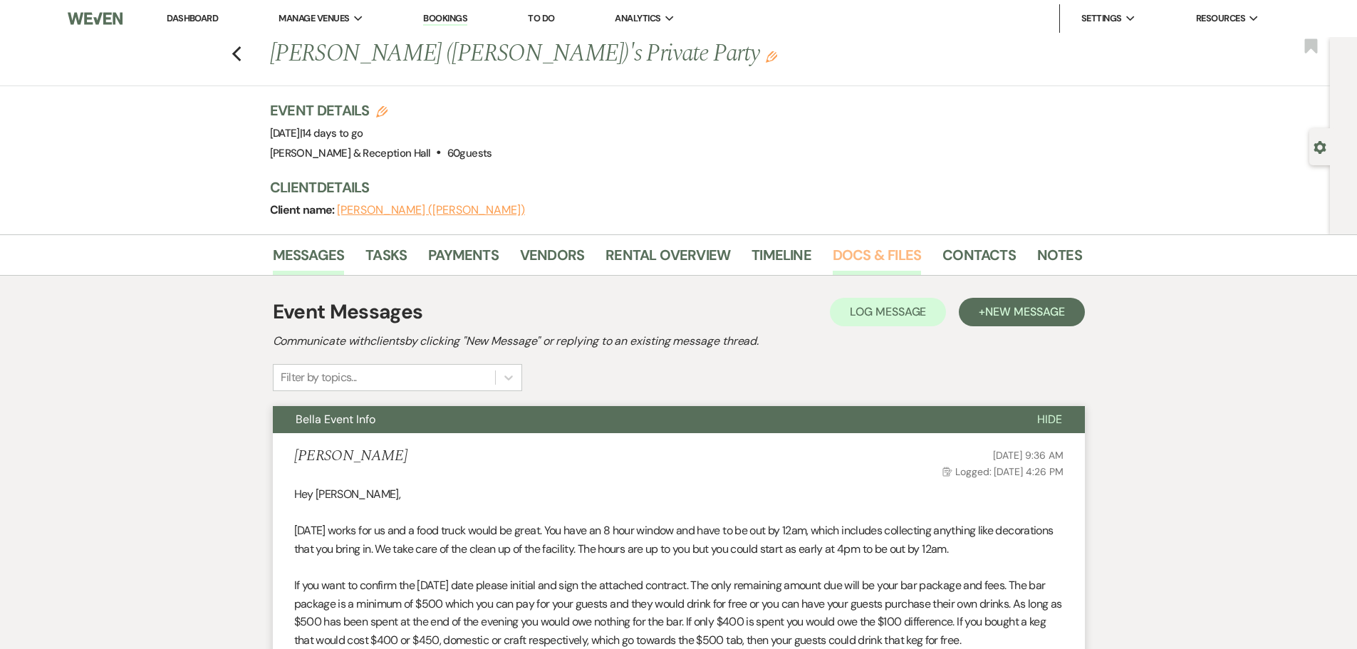
click at [877, 261] on link "Docs & Files" at bounding box center [876, 259] width 88 height 31
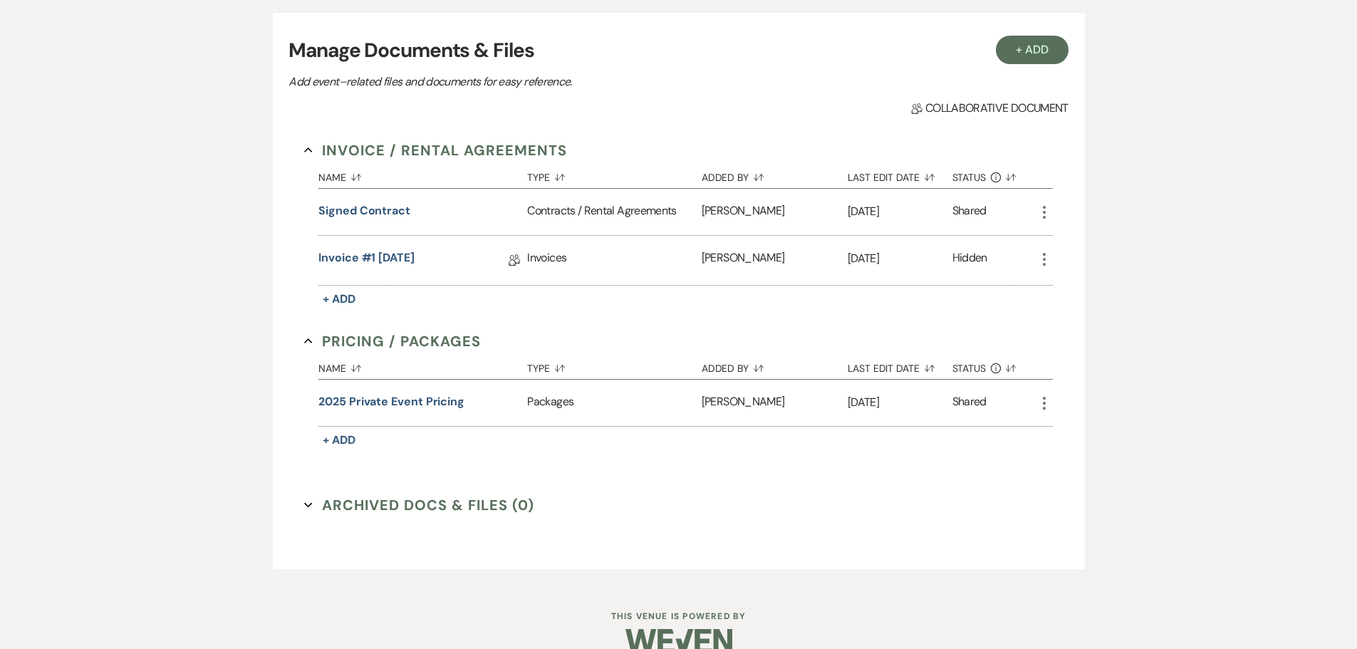
scroll to position [285, 0]
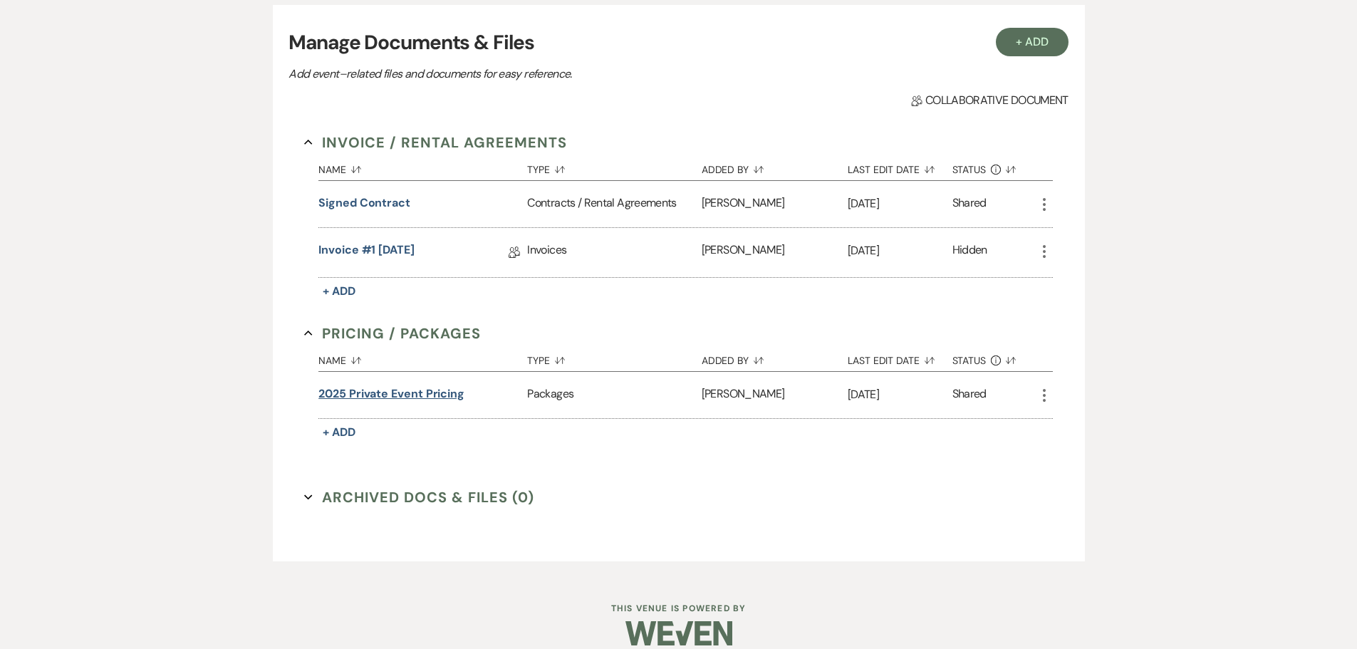
click at [418, 392] on button "2025 Private Event Pricing" at bounding box center [391, 393] width 146 height 17
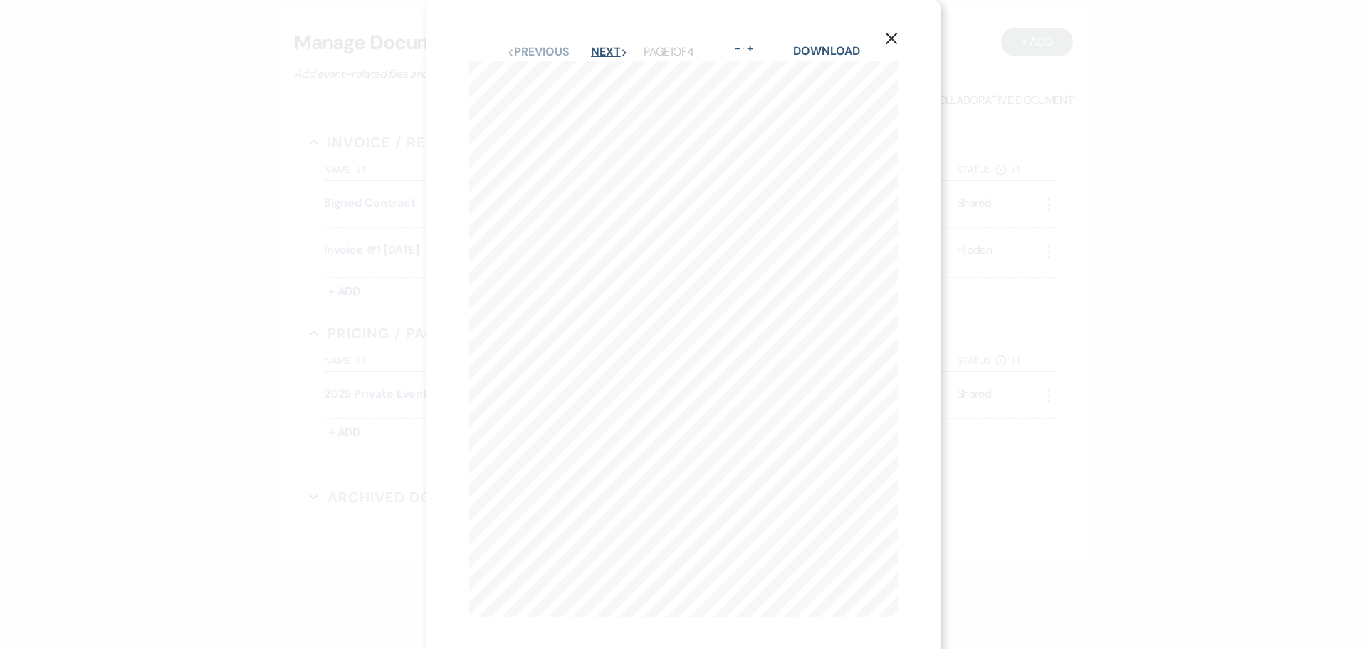
click at [612, 51] on button "Next Next" at bounding box center [609, 51] width 37 height 11
click at [535, 49] on button "Previous Previous" at bounding box center [537, 51] width 62 height 11
click at [598, 56] on button "Next Next" at bounding box center [609, 51] width 37 height 11
click at [600, 50] on button "Next Next" at bounding box center [608, 51] width 37 height 11
click at [595, 50] on button "Next Next" at bounding box center [608, 51] width 37 height 11
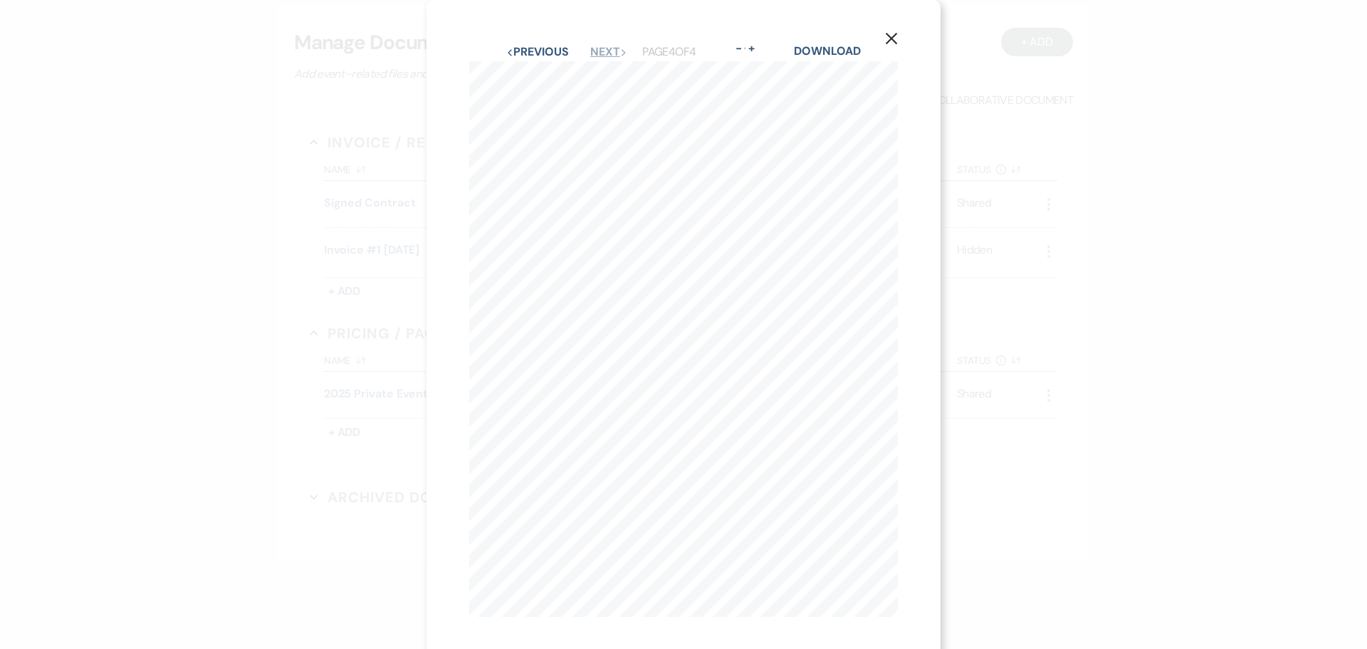
click at [602, 50] on button "Next Next" at bounding box center [608, 51] width 37 height 11
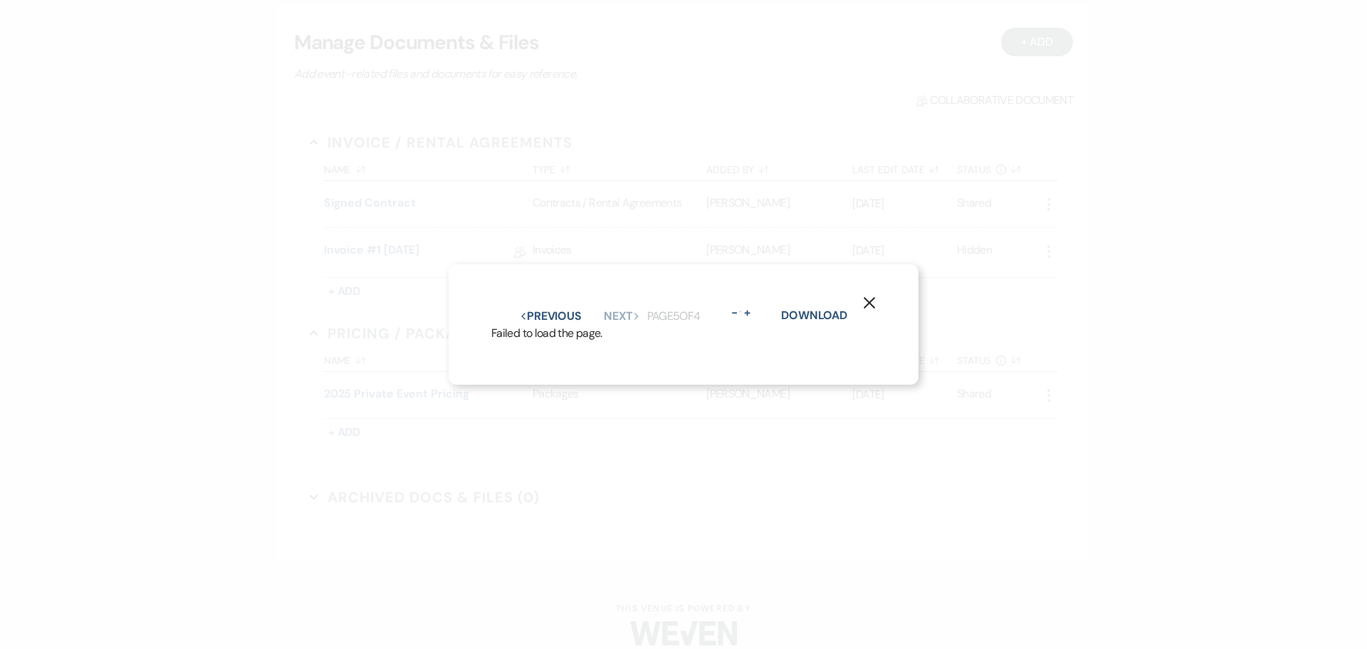
click at [862, 296] on button "X" at bounding box center [869, 302] width 21 height 25
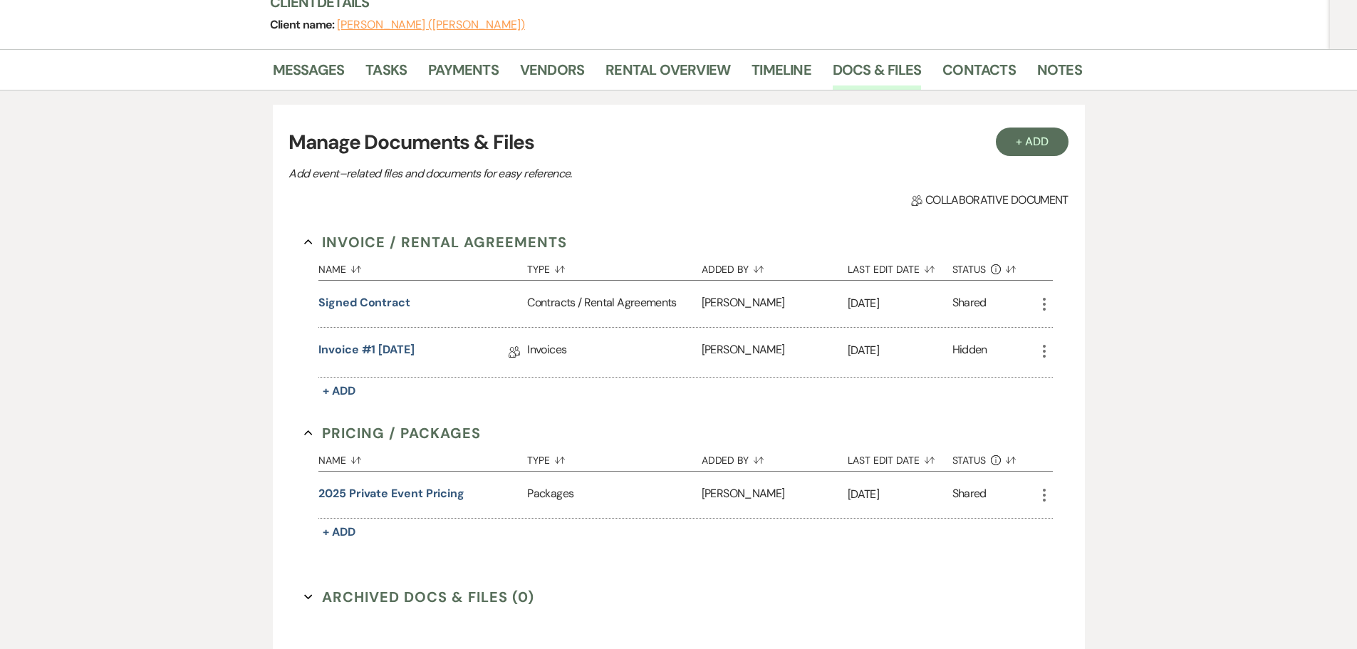
scroll to position [0, 0]
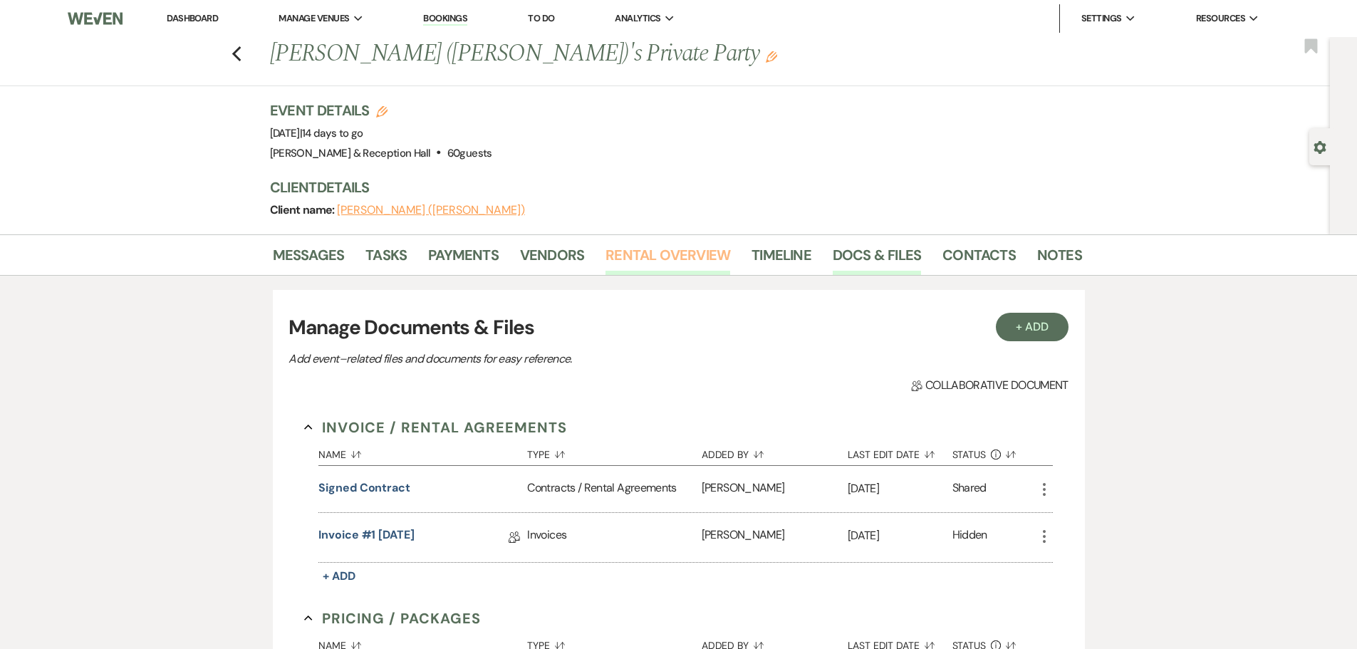
drag, startPoint x: 657, startPoint y: 255, endPoint x: 650, endPoint y: 265, distance: 11.9
click at [657, 255] on link "Rental Overview" at bounding box center [667, 259] width 125 height 31
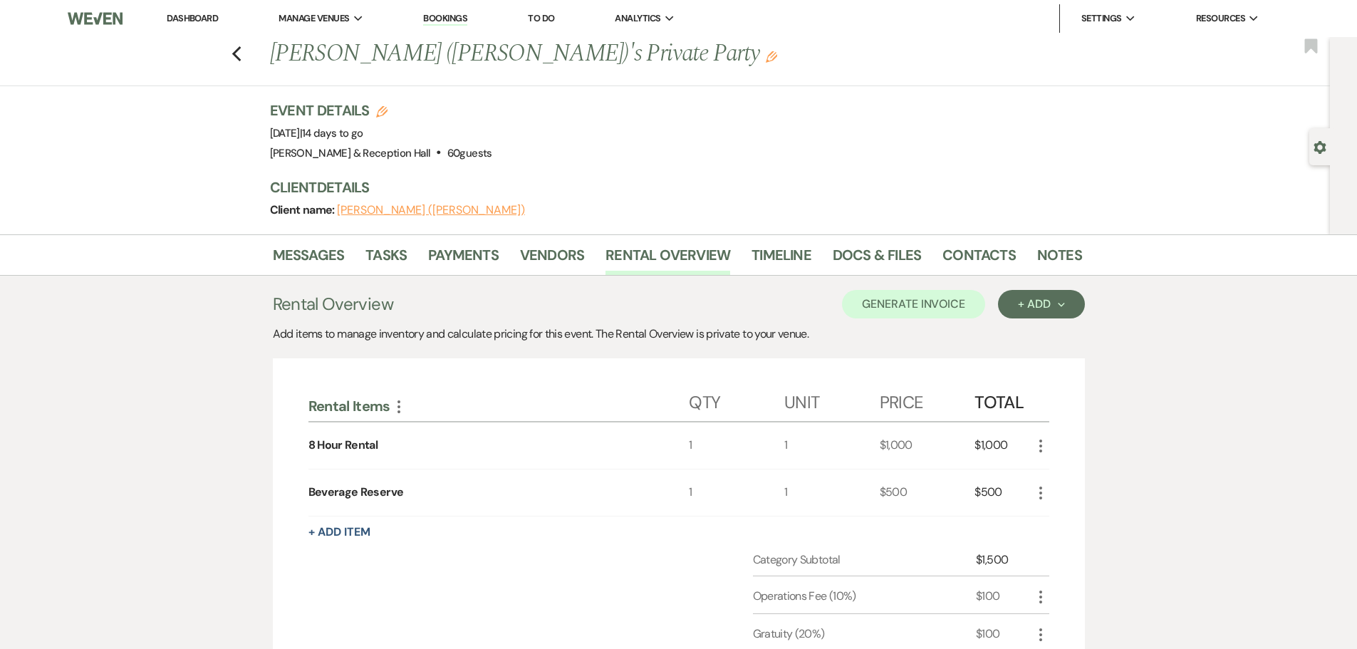
click at [407, 207] on button "[PERSON_NAME] ([PERSON_NAME])" at bounding box center [431, 209] width 188 height 11
select select "1"
select select "email"
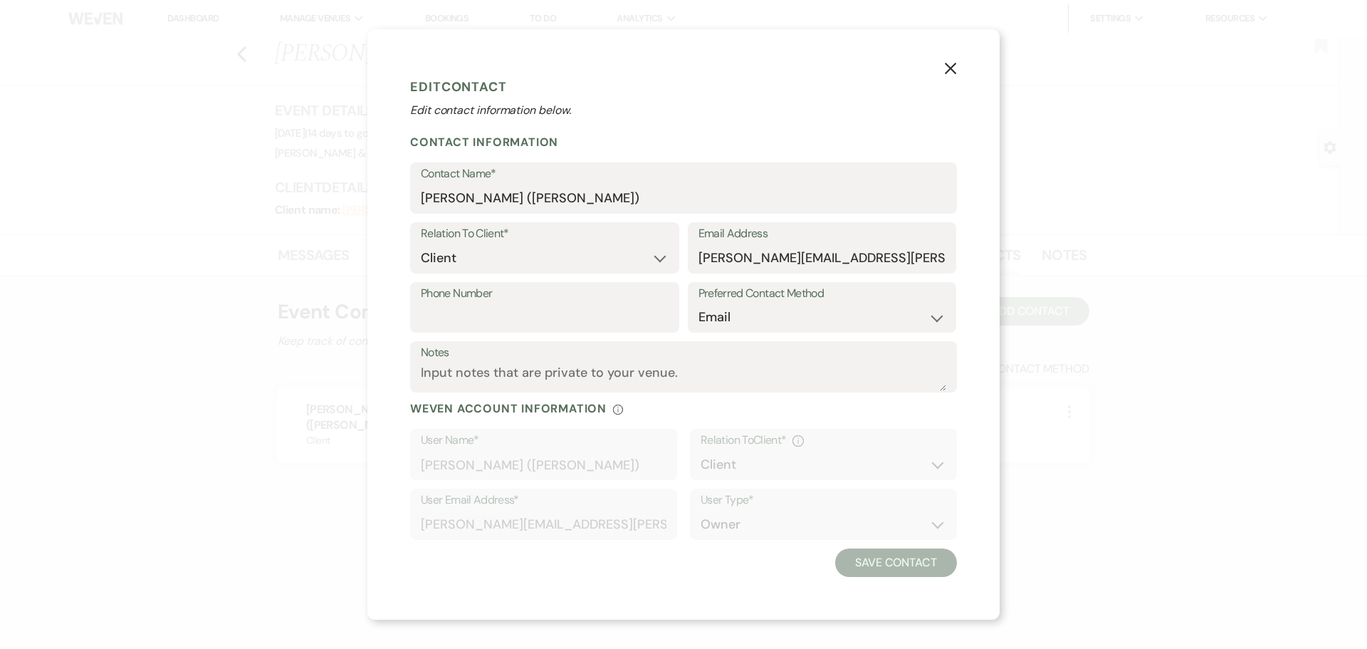
drag, startPoint x: 958, startPoint y: 63, endPoint x: 1003, endPoint y: 115, distance: 68.6
click at [958, 65] on button "X" at bounding box center [950, 67] width 21 height 25
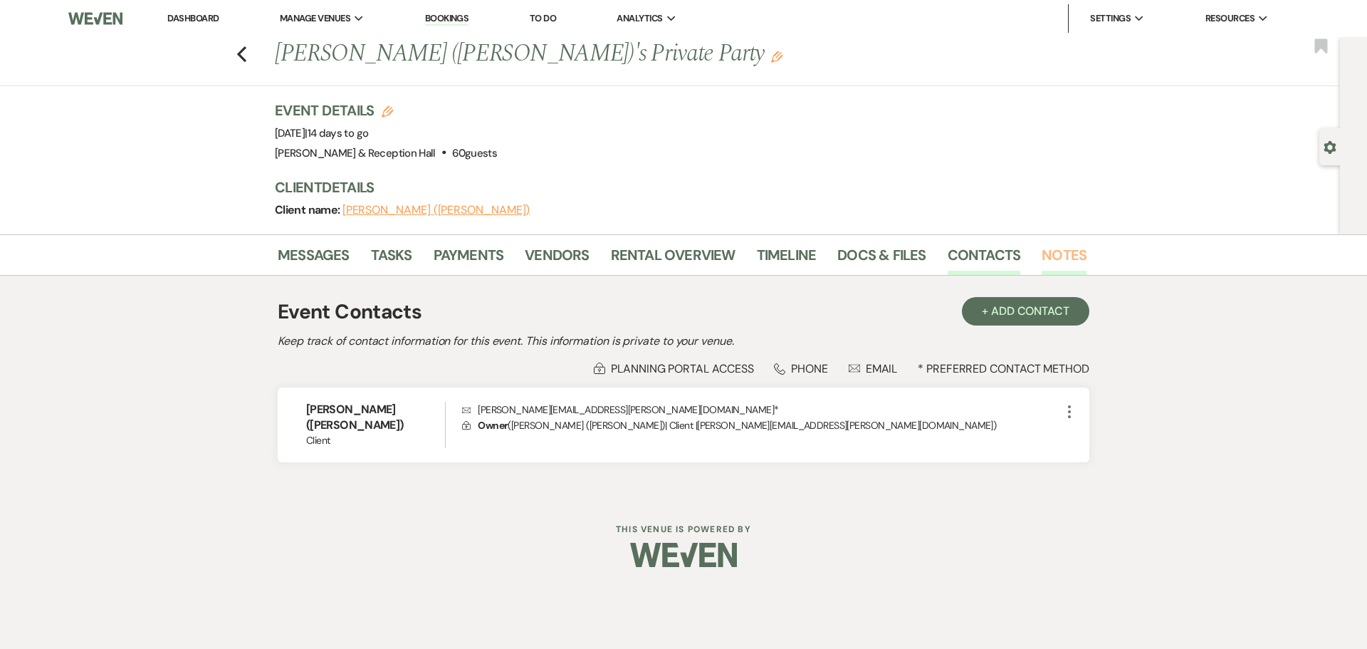
click at [1057, 260] on link "Notes" at bounding box center [1064, 259] width 45 height 31
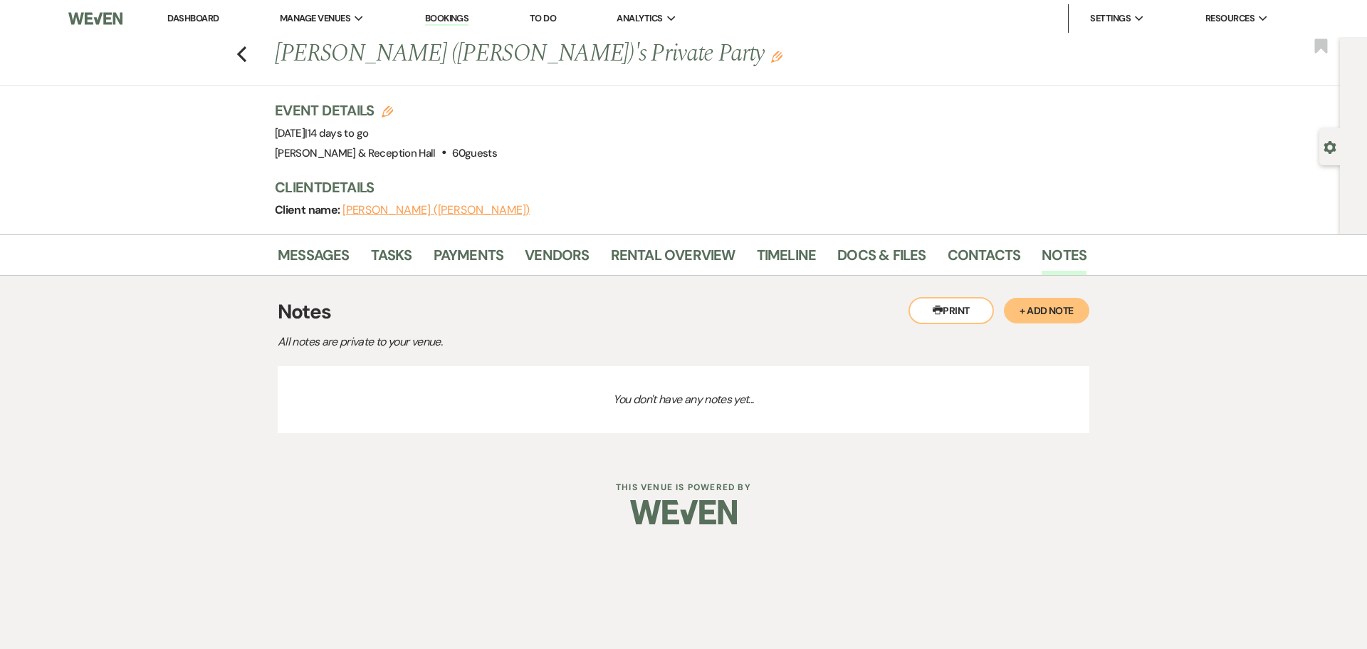
click at [1048, 315] on button "+ Add Note" at bounding box center [1046, 311] width 85 height 26
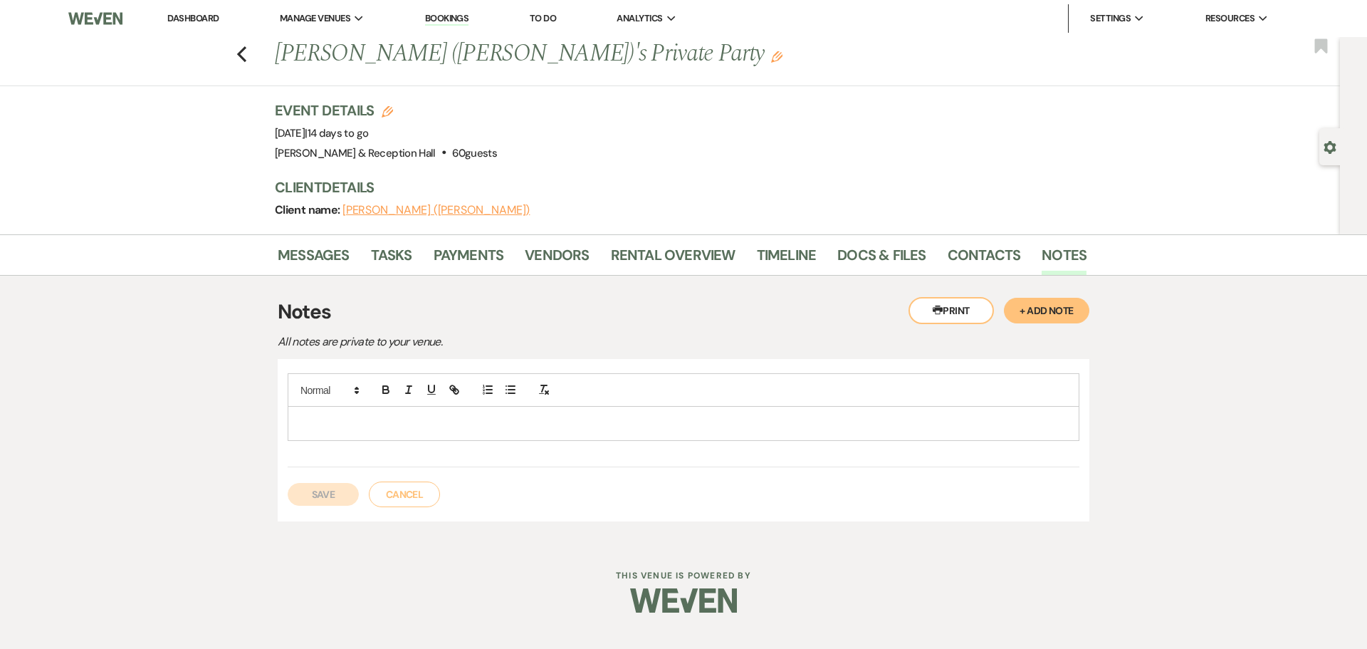
click at [470, 426] on p at bounding box center [683, 423] width 769 height 16
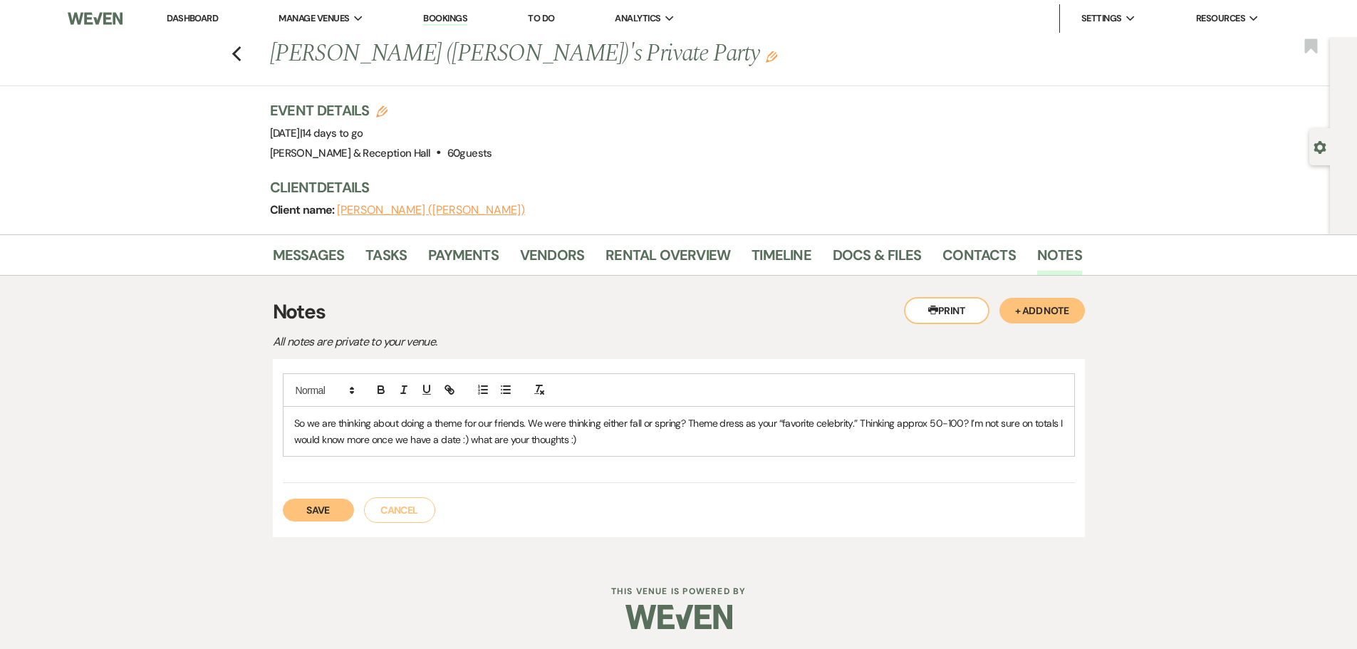
click at [308, 511] on button "Save" at bounding box center [318, 509] width 71 height 23
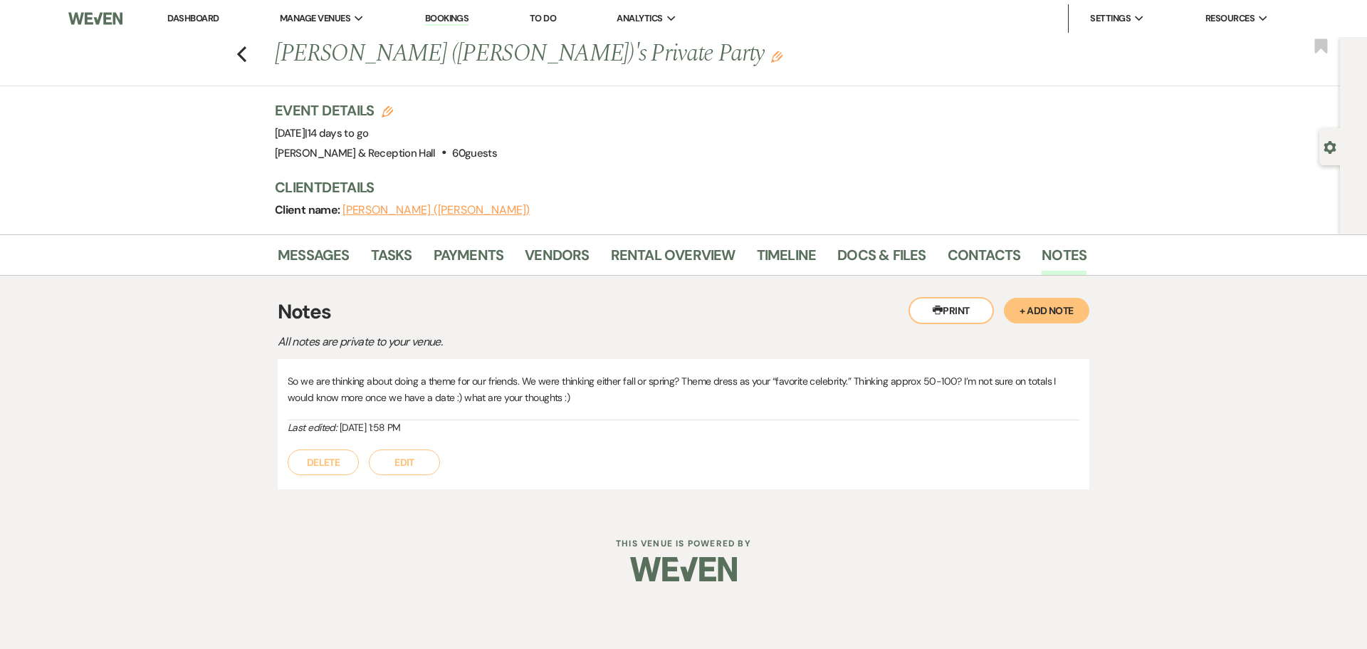
click at [660, 345] on p "All notes are private to your venue." at bounding box center [527, 342] width 498 height 19
click at [664, 160] on div "Event Details Edit Event Date: [DATE] | 14 days to go Venue: [PERSON_NAME][GEOG…" at bounding box center [674, 131] width 798 height 63
click at [305, 260] on link "Messages" at bounding box center [314, 259] width 72 height 31
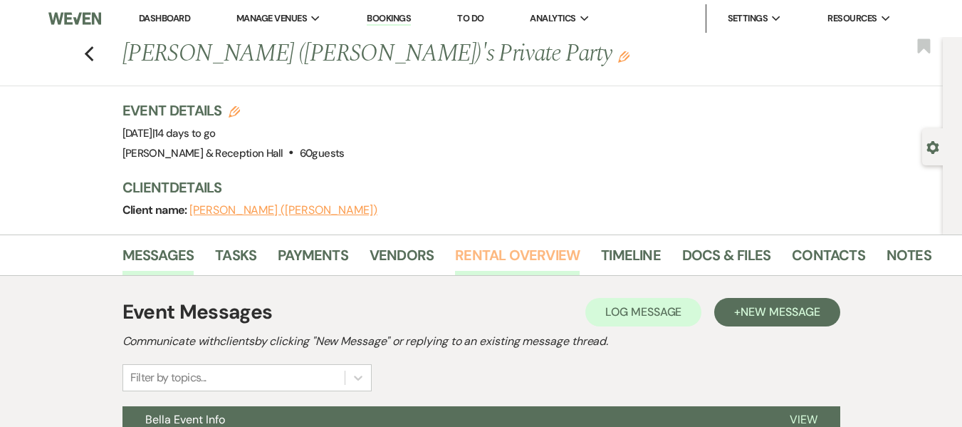
click at [491, 274] on link "Rental Overview" at bounding box center [517, 259] width 125 height 31
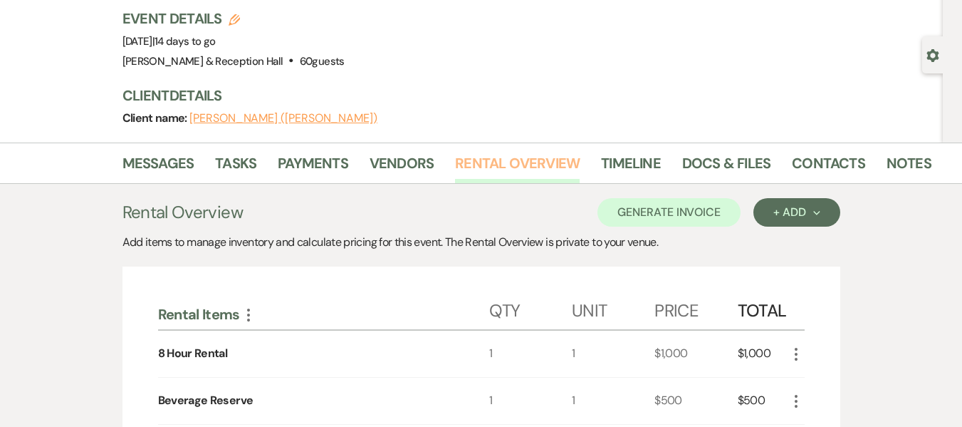
scroll to position [88, 0]
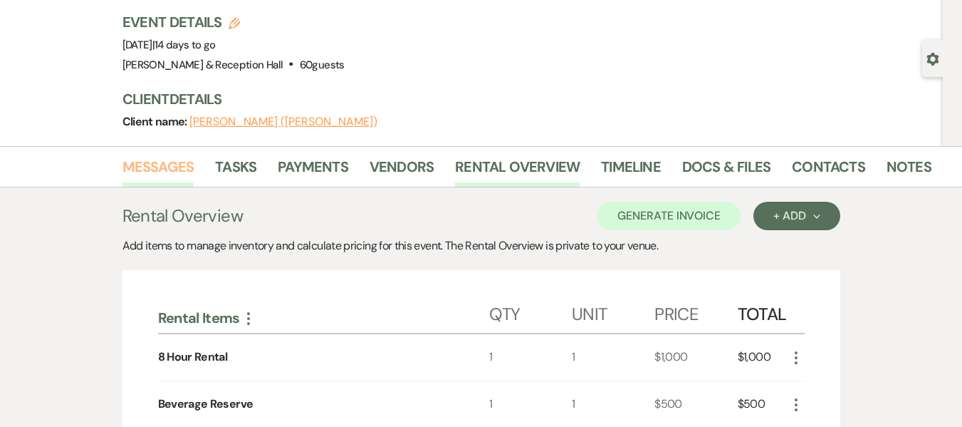
click at [145, 172] on link "Messages" at bounding box center [158, 170] width 72 height 31
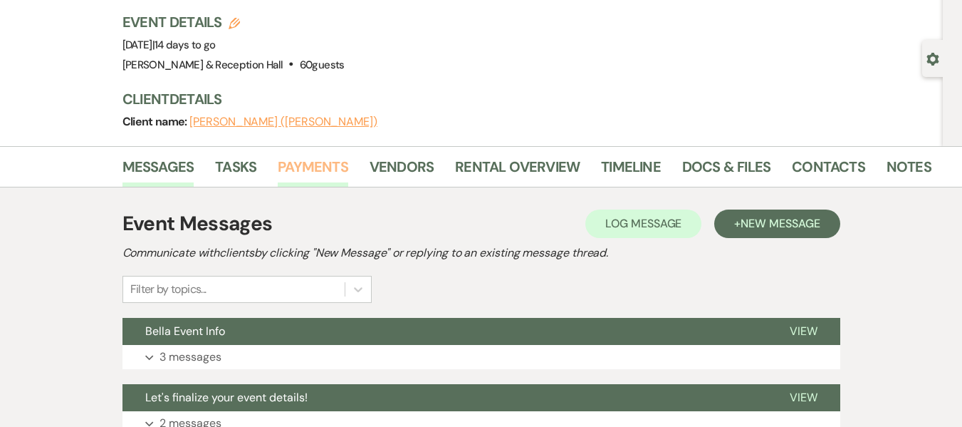
click at [299, 167] on link "Payments" at bounding box center [313, 170] width 70 height 31
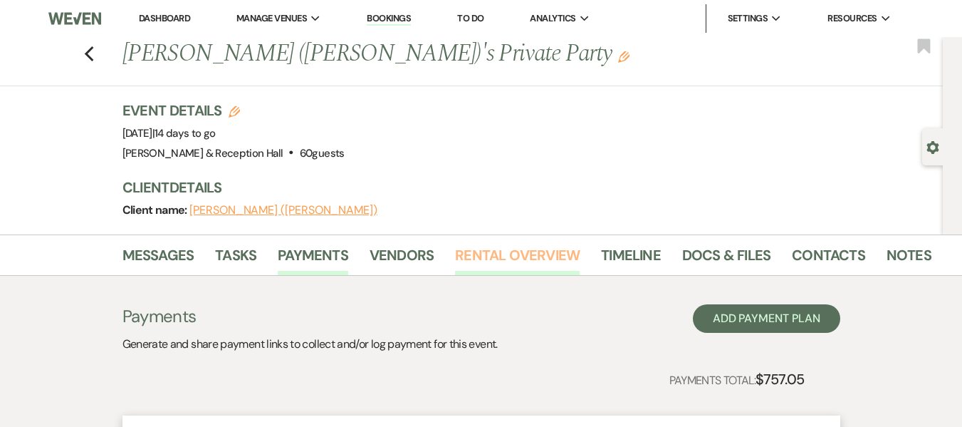
click at [513, 263] on link "Rental Overview" at bounding box center [517, 259] width 125 height 31
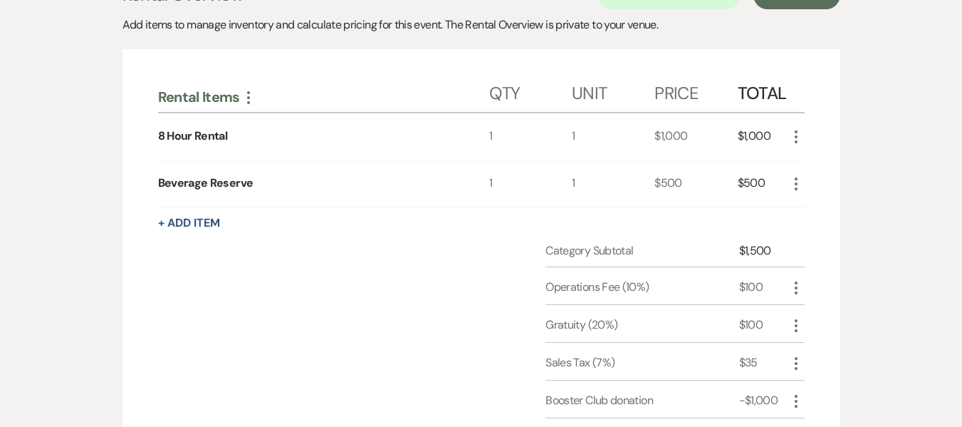
scroll to position [315, 0]
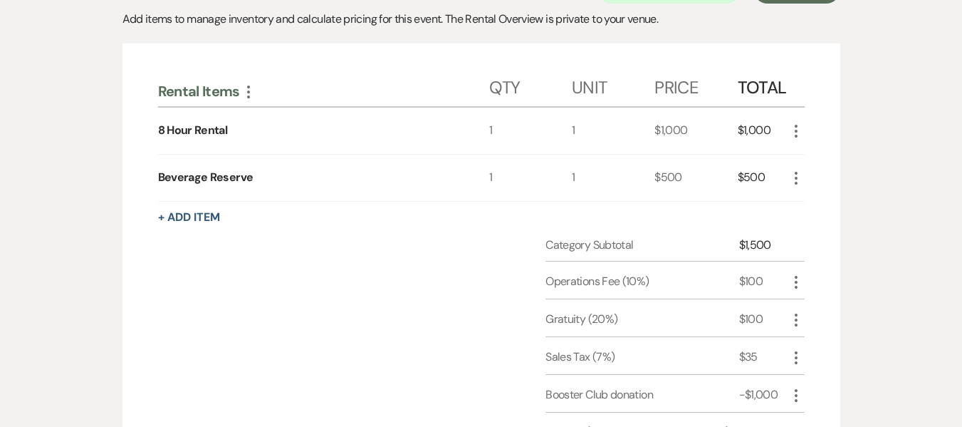
click at [798, 177] on icon "More" at bounding box center [796, 177] width 17 height 17
click at [813, 203] on button "Pencil Edit" at bounding box center [825, 205] width 74 height 23
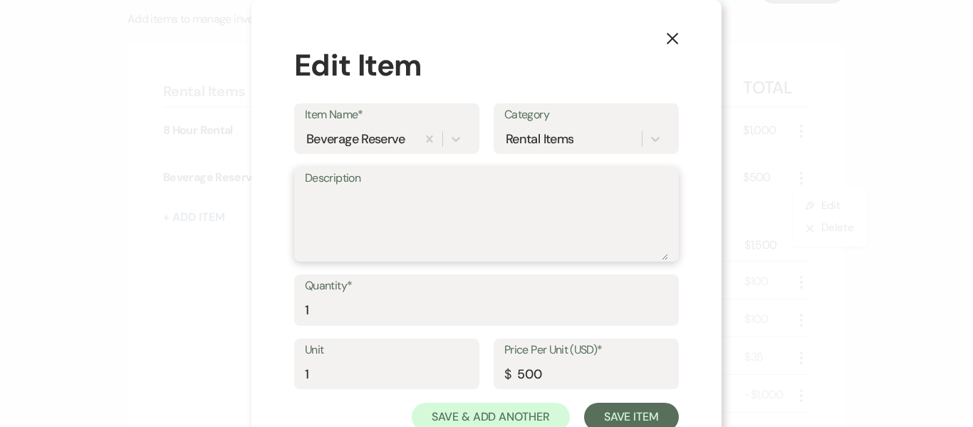
click at [362, 190] on textarea "Description" at bounding box center [486, 224] width 363 height 71
type textarea "M"
type textarea "X"
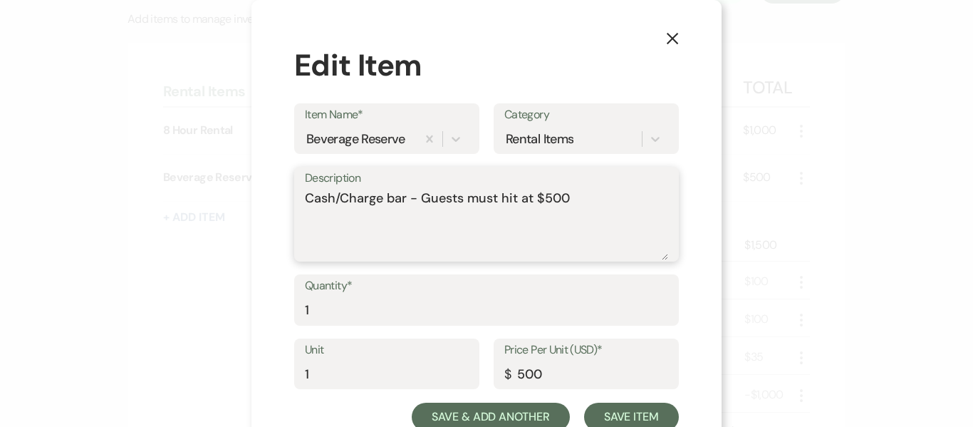
type textarea "Cash/Charge bar - Guests must hit at $500"
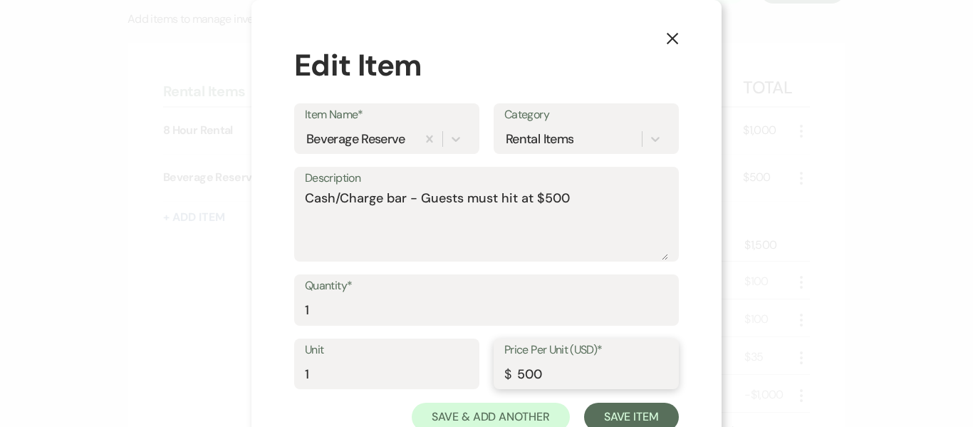
click at [547, 372] on input "500" at bounding box center [586, 374] width 164 height 28
type input "5"
type input "0"
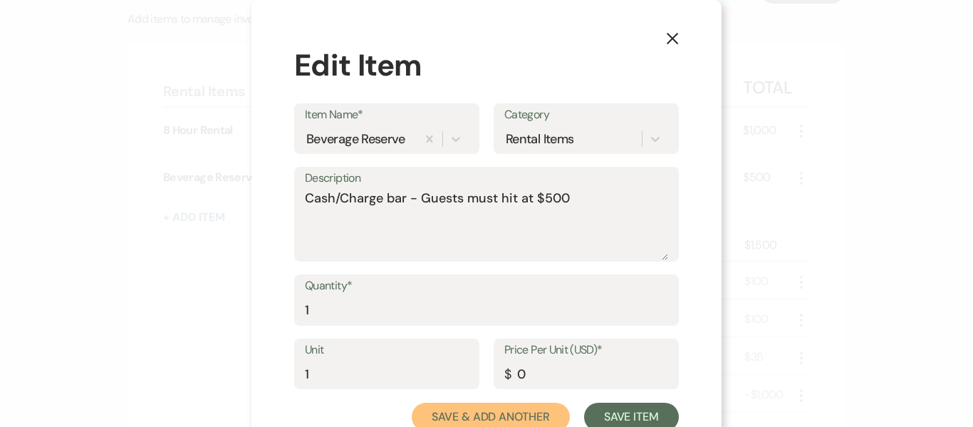
click at [503, 414] on button "Save & Add Another" at bounding box center [491, 416] width 158 height 28
type input "500"
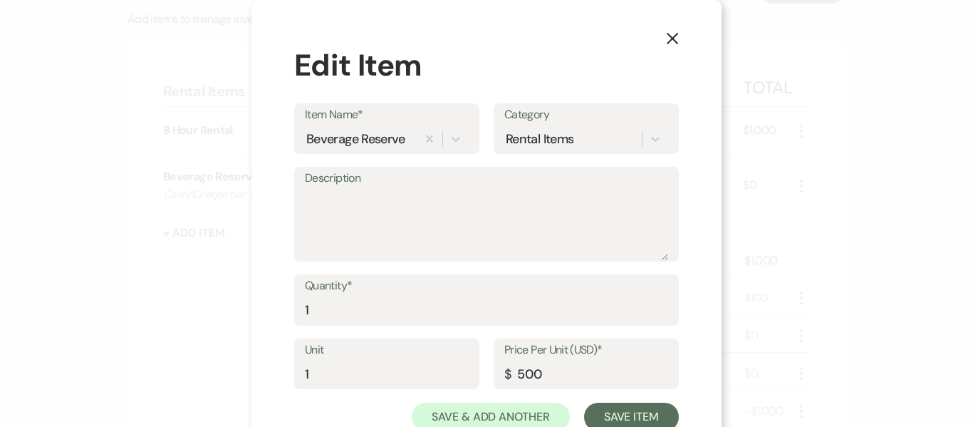
click at [676, 31] on button "X" at bounding box center [672, 38] width 21 height 25
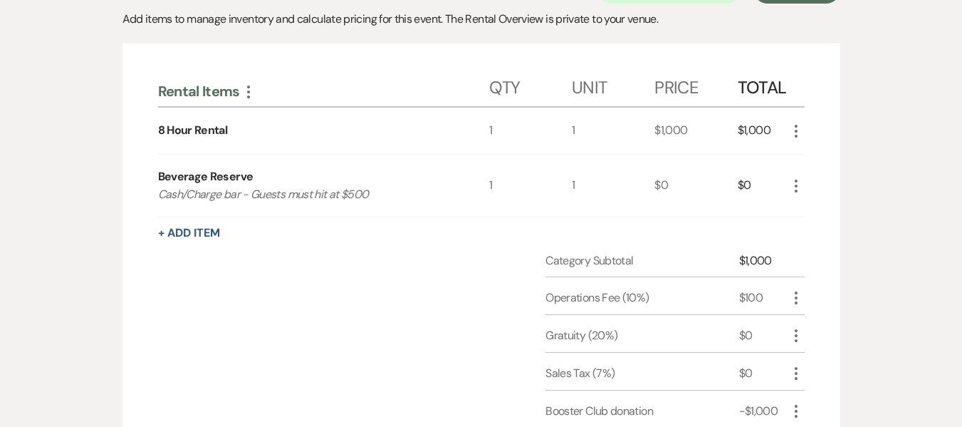
click at [798, 335] on icon "More" at bounding box center [796, 335] width 17 height 17
click at [831, 388] on button "[PERSON_NAME]" at bounding box center [826, 386] width 77 height 23
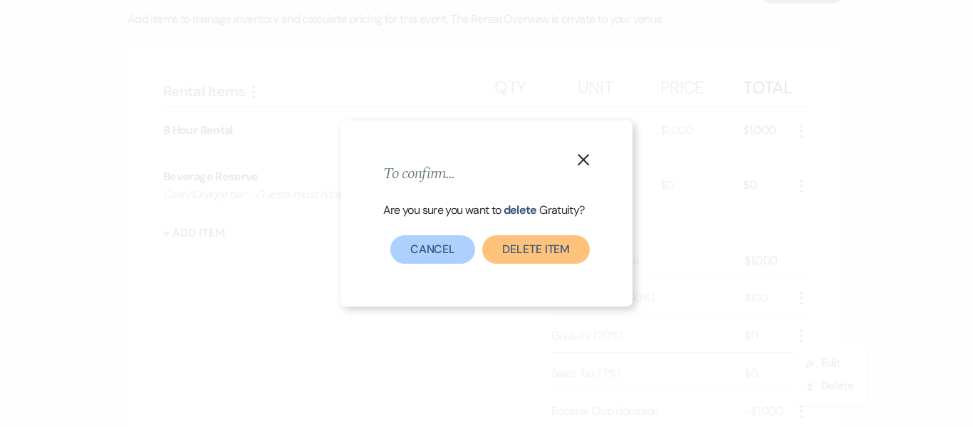
click at [553, 254] on button "Delete item" at bounding box center [536, 249] width 108 height 28
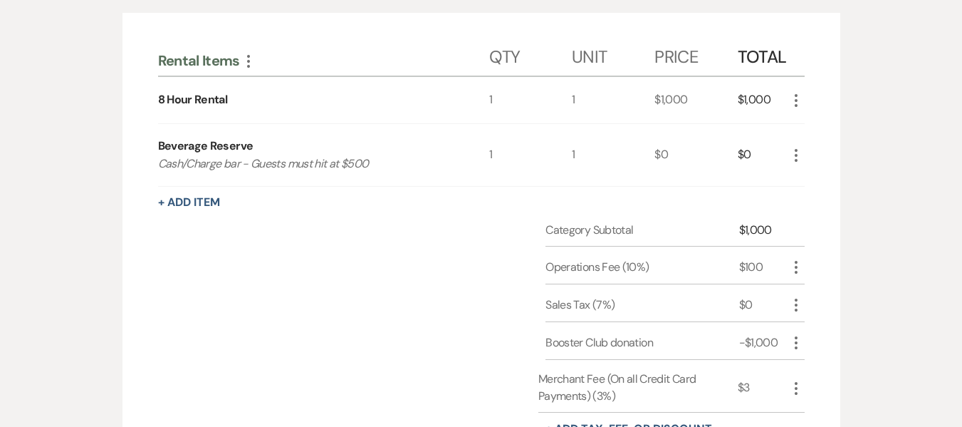
scroll to position [343, 0]
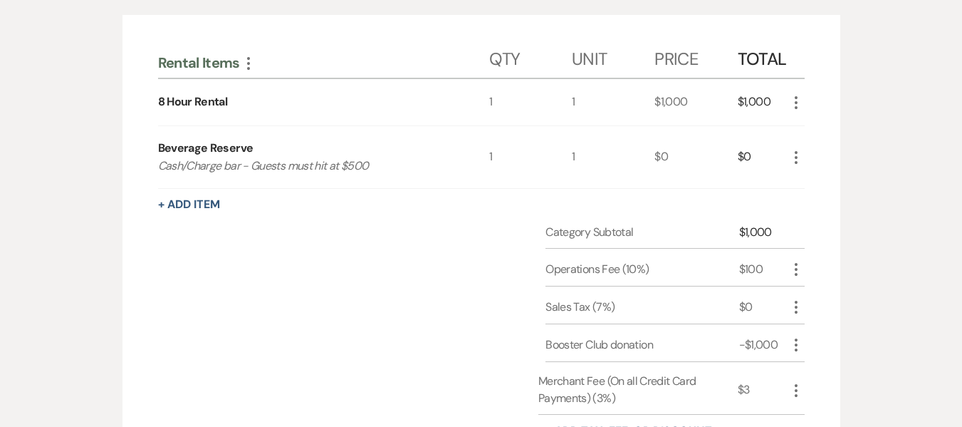
click at [797, 389] on icon "More" at bounding box center [796, 390] width 17 height 17
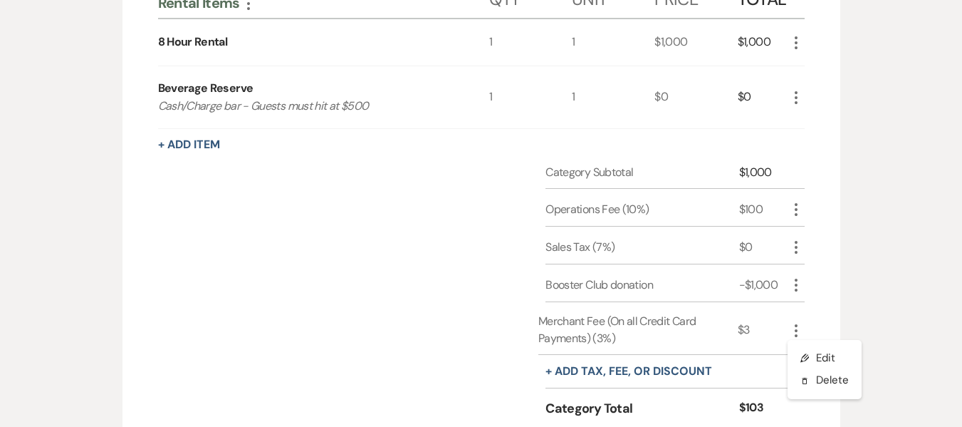
scroll to position [414, 0]
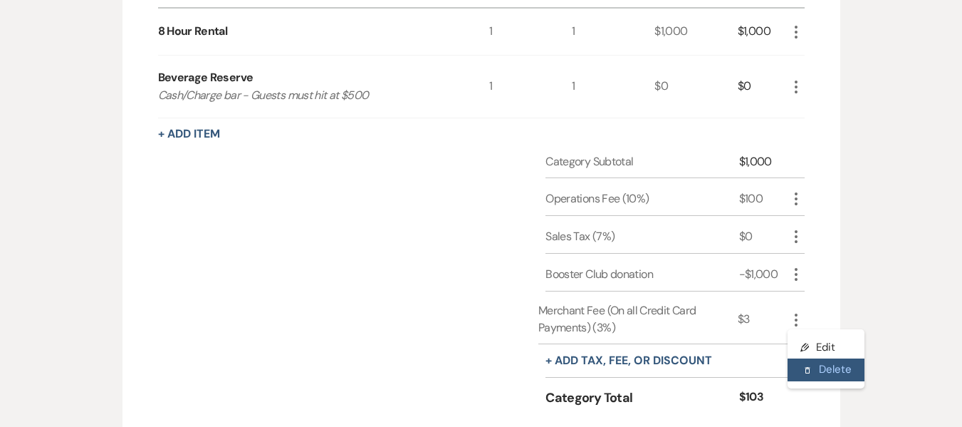
click at [830, 370] on button "[PERSON_NAME]" at bounding box center [826, 369] width 77 height 23
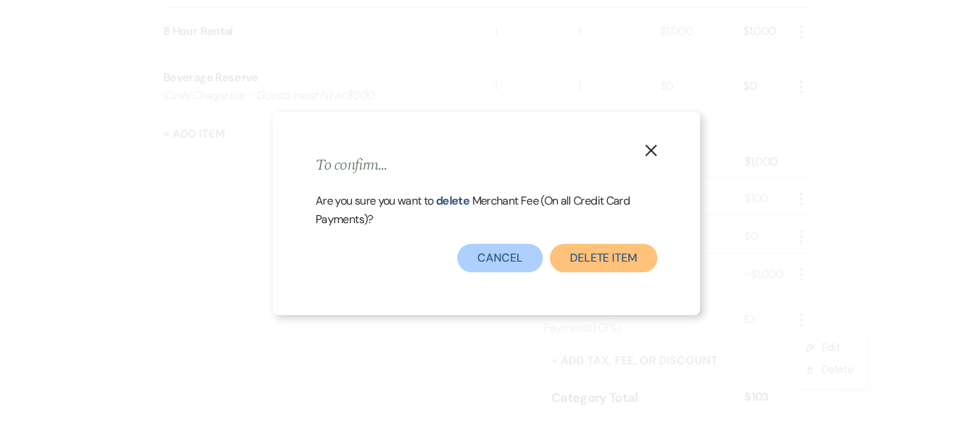
click at [632, 256] on button "Delete item" at bounding box center [604, 258] width 108 height 28
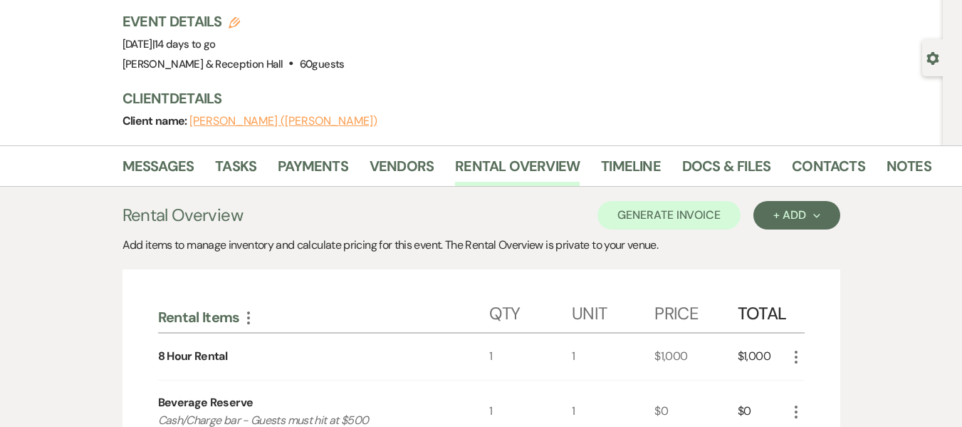
scroll to position [85, 0]
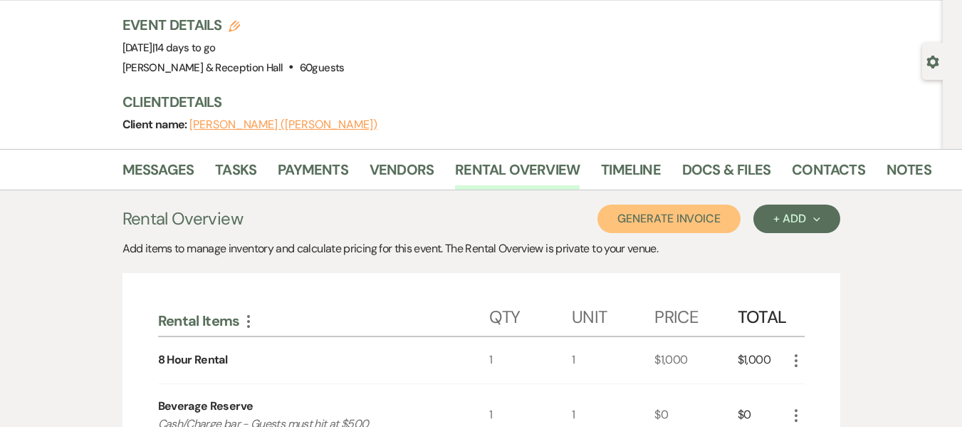
click at [684, 221] on button "Generate Invoice" at bounding box center [668, 218] width 143 height 28
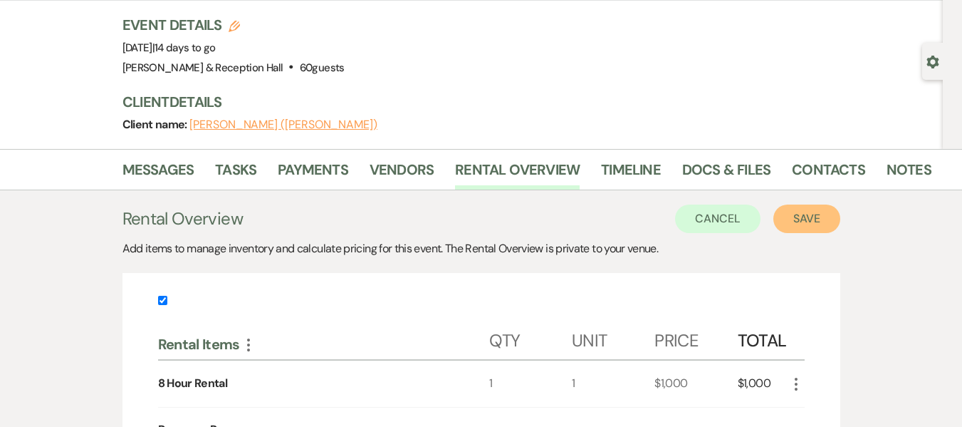
click at [802, 219] on button "Save" at bounding box center [806, 218] width 67 height 28
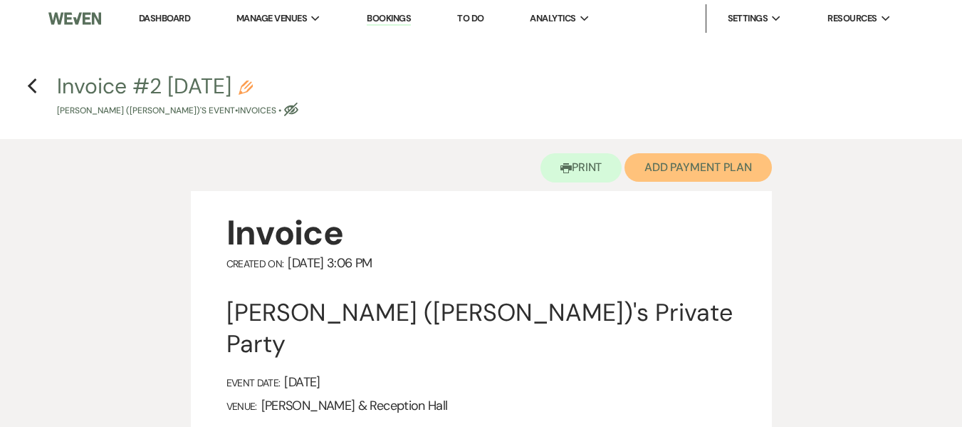
click at [699, 160] on button "Add Payment Plan" at bounding box center [698, 167] width 147 height 28
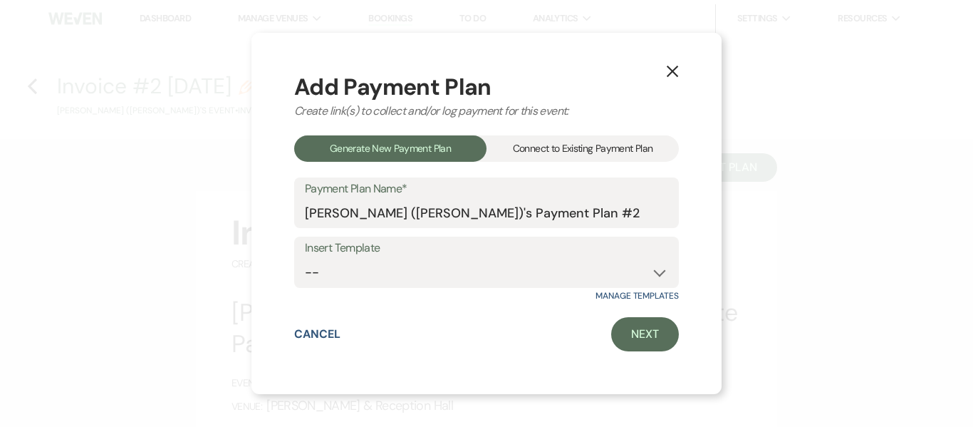
click at [565, 146] on div "Connect to Existing Payment Plan" at bounding box center [582, 148] width 192 height 26
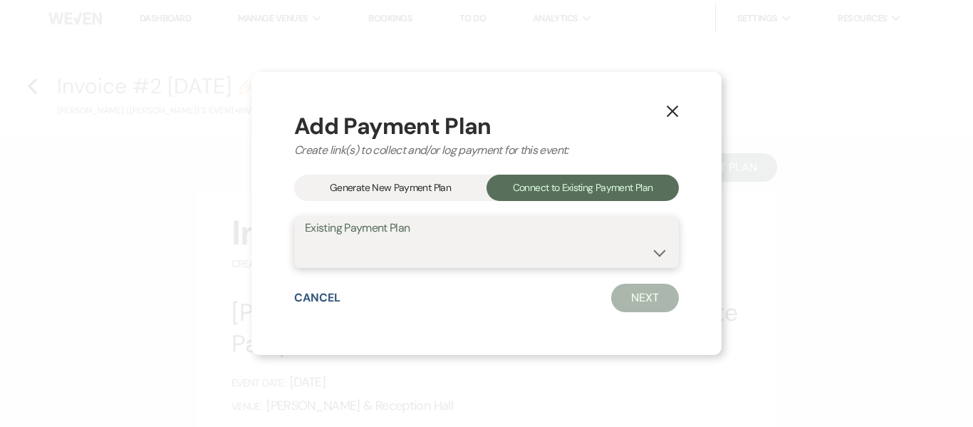
click at [530, 256] on select "[PERSON_NAME] Payment Plan #1" at bounding box center [486, 253] width 363 height 28
select select "21689"
click at [305, 239] on select "[PERSON_NAME] Payment Plan #1" at bounding box center [486, 253] width 363 height 28
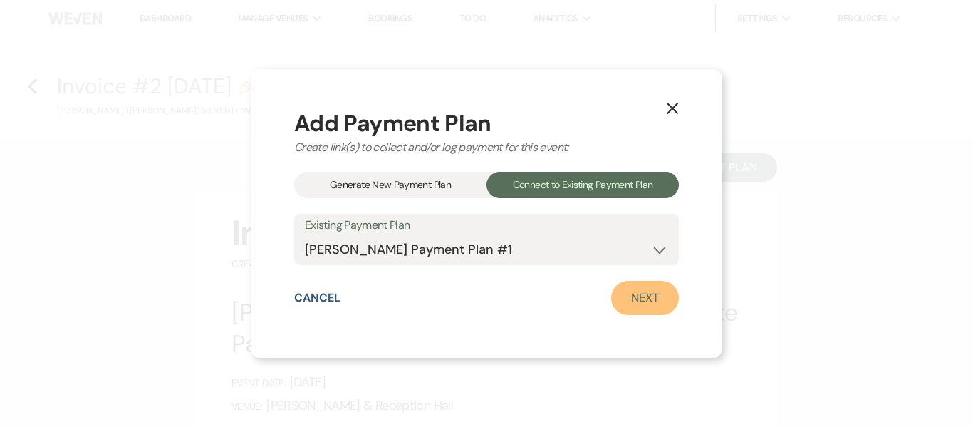
click at [646, 300] on link "Next" at bounding box center [645, 298] width 68 height 34
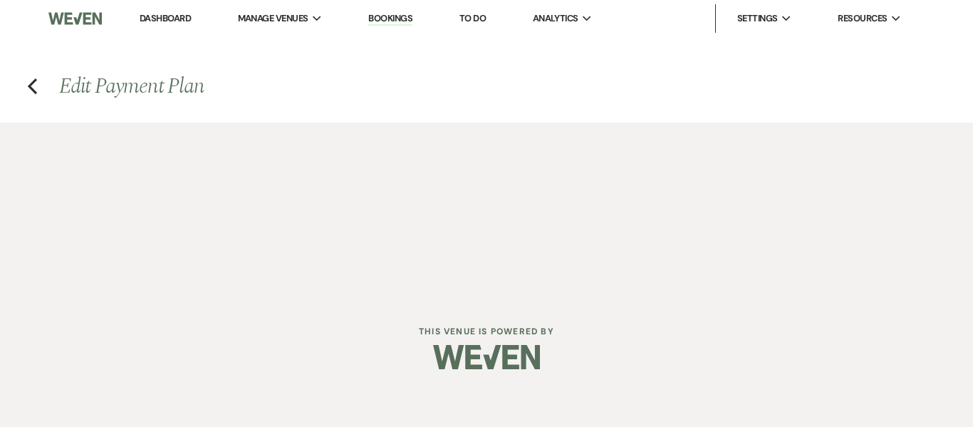
select select "27722"
select select "2"
select select "percentage"
select select "true"
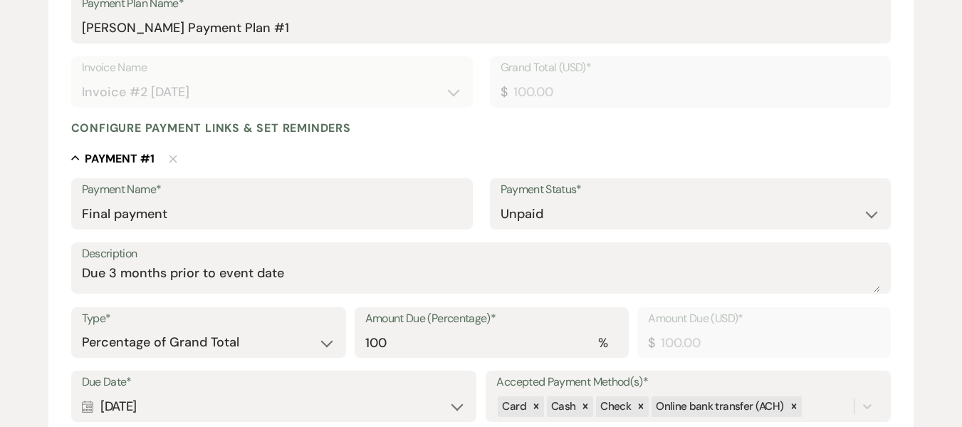
scroll to position [256, 0]
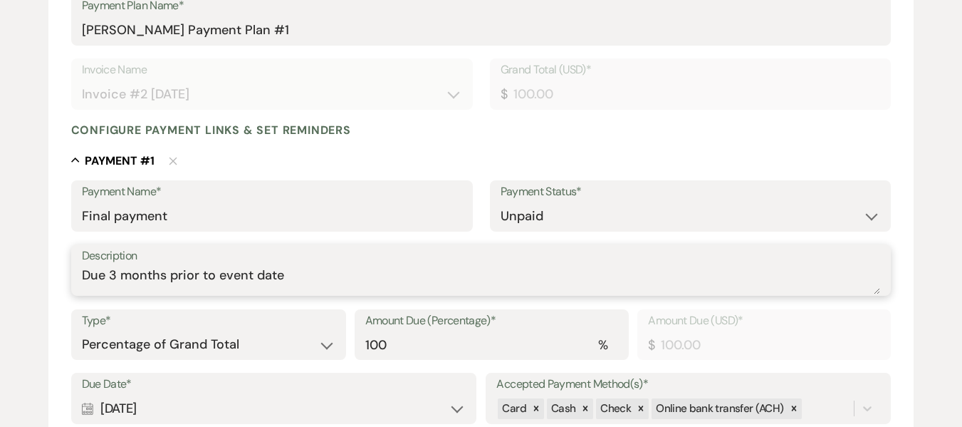
drag, startPoint x: 293, startPoint y: 278, endPoint x: 57, endPoint y: 273, distance: 236.5
click at [57, 273] on form "Edit Payment Plan Create link(s) to collect and/or log payments for this event:…" at bounding box center [481, 297] width 866 height 828
type textarea "f"
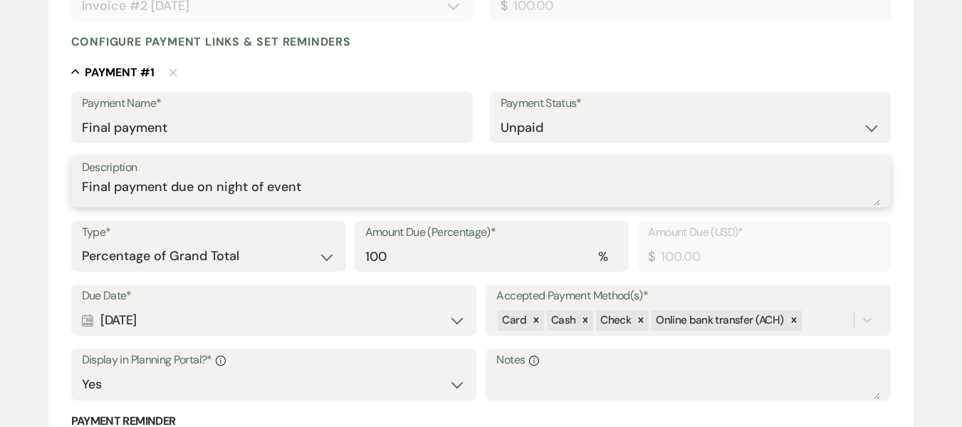
scroll to position [378, 0]
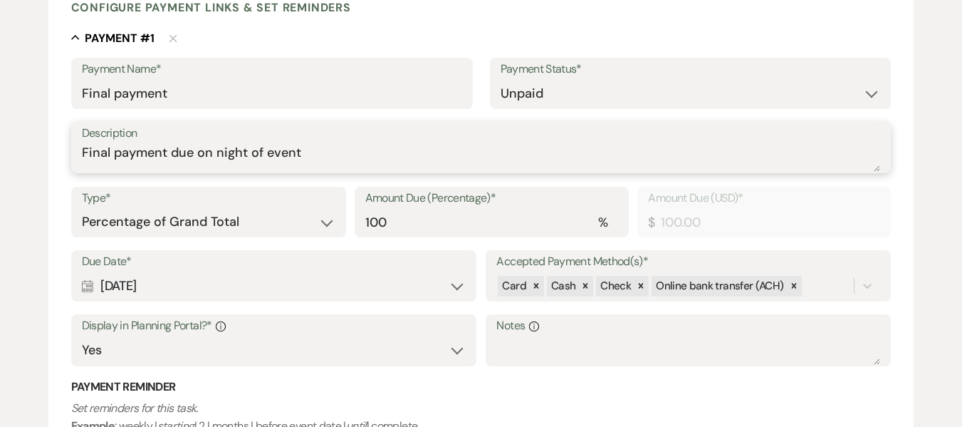
type textarea "Final payment due on night of event"
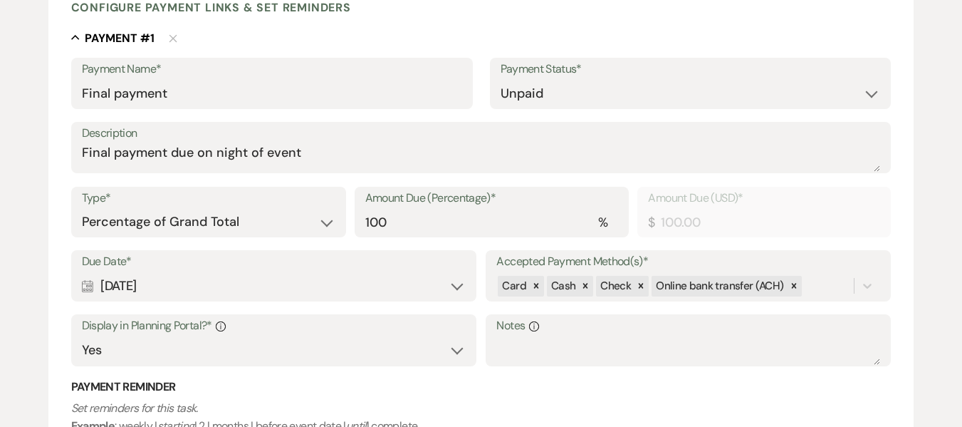
click at [461, 283] on div "Calendar [DATE] Expand" at bounding box center [274, 286] width 384 height 28
select select "day"
select select "beforeEventDate"
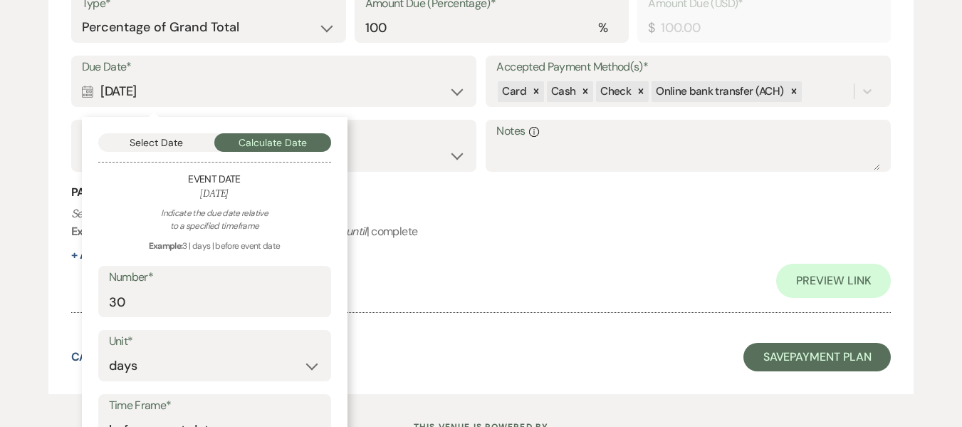
scroll to position [575, 0]
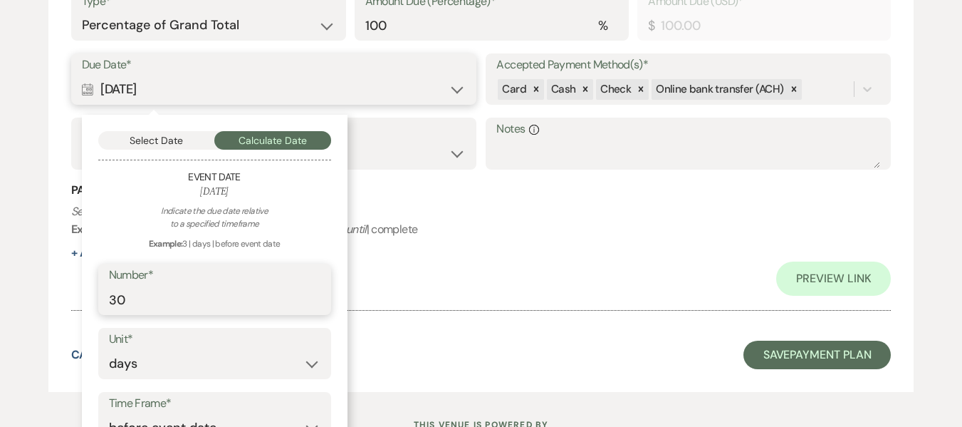
click at [165, 310] on input "30" at bounding box center [214, 300] width 211 height 28
type input "3"
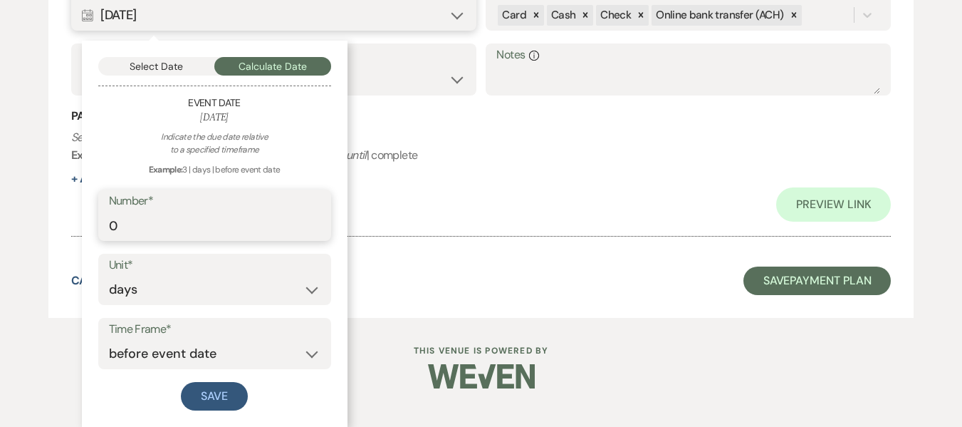
type input "0"
click at [300, 348] on select "before event date after event date after event is booked after [DATE] date" at bounding box center [214, 354] width 211 height 28
click at [218, 398] on button "Save" at bounding box center [214, 396] width 67 height 28
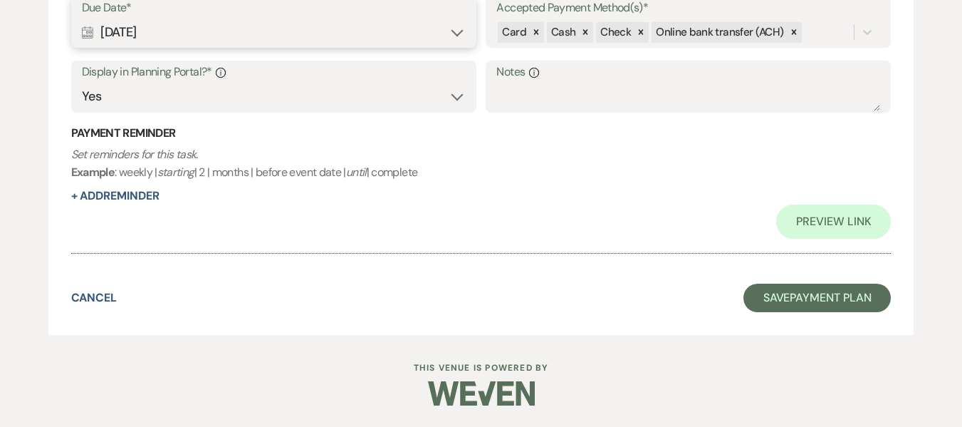
scroll to position [632, 0]
click at [789, 29] on icon at bounding box center [794, 32] width 10 height 10
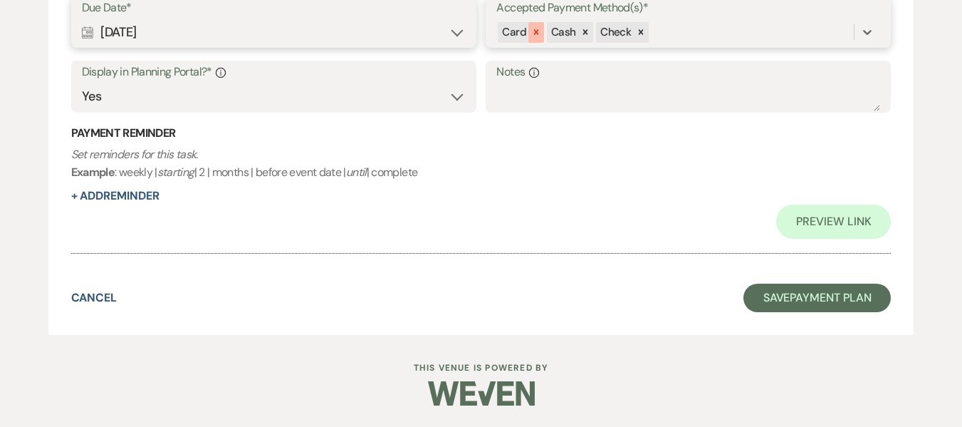
click at [536, 28] on icon at bounding box center [536, 32] width 10 height 10
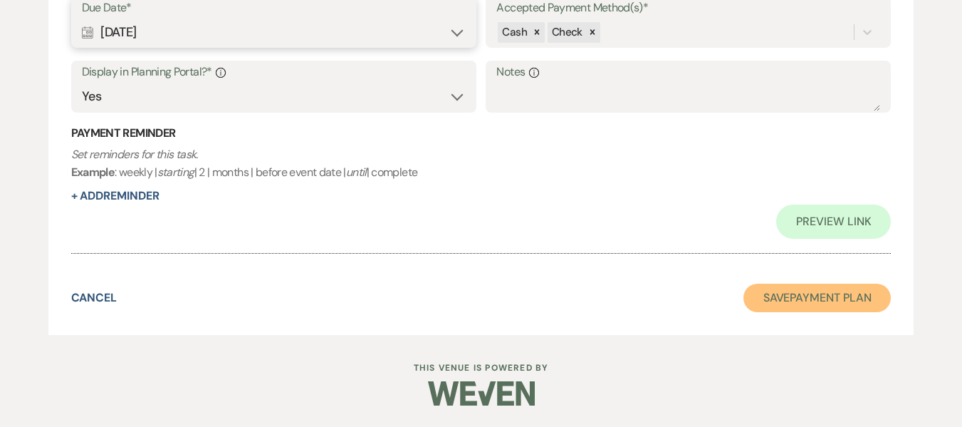
click at [804, 303] on button "Save Payment Plan" at bounding box center [817, 297] width 148 height 28
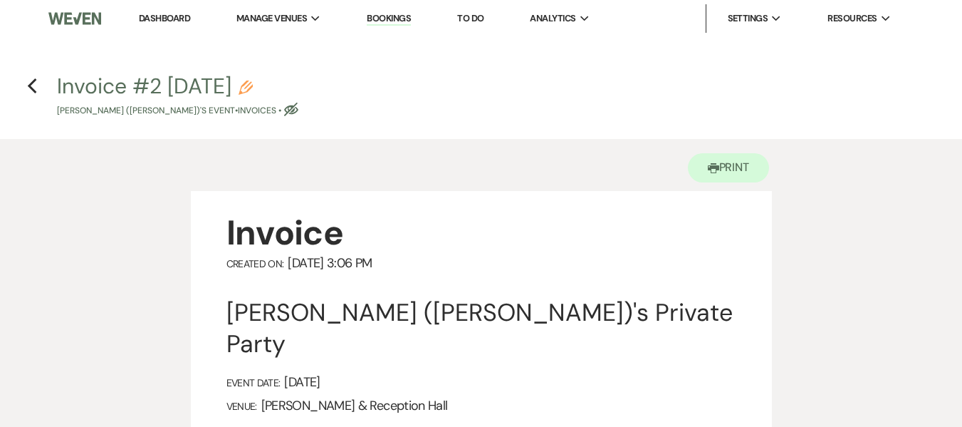
click at [253, 85] on icon "Pencil" at bounding box center [246, 87] width 14 height 14
select select "22"
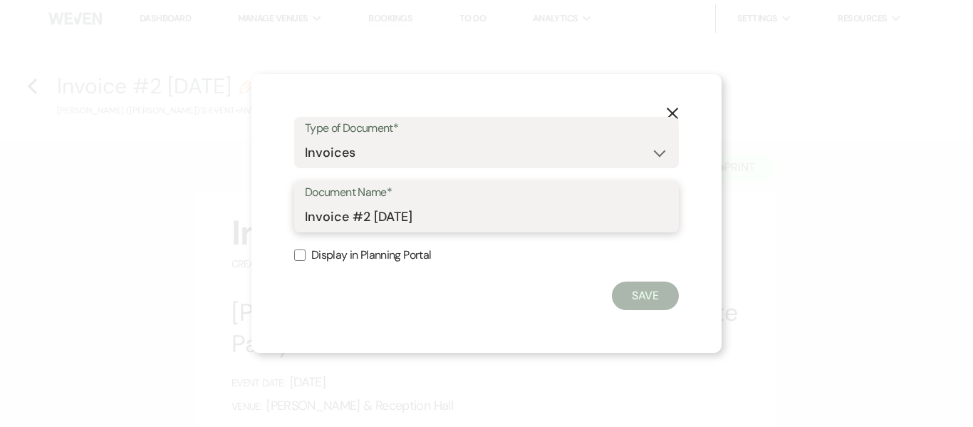
drag, startPoint x: 476, startPoint y: 216, endPoint x: 253, endPoint y: 221, distance: 223.6
click at [253, 221] on div "X Type of Document* Special Event Insurance Vendor Certificate of Insurance Con…" at bounding box center [486, 213] width 470 height 278
type input "Final Invoice"
click at [303, 255] on input "Display in Planning Portal" at bounding box center [299, 254] width 11 height 11
checkbox input "true"
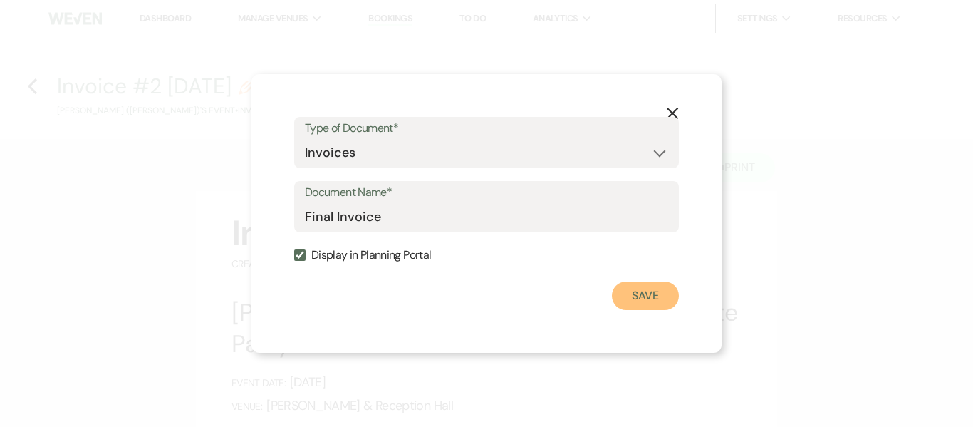
click at [644, 303] on button "Save" at bounding box center [645, 295] width 67 height 28
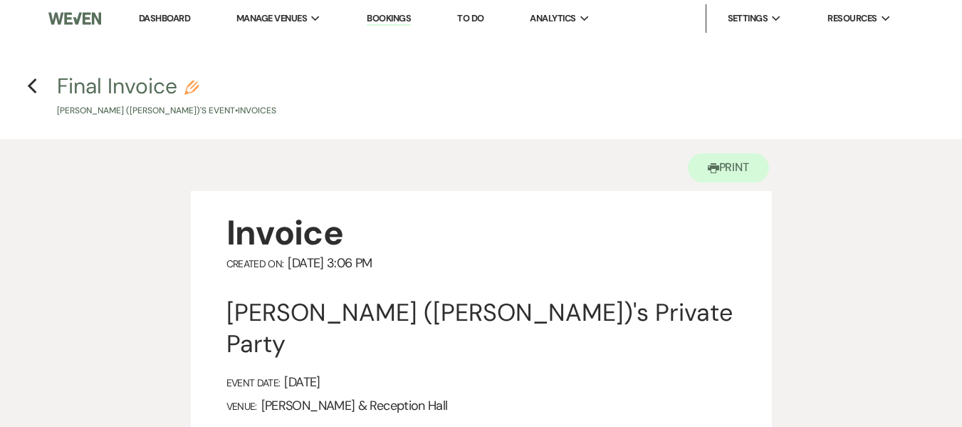
click at [30, 90] on icon "Previous" at bounding box center [32, 86] width 11 height 17
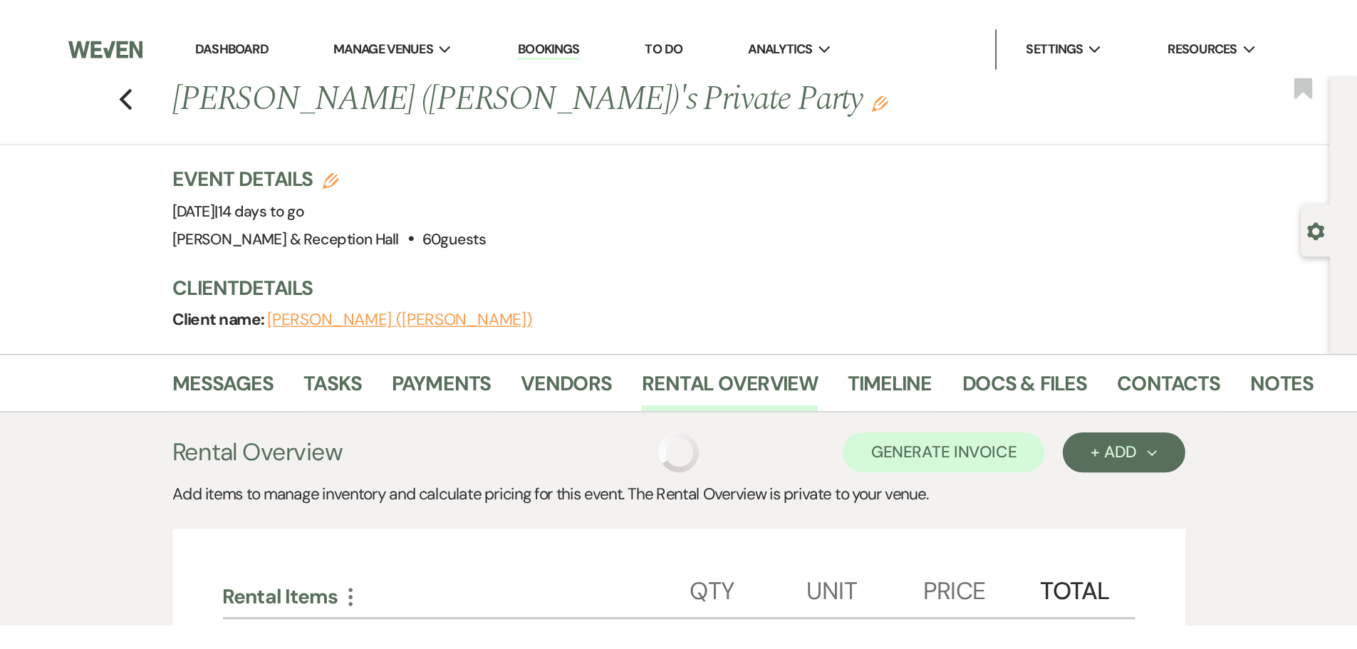
scroll to position [85, 0]
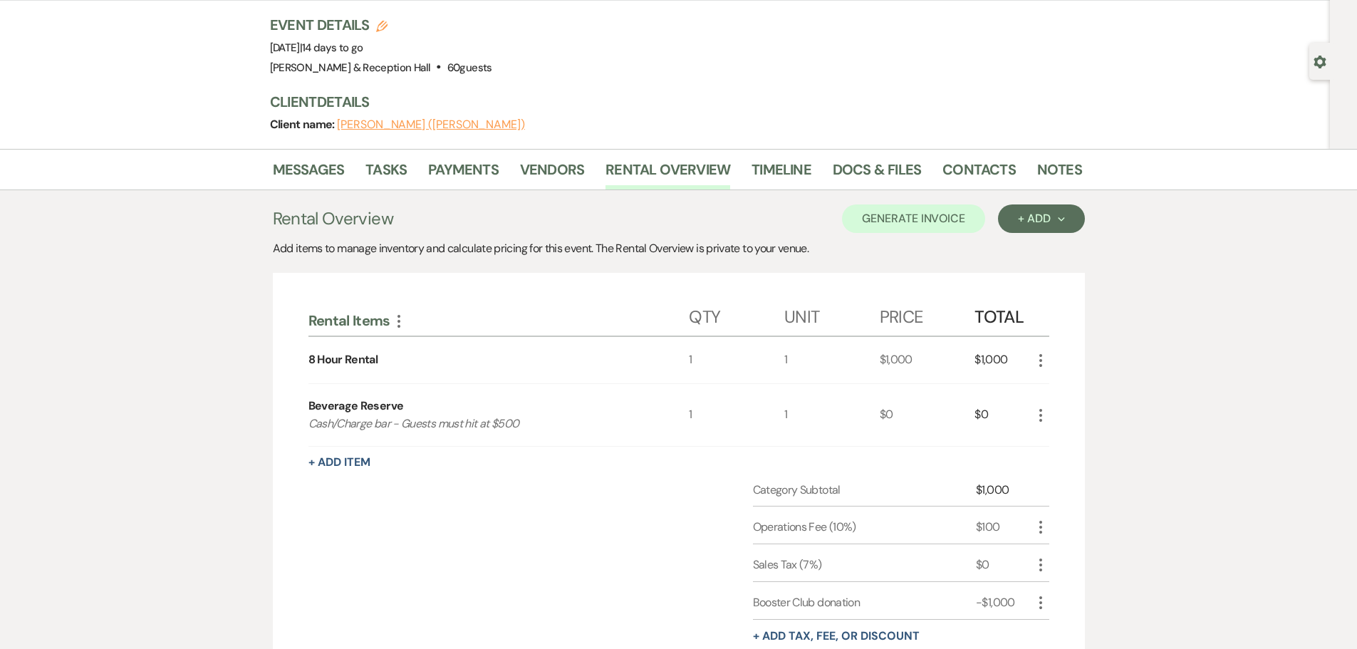
click at [783, 77] on div "Event Details Edit Event Date: [DATE] | 14 days to go Venue: [PERSON_NAME][GEOG…" at bounding box center [669, 46] width 798 height 63
